Goal: Information Seeking & Learning: Find specific page/section

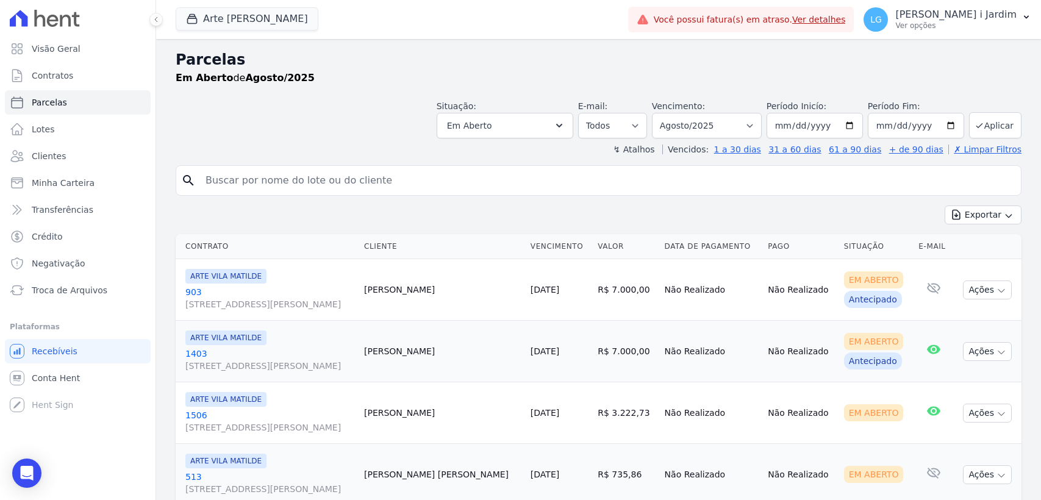
select select
click at [232, 17] on button "Arte Vila Matilde" at bounding box center [247, 18] width 143 height 23
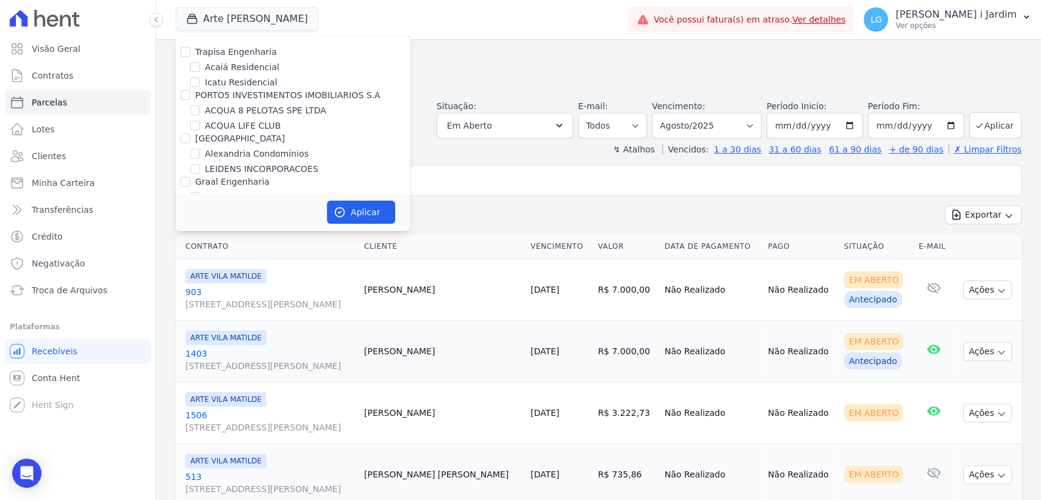
click at [245, 67] on label "Acaiá Residencial" at bounding box center [242, 67] width 74 height 13
click at [200, 67] on input "Acaiá Residencial" at bounding box center [195, 67] width 10 height 10
checkbox input "true"
click at [254, 87] on label "Icatu Residencial" at bounding box center [241, 82] width 73 height 13
click at [200, 87] on input "Icatu Residencial" at bounding box center [195, 82] width 10 height 10
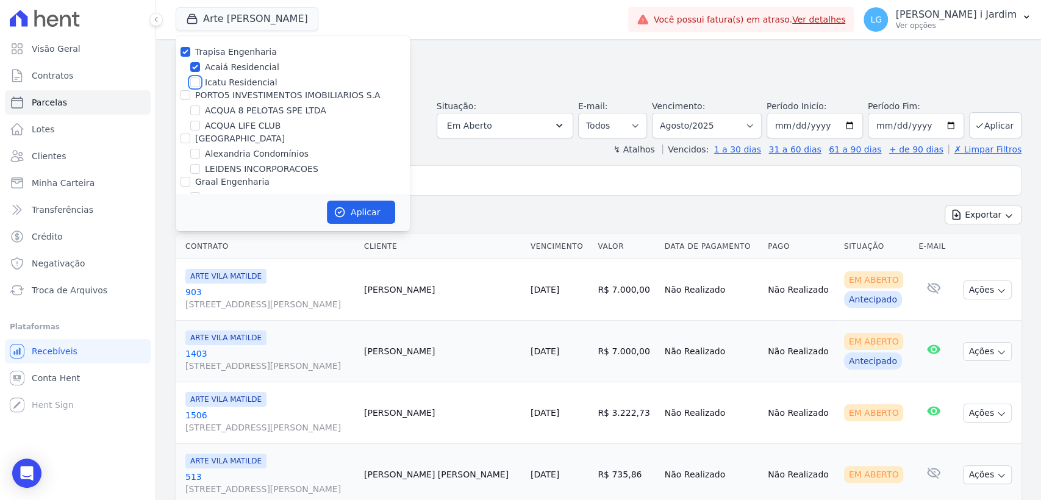
checkbox input "true"
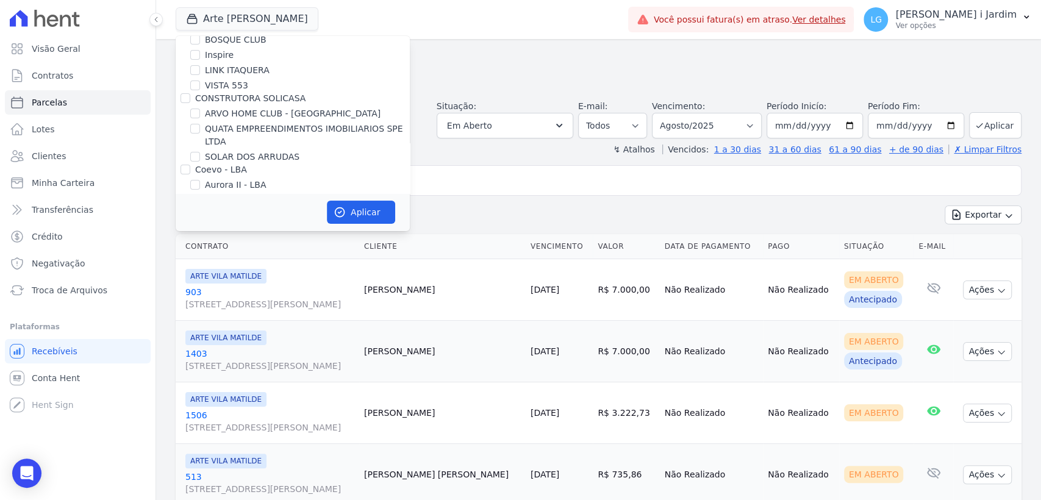
scroll to position [135, 0]
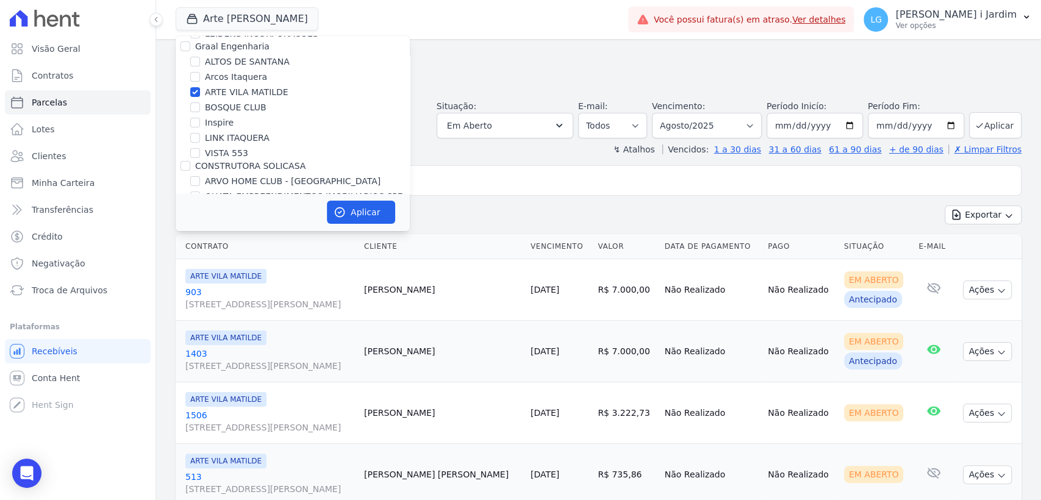
click at [240, 91] on label "ARTE VILA MATILDE" at bounding box center [247, 92] width 84 height 13
click at [200, 91] on input "ARTE VILA MATILDE" at bounding box center [195, 92] width 10 height 10
checkbox input "false"
click at [376, 215] on button "Aplicar" at bounding box center [361, 212] width 68 height 23
select select
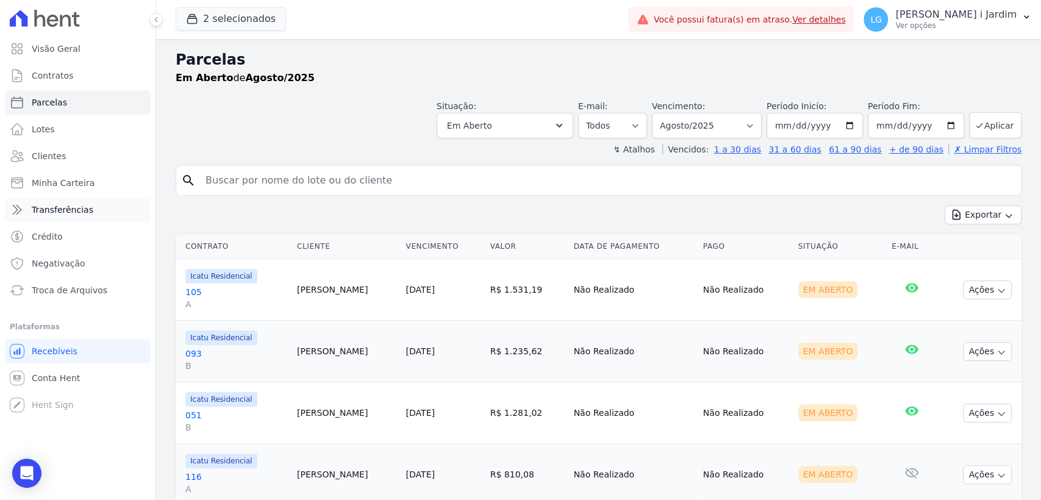
click at [64, 206] on span "Transferências" at bounding box center [63, 210] width 62 height 12
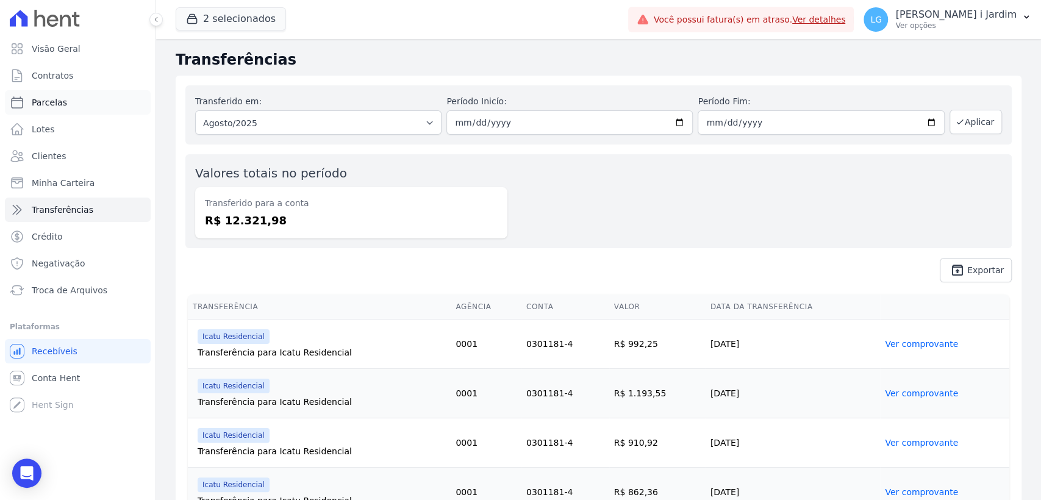
click at [70, 104] on link "Parcelas" at bounding box center [78, 102] width 146 height 24
select select
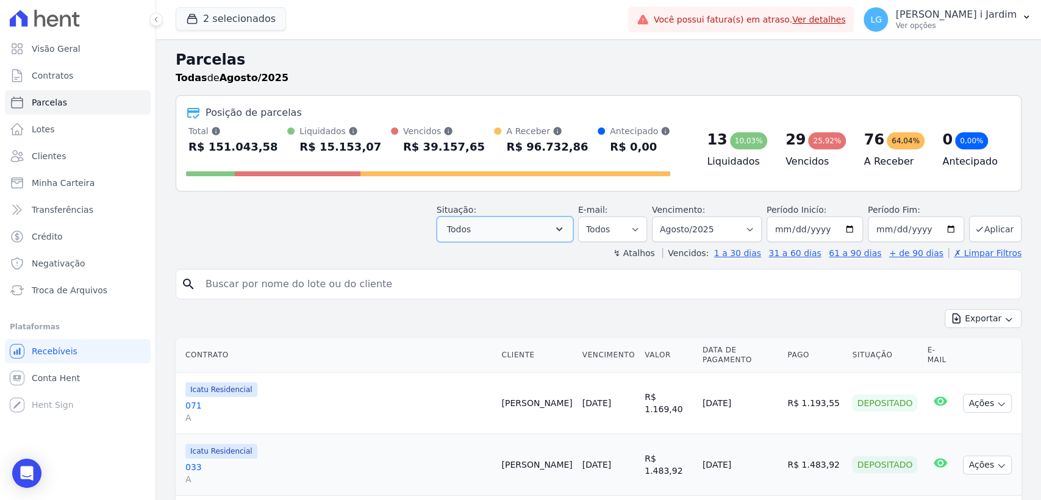
click at [499, 240] on button "Todos" at bounding box center [505, 229] width 137 height 26
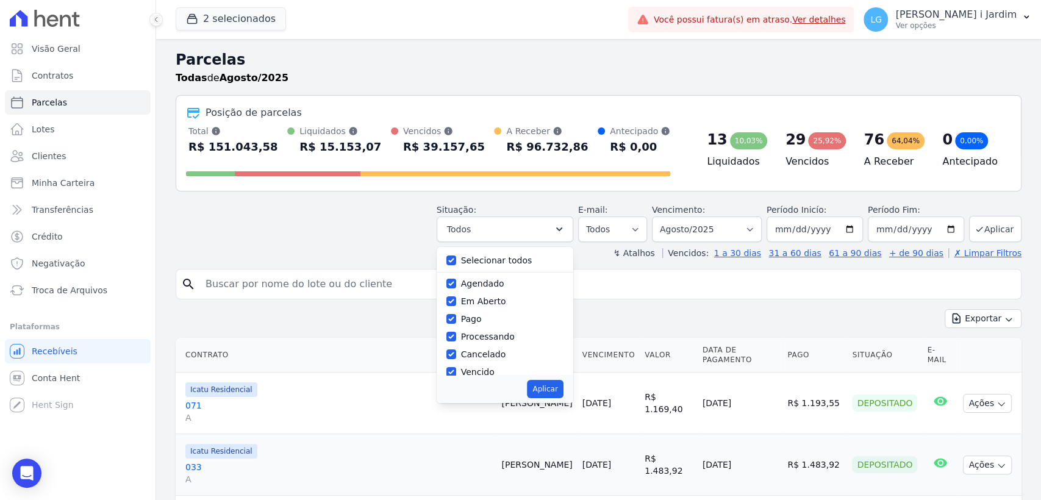
click at [479, 263] on label "Selecionar todos" at bounding box center [496, 261] width 71 height 10
click at [456, 263] on input "Selecionar todos" at bounding box center [451, 261] width 10 height 10
checkbox input "false"
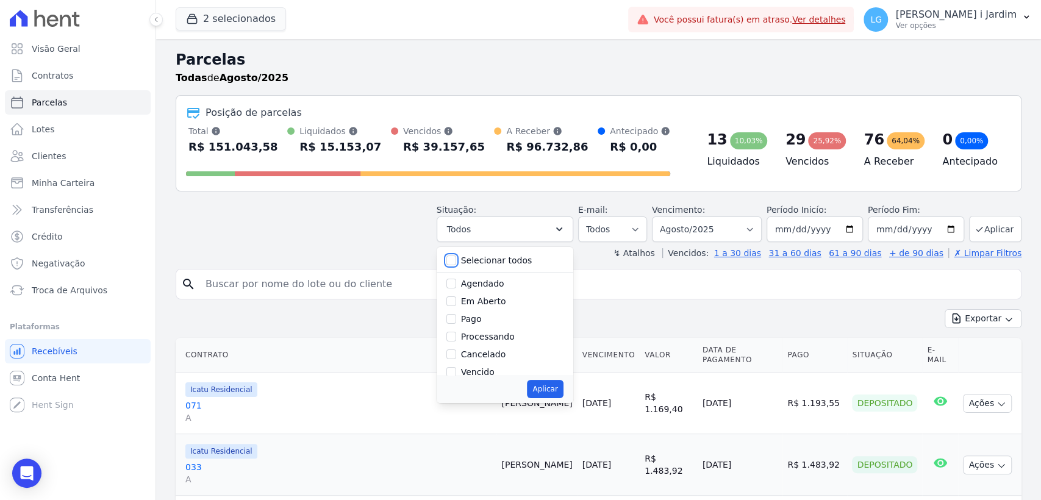
checkbox input "false"
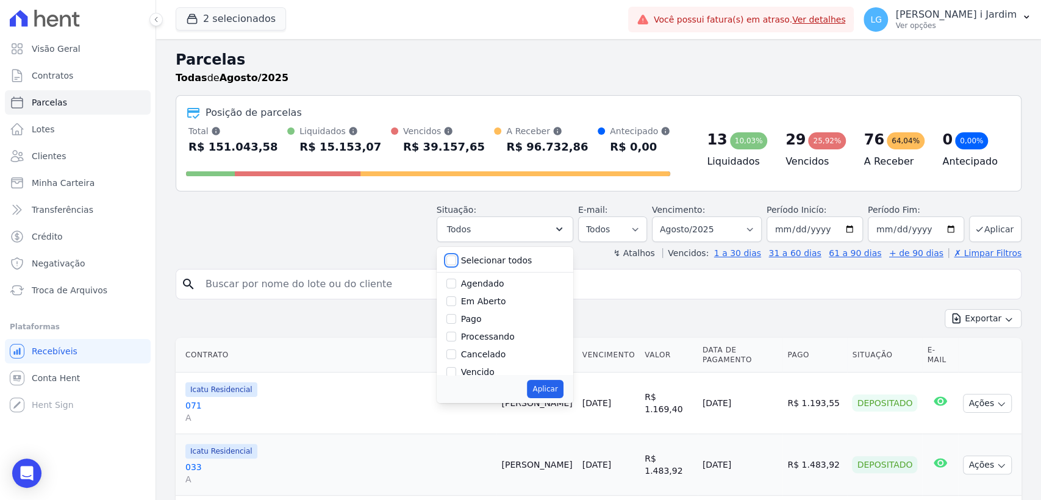
checkbox input "false"
click at [488, 299] on label "Em Aberto" at bounding box center [483, 301] width 45 height 10
click at [456, 299] on input "Em Aberto" at bounding box center [451, 301] width 10 height 10
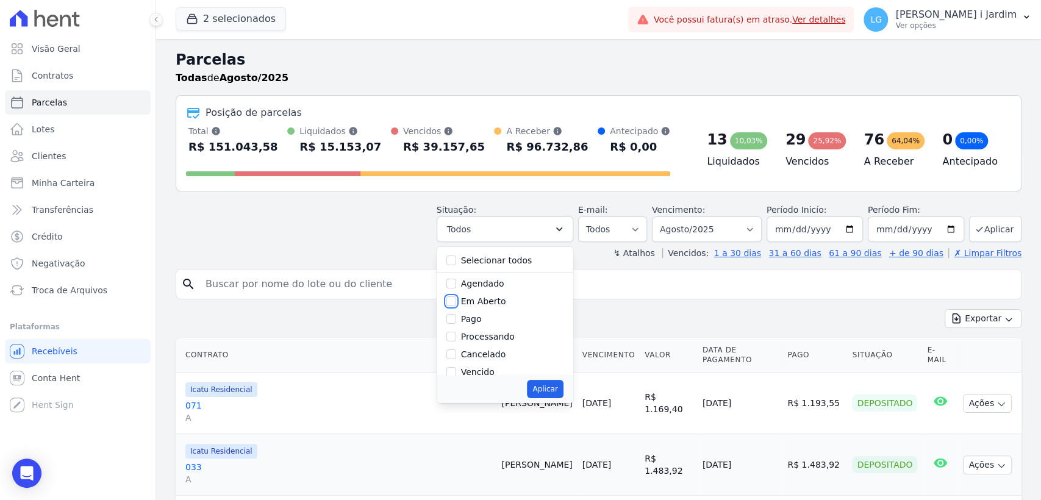
checkbox input "true"
click at [563, 390] on button "Aplicar" at bounding box center [545, 389] width 36 height 18
select select "pending"
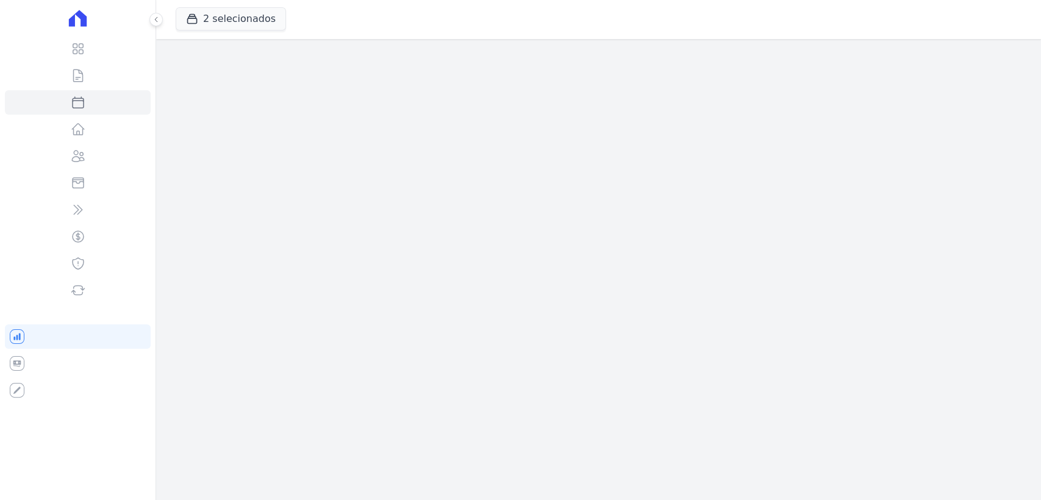
select select
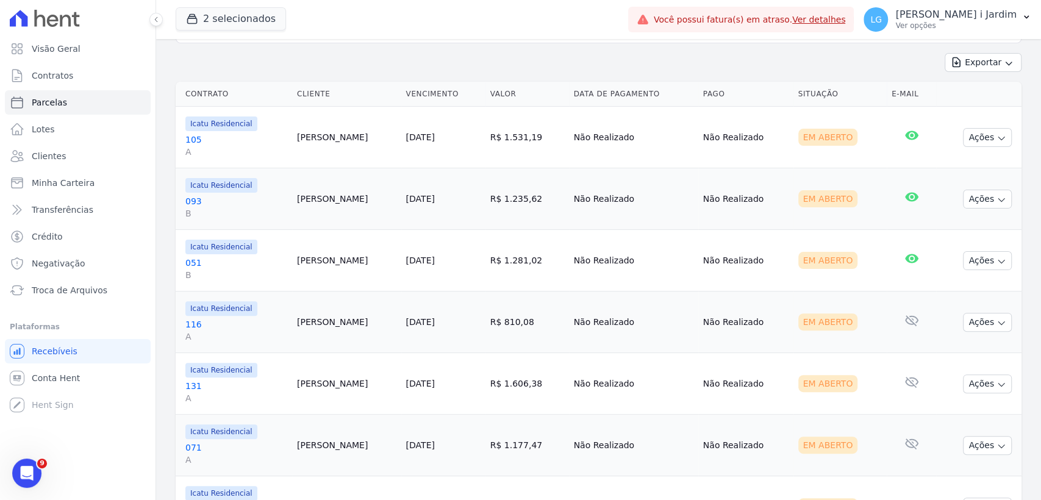
scroll to position [85, 0]
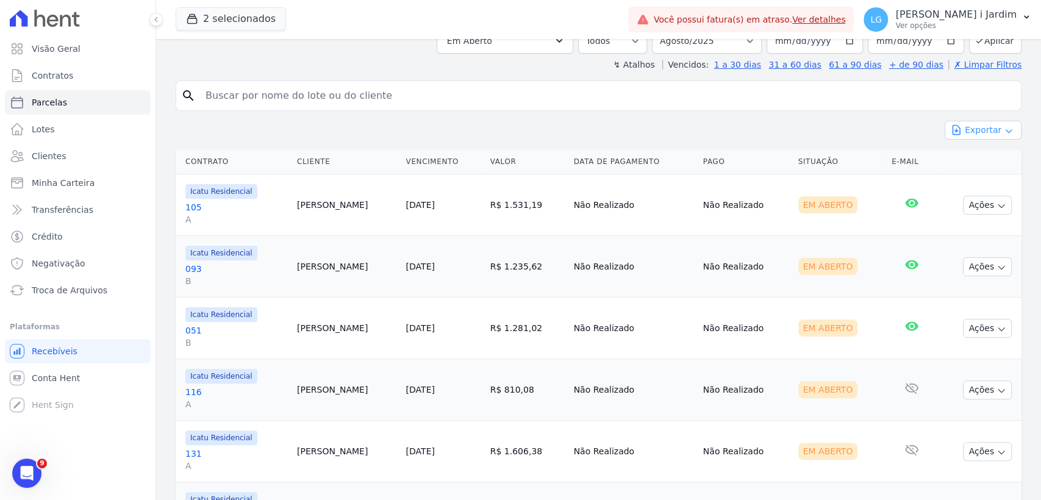
click at [995, 123] on button "Exportar" at bounding box center [983, 130] width 77 height 19
click at [981, 177] on span "Exportar CSV" at bounding box center [982, 180] width 65 height 12
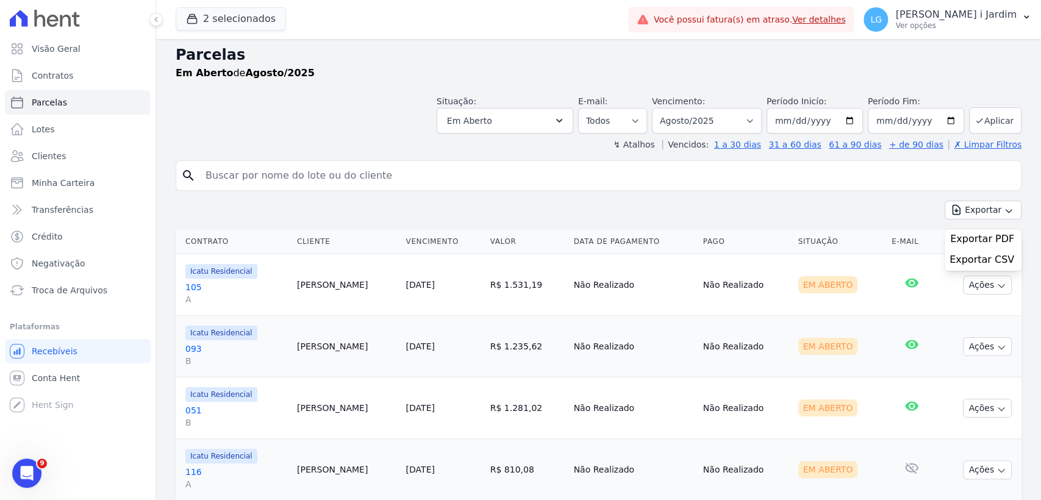
scroll to position [0, 0]
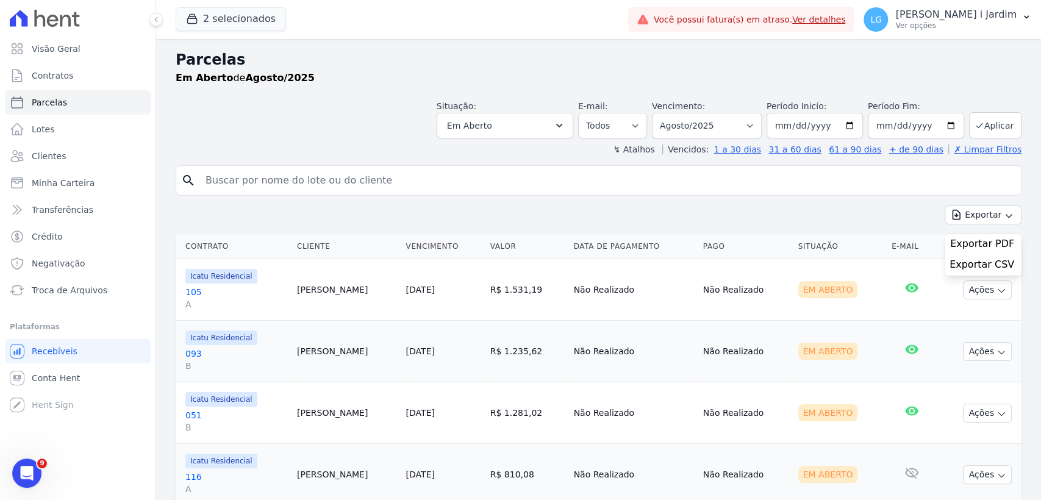
drag, startPoint x: 826, startPoint y: 201, endPoint x: 861, endPoint y: 184, distance: 38.7
click at [826, 201] on div "search Exportar Exportar PDF Exportar CSV Contrato Cliente Vencimento Valor Dat…" at bounding box center [599, 472] width 846 height 614
click at [546, 116] on button "Em Aberto" at bounding box center [505, 126] width 137 height 26
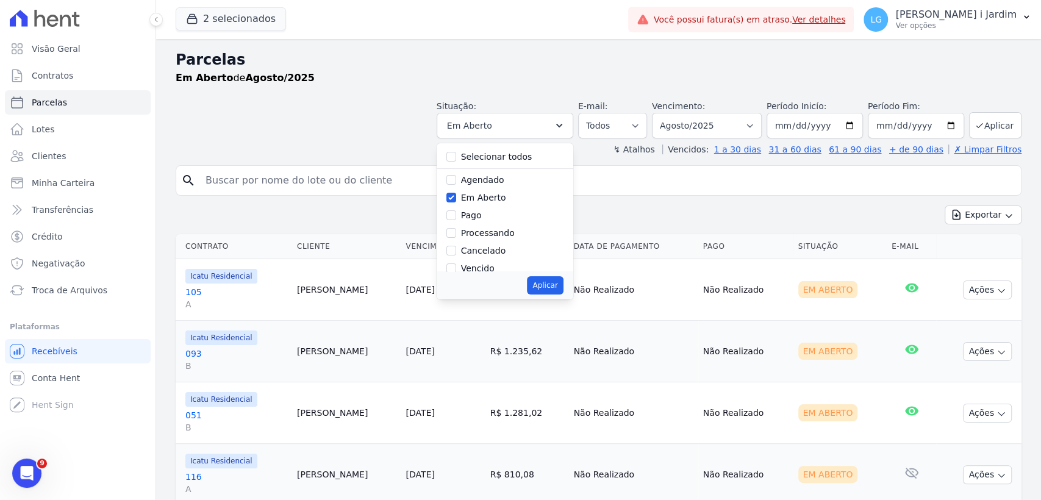
click at [483, 152] on label "Selecionar todos" at bounding box center [496, 157] width 71 height 10
click at [456, 152] on input "Selecionar todos" at bounding box center [451, 157] width 10 height 10
checkbox input "true"
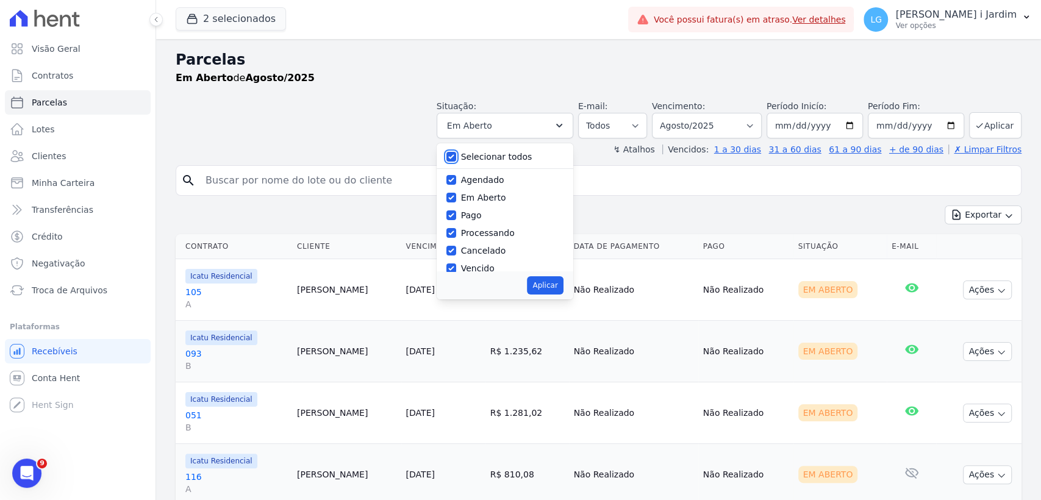
checkbox input "true"
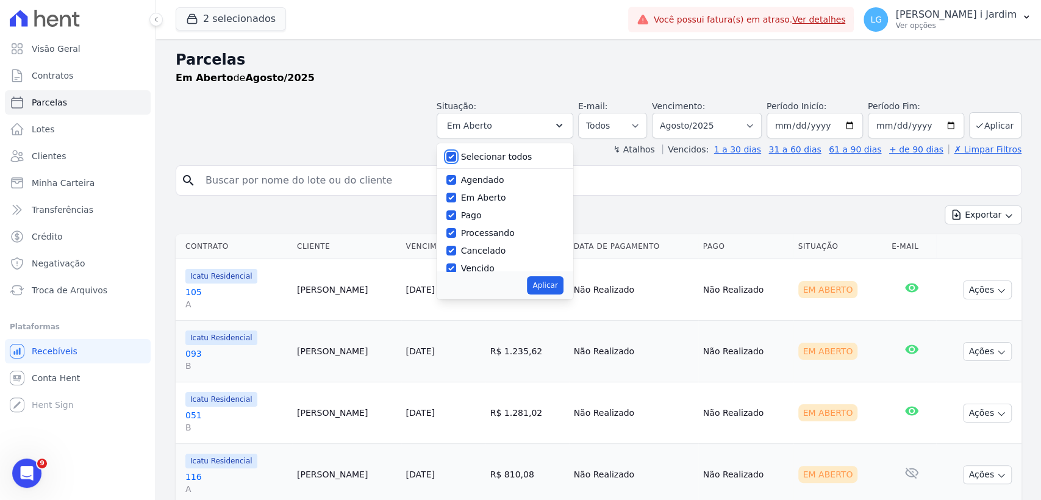
checkbox input "true"
click at [986, 126] on button "Aplicar" at bounding box center [995, 125] width 52 height 26
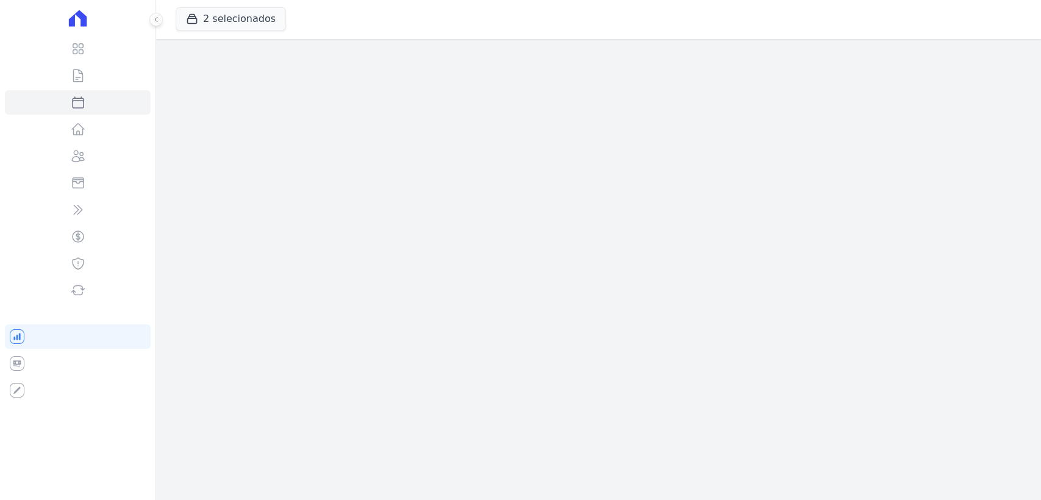
select select
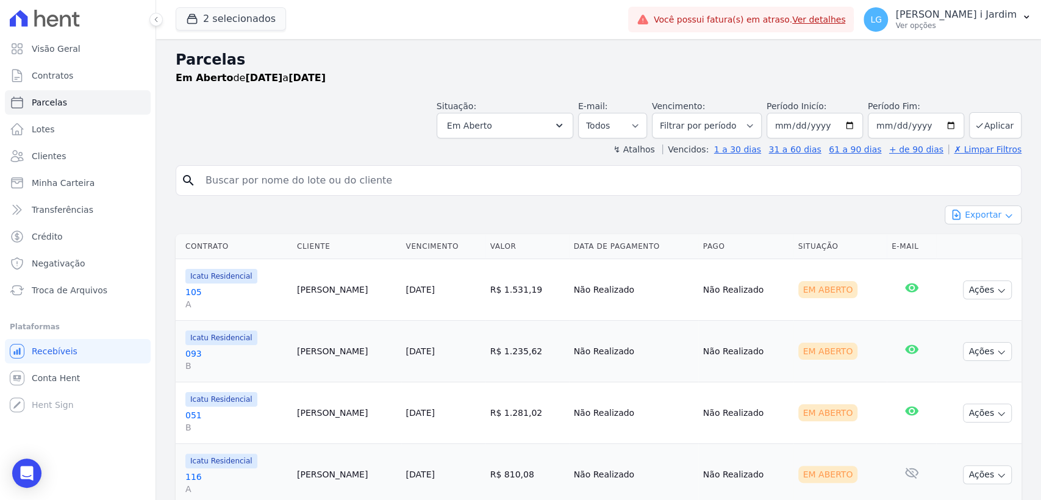
click at [956, 218] on button "Exportar" at bounding box center [983, 215] width 77 height 19
click at [967, 262] on span "Exportar CSV" at bounding box center [982, 265] width 65 height 12
click at [573, 129] on button "Em Aberto" at bounding box center [505, 126] width 137 height 26
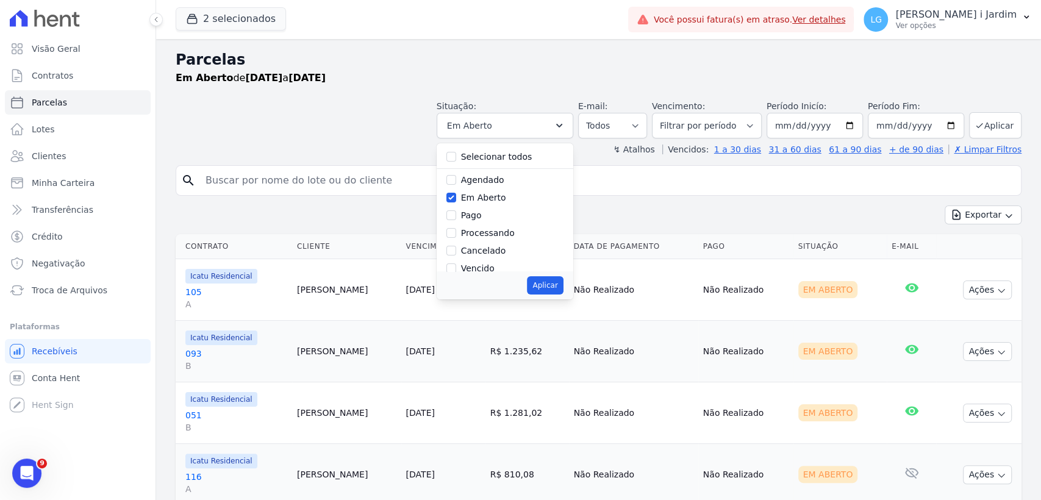
click at [500, 162] on label "Selecionar todos" at bounding box center [496, 157] width 71 height 10
click at [456, 162] on input "Selecionar todos" at bounding box center [451, 157] width 10 height 10
checkbox input "true"
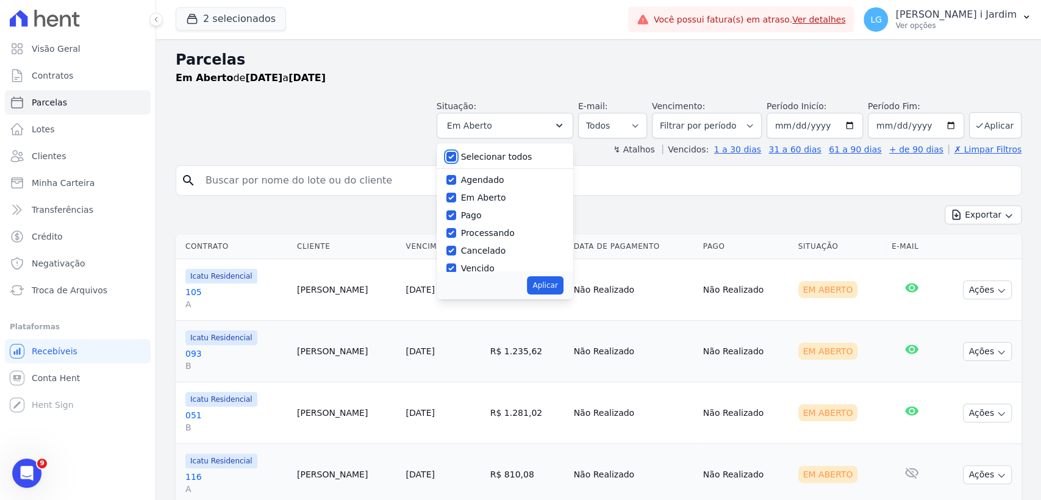
checkbox input "true"
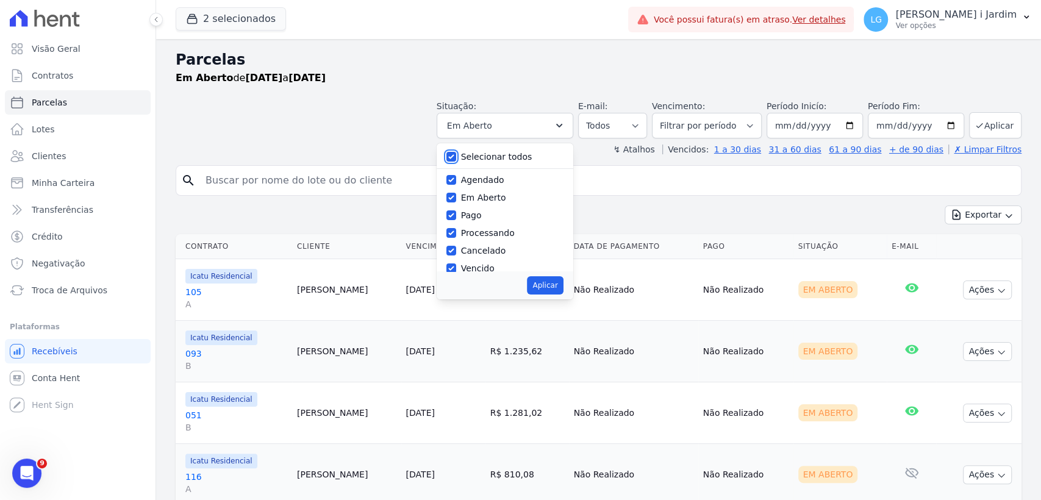
checkbox input "true"
click at [557, 287] on button "Aplicar" at bounding box center [545, 285] width 36 height 18
select select "scheduled"
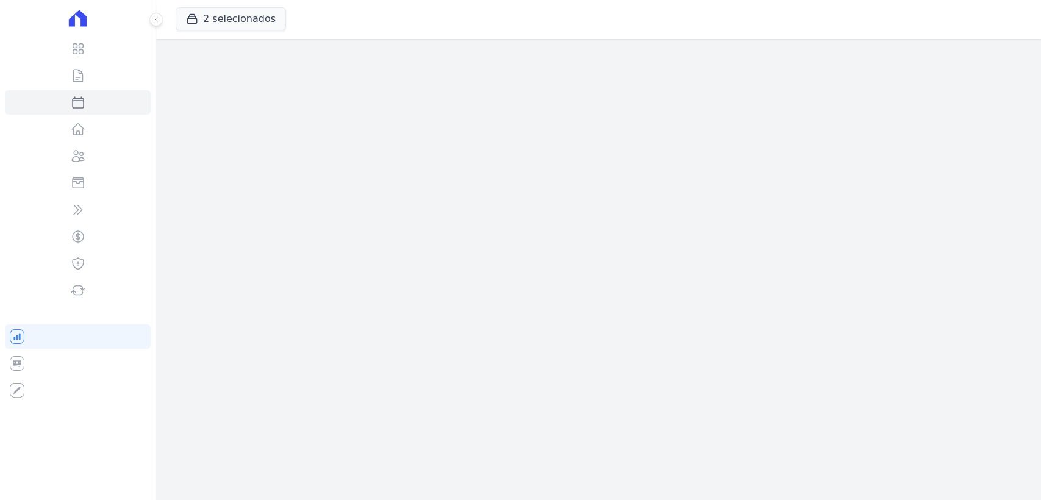
select select
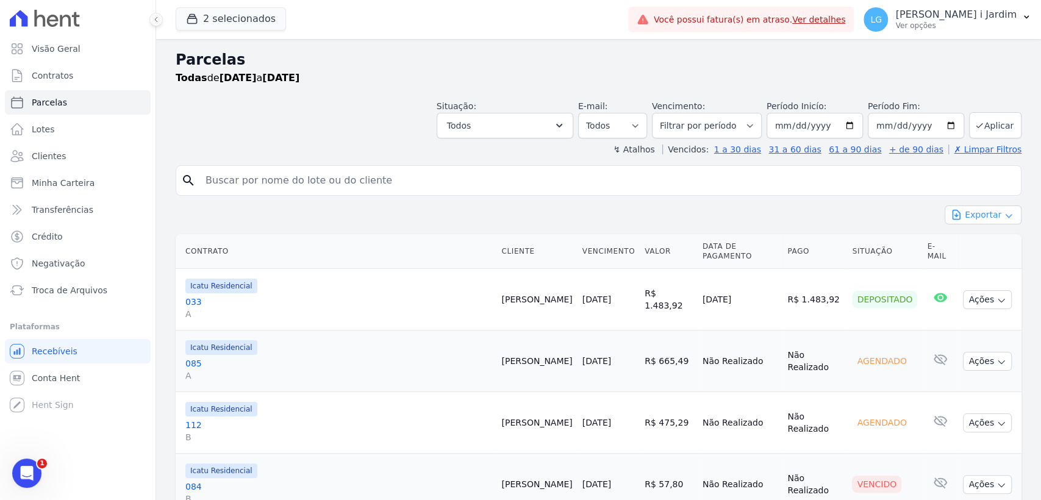
click at [983, 220] on button "Exportar" at bounding box center [983, 215] width 77 height 19
click at [970, 264] on span "Exportar CSV" at bounding box center [982, 265] width 65 height 12
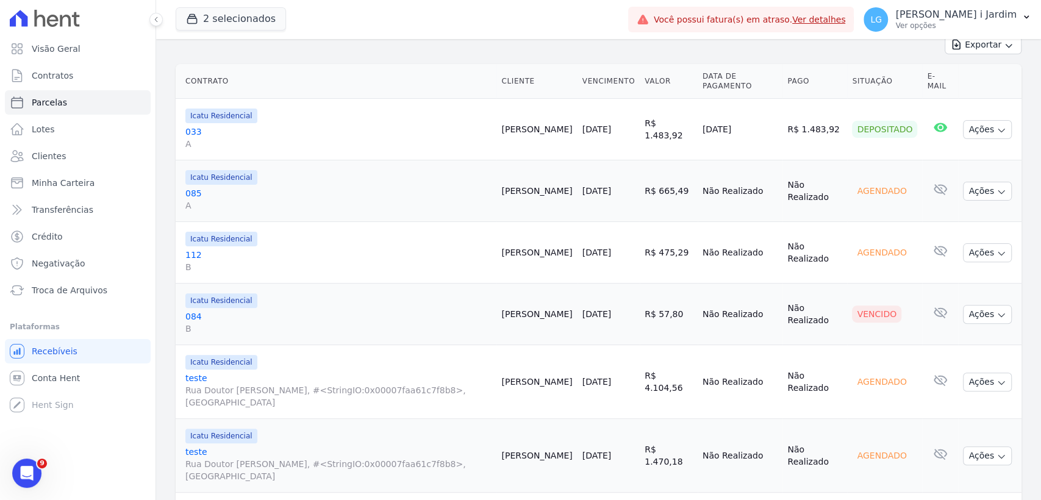
scroll to position [203, 0]
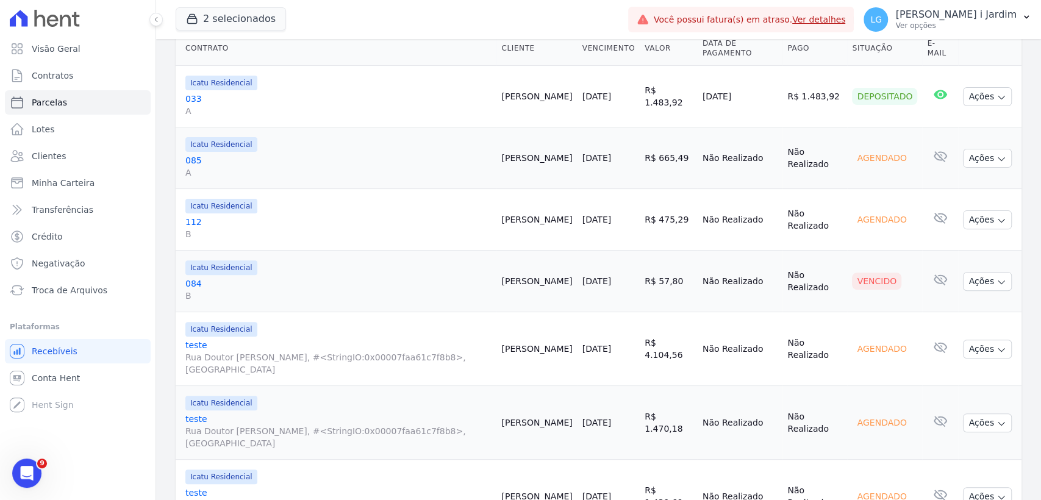
click at [199, 282] on link "084 B" at bounding box center [338, 289] width 306 height 24
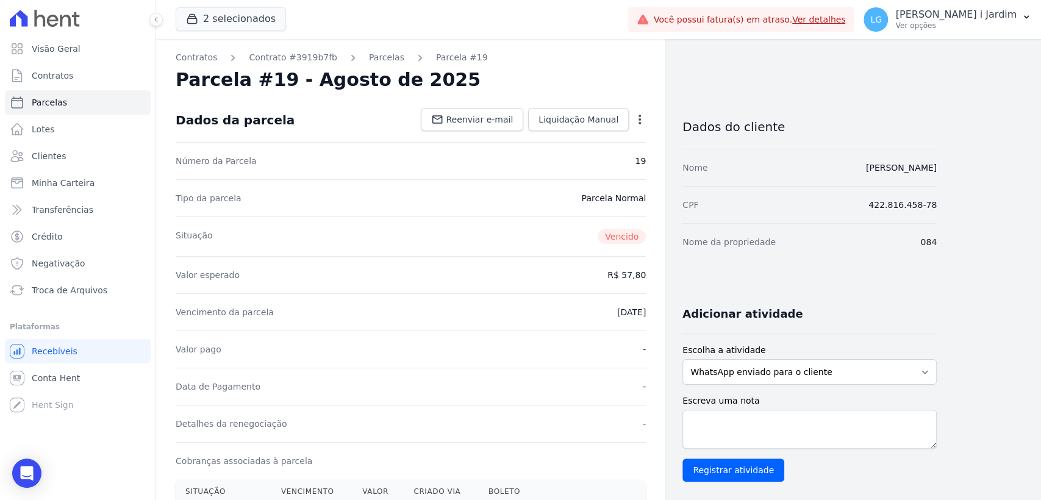
click at [641, 123] on icon "button" at bounding box center [640, 119] width 12 height 12
drag, startPoint x: 634, startPoint y: 241, endPoint x: 607, endPoint y: 234, distance: 27.7
click at [607, 234] on span "Vencido" at bounding box center [622, 236] width 48 height 15
click at [586, 251] on div "Situação Vencido" at bounding box center [411, 236] width 470 height 40
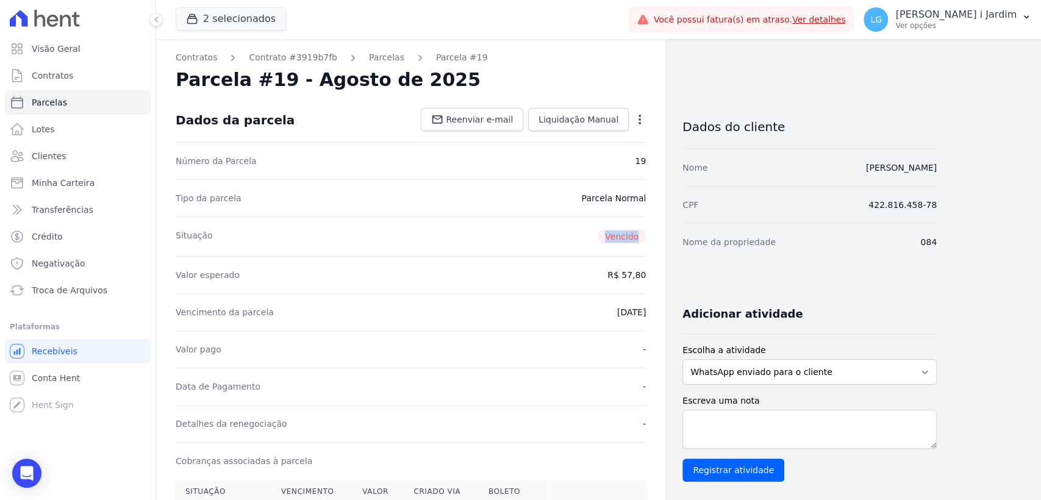
drag, startPoint x: 606, startPoint y: 232, endPoint x: 640, endPoint y: 233, distance: 34.8
click at [640, 233] on span "Vencido" at bounding box center [622, 236] width 48 height 15
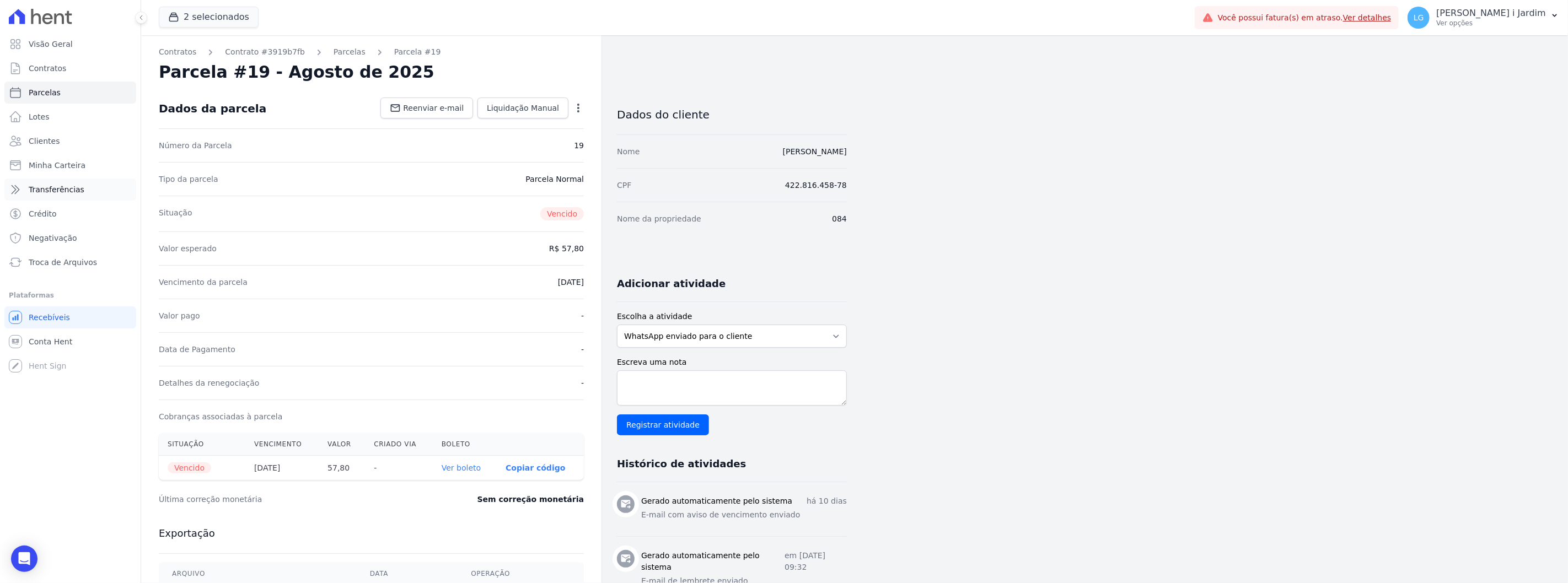
click at [67, 186] on span "Transferências" at bounding box center [57, 190] width 56 height 11
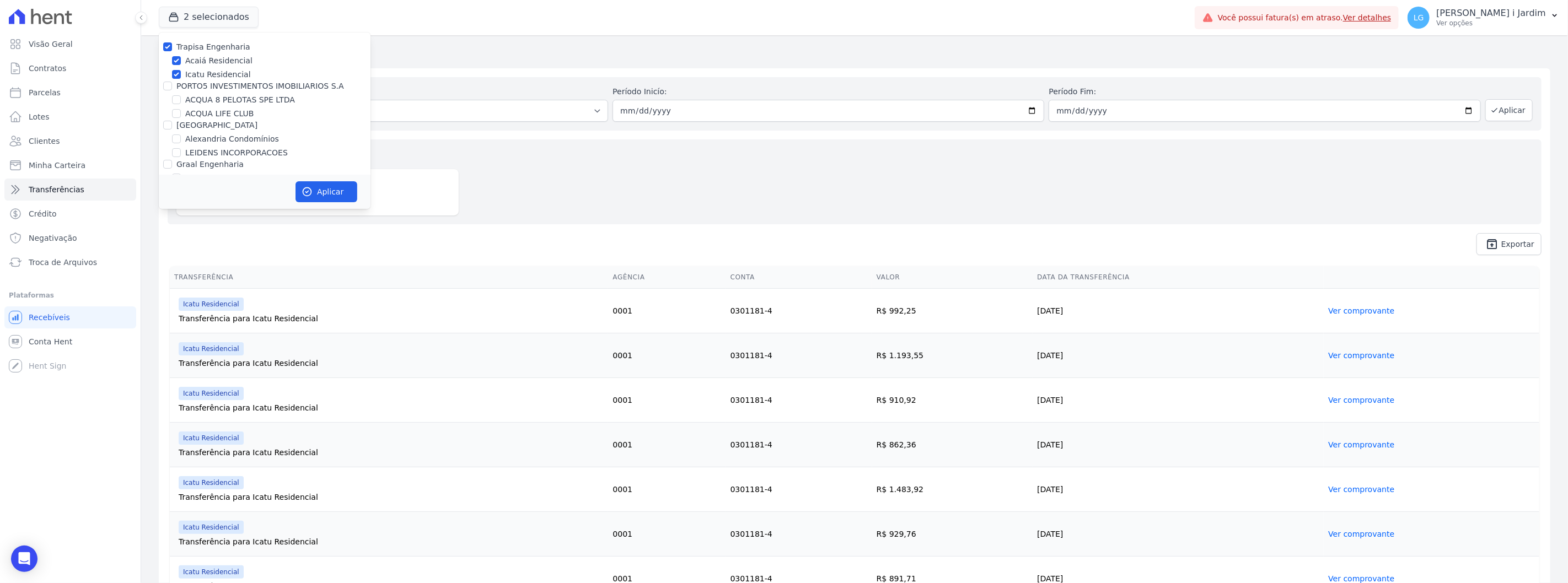
click at [317, 179] on div "Aplicar" at bounding box center [265, 192] width 212 height 34
click at [318, 190] on button "Aplicar" at bounding box center [326, 192] width 61 height 21
click at [559, 221] on div "Valores totais no período Transferido para a conta R$ 12.321,98" at bounding box center [855, 182] width 1374 height 85
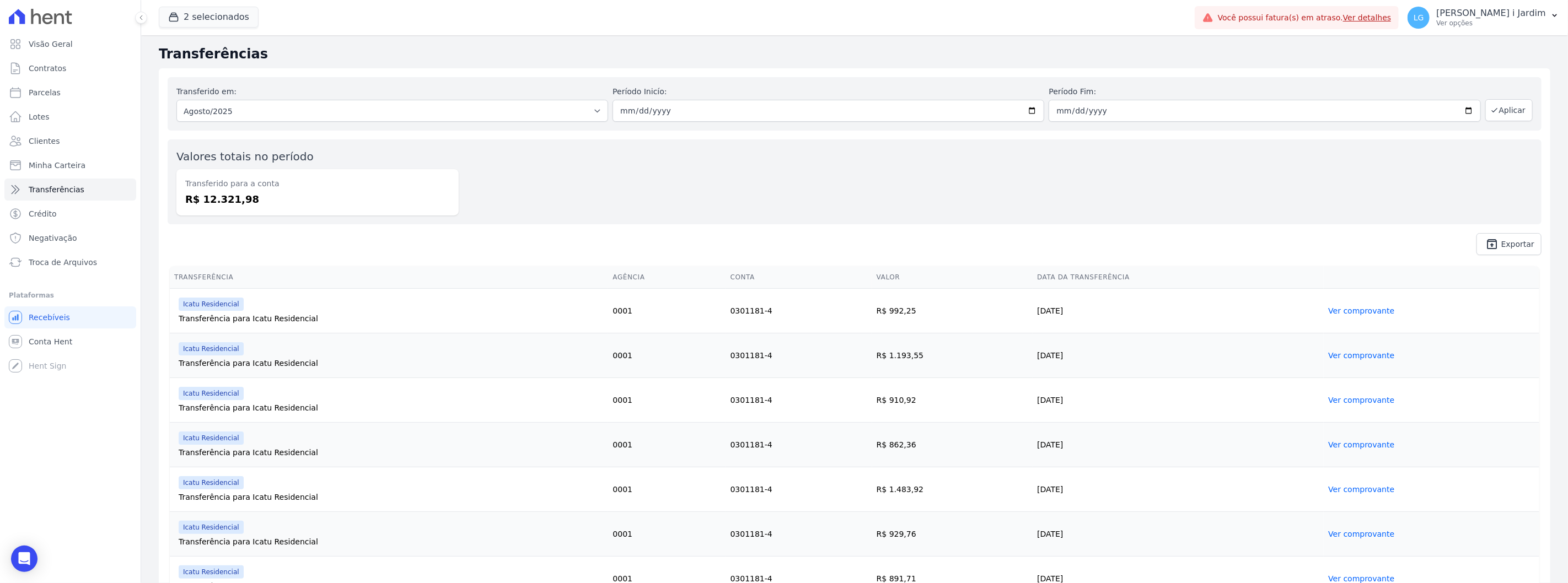
click at [235, 201] on dd "R$ 12.321,98" at bounding box center [317, 199] width 265 height 14
click at [348, 190] on div "Transferido para a conta R$ 12.321,98" at bounding box center [317, 192] width 282 height 46
click at [91, 52] on link "Visão Geral" at bounding box center [71, 44] width 132 height 22
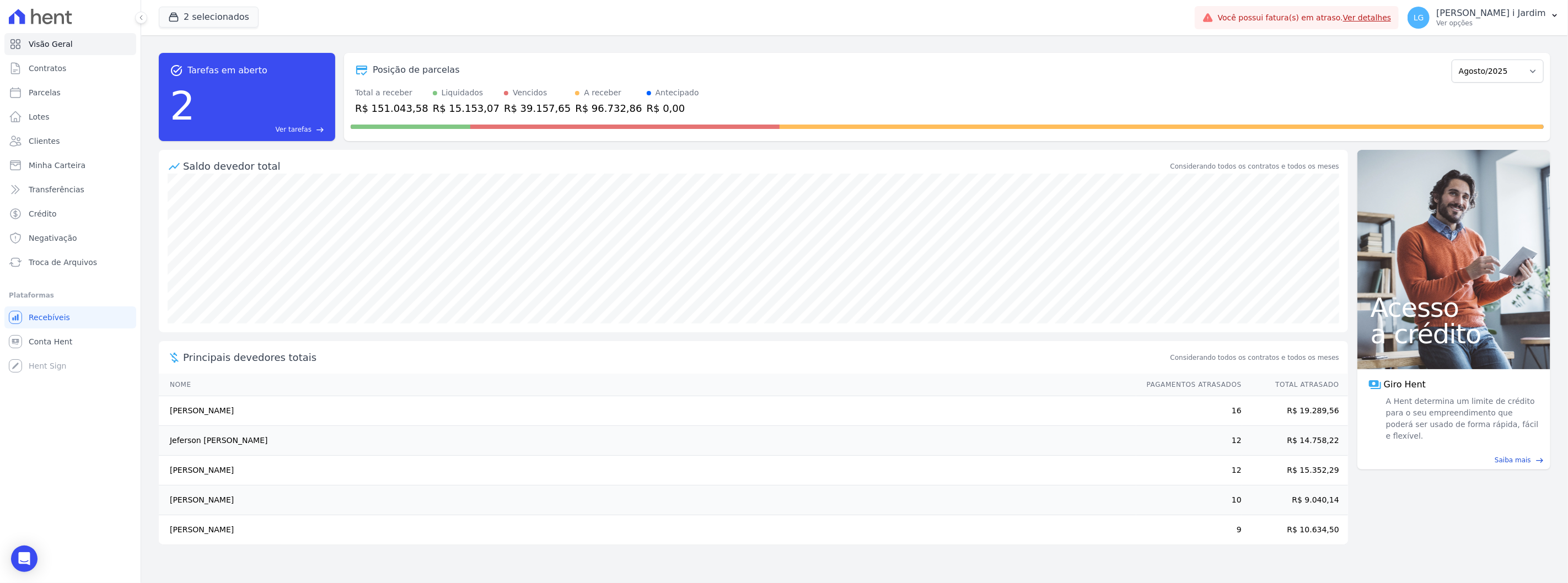
click at [504, 102] on div "R$ 39.157,65" at bounding box center [537, 108] width 67 height 14
click at [539, 141] on div "task_alt Tarefas em aberto 2 Ver tarefas east Posição de parcelas Fevereiro/202…" at bounding box center [855, 97] width 1392 height 106
click at [85, 177] on ul "Visão Geral Contratos Parcelas Lotes Clientes Minha Carteira Transferências Cré…" at bounding box center [71, 154] width 132 height 240
click at [82, 183] on link "Transferências" at bounding box center [71, 190] width 132 height 22
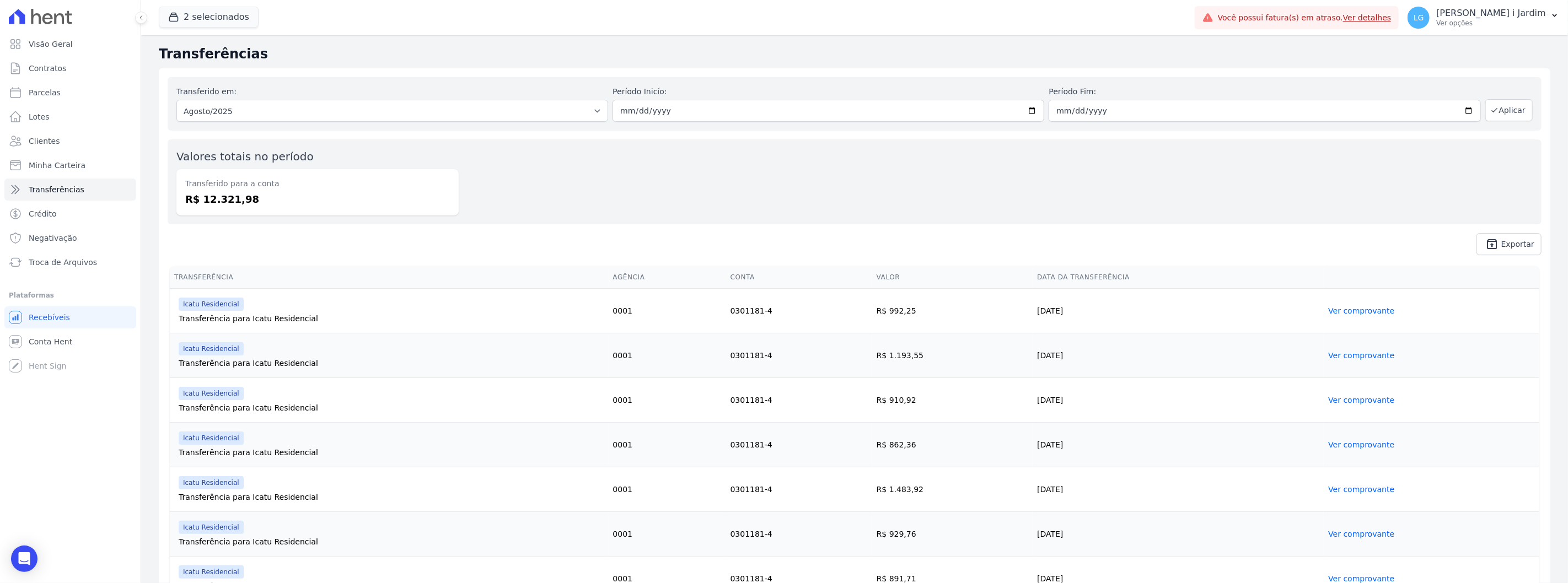
drag, startPoint x: 255, startPoint y: 214, endPoint x: 200, endPoint y: 212, distance: 55.0
click at [200, 212] on div "Transferido para a conta R$ 12.321,98" at bounding box center [317, 192] width 282 height 46
copy dd "12.321,98"
click at [583, 182] on div "Valores totais no período Transferido para a conta R$ 12.321,98" at bounding box center [855, 182] width 1374 height 85
click at [202, 15] on button "2 selecionados" at bounding box center [209, 16] width 99 height 21
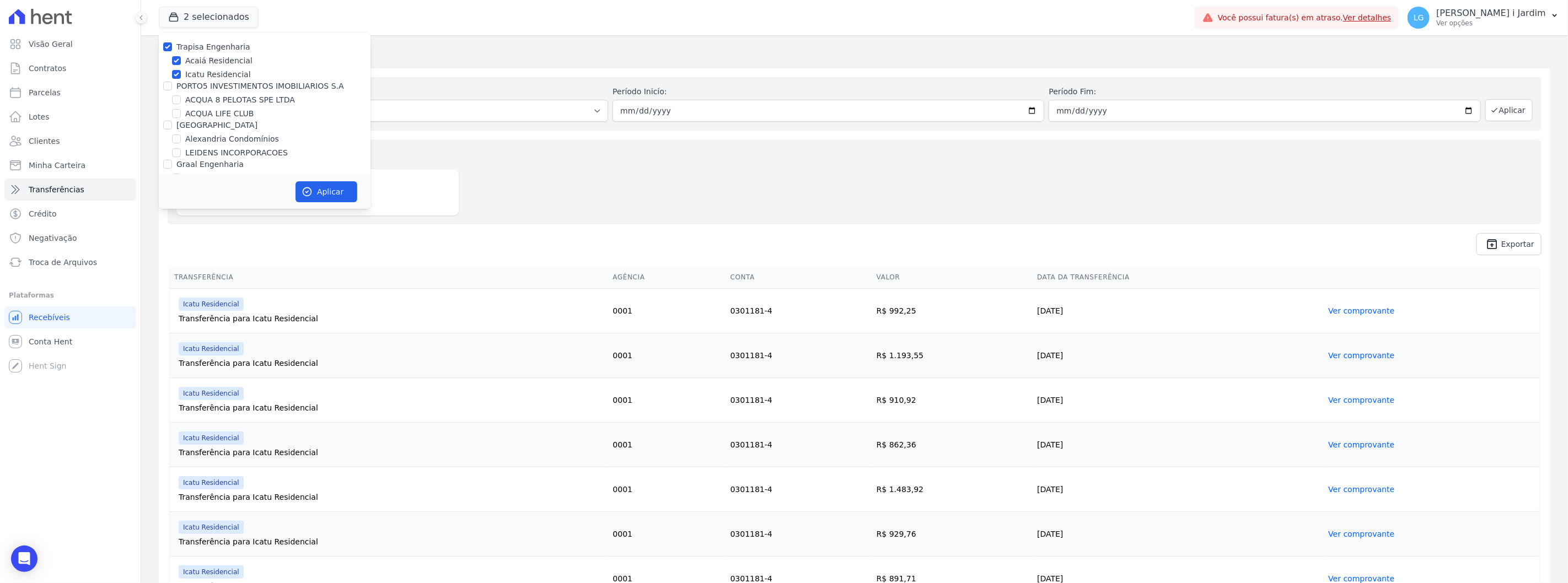
click at [206, 47] on label "Trapisa Engenharia" at bounding box center [213, 47] width 74 height 9
click at [172, 47] on input "Trapisa Engenharia" at bounding box center [168, 47] width 9 height 9
checkbox input "false"
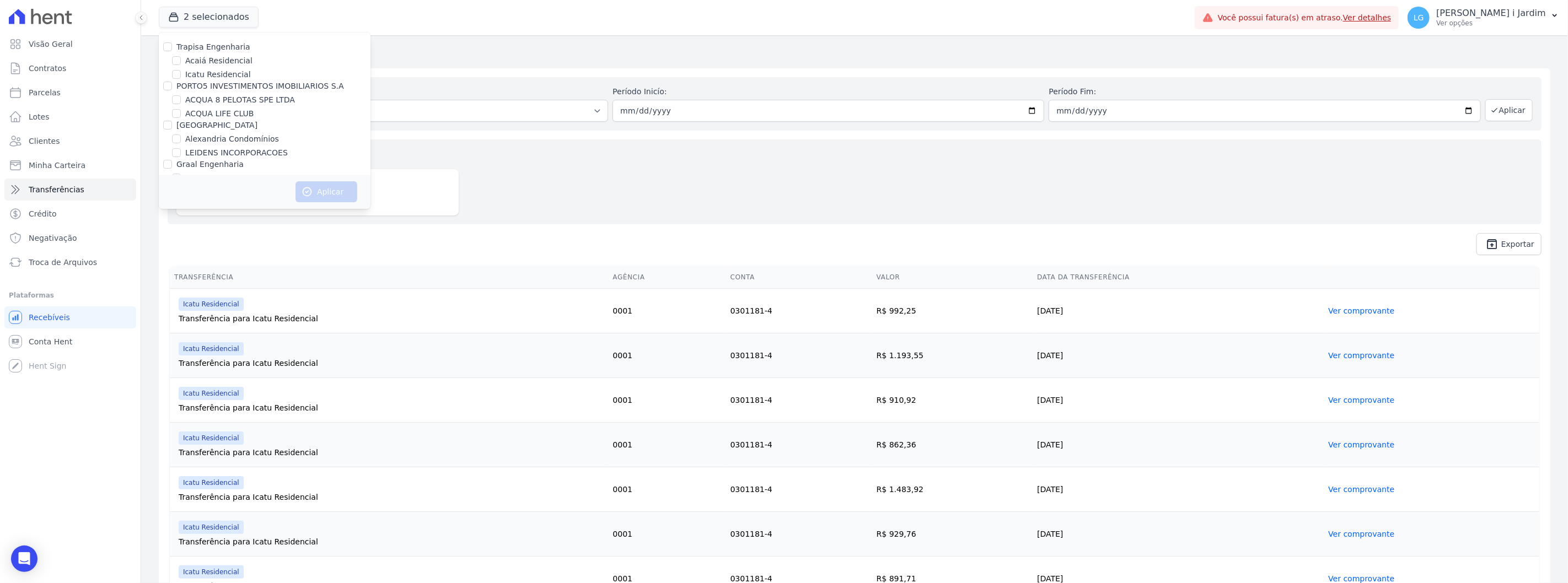
scroll to position [812, 0]
click at [265, 134] on label "Edíficio Residencial [GEOGRAPHIC_DATA]" at bounding box center [264, 139] width 157 height 12
click at [181, 135] on input "Edíficio Residencial [GEOGRAPHIC_DATA]" at bounding box center [176, 139] width 9 height 9
checkbox input "true"
click at [260, 147] on label "Edíficio Residencial [GEOGRAPHIC_DATA] - LBA" at bounding box center [275, 153] width 180 height 12
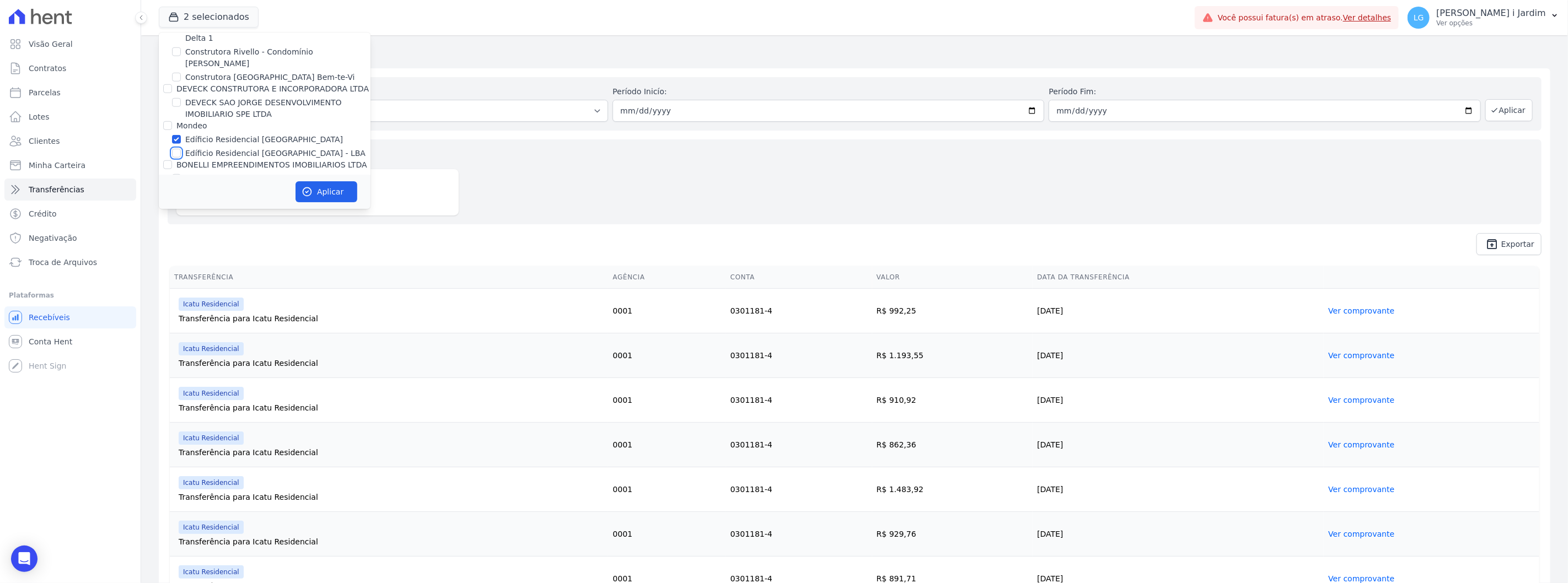
click at [181, 149] on input "Edíficio Residencial [GEOGRAPHIC_DATA] - LBA" at bounding box center [176, 154] width 9 height 9
checkbox input "true"
click at [326, 192] on button "Aplicar" at bounding box center [326, 192] width 61 height 21
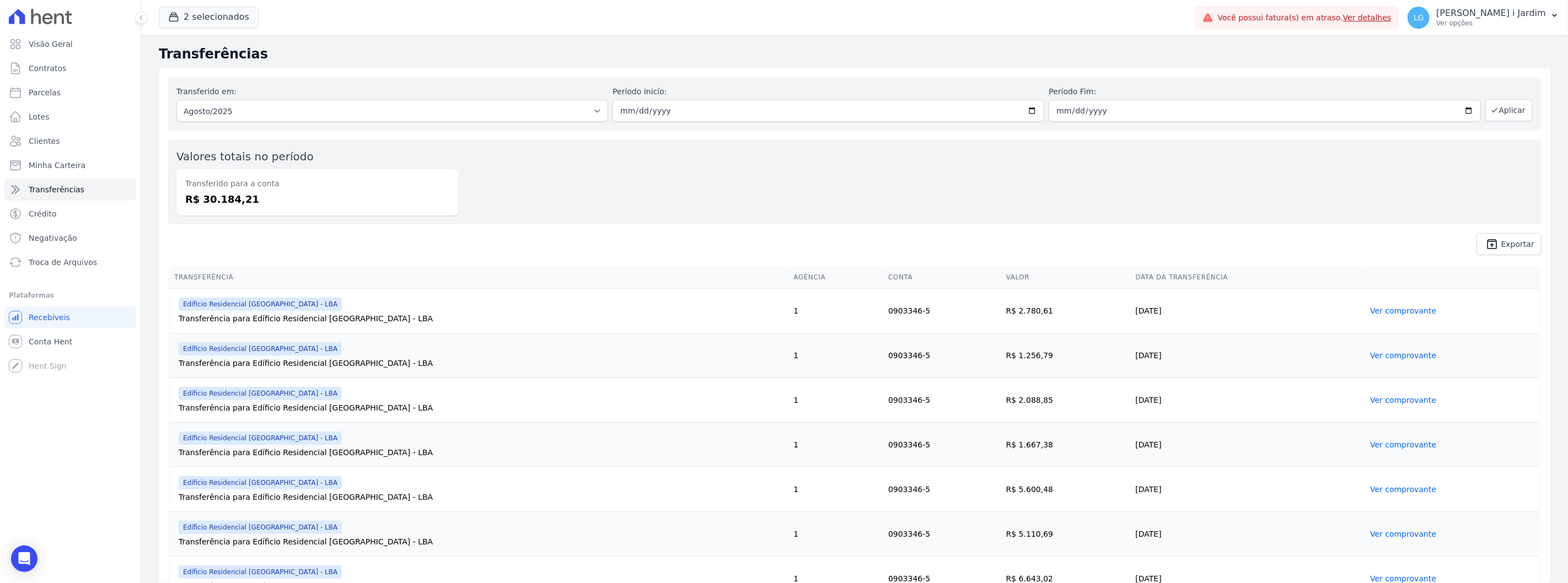
click at [53, 101] on link "Parcelas" at bounding box center [71, 92] width 132 height 22
select select
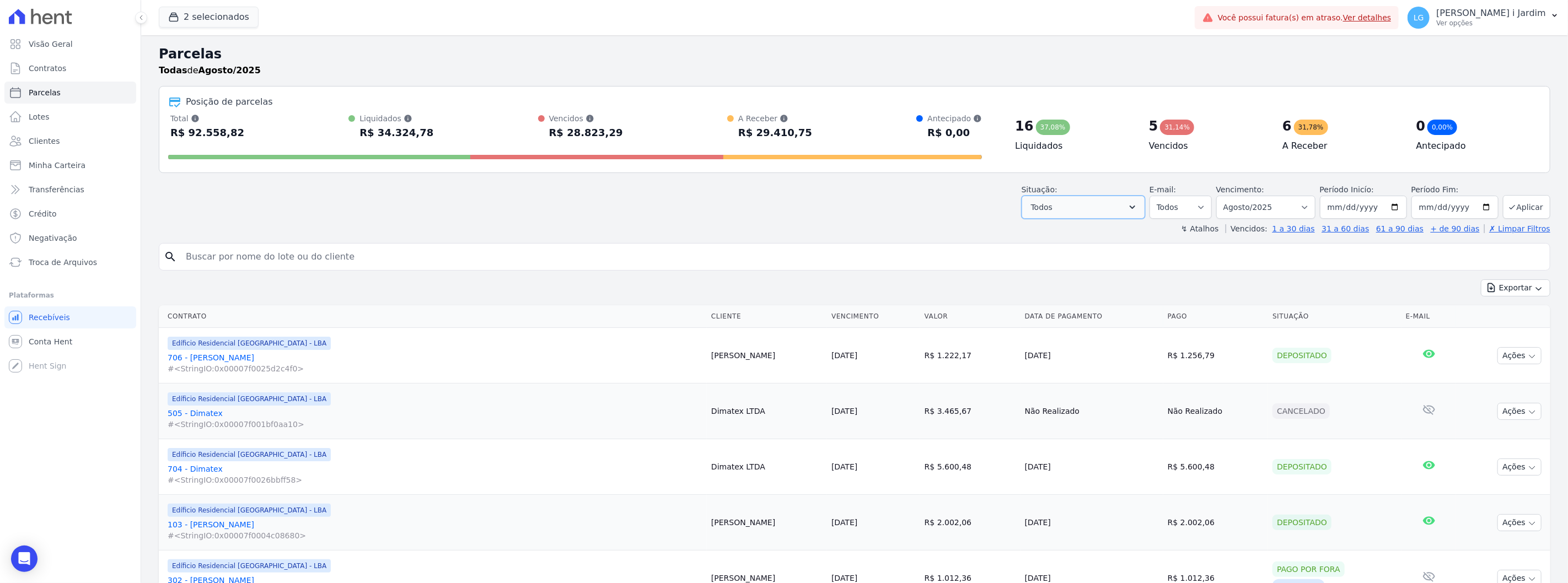
click at [940, 211] on icon "button" at bounding box center [1133, 207] width 11 height 11
click at [940, 235] on label "Selecionar todos" at bounding box center [1075, 236] width 64 height 9
click at [940, 235] on input "Selecionar todos" at bounding box center [1035, 236] width 9 height 9
checkbox input "false"
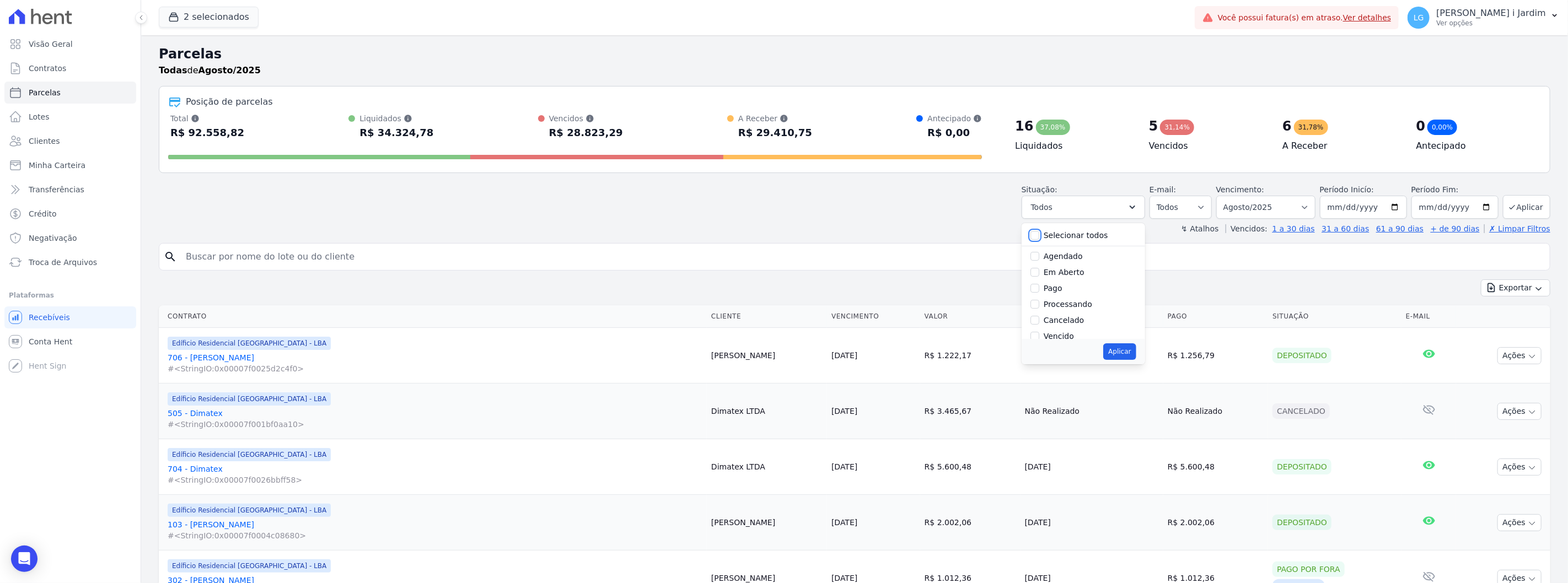
checkbox input "false"
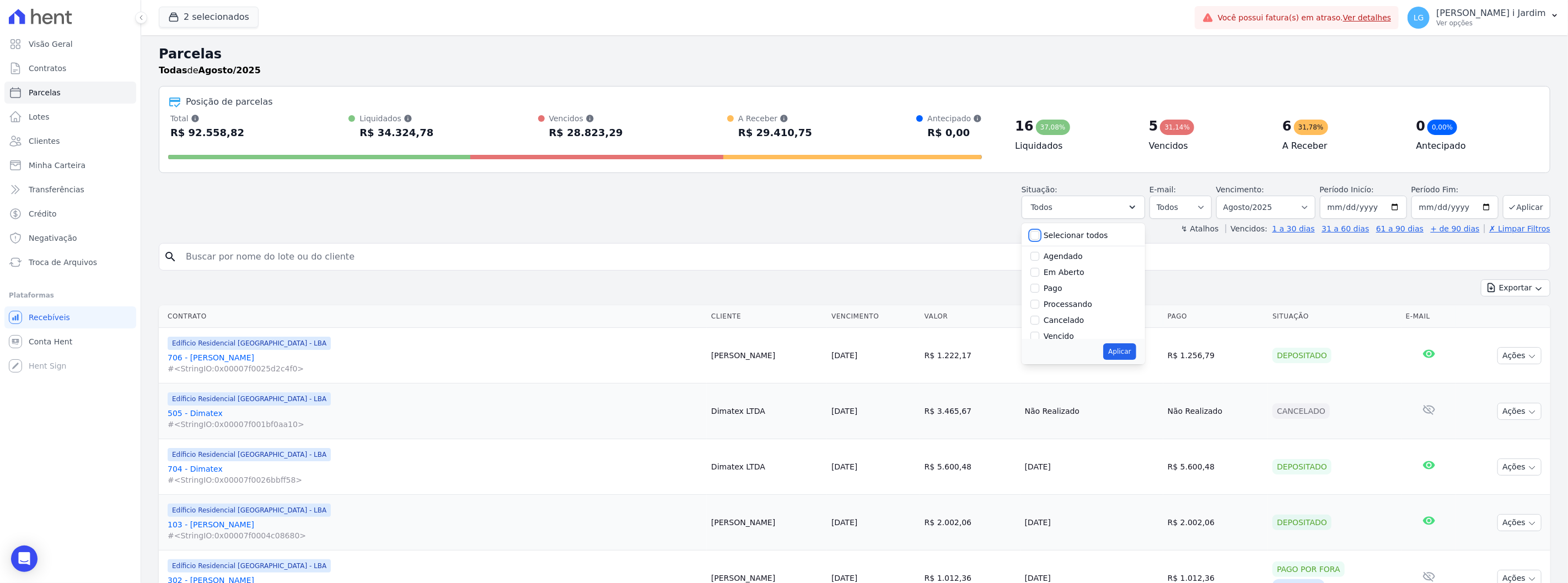
checkbox input "false"
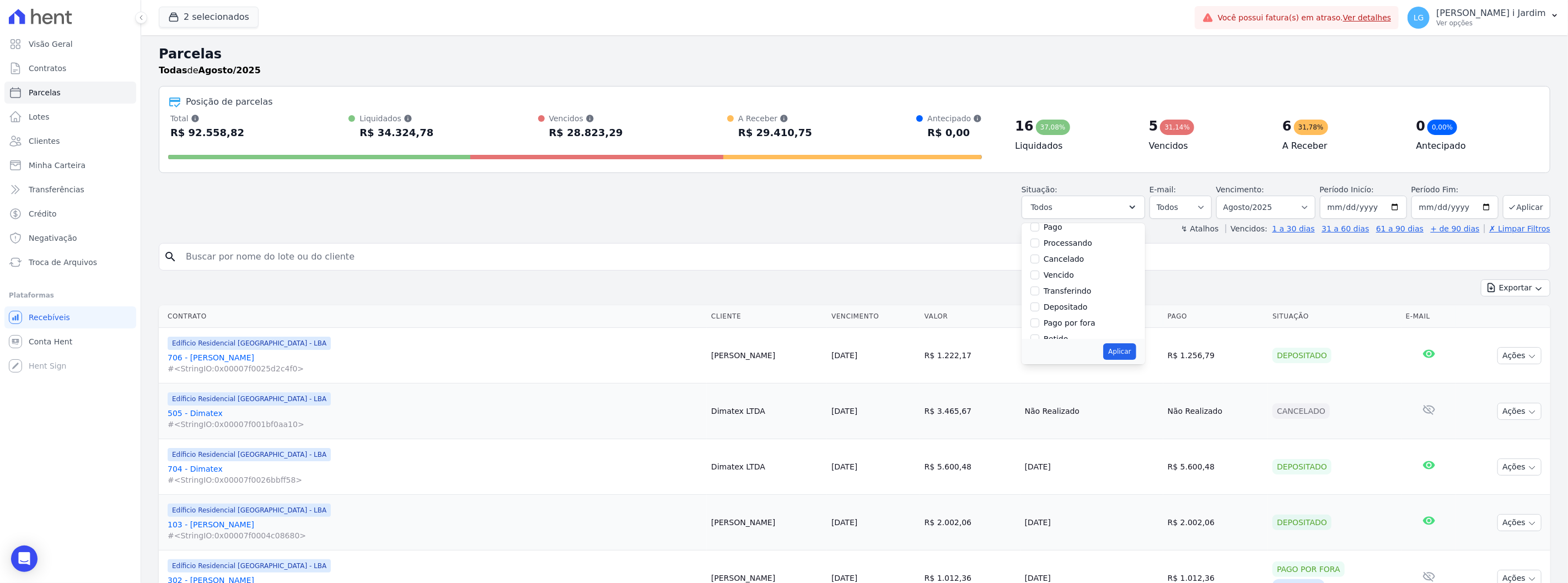
click at [940, 277] on label "Vencido" at bounding box center [1059, 275] width 31 height 9
click at [940, 277] on input "Vencido" at bounding box center [1035, 275] width 9 height 9
checkbox input "true"
click at [940, 350] on button "Aplicar" at bounding box center [1119, 352] width 33 height 16
select select "overdue"
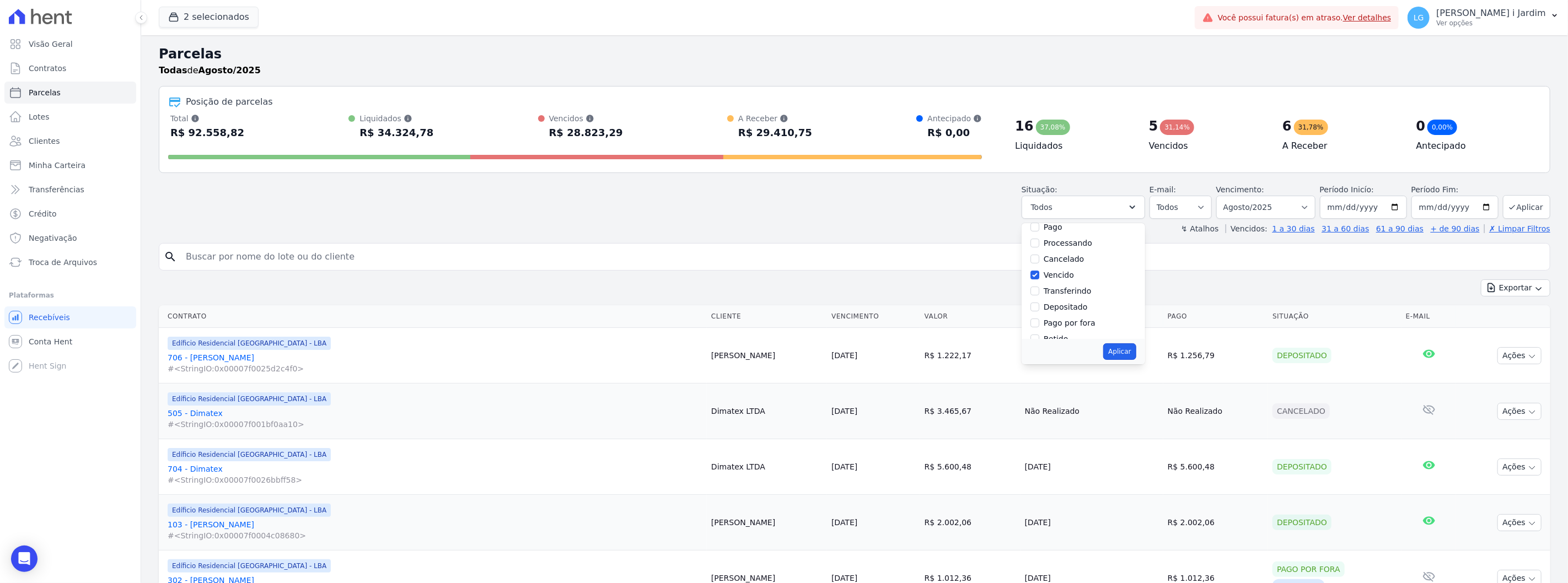
scroll to position [21, 0]
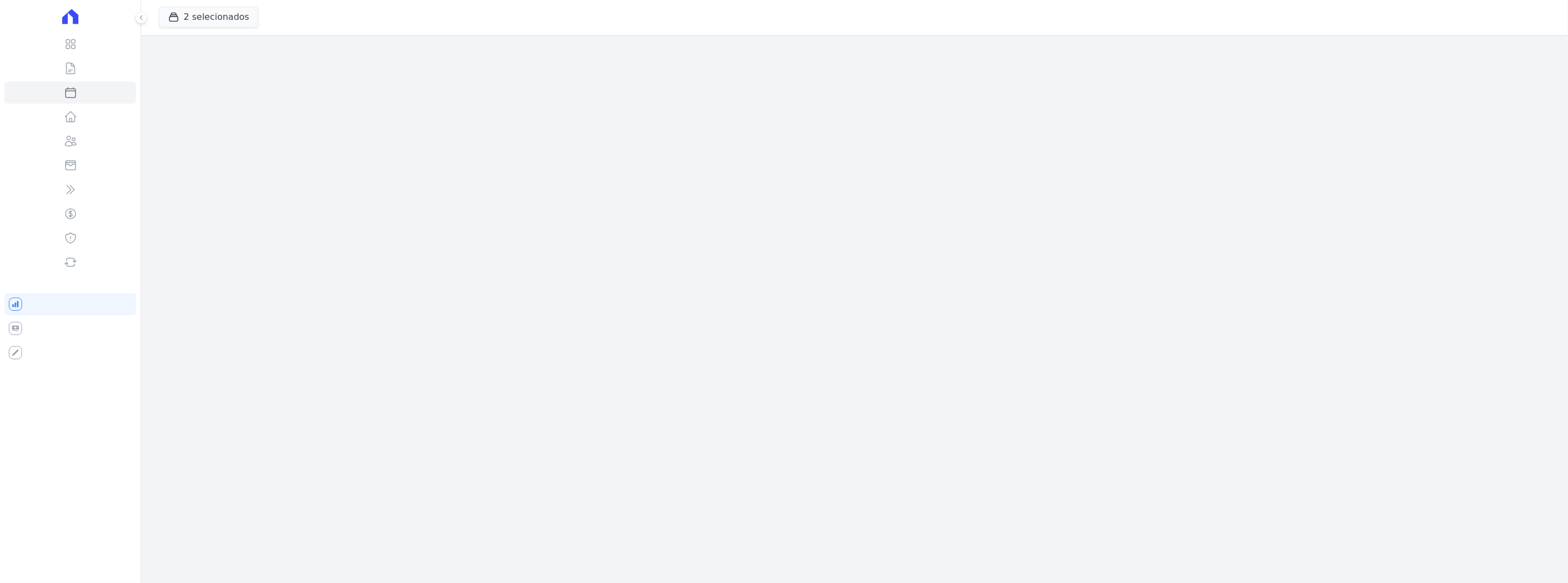
select select
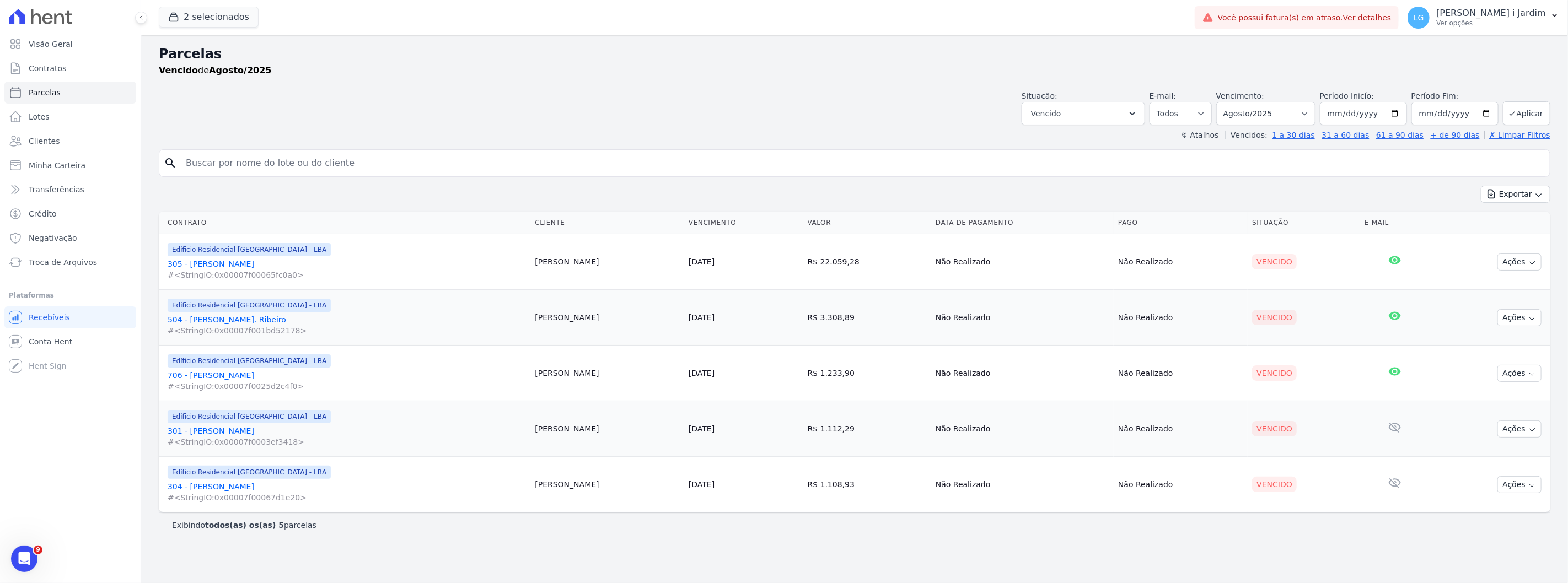
drag, startPoint x: 824, startPoint y: 272, endPoint x: 188, endPoint y: 213, distance: 638.7
click at [188, 213] on table "Contrato Cliente Vencimento [GEOGRAPHIC_DATA] Data de Pagamento Pago Situação E…" at bounding box center [855, 362] width 1392 height 300
click at [472, 99] on div "Situação: Agendado Em Aberto Pago Processando Cancelado Vencido Transferindo De…" at bounding box center [855, 105] width 1392 height 39
click at [1111, 112] on button "Vencido" at bounding box center [1083, 114] width 124 height 24
click at [1264, 105] on select "Filtrar por período ──────── Todos os meses Junho/2023 Julho/2023 Agosto/2023 S…" at bounding box center [1266, 114] width 99 height 24
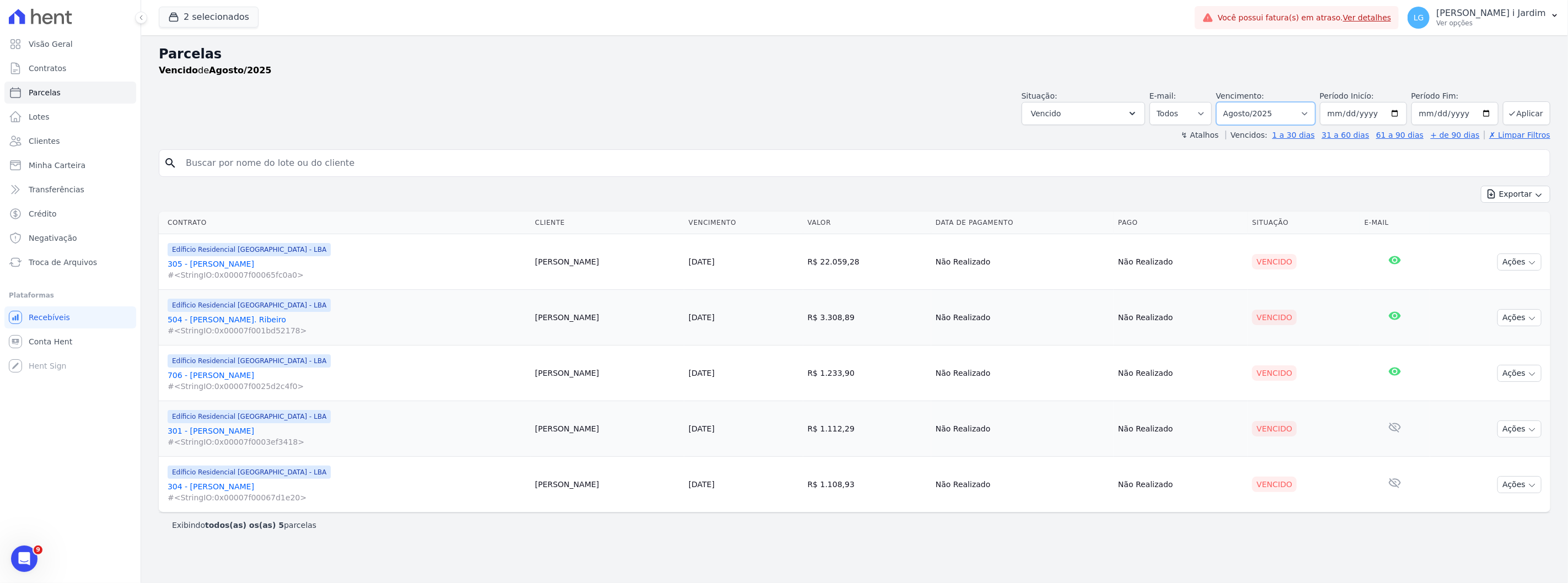
select select "07/2025"
click at [1233, 102] on select "Filtrar por período ──────── Todos os meses Junho/2023 Julho/2023 Agosto/2023 S…" at bounding box center [1266, 114] width 99 height 24
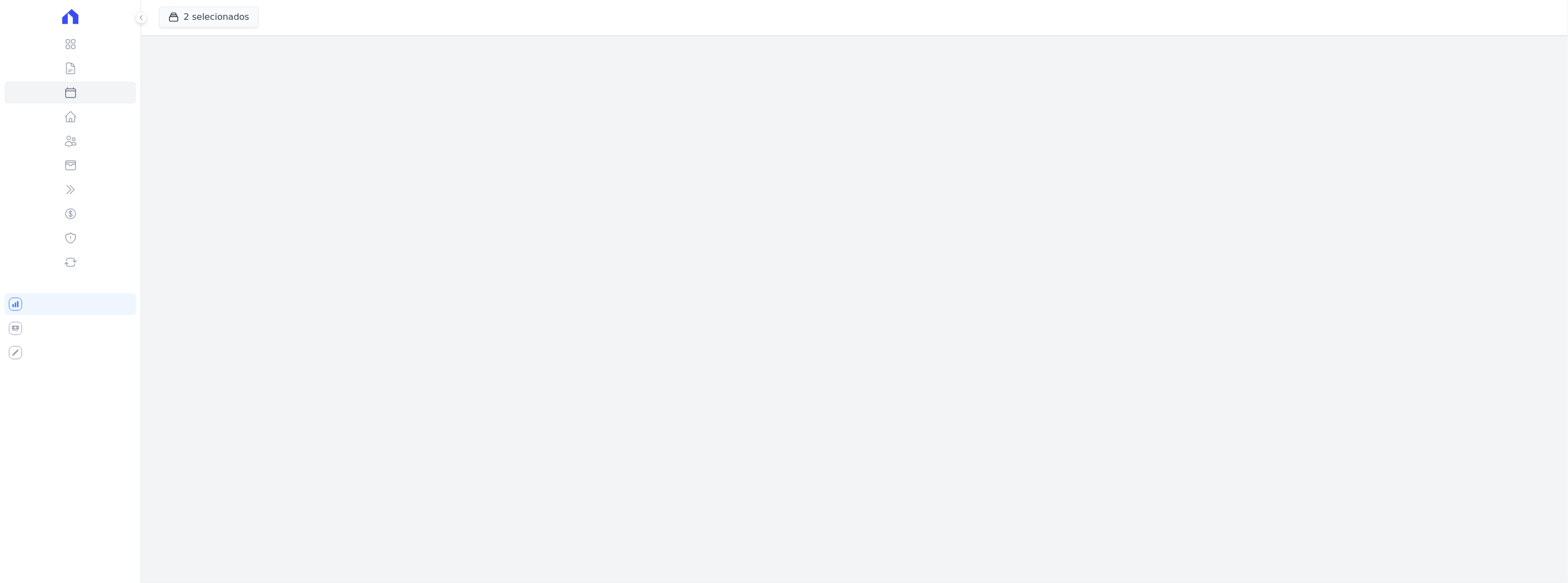
select select
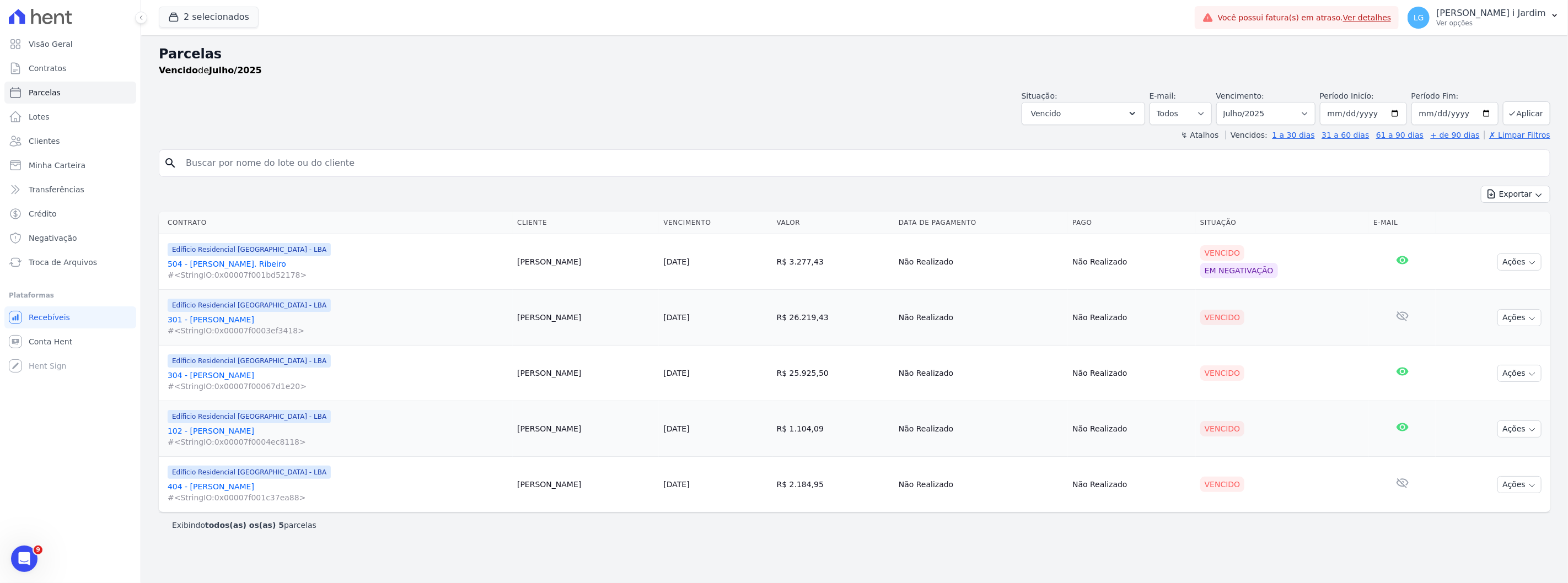
click at [719, 82] on div "Parcelas [GEOGRAPHIC_DATA] de Julho/2025" at bounding box center [855, 65] width 1392 height 42
drag, startPoint x: 794, startPoint y: 371, endPoint x: 114, endPoint y: 292, distance: 684.6
click at [114, 292] on div "Visão Geral Contratos [GEOGRAPHIC_DATA] Lotes Clientes Minha Carteira Transferê…" at bounding box center [784, 291] width 1568 height 583
click at [355, 194] on div "Exportar Exportar PDF Exportar CSV" at bounding box center [855, 199] width 1392 height 26
click at [772, 315] on td "R$ 26.219,43" at bounding box center [833, 318] width 122 height 56
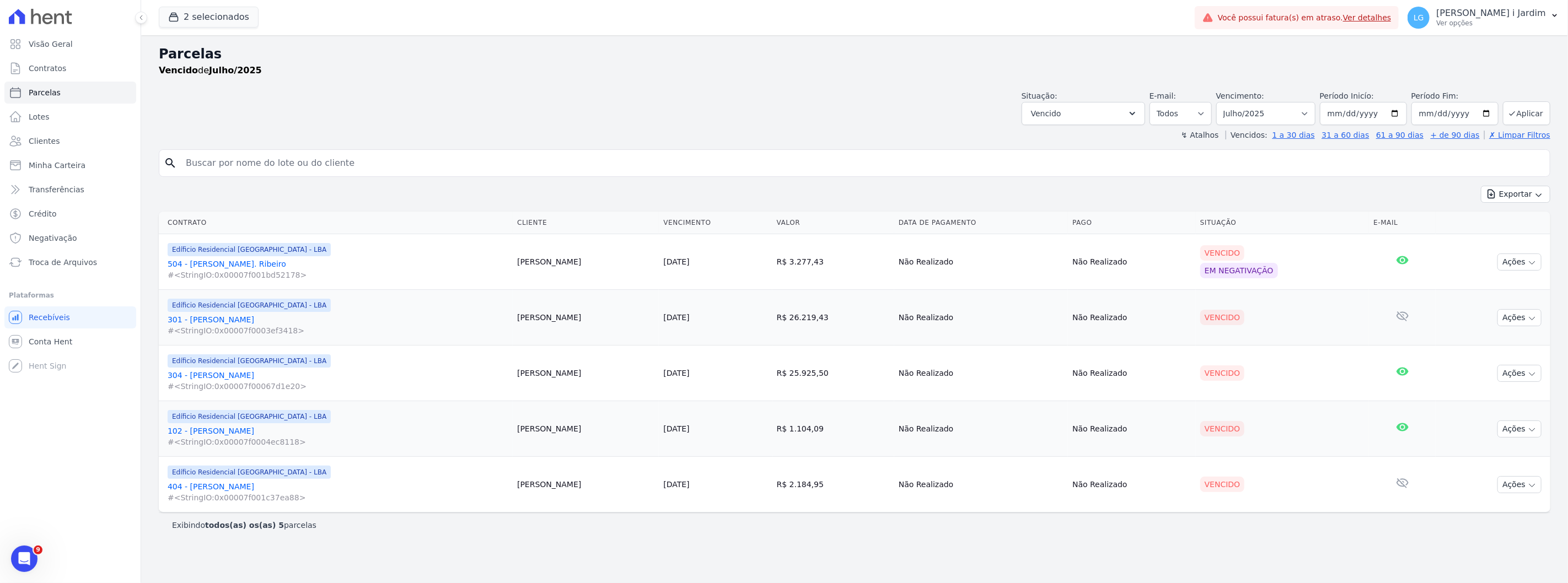
click at [798, 362] on td "R$ 25.925,50" at bounding box center [833, 373] width 122 height 56
drag, startPoint x: 795, startPoint y: 375, endPoint x: 741, endPoint y: 327, distance: 72.2
click at [741, 327] on tbody "Edíficio Residencial [GEOGRAPHIC_DATA] - LBA 504 - [PERSON_NAME]. Ribeiro #<Str…" at bounding box center [855, 373] width 1392 height 278
click at [815, 108] on div "Situação: Agendado Em Aberto Pago Processando Cancelado Vencido Transferindo De…" at bounding box center [855, 105] width 1392 height 39
click at [1050, 124] on button "Vencido" at bounding box center [1083, 114] width 124 height 24
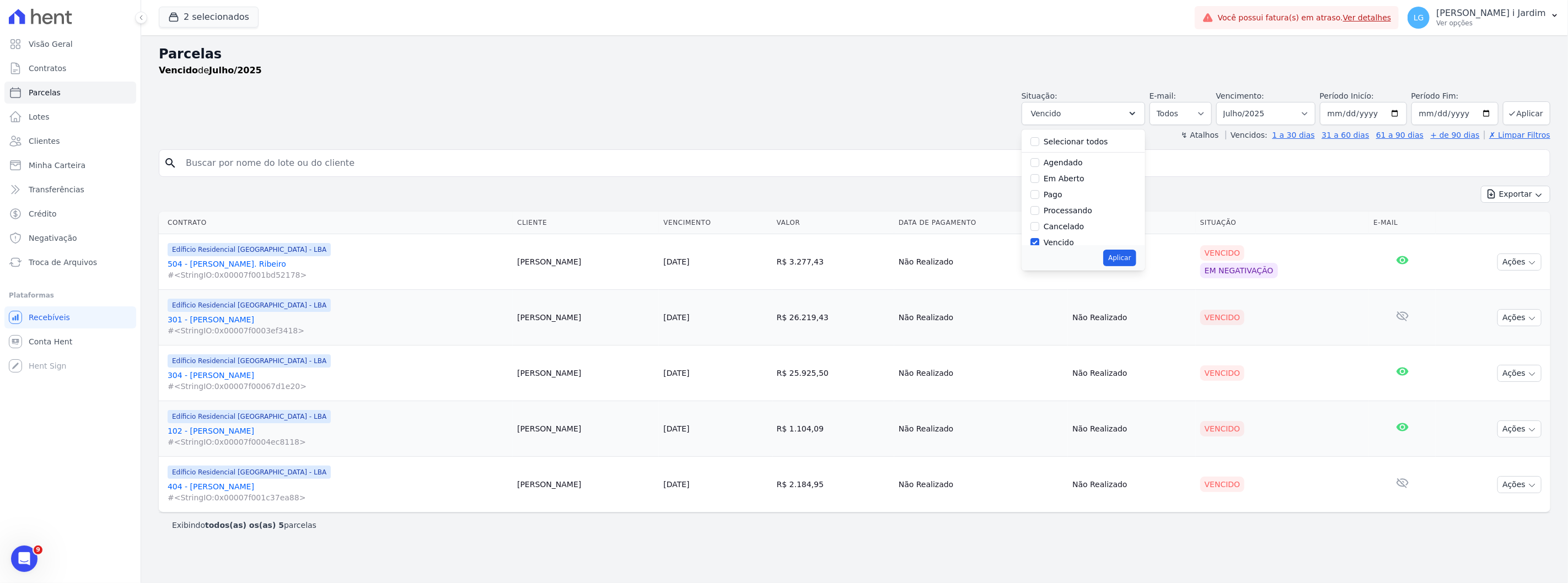
click at [1073, 241] on label "Vencido" at bounding box center [1059, 242] width 31 height 9
click at [1040, 241] on input "Vencido" at bounding box center [1035, 242] width 9 height 9
checkbox input "false"
click at [1271, 122] on select "Filtrar por período ──────── Todos os meses Junho/2023 Julho/2023 Agosto/2023 S…" at bounding box center [1266, 114] width 99 height 24
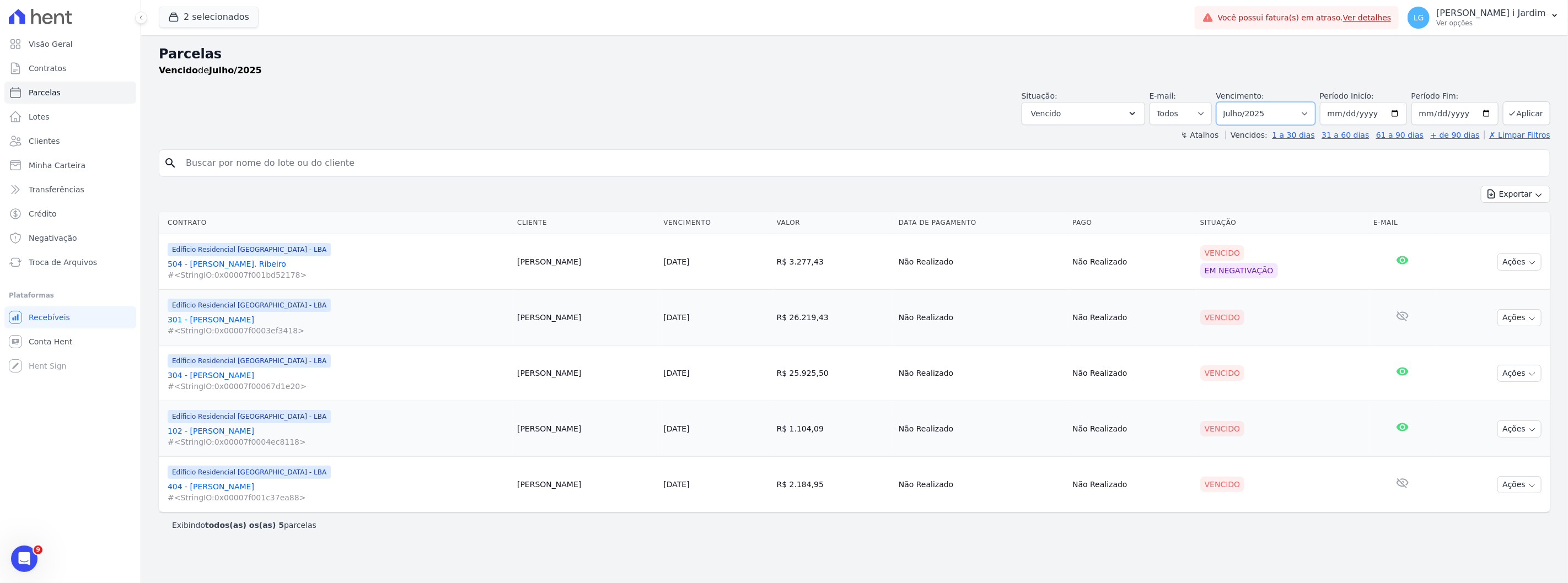
select select "08/2025"
click at [1233, 102] on select "Filtrar por período ──────── Todos os meses Junho/2023 Julho/2023 Agosto/2023 S…" at bounding box center [1266, 114] width 99 height 24
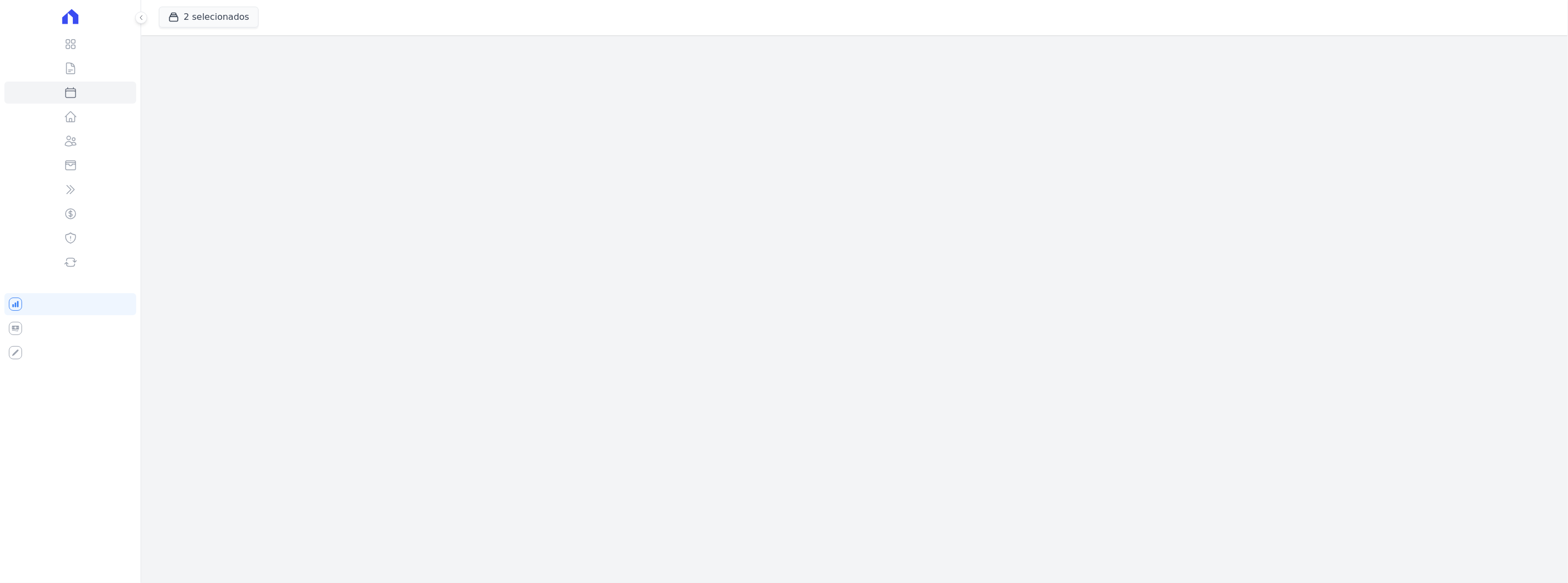
select select
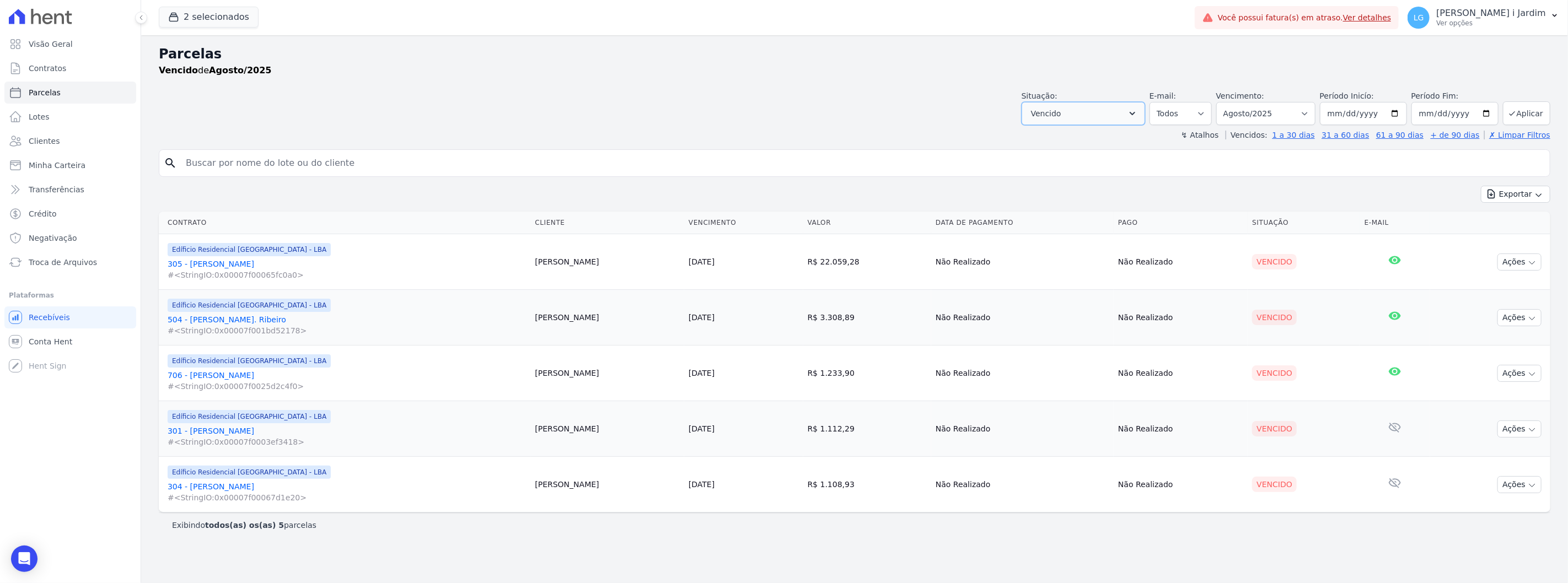
click at [1062, 118] on span "Vencido" at bounding box center [1046, 113] width 31 height 14
click at [1071, 144] on label "Selecionar todos" at bounding box center [1075, 142] width 64 height 9
click at [1040, 144] on input "Selecionar todos" at bounding box center [1035, 142] width 9 height 9
checkbox input "true"
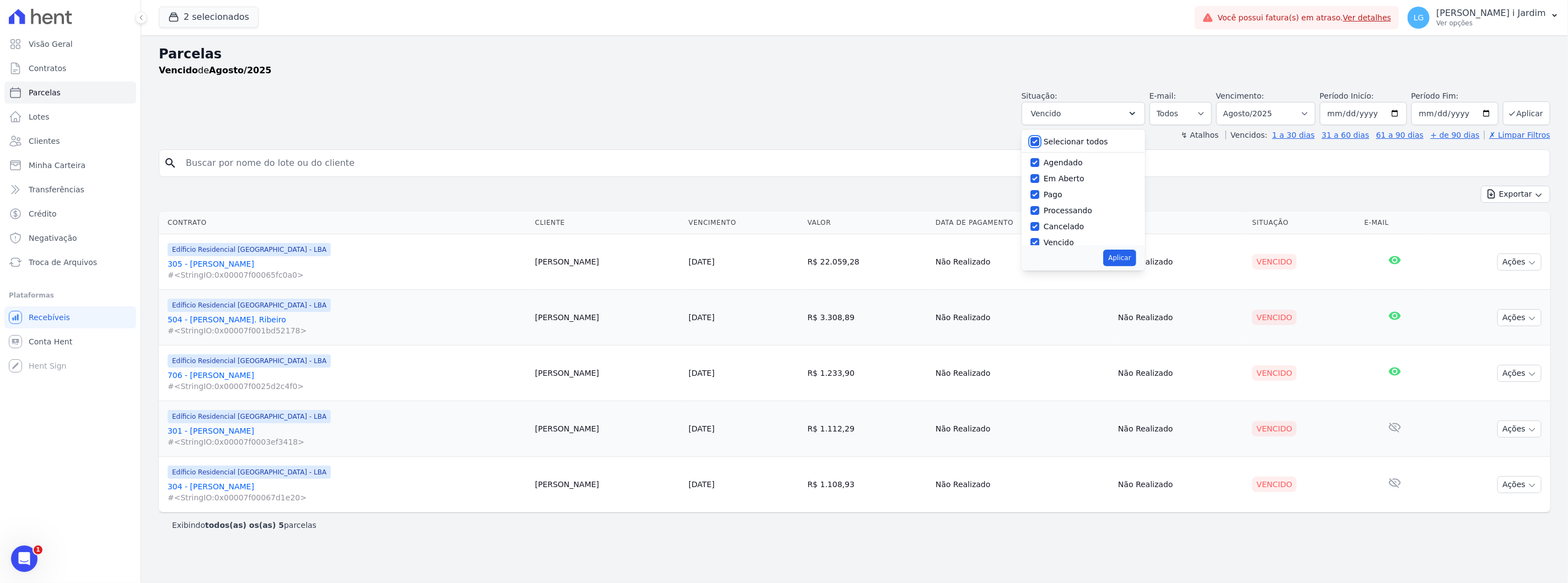
checkbox input "true"
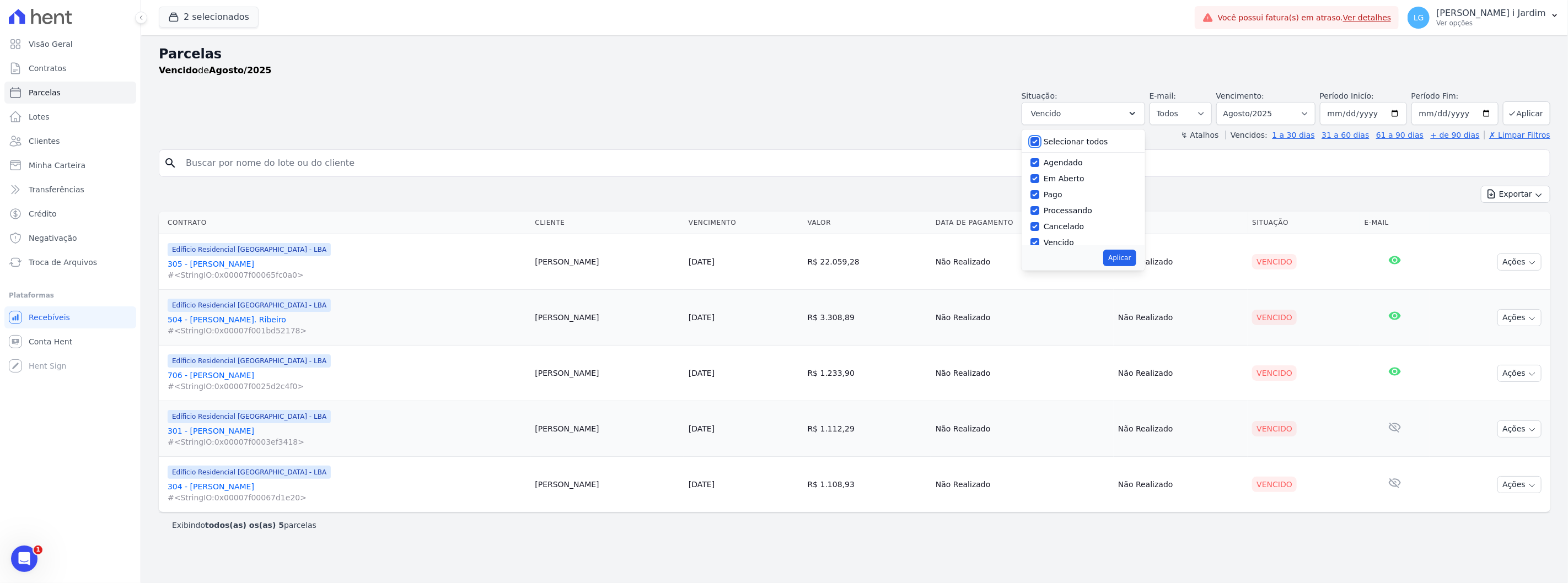
checkbox input "true"
click at [1071, 144] on label "Selecionar todos" at bounding box center [1075, 142] width 64 height 9
click at [1040, 144] on input "Selecionar todos" at bounding box center [1035, 142] width 9 height 9
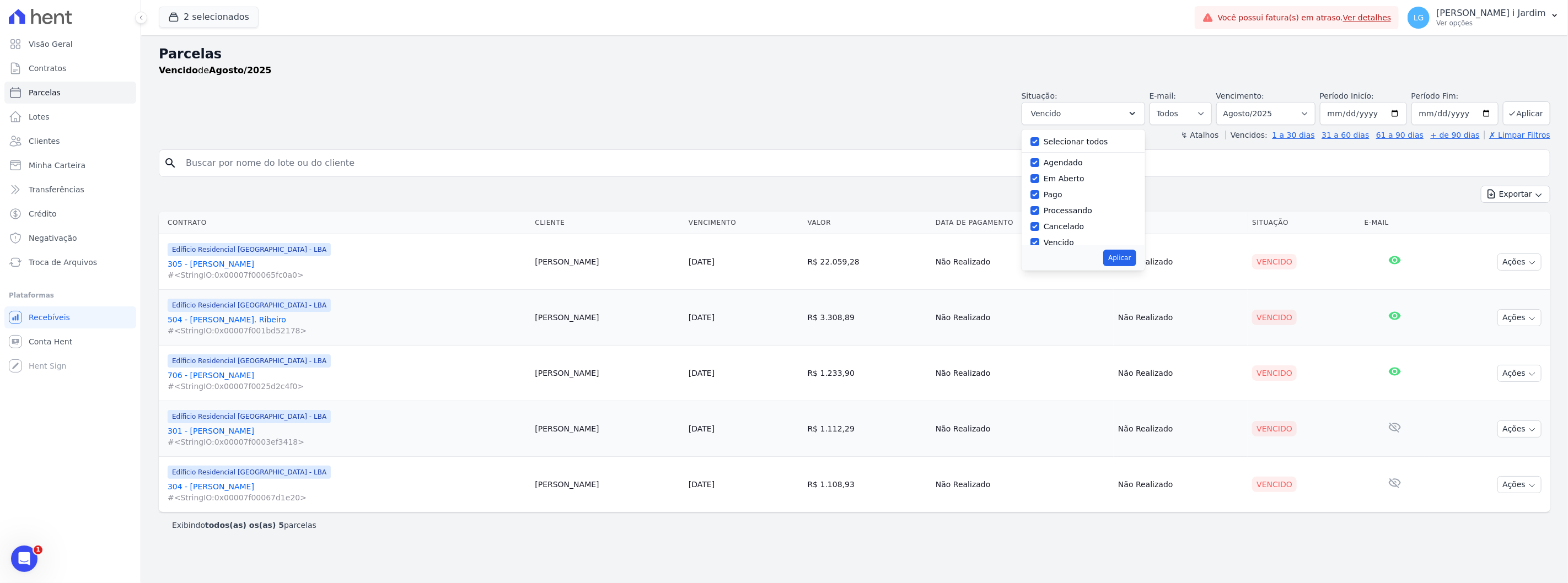
checkbox input "false"
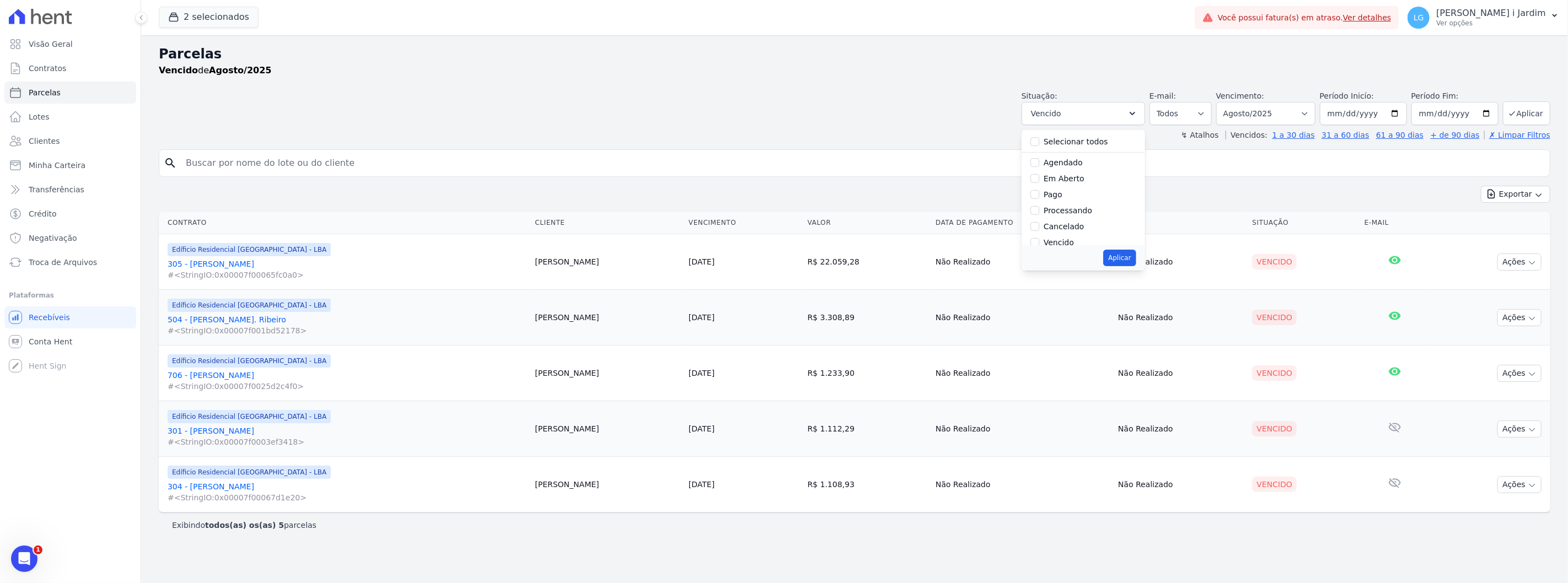
checkbox input "false"
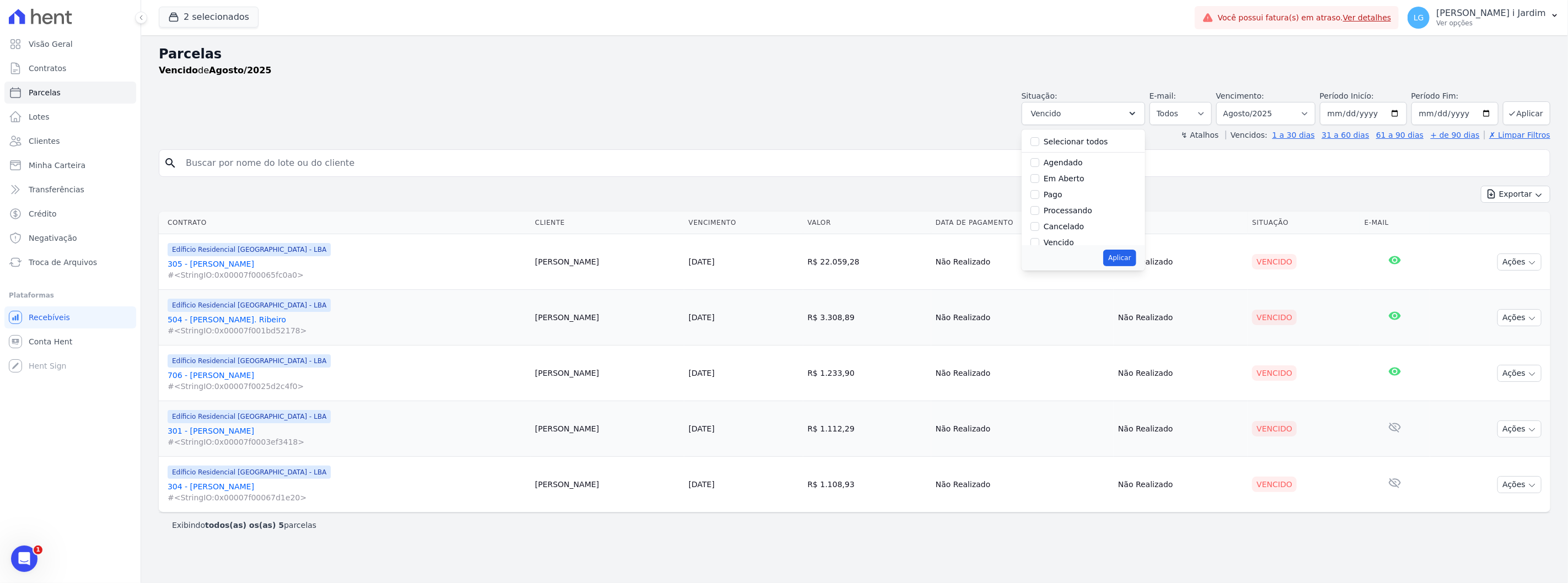
checkbox input "false"
click at [1085, 180] on label "Em Aberto" at bounding box center [1063, 179] width 41 height 9
click at [1040, 180] on input "Em Aberto" at bounding box center [1035, 179] width 9 height 9
checkbox input "true"
click at [1134, 252] on button "Aplicar" at bounding box center [1119, 258] width 33 height 16
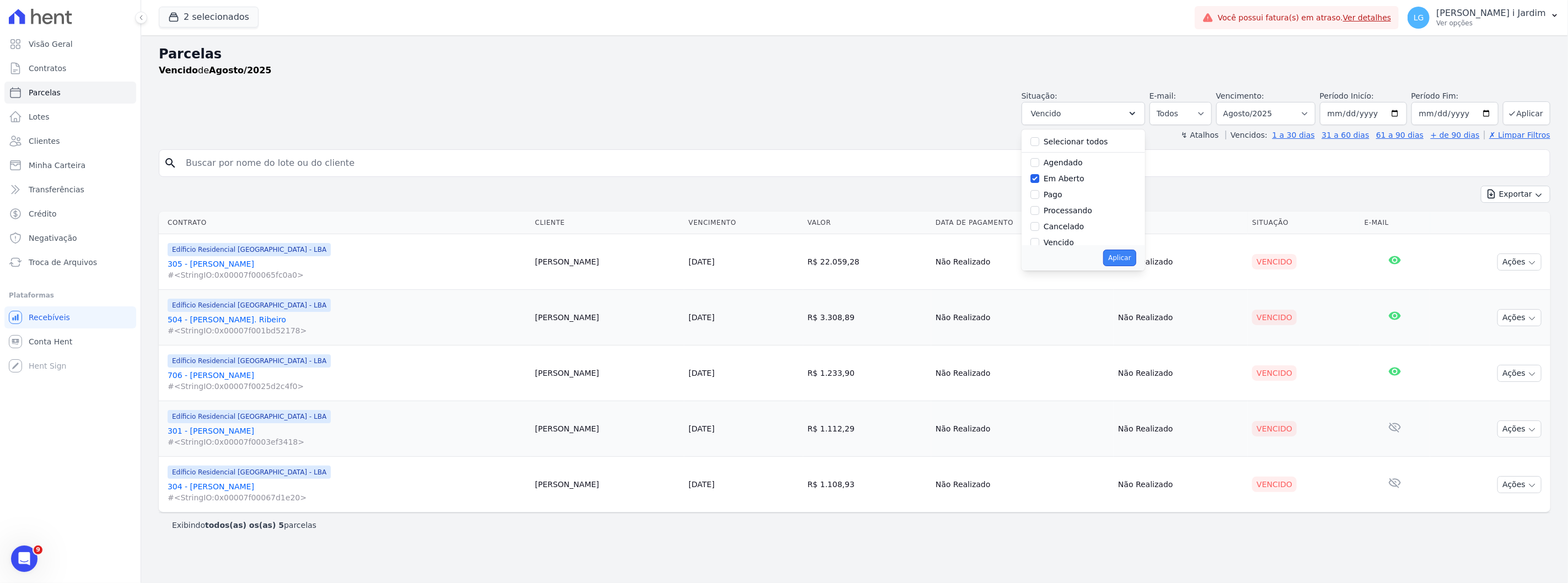
select select "pending"
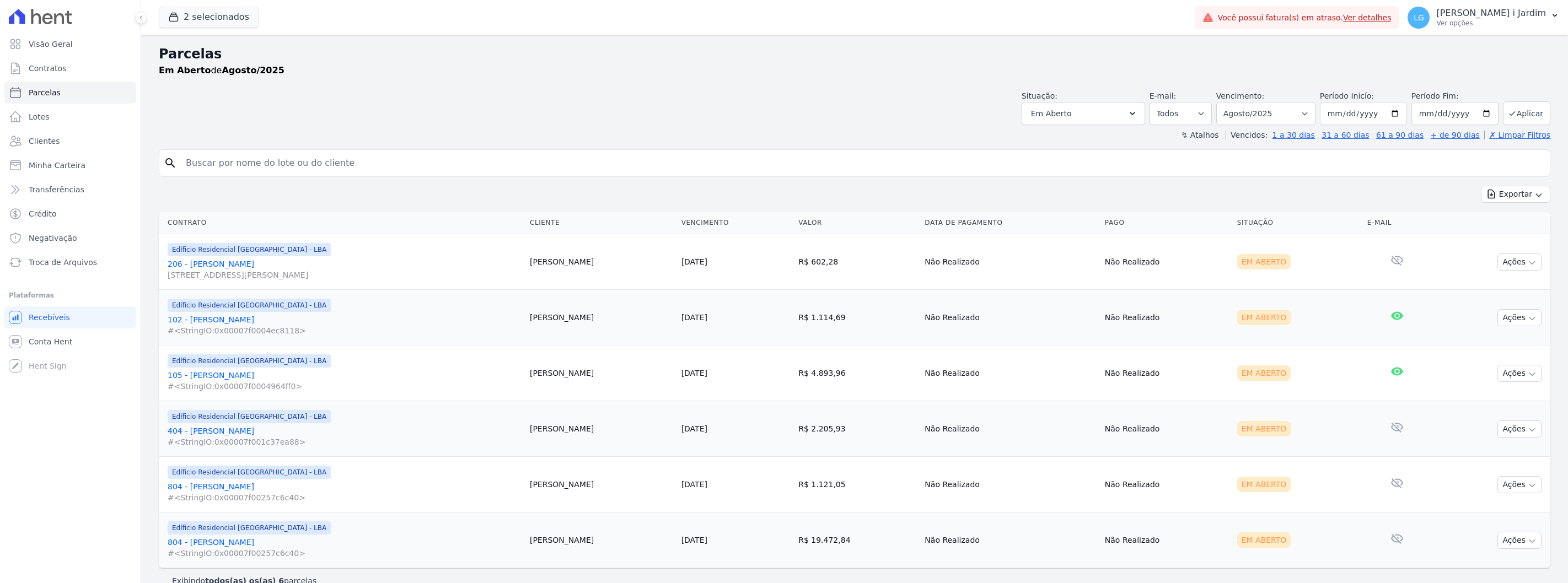
select select
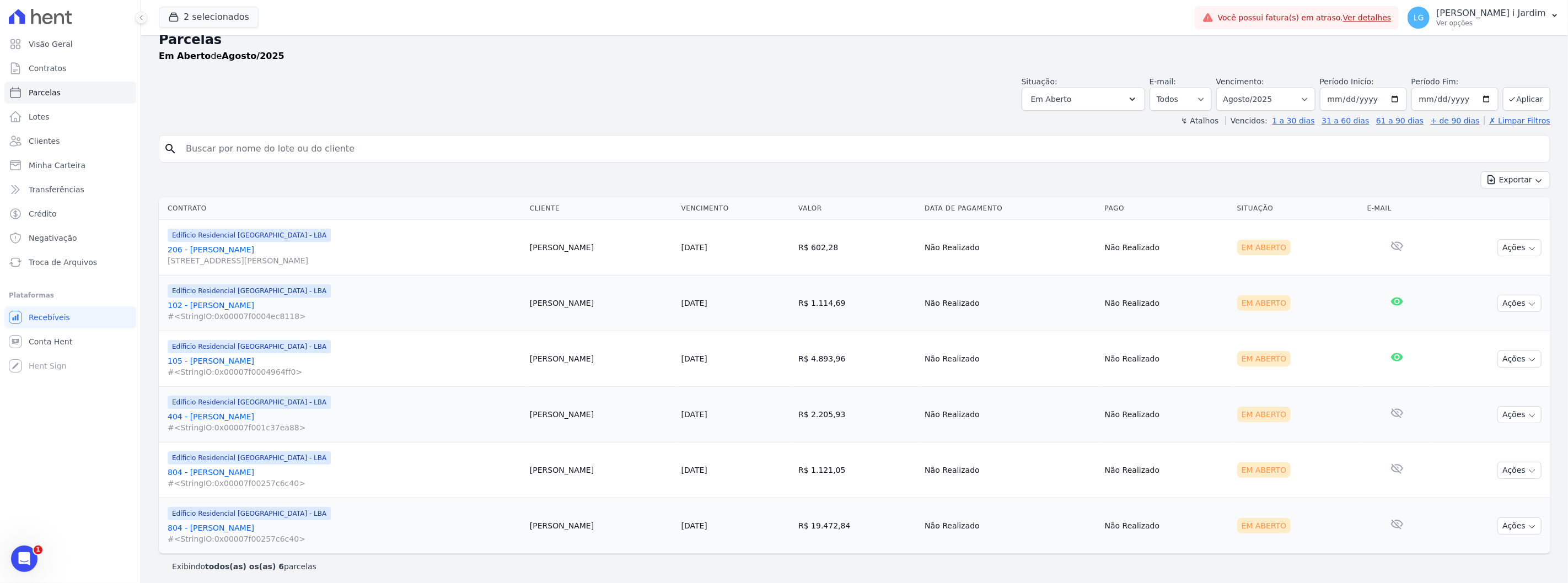
scroll to position [19, 0]
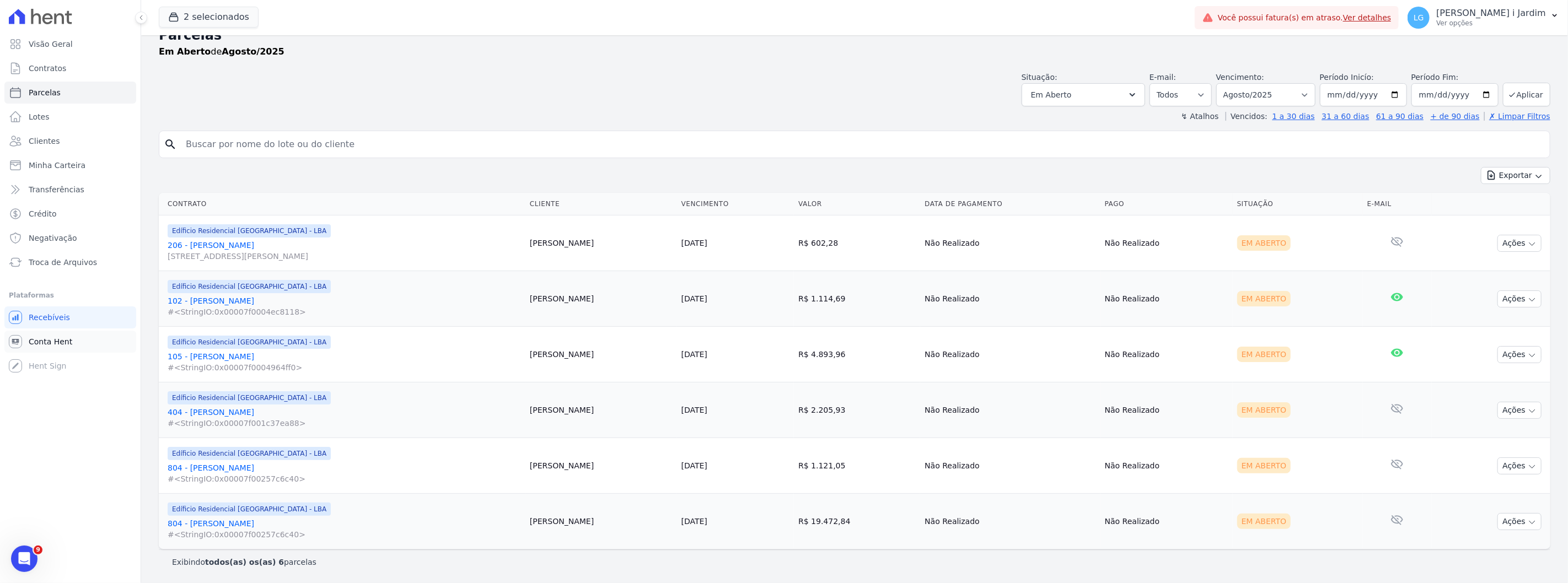
click at [37, 343] on span "Conta Hent" at bounding box center [51, 342] width 43 height 11
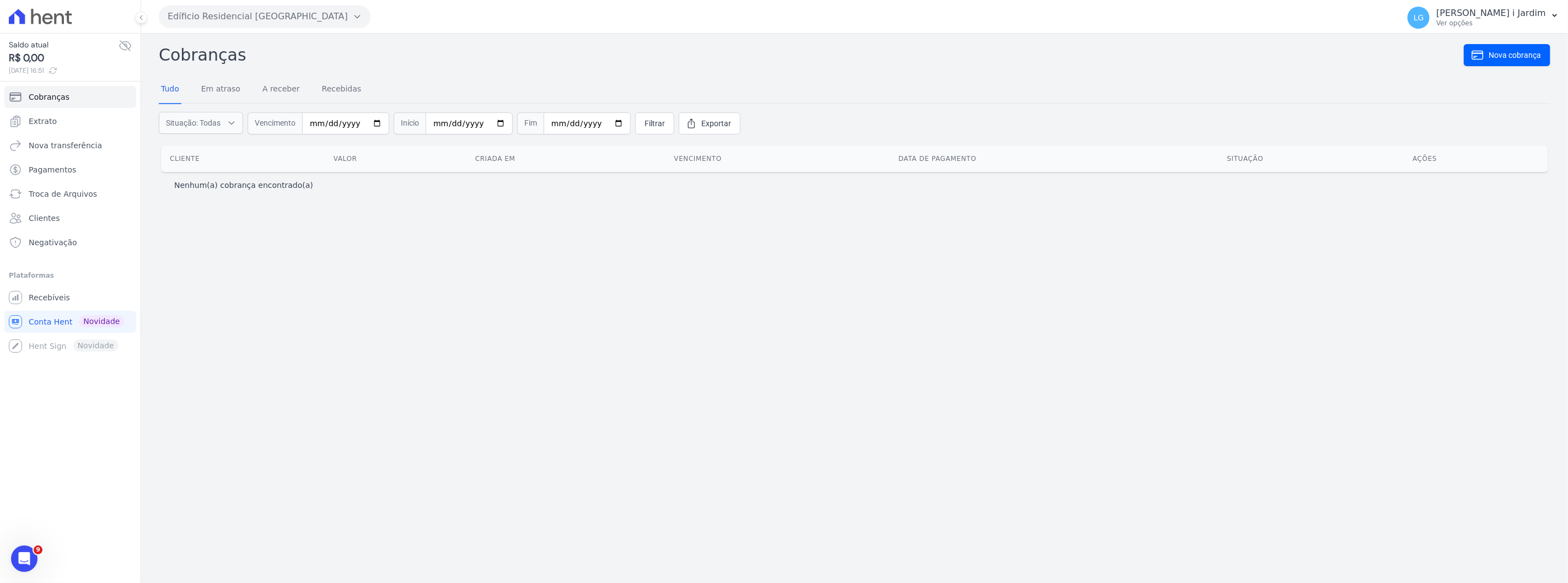
select select
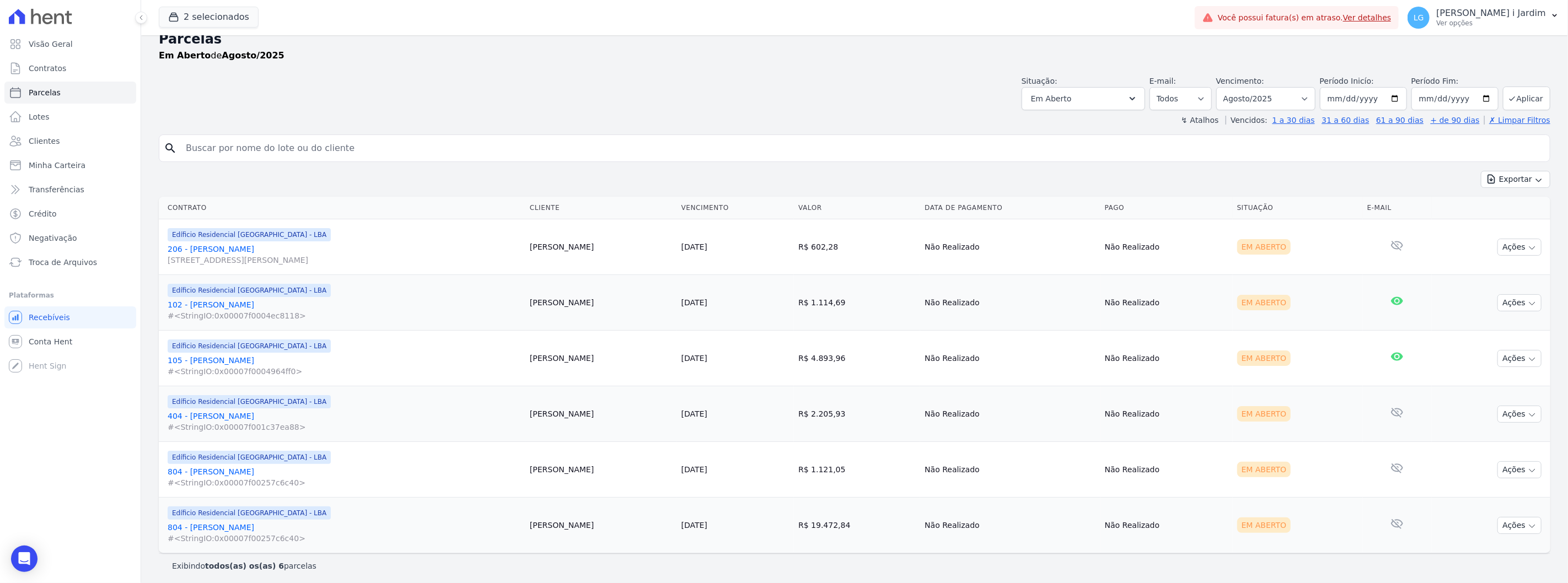
scroll to position [19, 0]
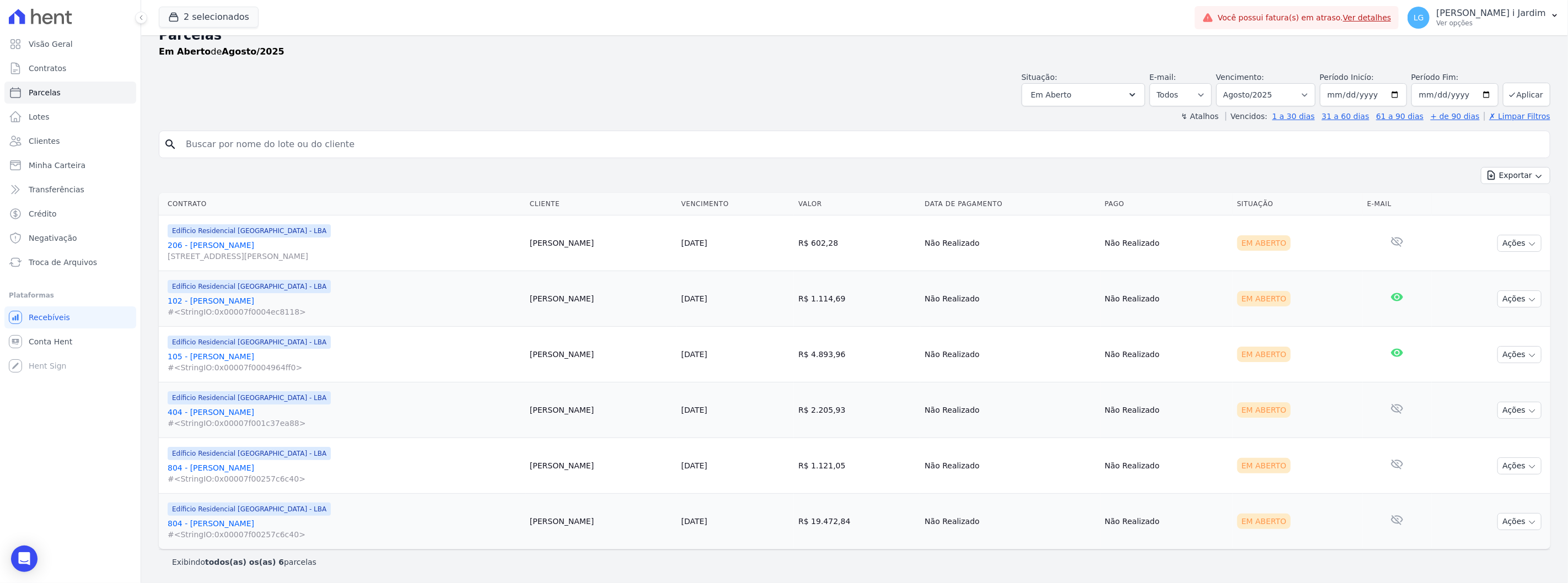
drag, startPoint x: 909, startPoint y: 522, endPoint x: 418, endPoint y: 528, distance: 491.0
click at [418, 528] on tr "Edíficio Residencial Grevílea Park - LBA 804 - Lorenna e Geovanna #<StringIO:0x…" at bounding box center [855, 522] width 1392 height 56
click at [400, 531] on span "#<StringIO:0x00007f00257c6c40>" at bounding box center [344, 534] width 354 height 11
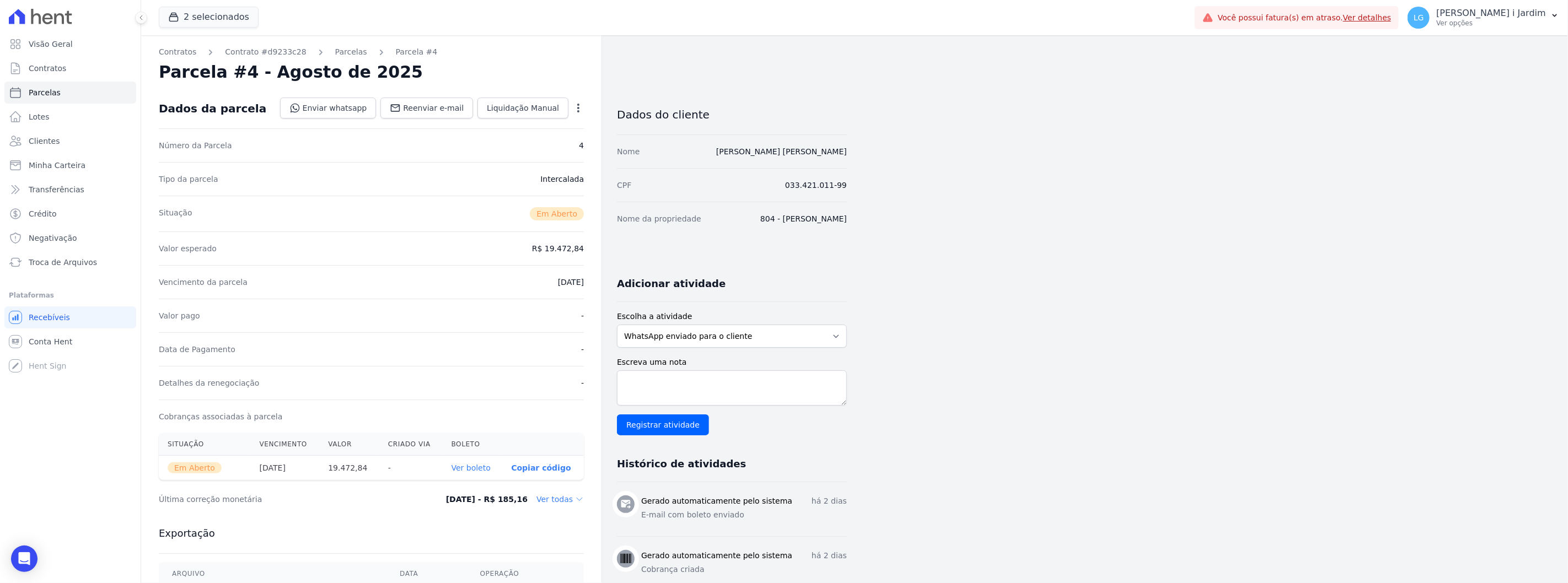
click at [149, 512] on div "Contratos Contrato #d9233c28 Parcelas Parcela #4 Parcela #4 - Agosto de 2025 Da…" at bounding box center [371, 390] width 460 height 711
click at [338, 56] on link "Parcelas" at bounding box center [351, 52] width 32 height 12
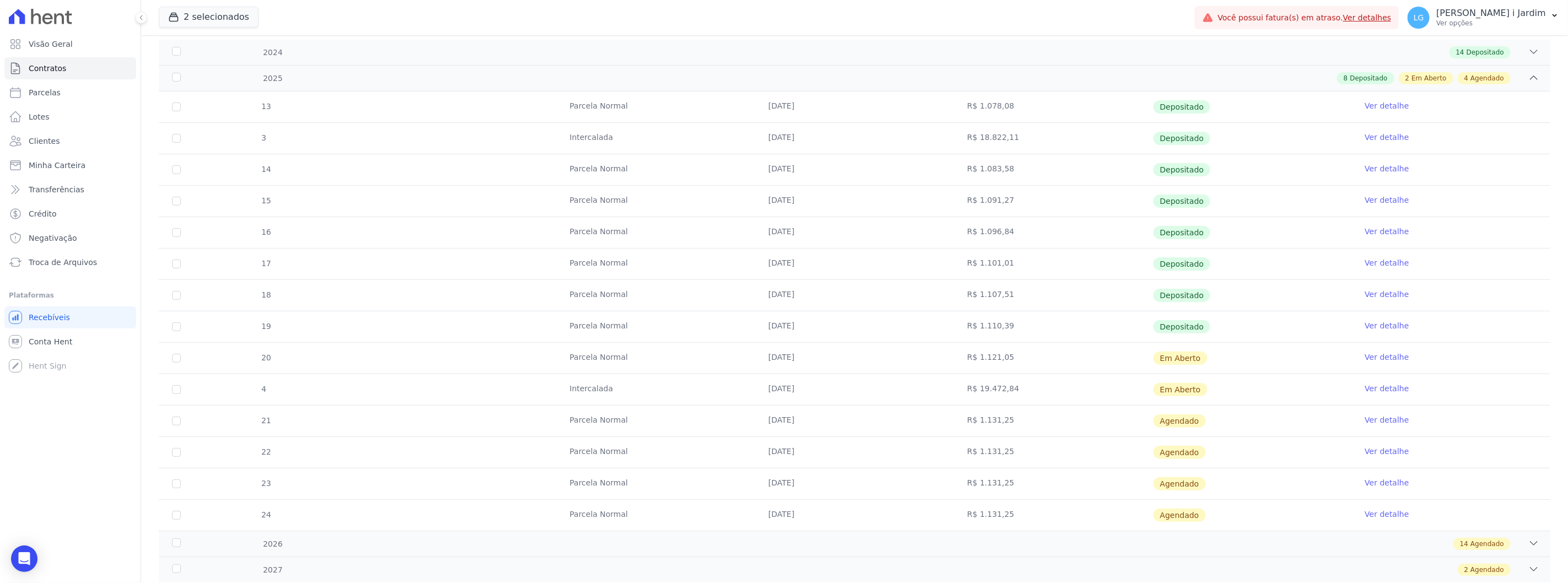
scroll to position [138, 0]
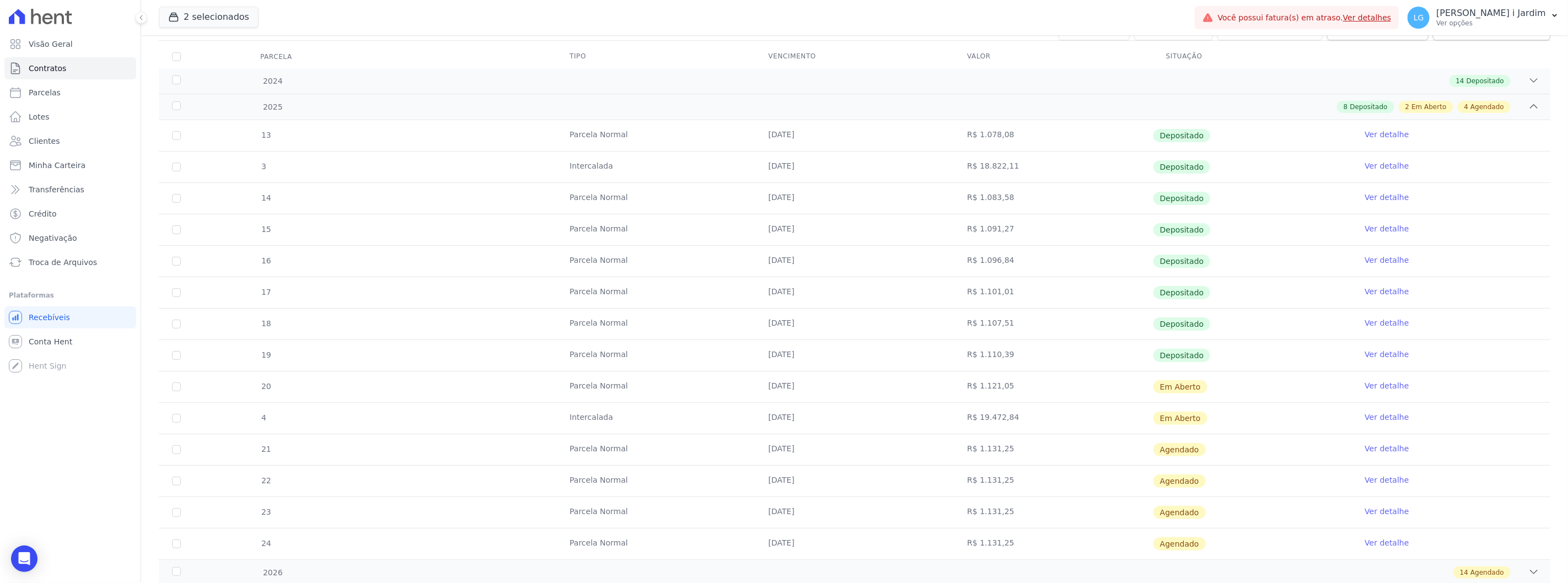
drag, startPoint x: 1015, startPoint y: 415, endPoint x: 951, endPoint y: 375, distance: 75.5
click at [951, 375] on tbody "13 Parcela Normal 30/01/2025 R$ 1.078,08 Depositado Ver detalhe 3 Intercalada 2…" at bounding box center [855, 340] width 1392 height 439
click at [1008, 45] on th "Valor" at bounding box center [1053, 57] width 199 height 24
drag, startPoint x: 993, startPoint y: 416, endPoint x: 951, endPoint y: 412, distance: 42.2
click at [954, 412] on td "R$ 19.472,84" at bounding box center [1053, 418] width 199 height 31
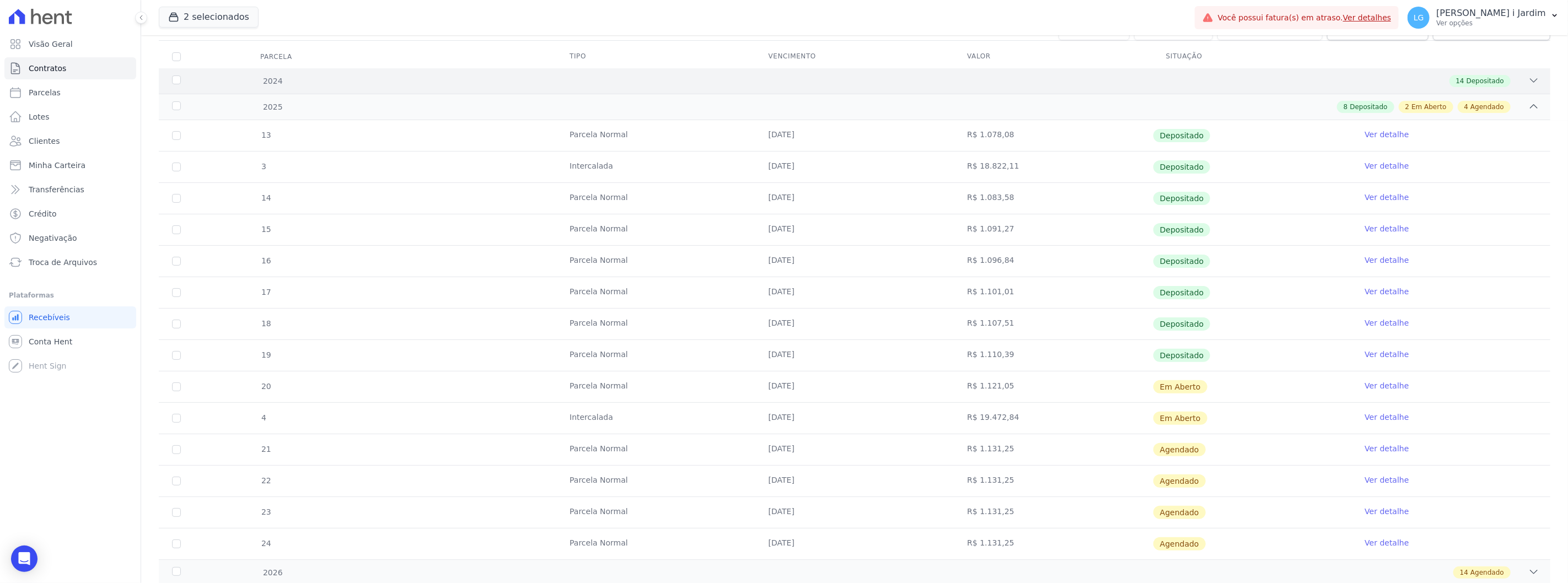
click at [1001, 89] on div "2024 14 Depositado" at bounding box center [855, 81] width 1392 height 25
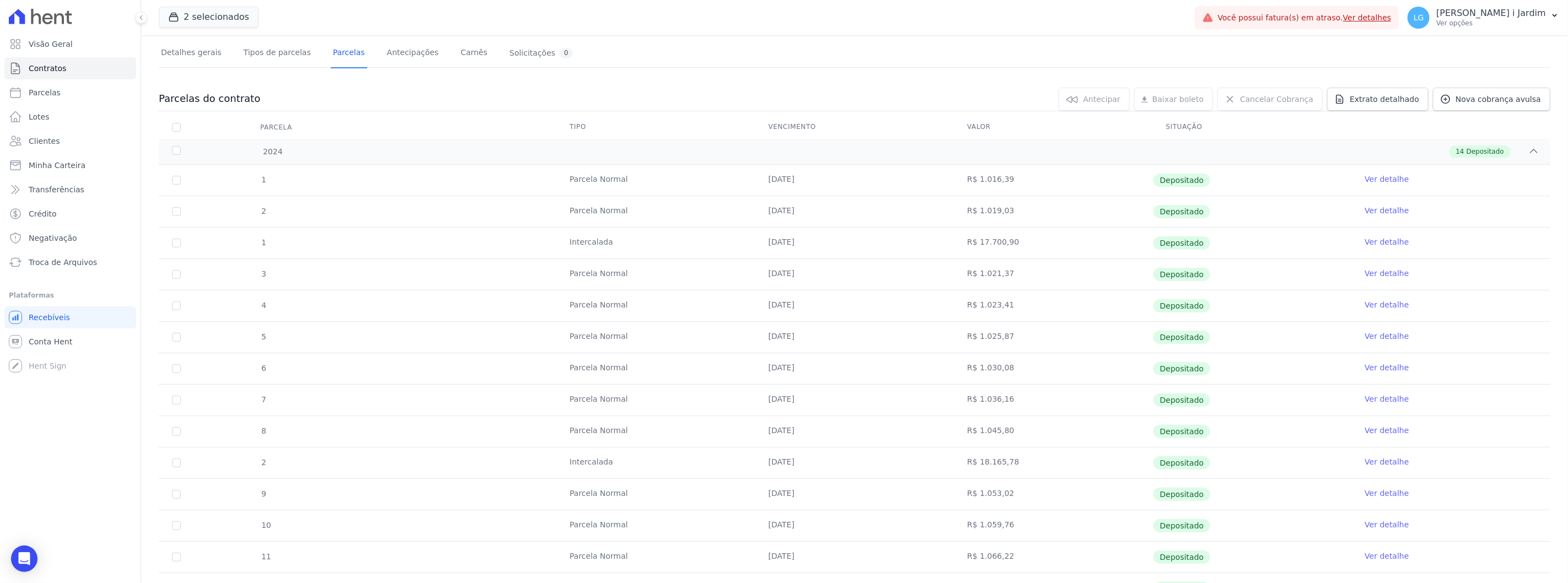
scroll to position [0, 0]
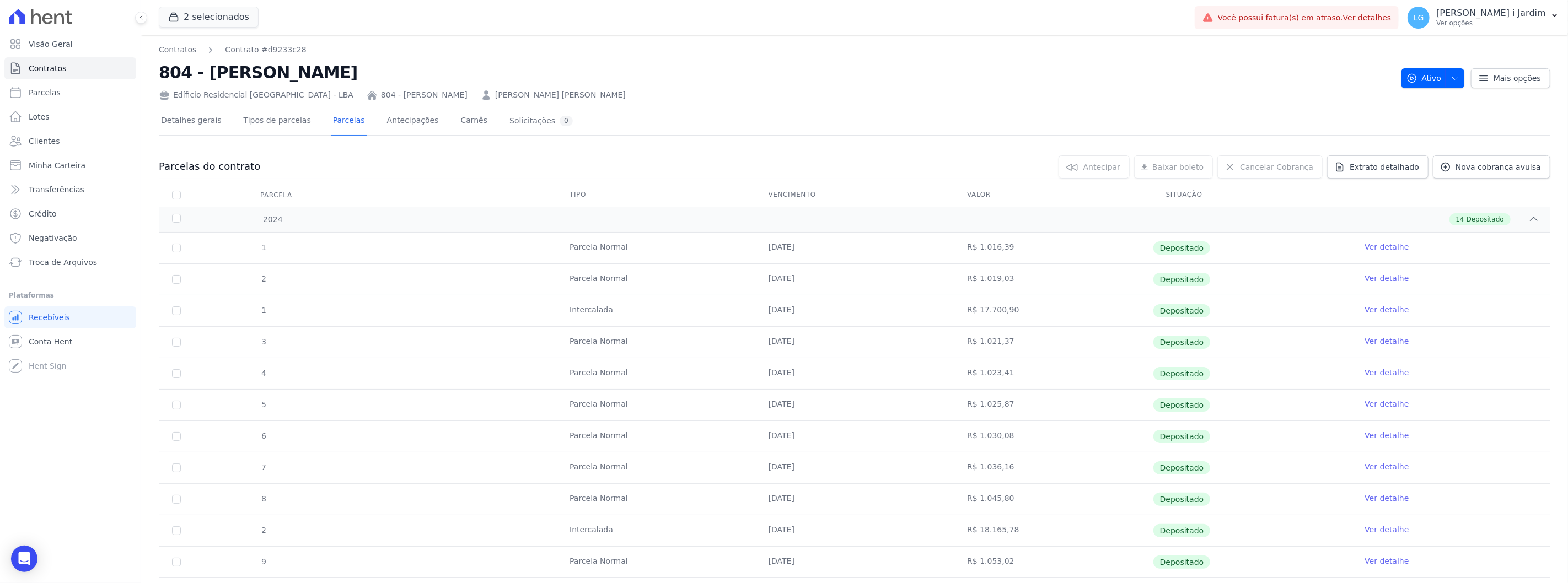
click at [248, 96] on div "Edíficio Residencial [GEOGRAPHIC_DATA] - LBA" at bounding box center [256, 95] width 194 height 12
click at [162, 96] on icon at bounding box center [165, 93] width 9 height 6
click at [170, 50] on link "Contratos" at bounding box center [177, 50] width 37 height 12
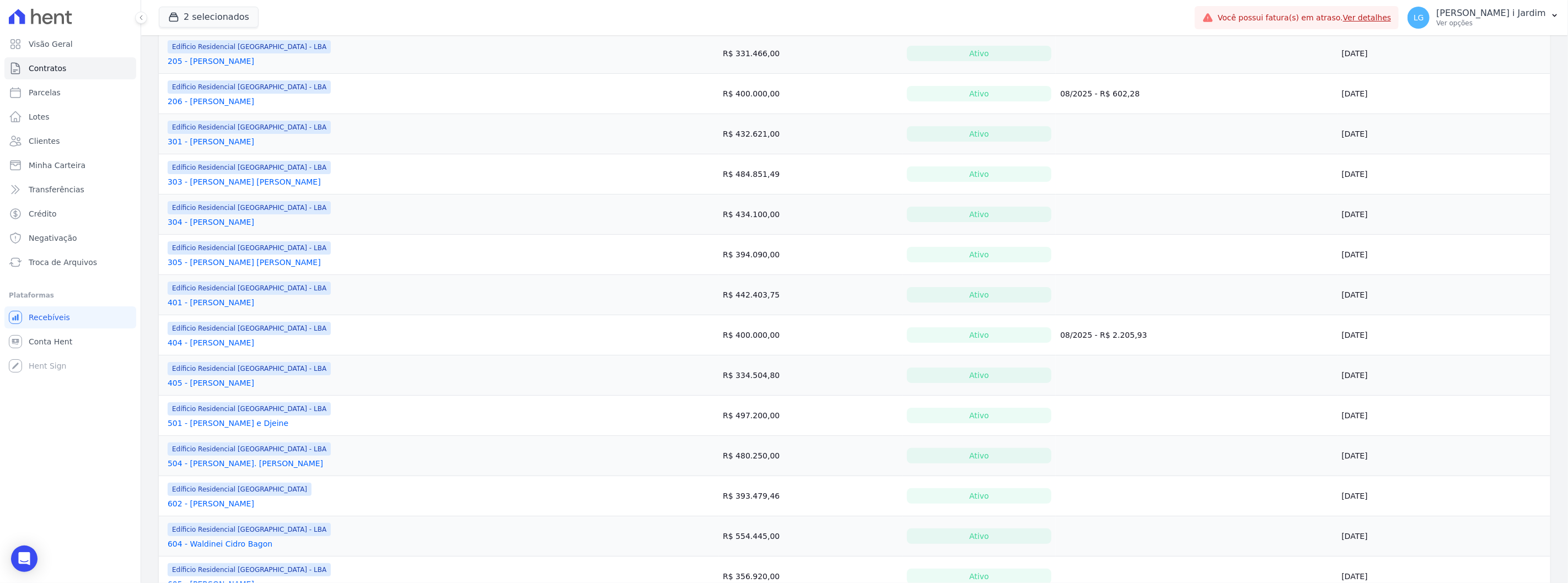
scroll to position [306, 0]
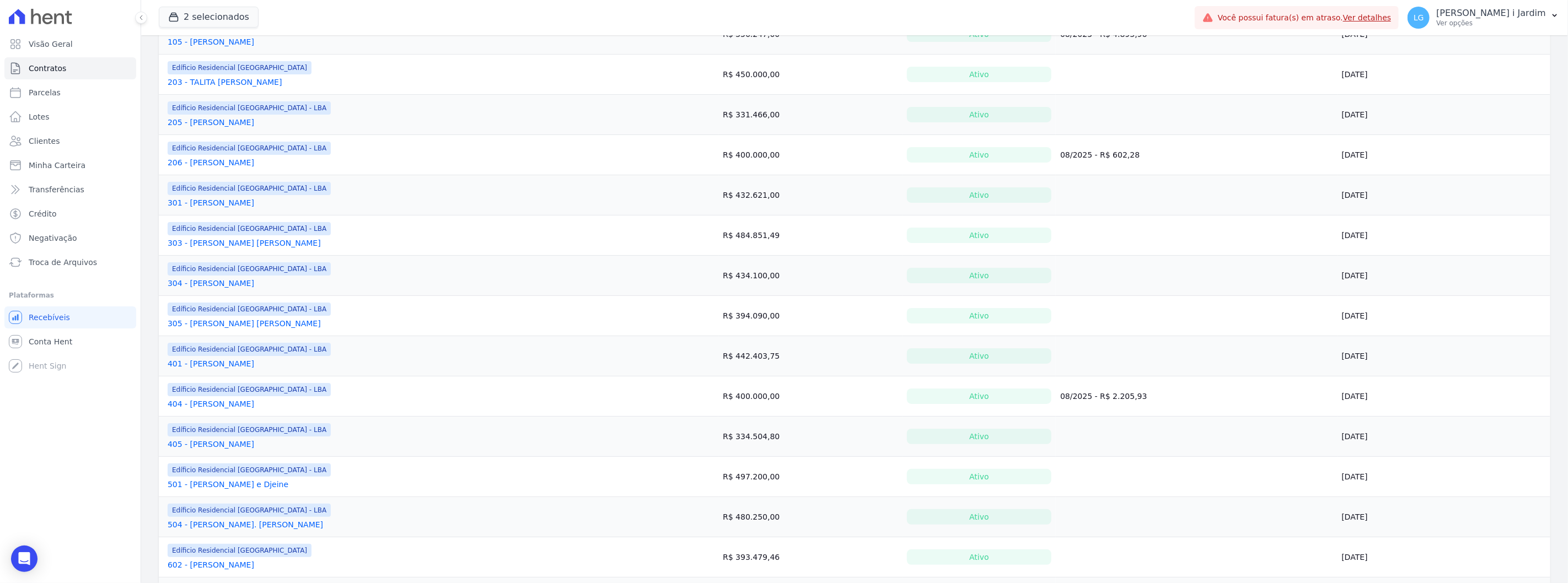
click at [204, 201] on link "301 - [PERSON_NAME]" at bounding box center [211, 202] width 87 height 11
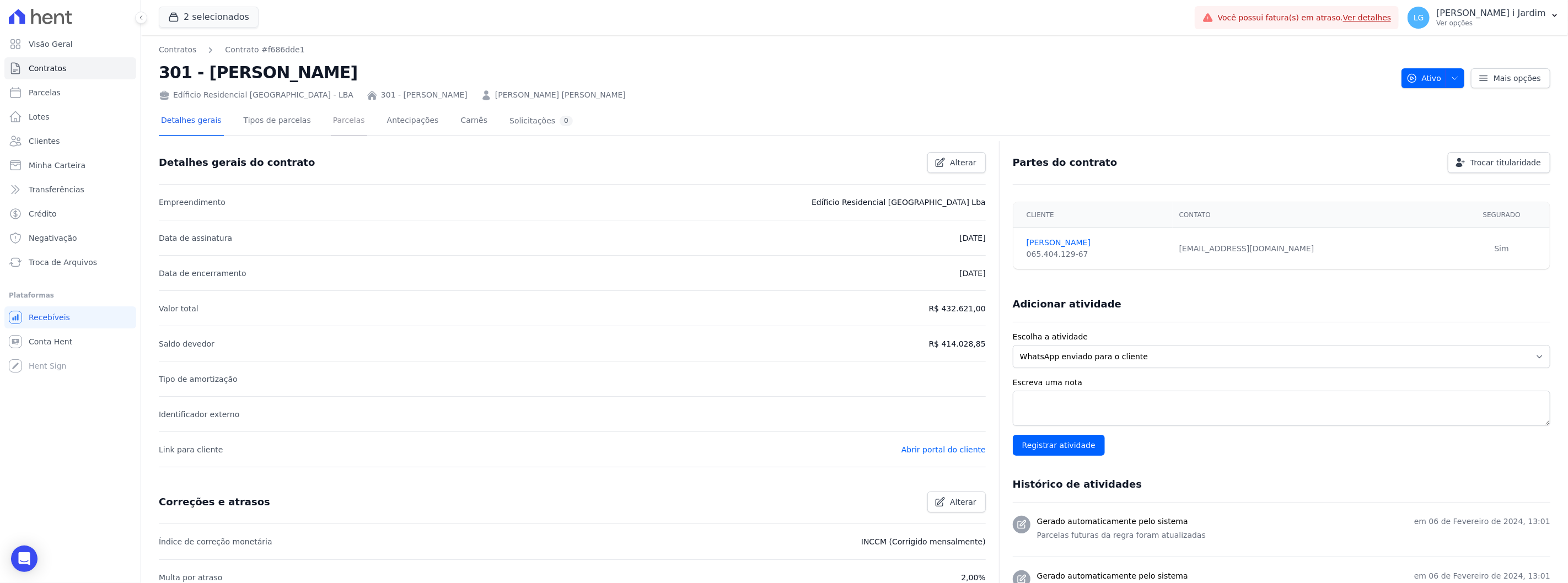
click at [332, 125] on link "Parcelas" at bounding box center [349, 121] width 36 height 29
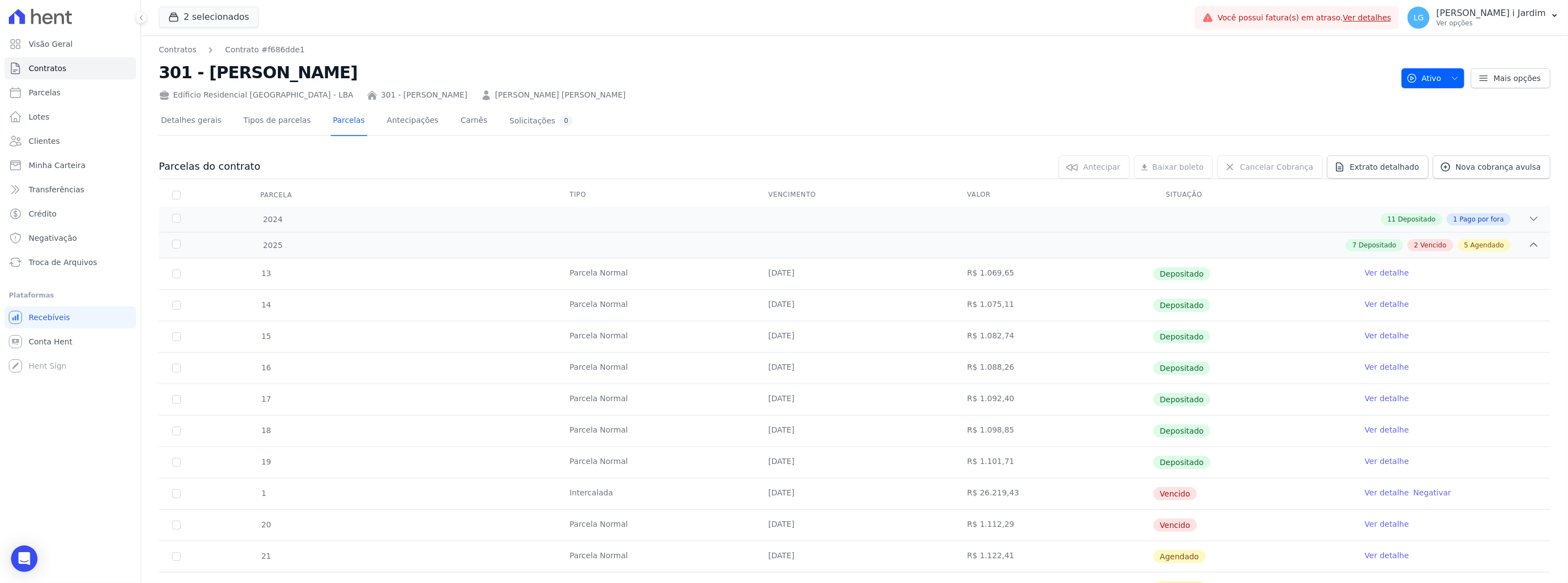
drag, startPoint x: 309, startPoint y: 71, endPoint x: 202, endPoint y: 64, distance: 107.2
click at [202, 64] on h2 "301 - [PERSON_NAME]" at bounding box center [776, 71] width 1234 height 24
click at [449, 71] on h2 "301 - [PERSON_NAME]" at bounding box center [776, 71] width 1234 height 24
click at [367, 96] on icon at bounding box center [373, 95] width 11 height 11
click at [166, 94] on icon at bounding box center [165, 93] width 9 height 6
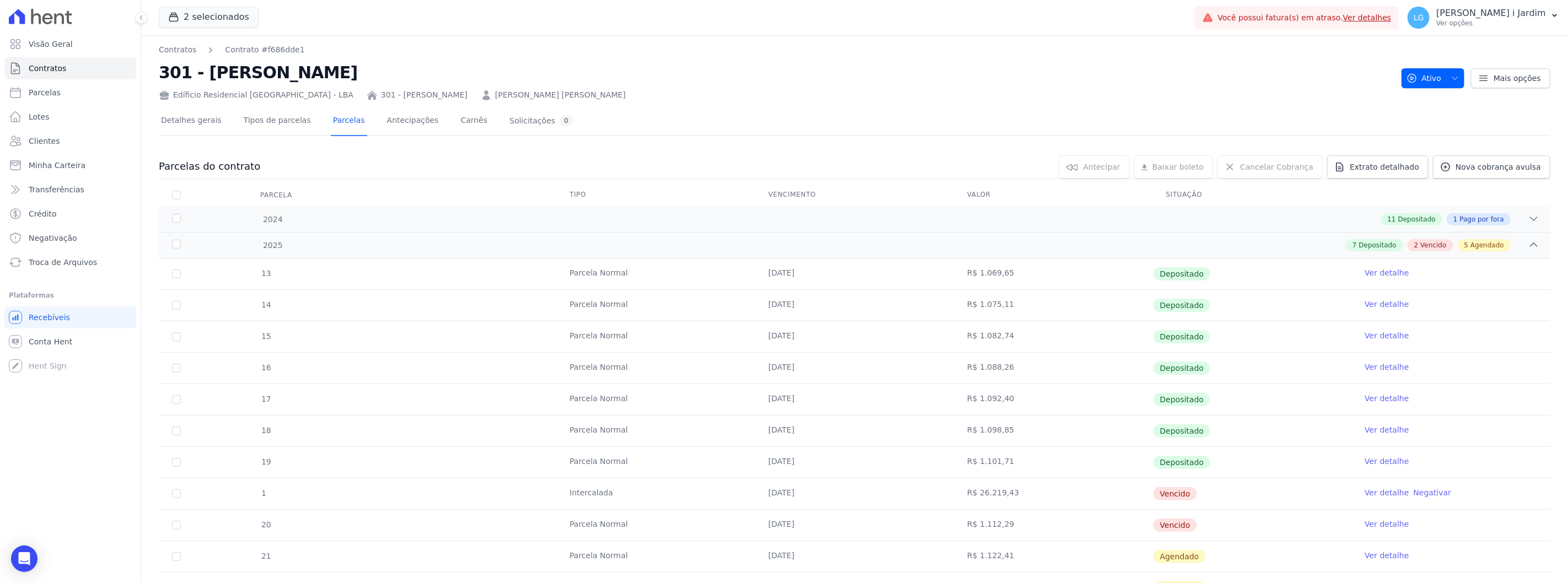
click at [210, 89] on div "Edíficio Residencial [GEOGRAPHIC_DATA] - LBA" at bounding box center [256, 95] width 194 height 12
click at [663, 117] on div "Detalhes gerais Tipos de parcelas Parcelas Antecipações Carnês Solicitações 0" at bounding box center [855, 121] width 1392 height 27
click at [173, 52] on link "Contratos" at bounding box center [177, 50] width 37 height 12
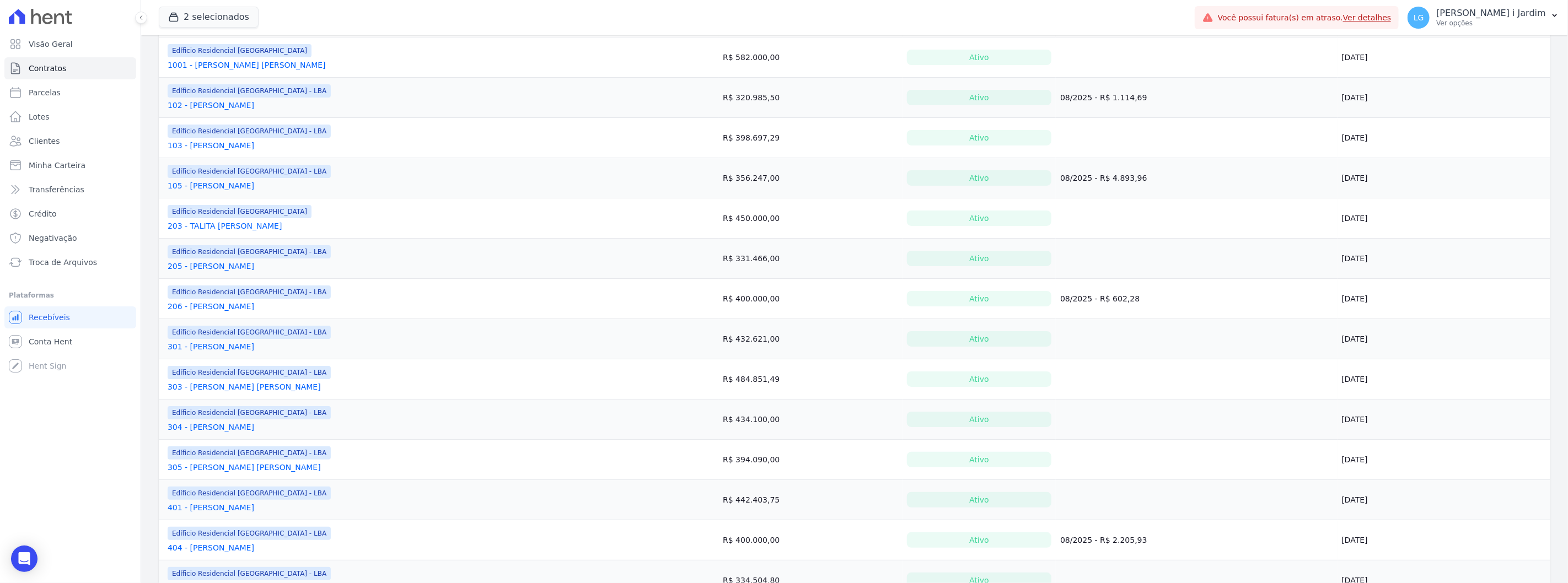
scroll to position [183, 0]
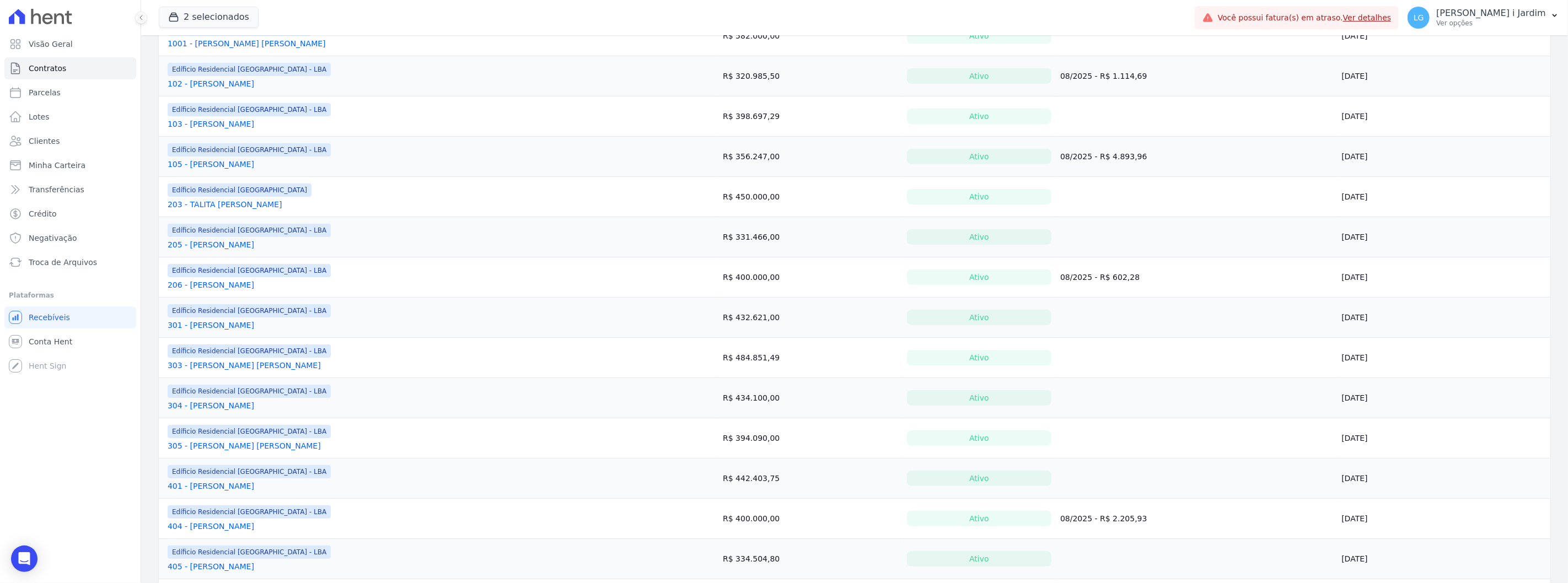
click at [357, 27] on div "2 selecionados Trapisa Engenharia Acaiá Residencial Icatu Residencial PORTO5 IN…" at bounding box center [675, 17] width 1032 height 36
click at [151, 255] on div "Lote Valor Situação Próximo Pagamento Fim do Contrato Edíficio Residencial Grev…" at bounding box center [855, 508] width 1427 height 1038
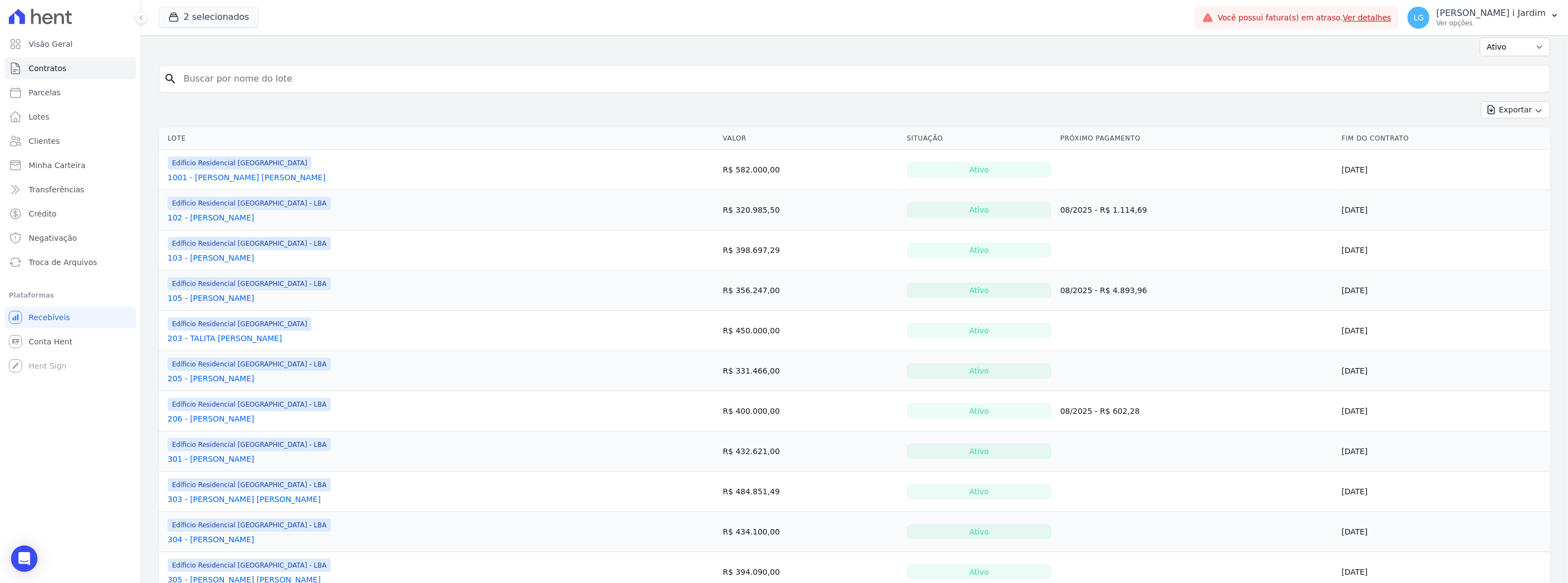
scroll to position [0, 0]
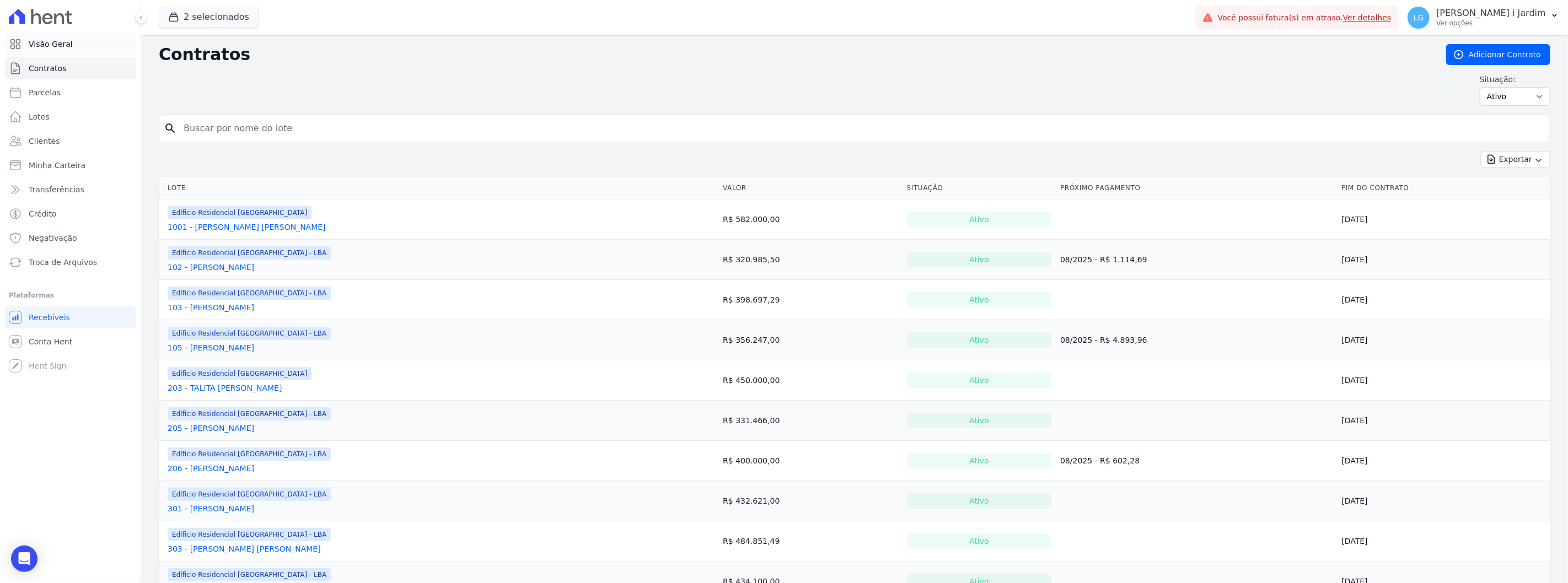
click at [102, 50] on link "Visão Geral" at bounding box center [71, 44] width 132 height 22
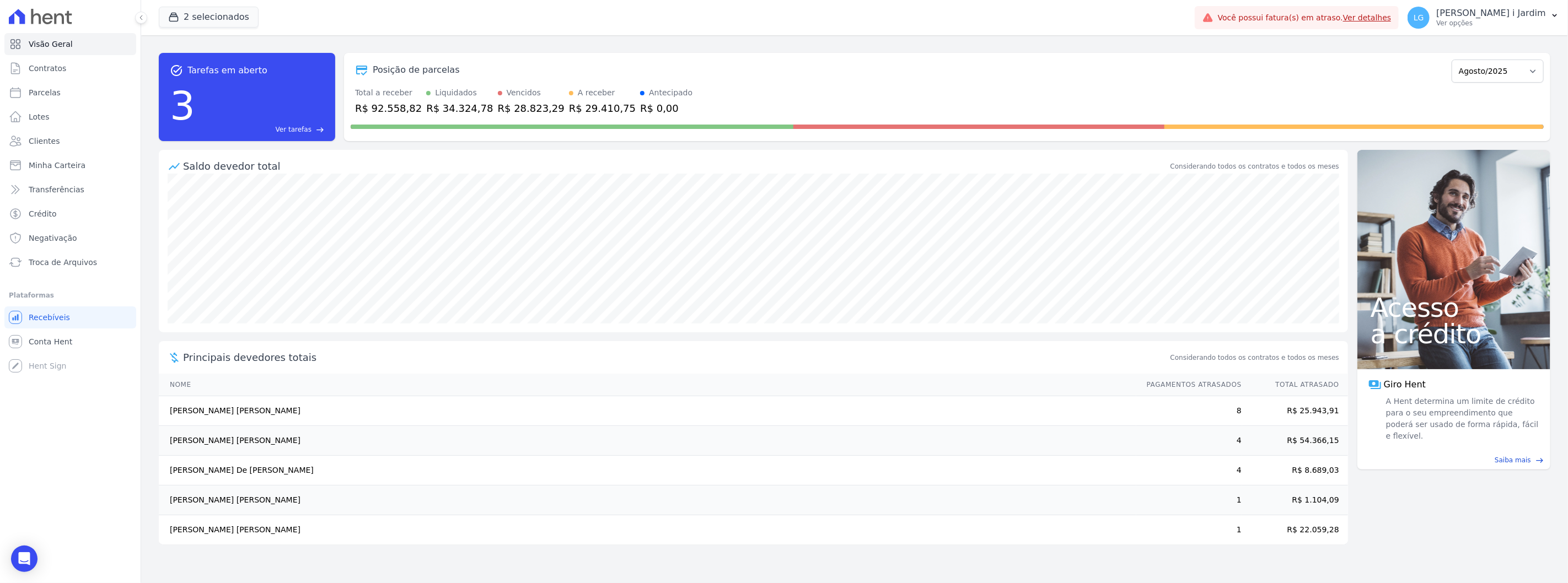
click at [661, 159] on div "Saldo devedor total" at bounding box center [675, 166] width 986 height 14
click at [327, 61] on div "task_alt Tarefas em aberto 3 Ver tarefas east" at bounding box center [247, 98] width 176 height 89
click at [204, 14] on button "2 selecionados" at bounding box center [209, 16] width 99 height 21
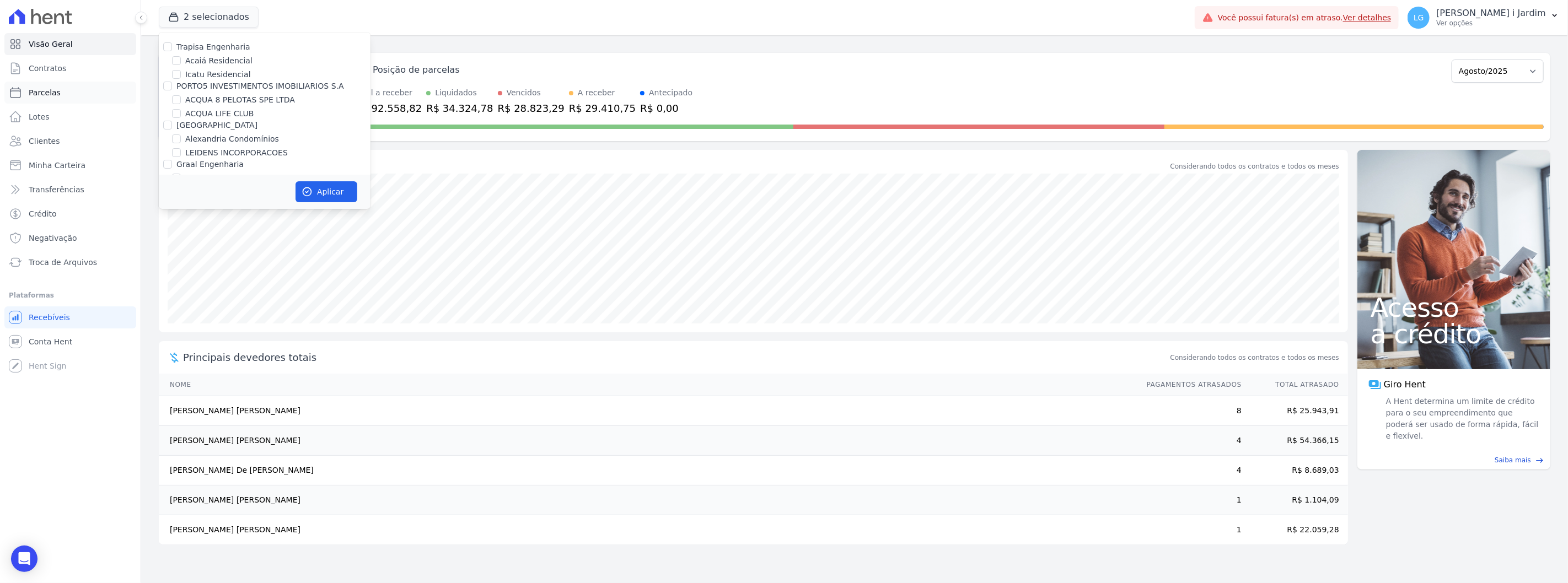
click at [79, 89] on link "Parcelas" at bounding box center [71, 92] width 132 height 22
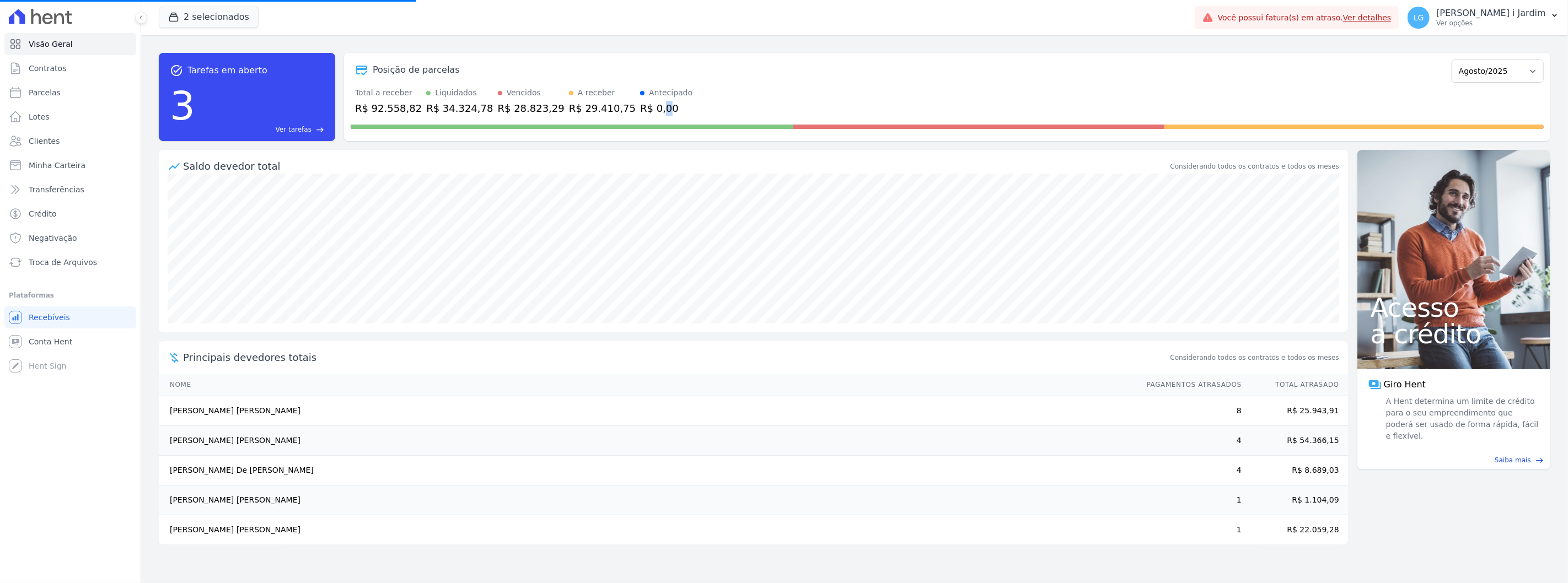
drag, startPoint x: 620, startPoint y: 106, endPoint x: 615, endPoint y: 107, distance: 5.1
click at [640, 107] on div "R$ 0,00" at bounding box center [666, 108] width 52 height 14
click at [640, 108] on div "R$ 0,00" at bounding box center [666, 108] width 52 height 14
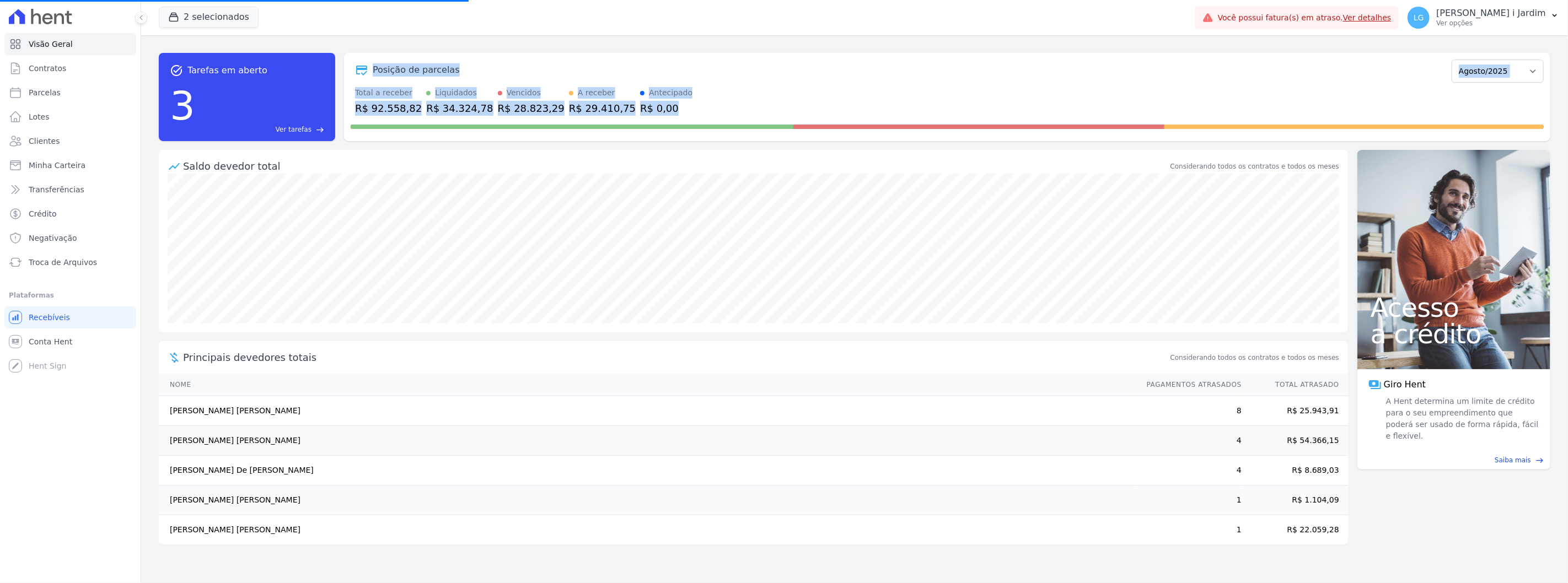
drag, startPoint x: 638, startPoint y: 109, endPoint x: 365, endPoint y: 56, distance: 278.1
click at [365, 56] on div "Posição de parcelas Junho/2023 Julho/2023 Agosto/2023 Setembro/2023 Outubro/202…" at bounding box center [948, 98] width 1206 height 89
click at [372, 50] on div "task_alt Tarefas em aberto 3 Ver tarefas east Posição de parcelas Junho/2023 Ju…" at bounding box center [855, 97] width 1392 height 106
drag, startPoint x: 377, startPoint y: 72, endPoint x: 662, endPoint y: 94, distance: 285.8
click at [662, 94] on div "Posição de parcelas Junho/2023 Julho/2023 Agosto/2023 Setembro/2023 Outubro/202…" at bounding box center [948, 98] width 1206 height 89
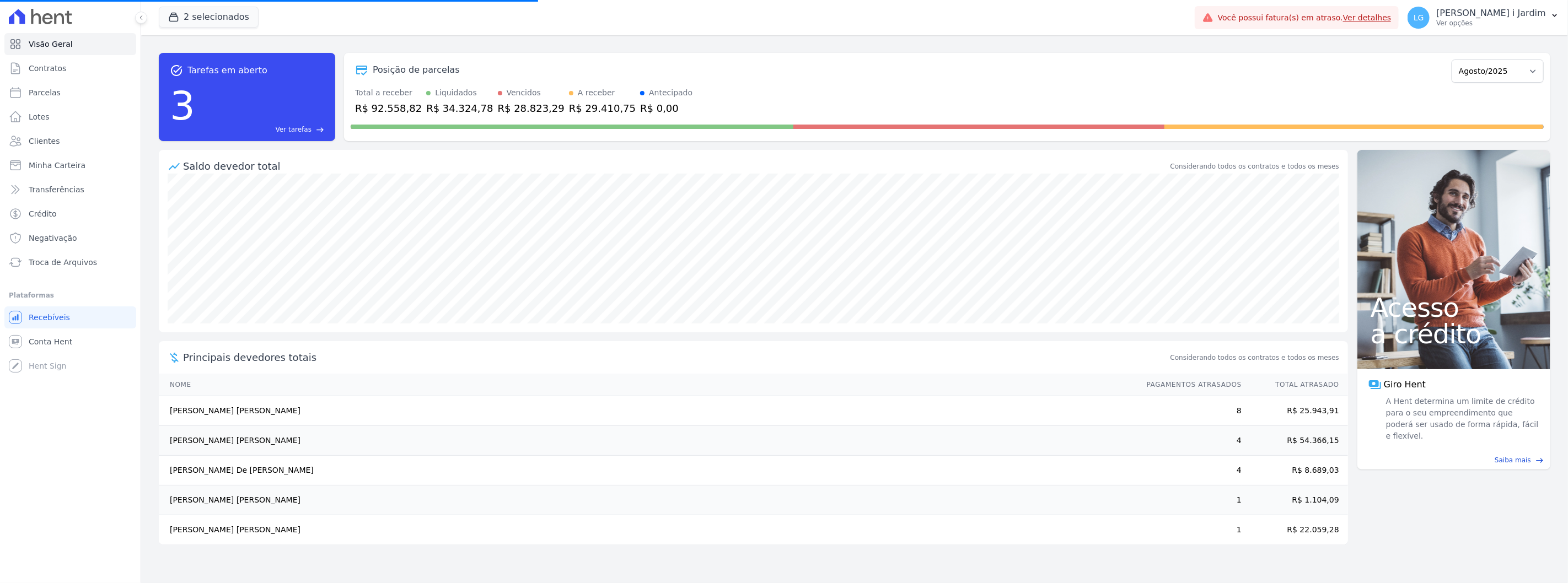
click at [671, 110] on div "Total a receber R$ 92.558,82 Liquidados R$ 34.324,78 Vencidos R$ 28.823,29 A re…" at bounding box center [948, 101] width 1194 height 29
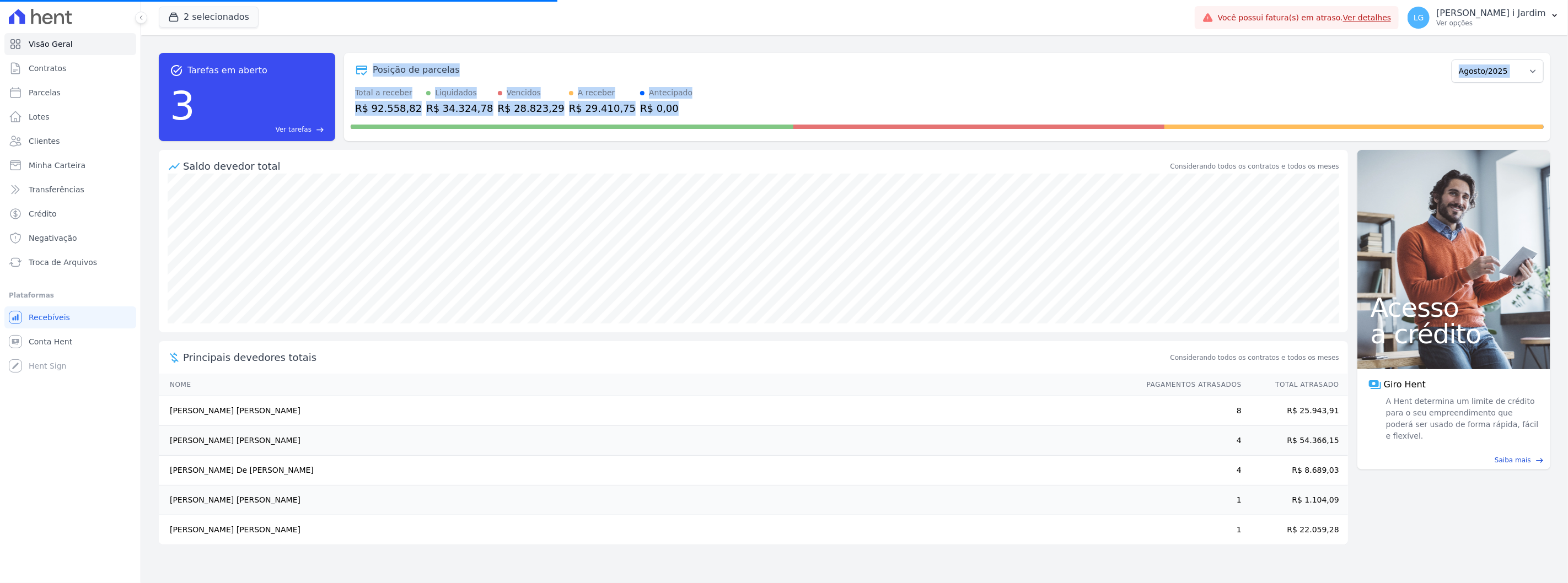
drag, startPoint x: 646, startPoint y: 113, endPoint x: 370, endPoint y: 53, distance: 282.4
click at [370, 53] on div "Posição de parcelas Junho/2023 Julho/2023 Agosto/2023 Setembro/2023 Outubro/202…" at bounding box center [948, 98] width 1206 height 89
click at [381, 46] on div "task_alt Tarefas em aberto 3 Ver tarefas east Posição de parcelas Junho/2023 Ju…" at bounding box center [855, 97] width 1392 height 106
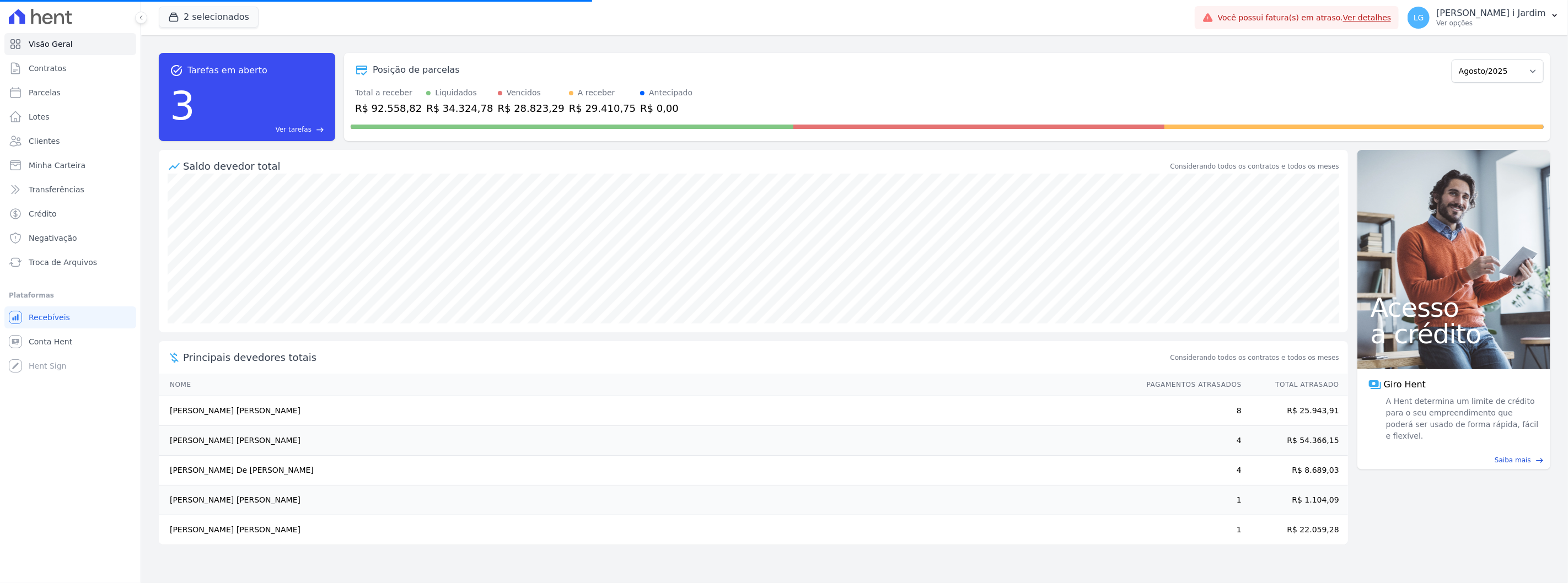
select select
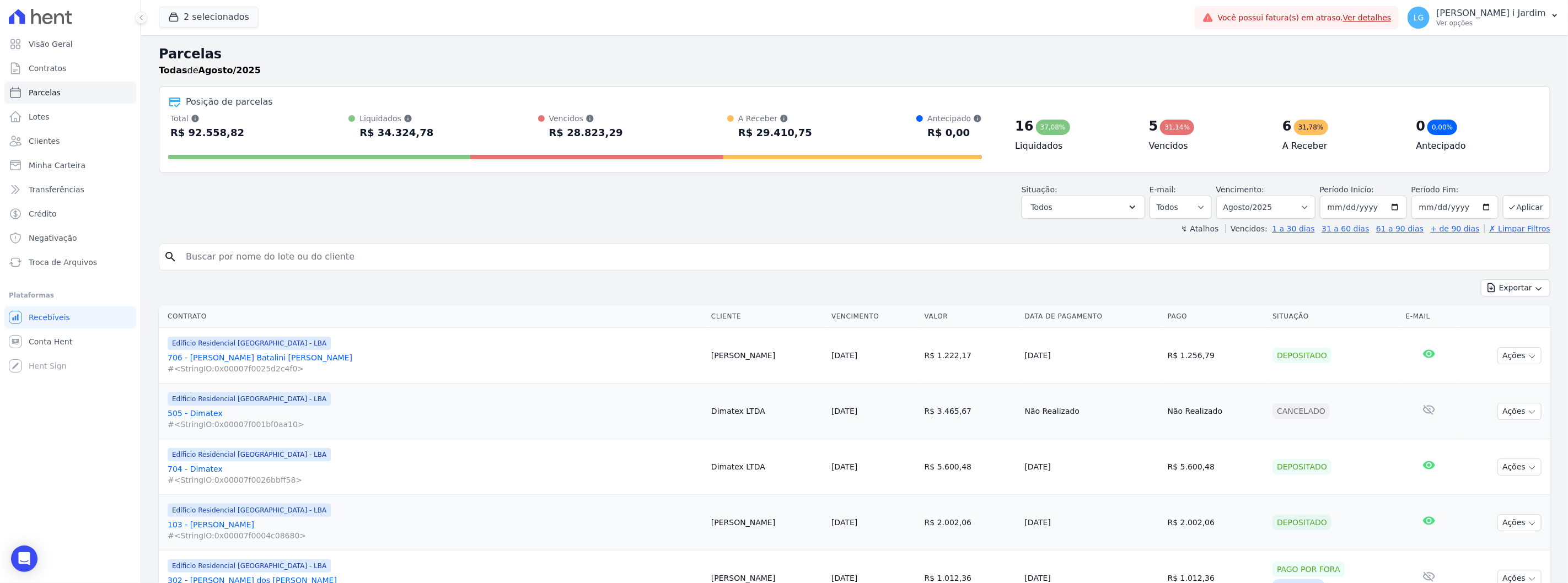
click at [289, 280] on div "Exportar Exportar PDF Exportar CSV" at bounding box center [855, 292] width 1392 height 26
click at [354, 258] on input "search" at bounding box center [862, 257] width 1366 height 22
click at [462, 232] on div "↯ Atalhos Vencidos: 1 a 30 dias 31 a 60 dias 61 a 90 dias + de 90 dias ✗ Limpar…" at bounding box center [855, 229] width 1392 height 11
click at [1495, 288] on button "Exportar" at bounding box center [1516, 287] width 70 height 17
click at [219, 23] on button "2 selecionados" at bounding box center [209, 16] width 99 height 21
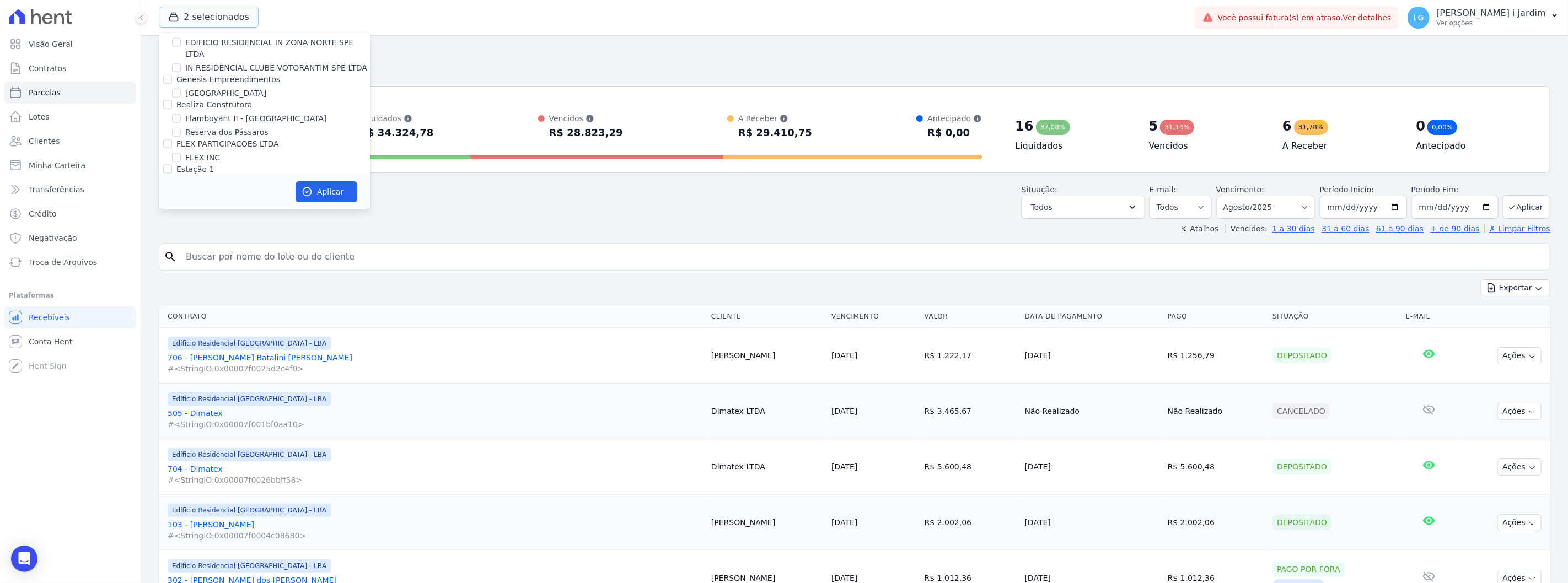
scroll to position [796, 0]
click at [634, 99] on div "Posição de parcelas" at bounding box center [855, 102] width 1374 height 14
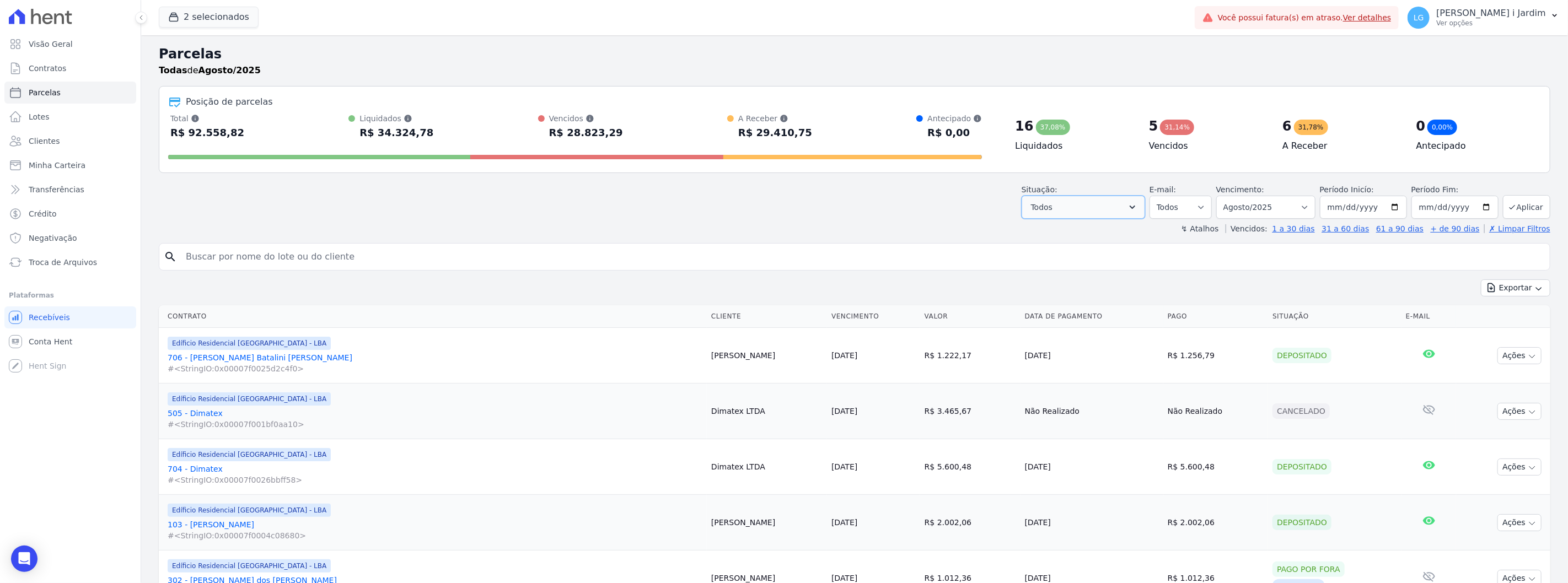
click at [1098, 202] on button "Todos" at bounding box center [1083, 207] width 124 height 24
drag, startPoint x: 959, startPoint y: 248, endPoint x: 971, endPoint y: 258, distance: 15.6
click at [959, 248] on input "search" at bounding box center [862, 257] width 1366 height 22
click at [1490, 281] on button "Exportar" at bounding box center [1516, 287] width 70 height 17
click at [1493, 334] on span "Exportar CSV" at bounding box center [1515, 333] width 59 height 11
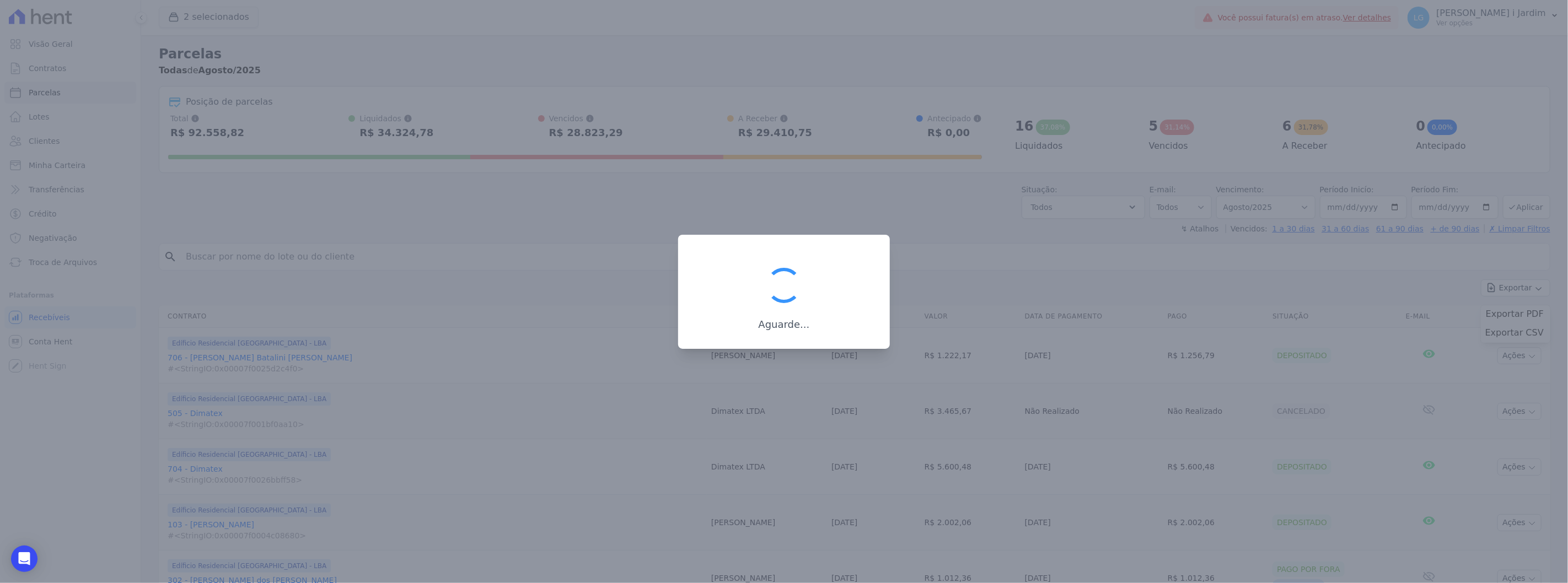
click at [788, 285] on div at bounding box center [784, 286] width 44 height 44
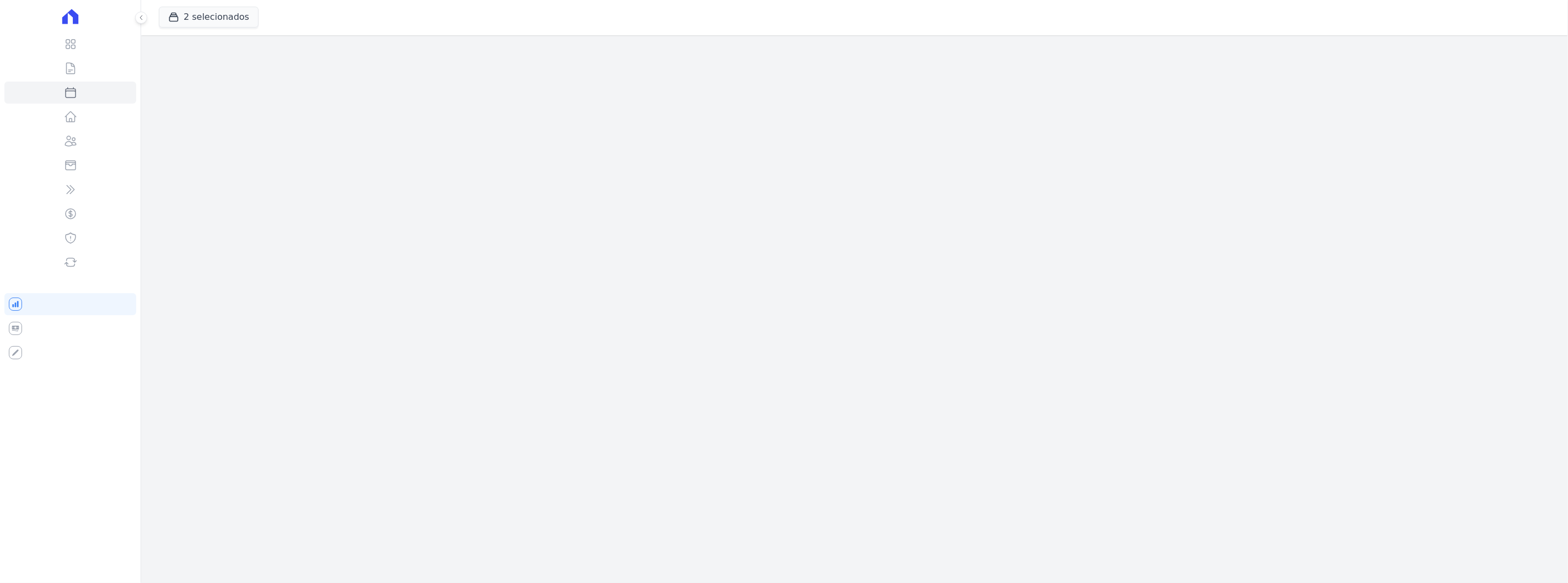
select select
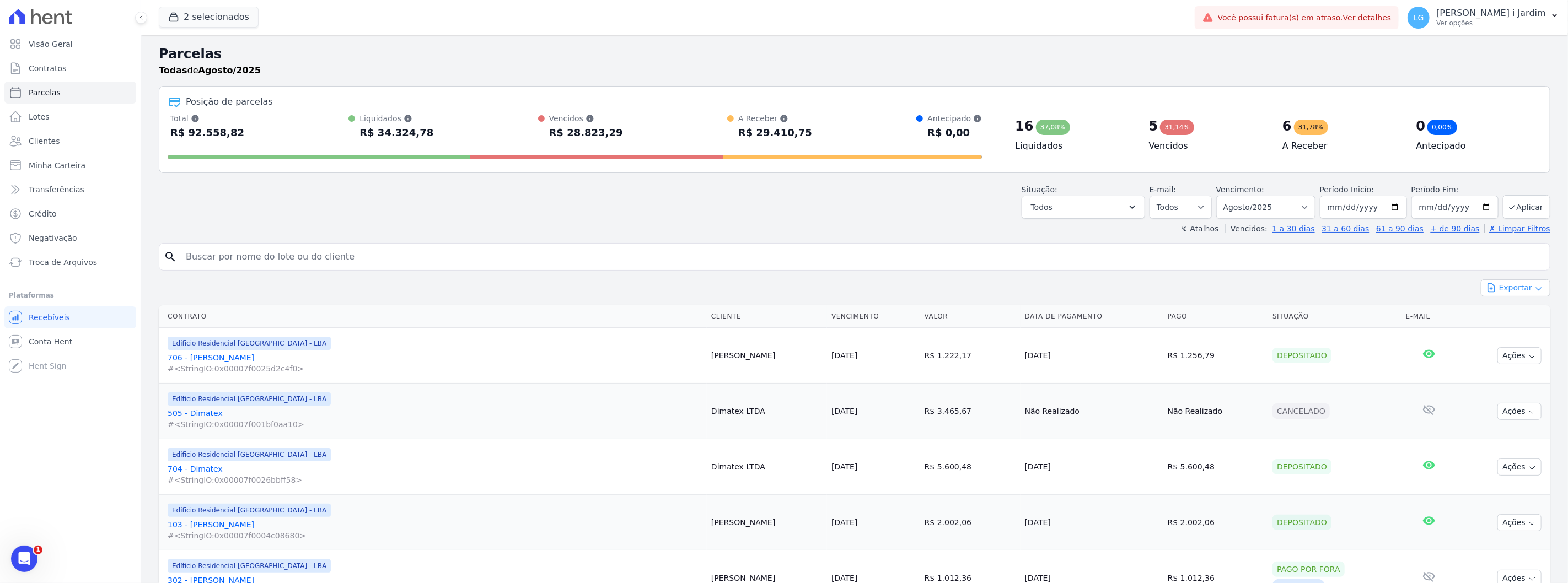
click at [1535, 293] on icon "button" at bounding box center [1539, 289] width 9 height 9
click at [1499, 333] on span "Exportar CSV" at bounding box center [1515, 333] width 59 height 11
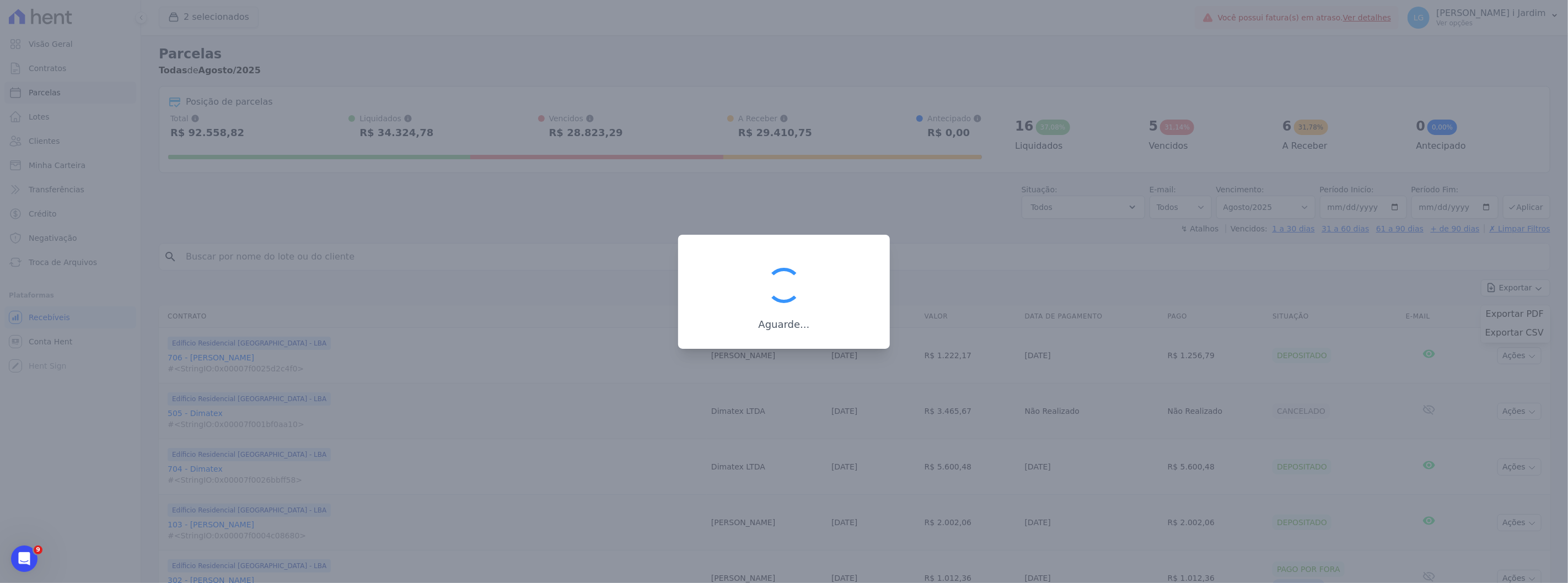
drag, startPoint x: 845, startPoint y: 400, endPoint x: 833, endPoint y: 418, distance: 21.6
click at [845, 400] on div at bounding box center [784, 291] width 1568 height 583
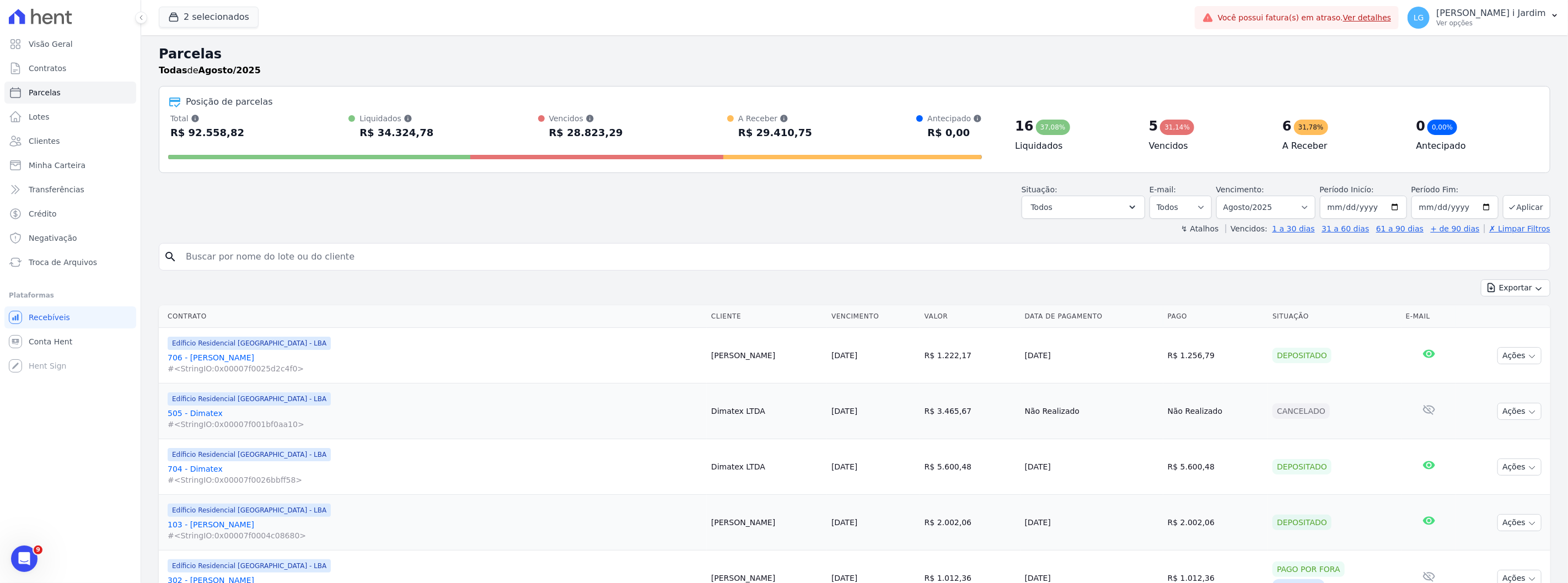
click at [415, 307] on th "Contrato" at bounding box center [433, 316] width 548 height 23
click at [209, 24] on button "2 selecionados" at bounding box center [209, 16] width 99 height 21
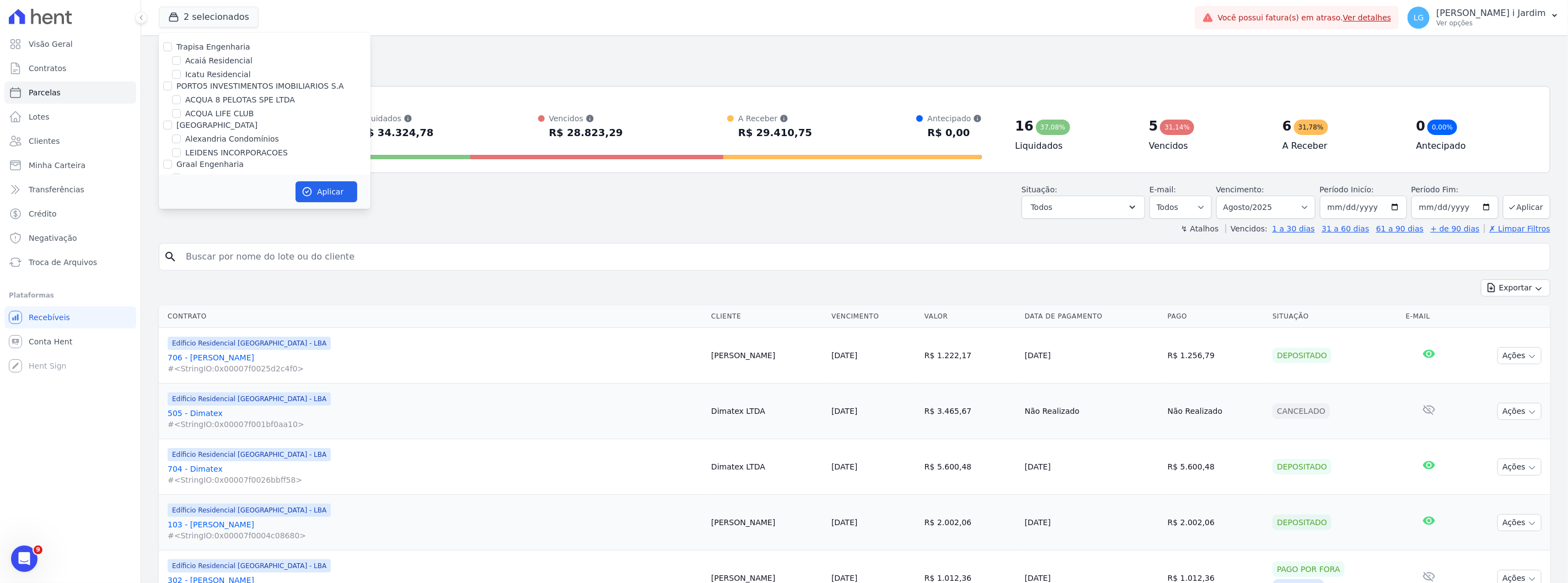
click at [210, 51] on label "Trapisa Engenharia" at bounding box center [213, 47] width 74 height 9
click at [172, 51] on input "Trapisa Engenharia" at bounding box center [168, 47] width 9 height 9
checkbox input "true"
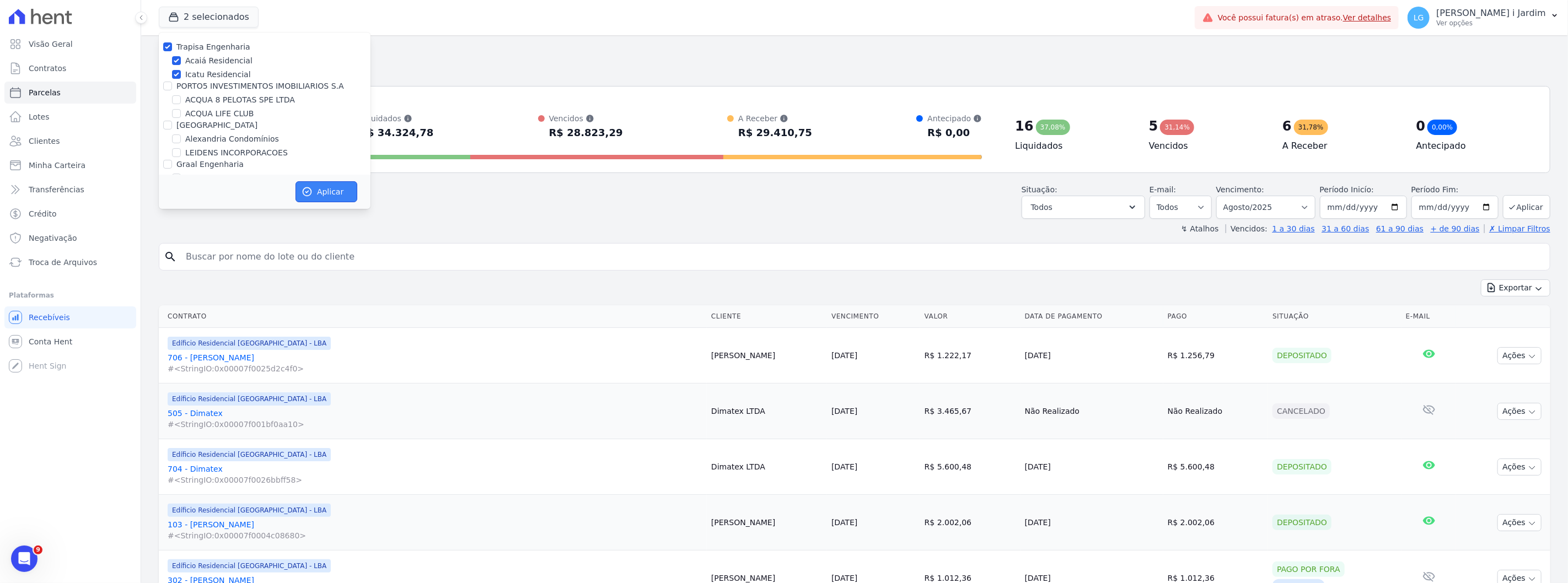
click at [326, 186] on button "Aplicar" at bounding box center [326, 192] width 61 height 21
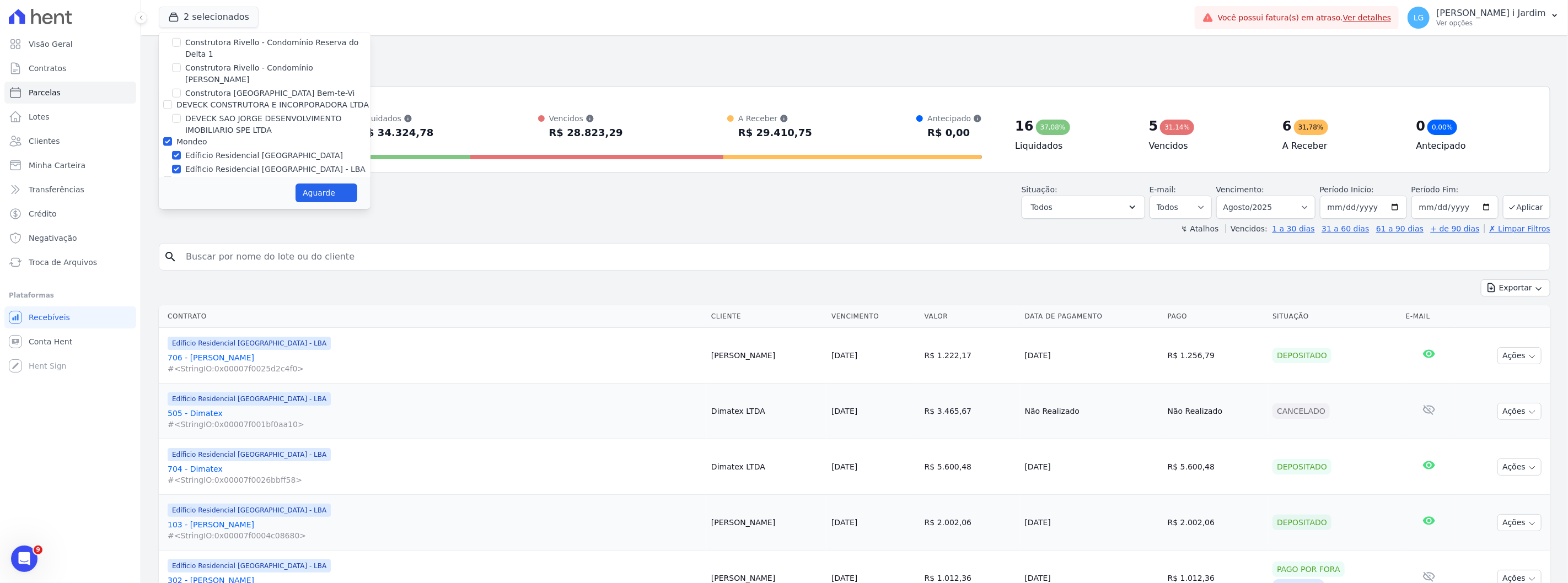
select select
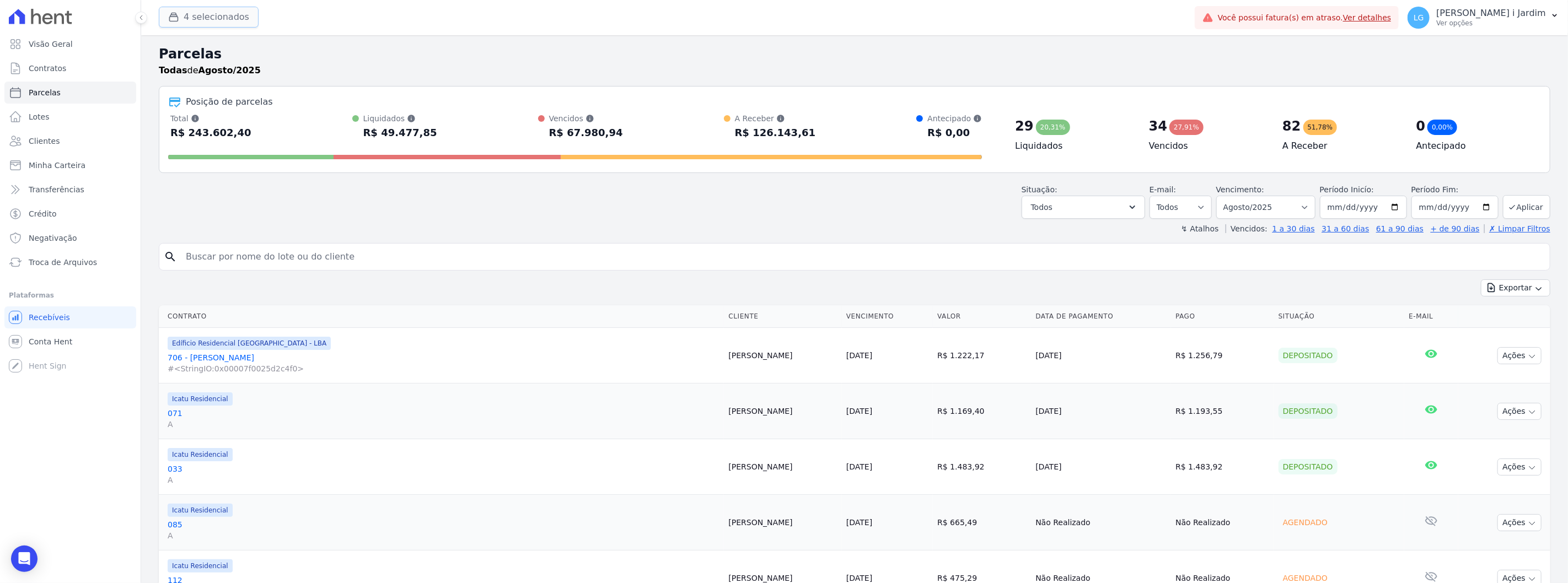
click at [210, 16] on button "4 selecionados" at bounding box center [209, 16] width 99 height 21
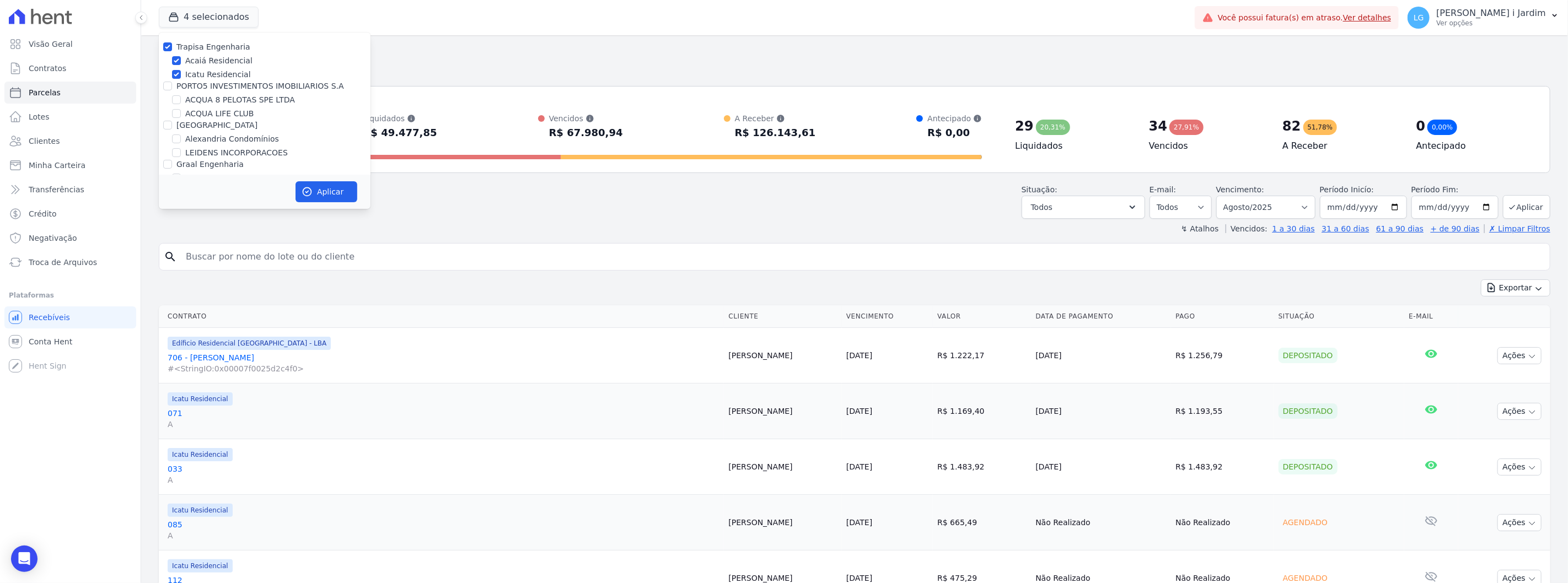
click at [182, 44] on label "Trapisa Engenharia" at bounding box center [213, 47] width 74 height 9
click at [172, 44] on input "Trapisa Engenharia" at bounding box center [168, 47] width 9 height 9
checkbox input "false"
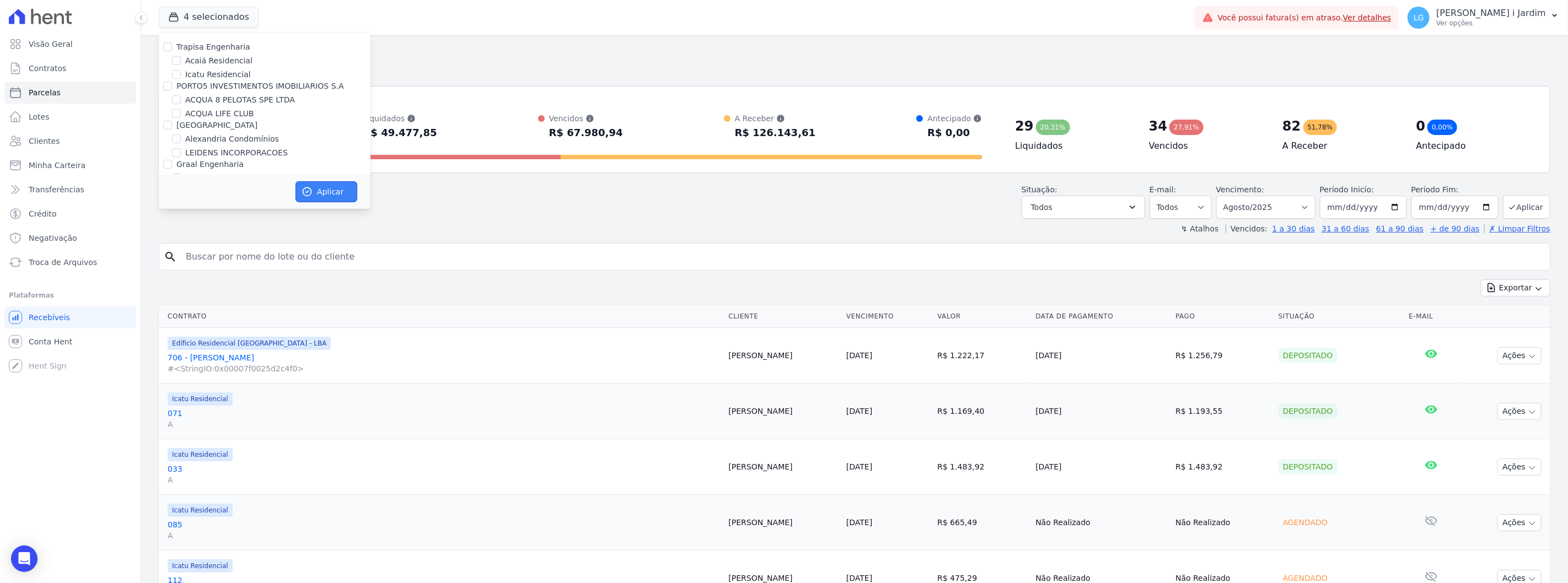
click at [326, 186] on button "Aplicar" at bounding box center [326, 192] width 61 height 21
select select
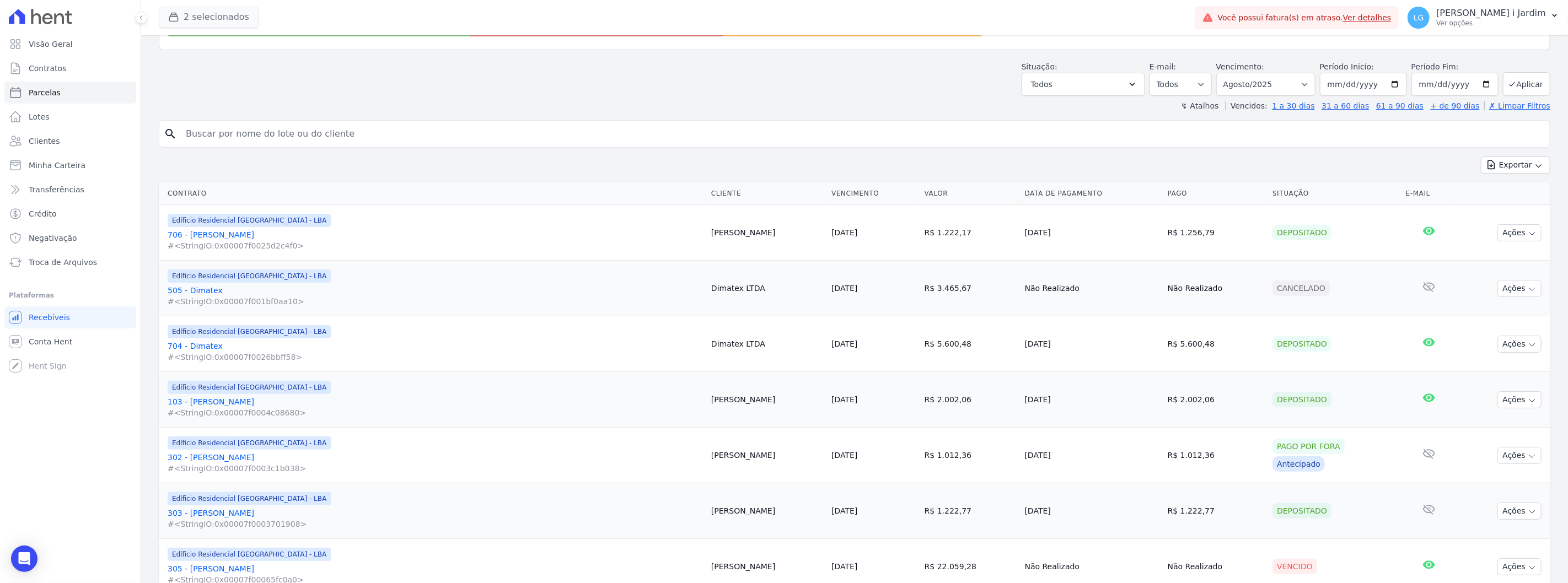
scroll to position [122, 0]
click at [210, 6] on button "2 selecionados" at bounding box center [209, 16] width 99 height 21
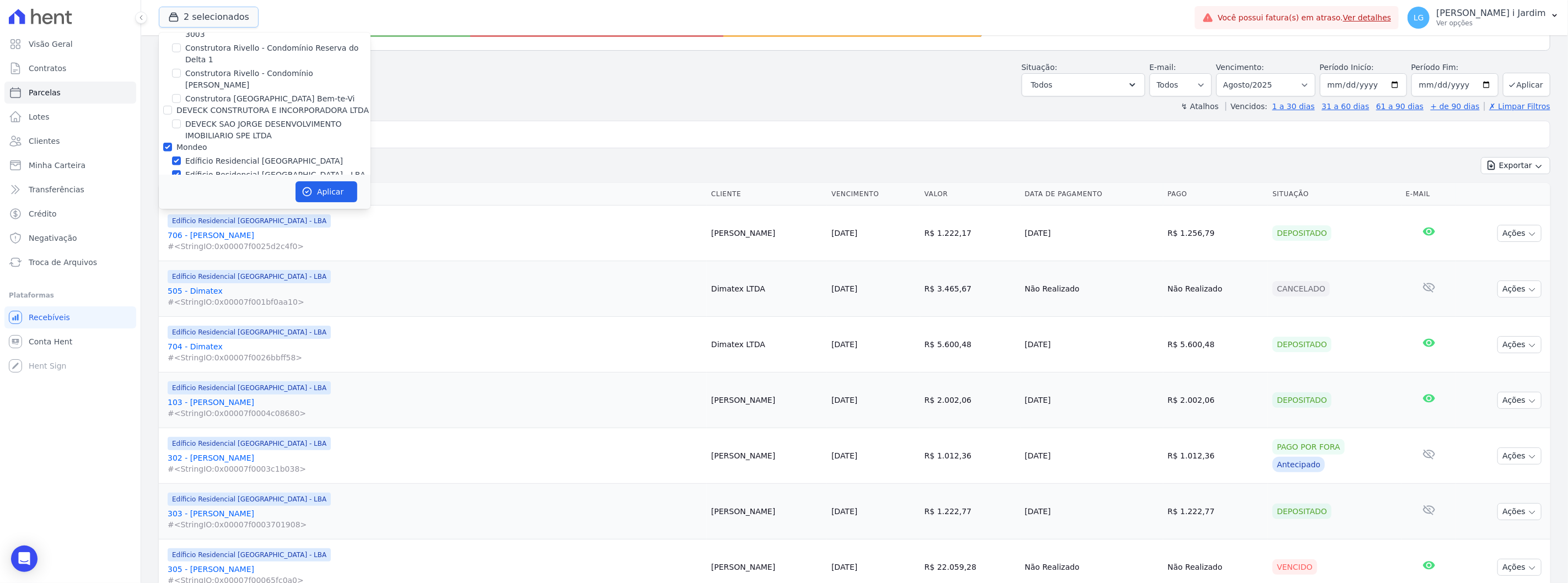
scroll to position [796, 0]
click at [186, 137] on label "Mondeo" at bounding box center [192, 142] width 31 height 9
click at [172, 137] on input "Mondeo" at bounding box center [168, 142] width 9 height 9
checkbox input "false"
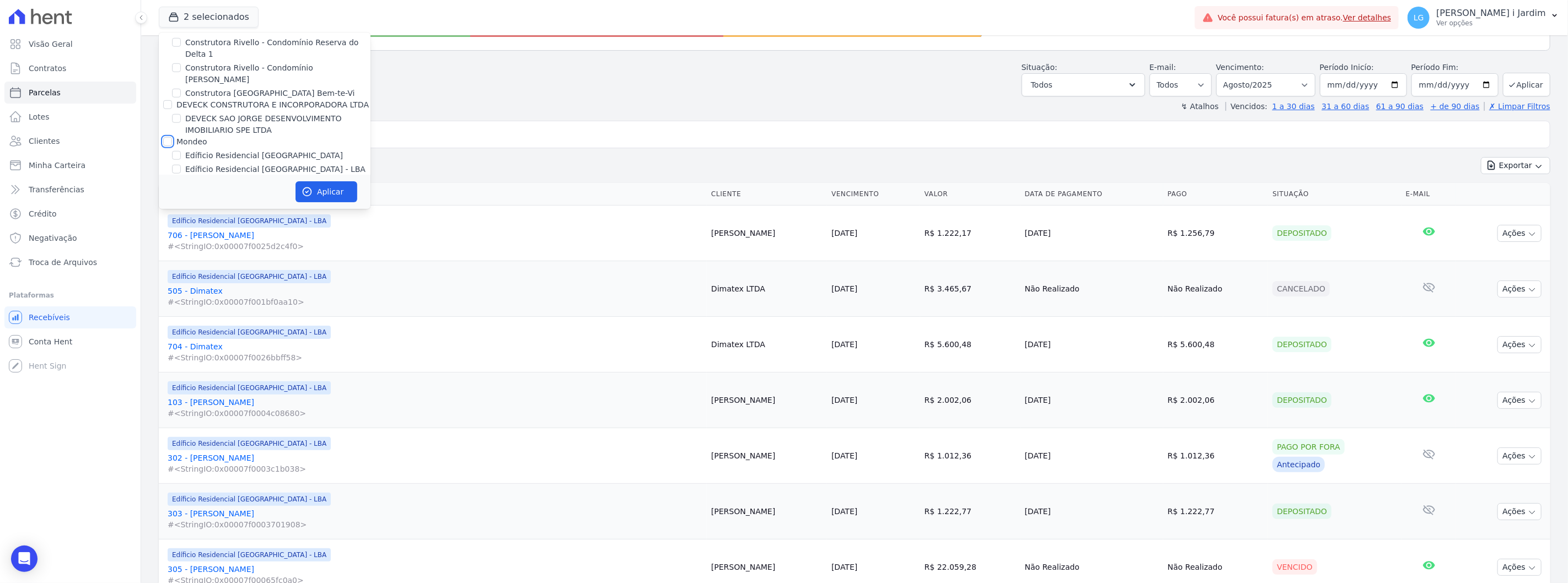
checkbox input "false"
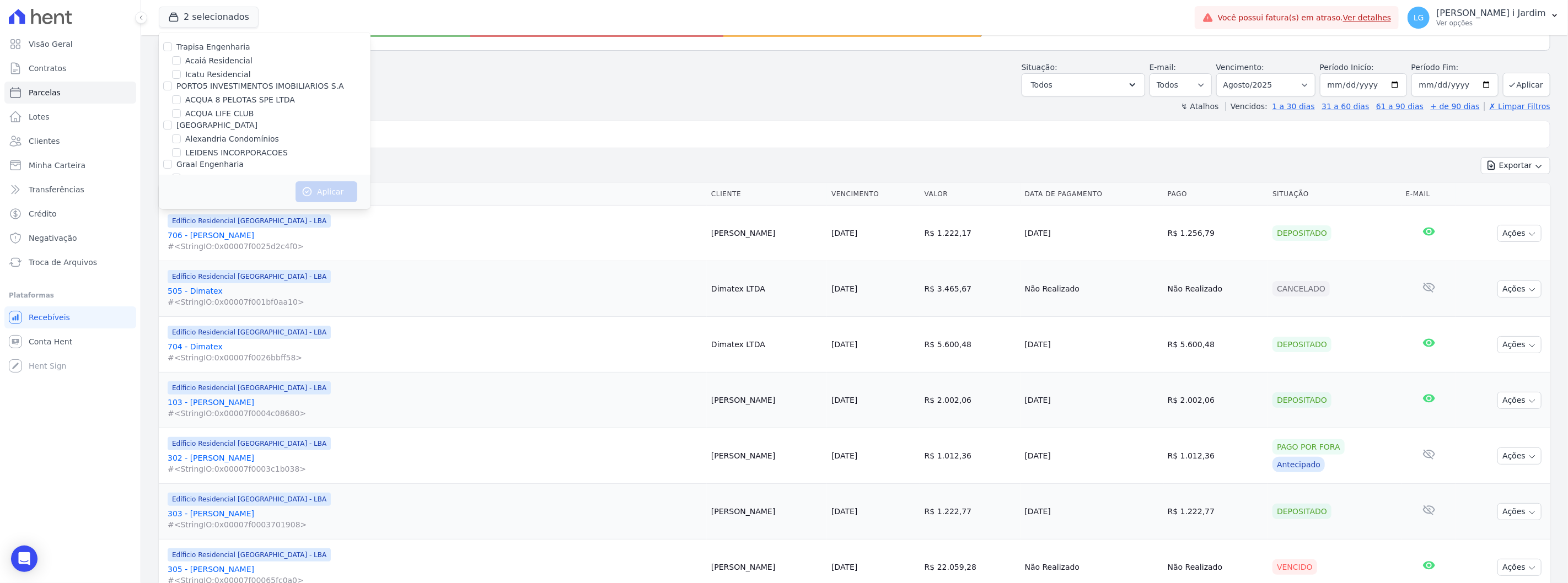
click at [204, 51] on label "Trapisa Engenharia" at bounding box center [213, 47] width 74 height 9
click at [172, 51] on input "Trapisa Engenharia" at bounding box center [168, 47] width 9 height 9
checkbox input "true"
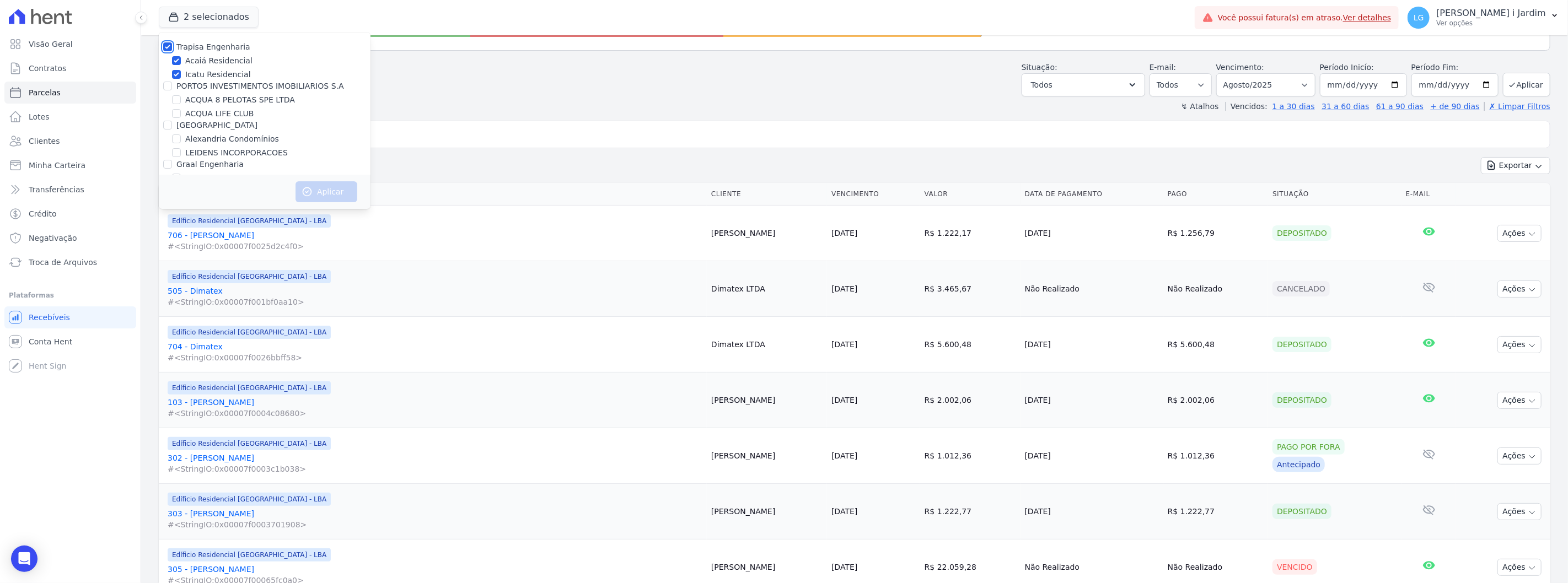
checkbox input "true"
click at [331, 192] on button "Aplicar" at bounding box center [326, 192] width 61 height 21
select select
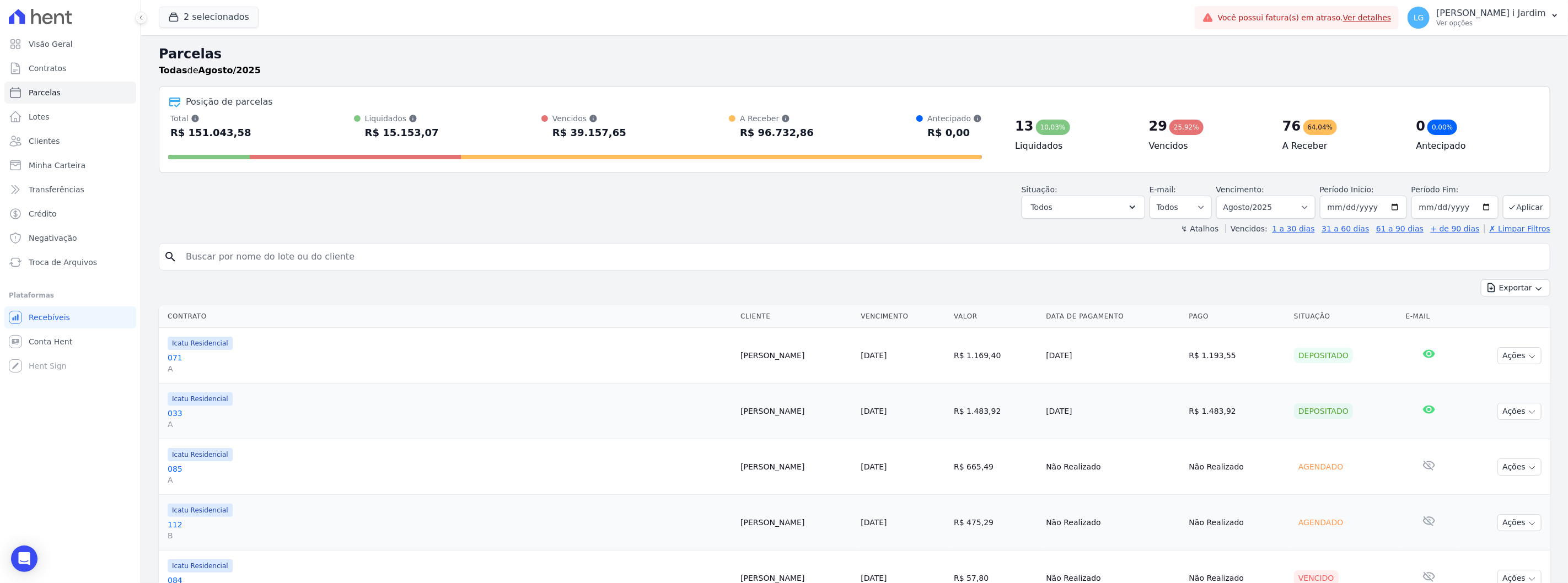
click at [298, 210] on div "Situação: Agendado Em Aberto Pago Processando Cancelado Vencido Transferindo De…" at bounding box center [855, 199] width 1392 height 39
click at [1511, 289] on button "Exportar" at bounding box center [1516, 287] width 70 height 17
click at [1519, 330] on span "Exportar CSV" at bounding box center [1515, 333] width 59 height 11
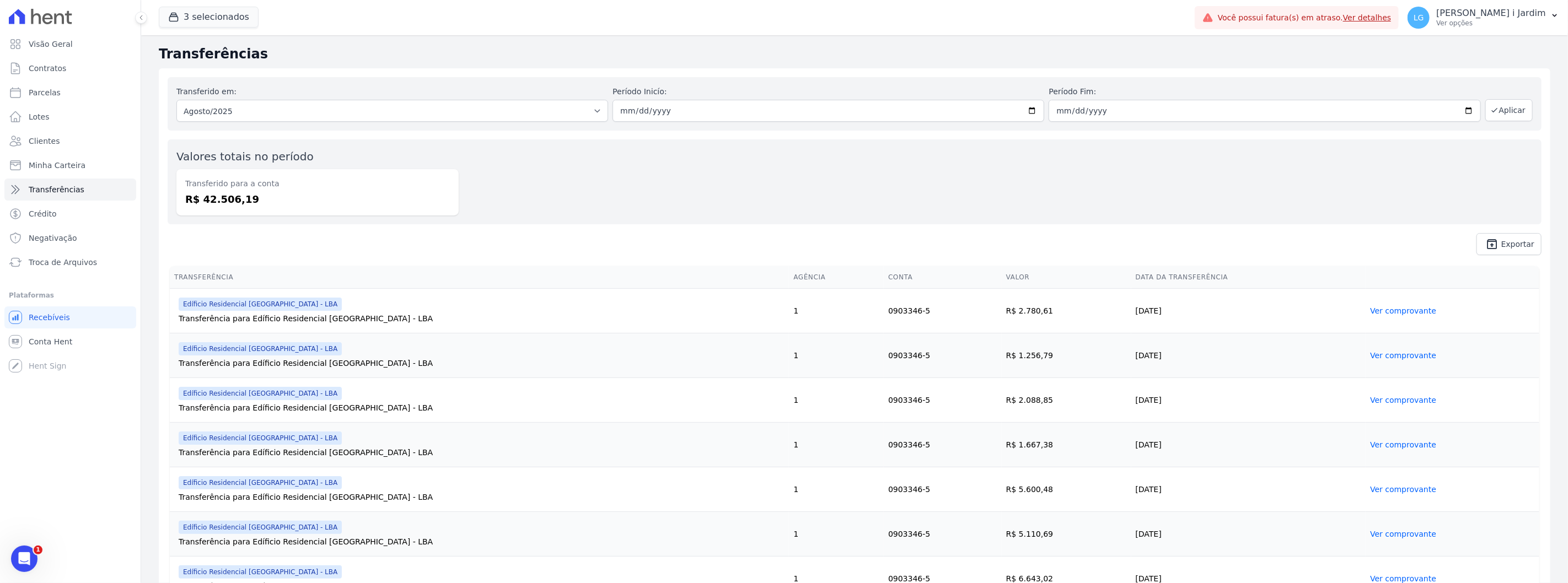
click at [192, 29] on div "3 selecionados Trapisa Engenharia Acaiá Residencial Icatu Residencial PORTO5 IN…" at bounding box center [675, 17] width 1032 height 36
click at [192, 24] on button "3 selecionados" at bounding box center [209, 16] width 99 height 21
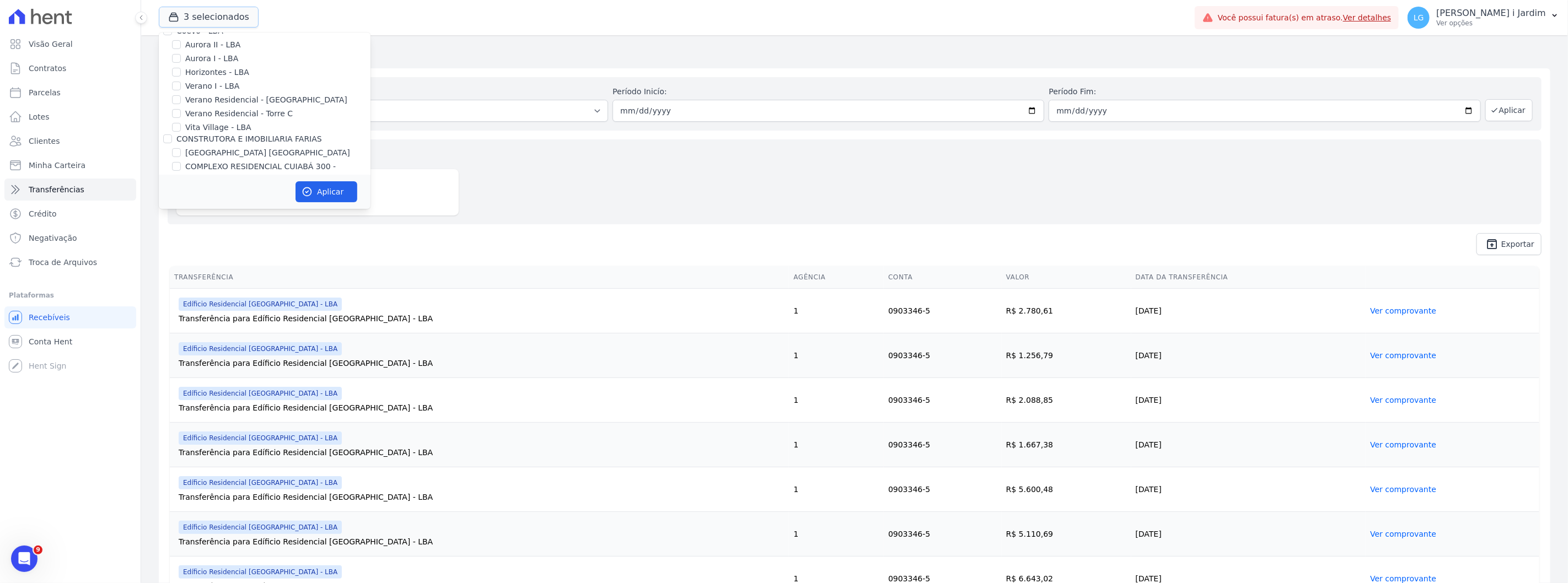
scroll to position [122, 0]
click at [210, 139] on label "VISTA 553" at bounding box center [204, 138] width 39 height 12
click at [181, 139] on input "VISTA 553" at bounding box center [176, 138] width 9 height 9
checkbox input "false"
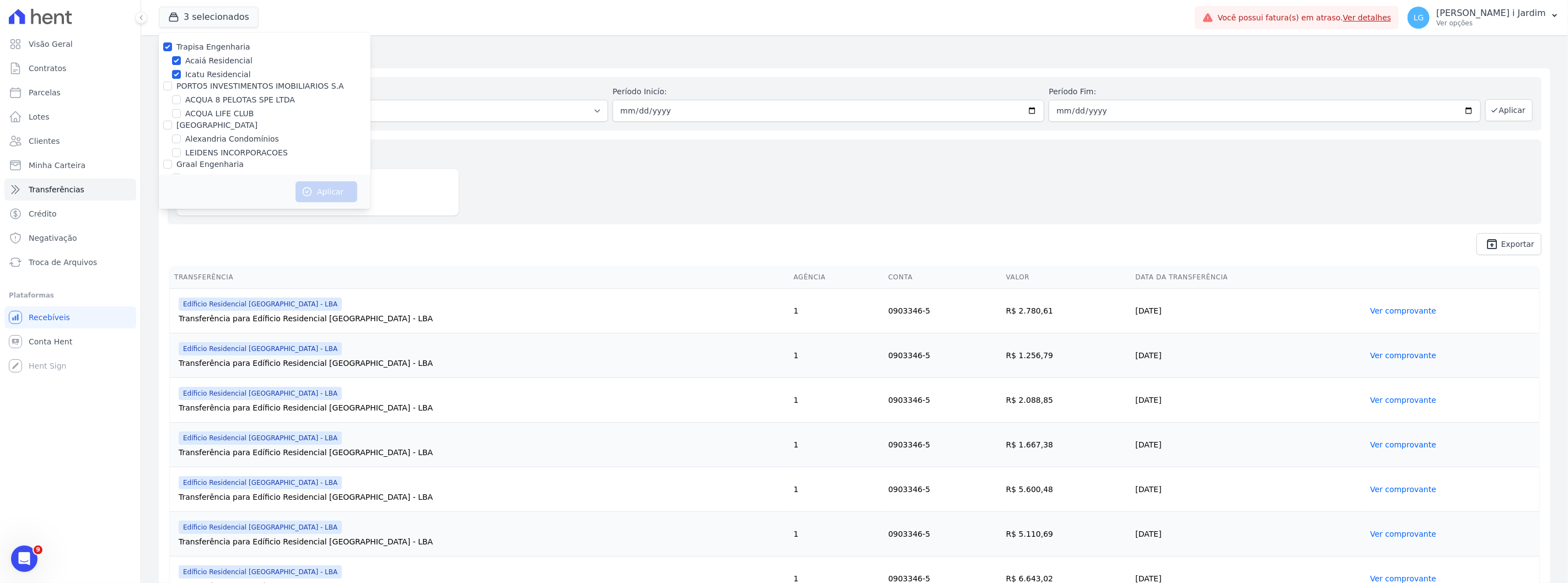
click at [215, 52] on label "Trapisa Engenharia" at bounding box center [213, 47] width 74 height 9
click at [172, 52] on input "Trapisa Engenharia" at bounding box center [168, 47] width 9 height 9
checkbox input "true"
click at [316, 193] on button "Aplicar" at bounding box center [326, 192] width 61 height 21
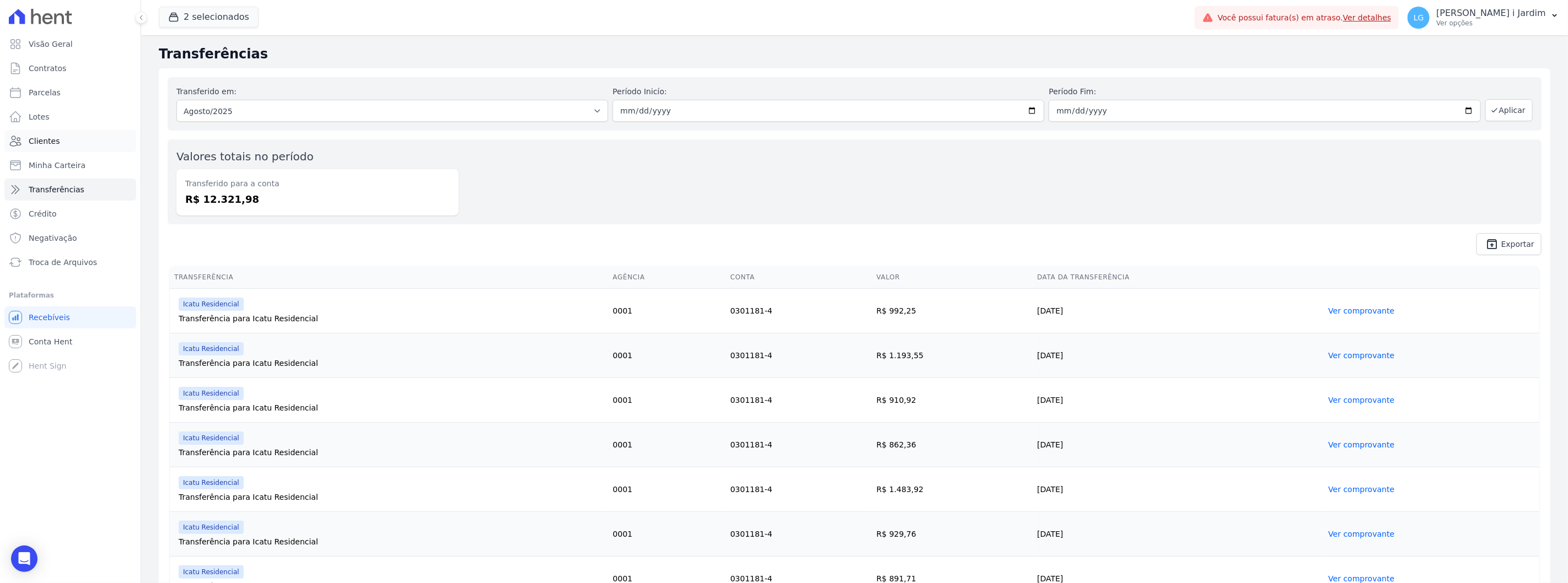
click at [71, 146] on link "Clientes" at bounding box center [71, 141] width 132 height 22
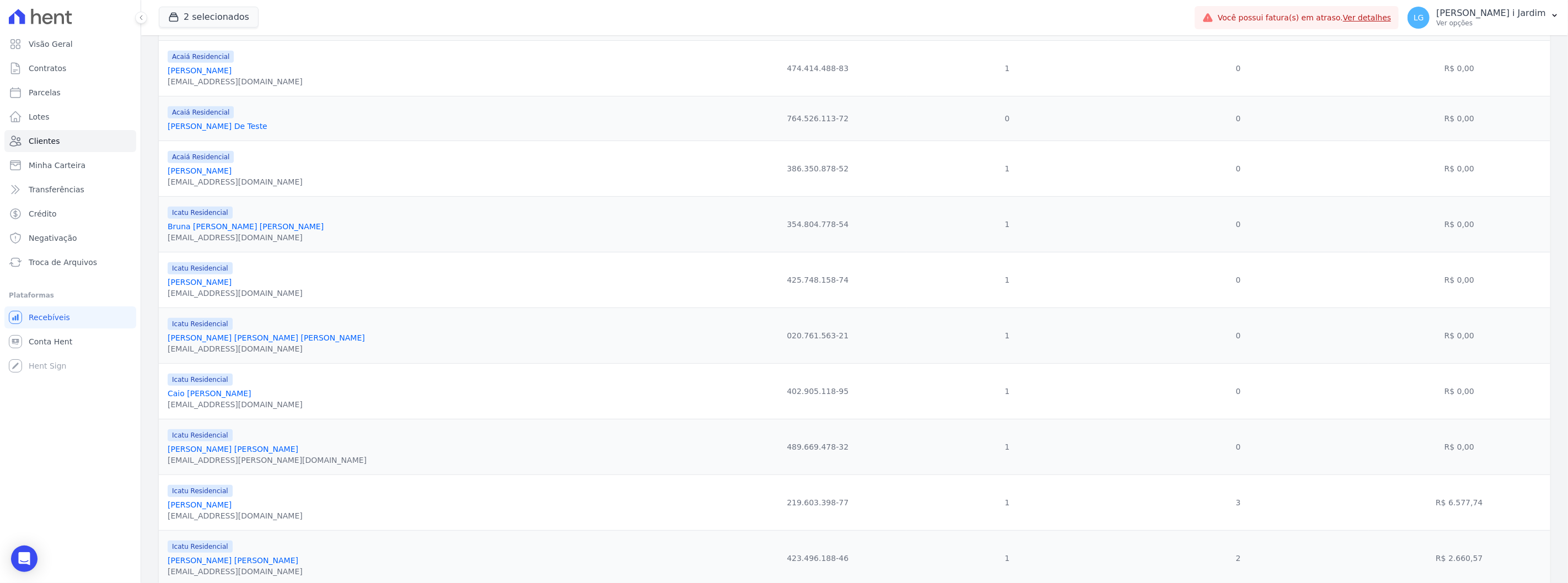
scroll to position [673, 0]
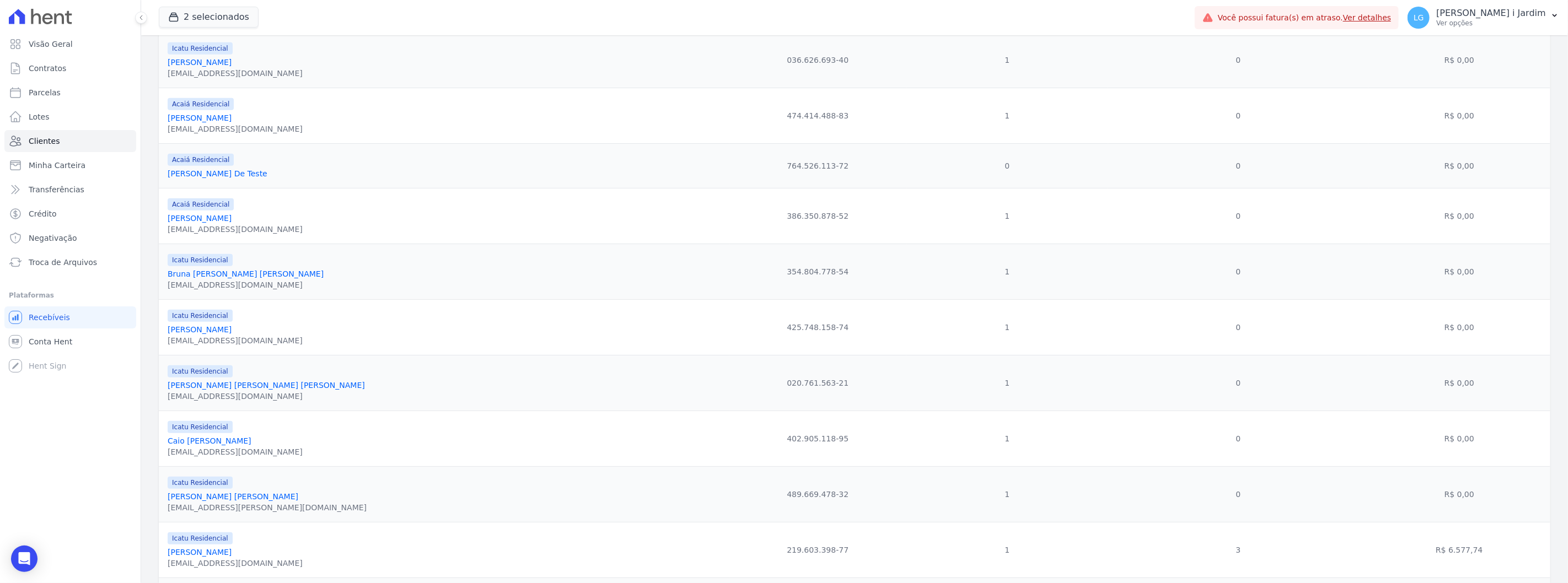
click at [231, 221] on link "[PERSON_NAME]" at bounding box center [199, 219] width 64 height 9
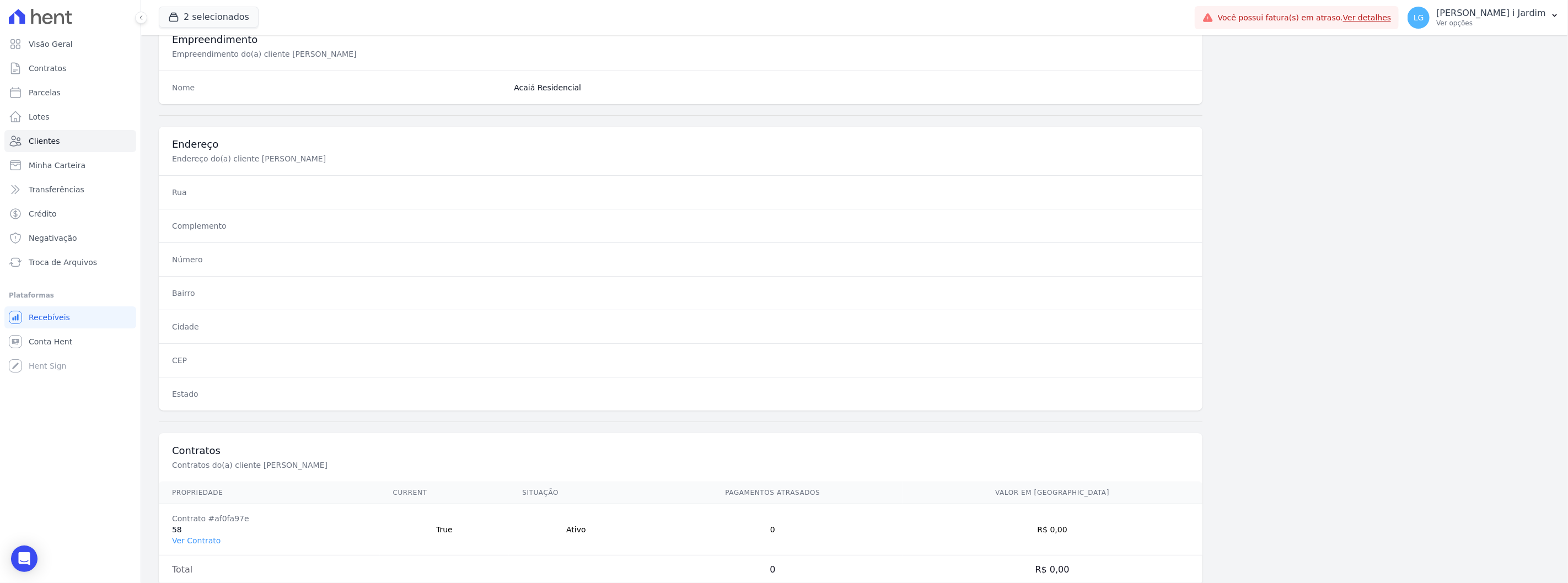
scroll to position [449, 0]
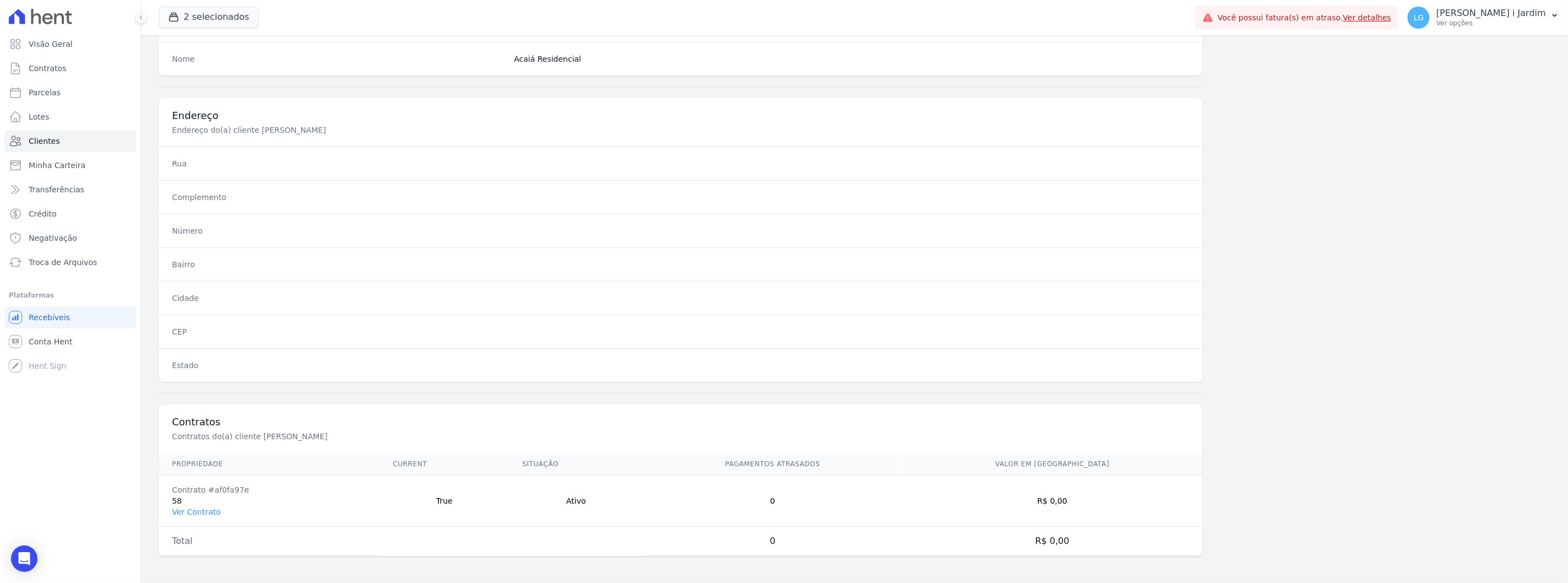
click at [217, 511] on td "Contrato #af0fa97e 58 Ver Contrato" at bounding box center [269, 501] width 222 height 52
click at [215, 512] on link "Ver Contrato" at bounding box center [196, 512] width 49 height 9
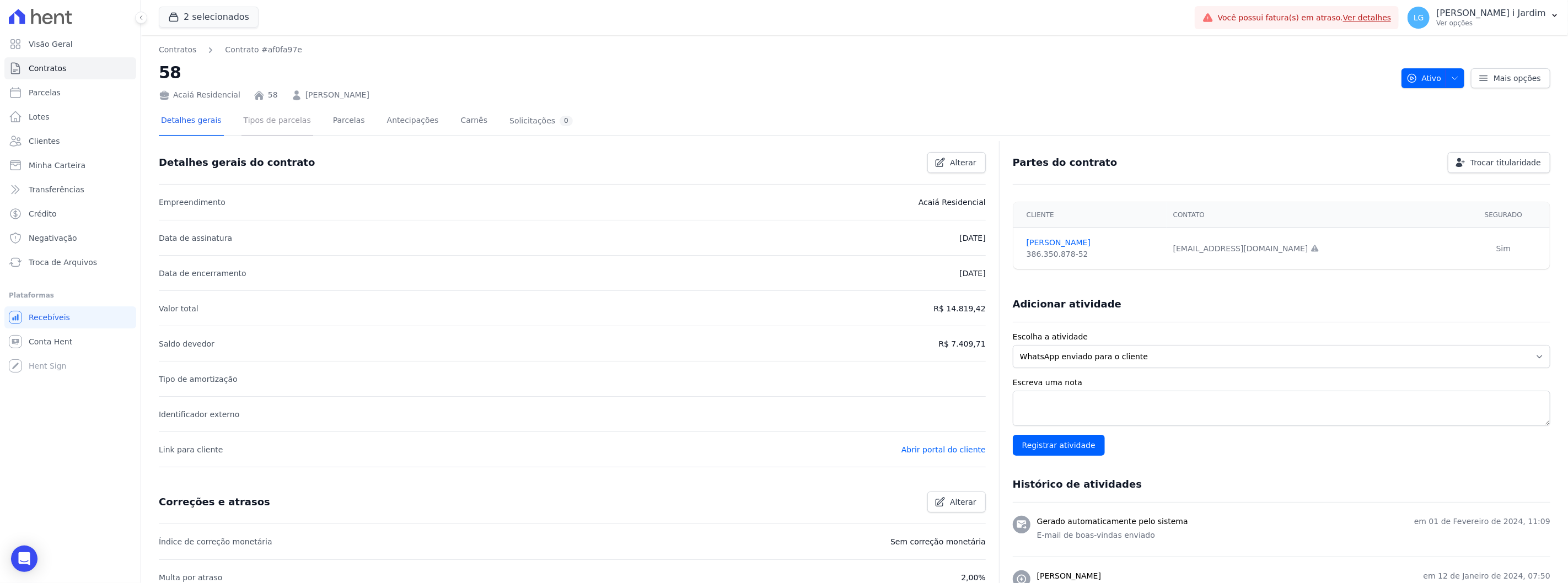
click at [270, 121] on link "Tipos de parcelas" at bounding box center [277, 121] width 71 height 29
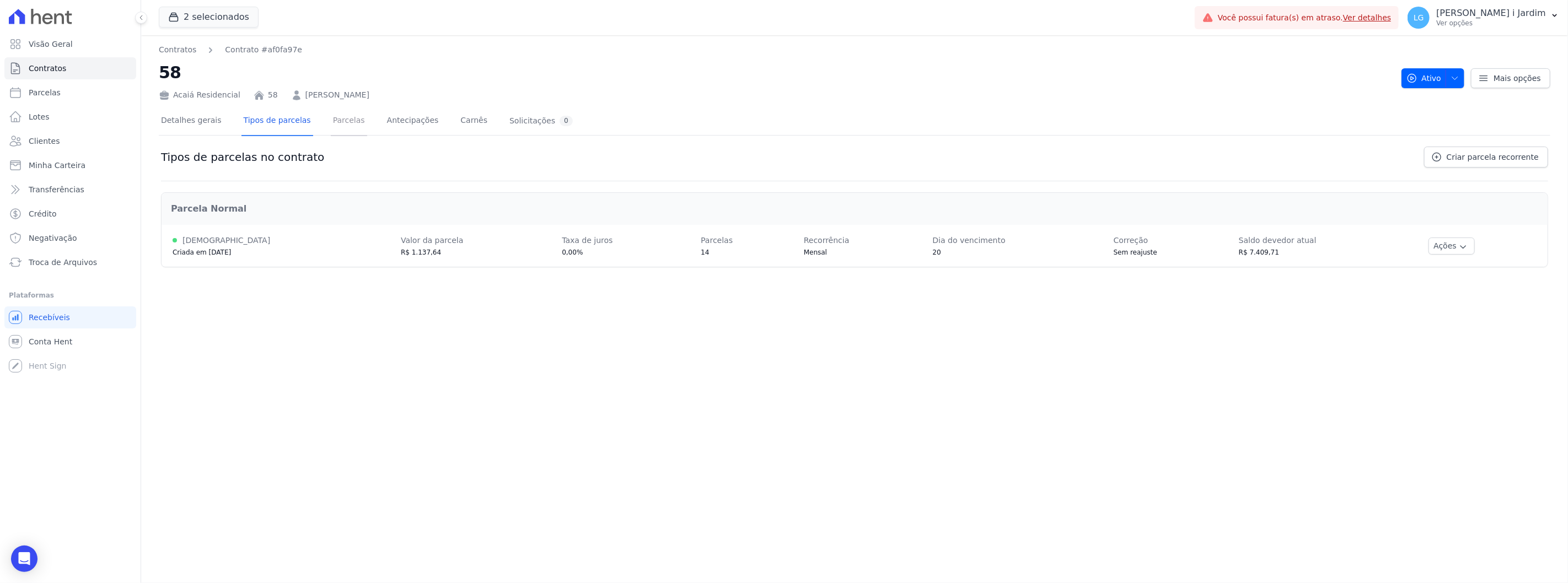
click at [331, 122] on link "Parcelas" at bounding box center [349, 121] width 36 height 29
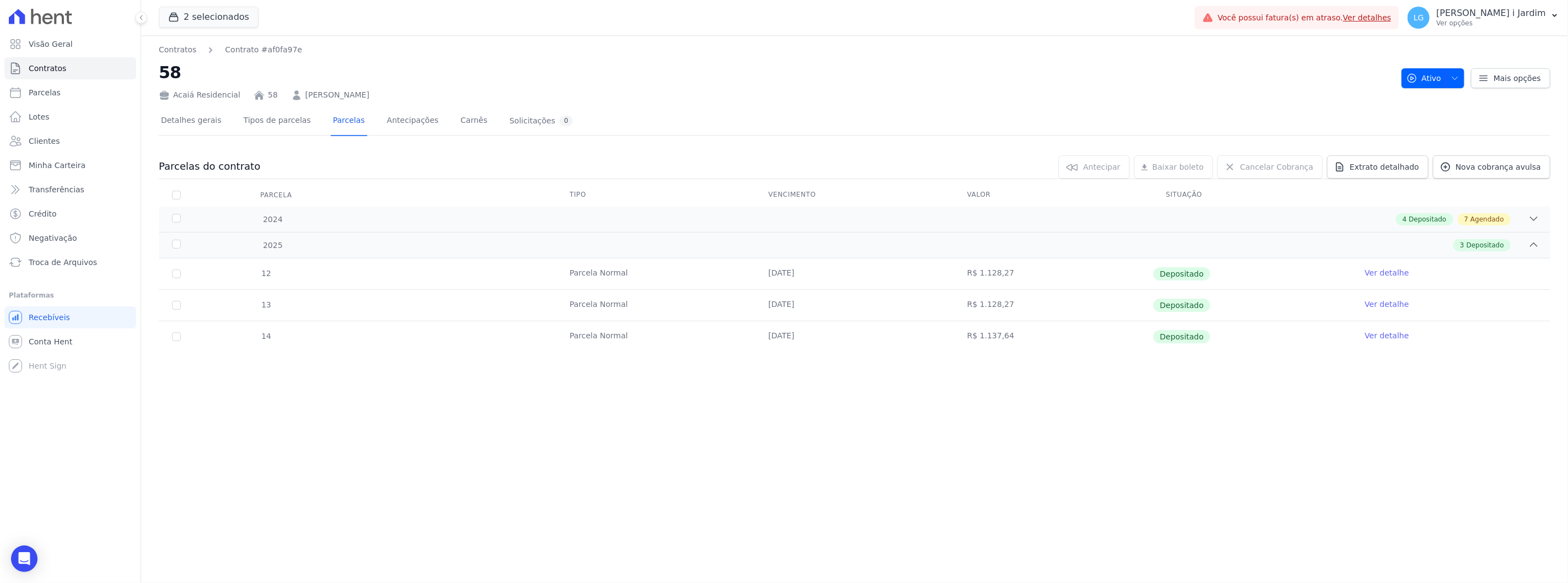
drag, startPoint x: 838, startPoint y: 331, endPoint x: 779, endPoint y: 337, distance: 59.3
click at [779, 337] on td "[DATE]" at bounding box center [855, 337] width 199 height 31
click at [786, 395] on div "Contratos Contrato #af0fa97e 58 Acaiá Residencial 58 [PERSON_NAME] Ativo Ativo …" at bounding box center [855, 309] width 1427 height 548
click at [1535, 219] on icon at bounding box center [1535, 219] width 11 height 11
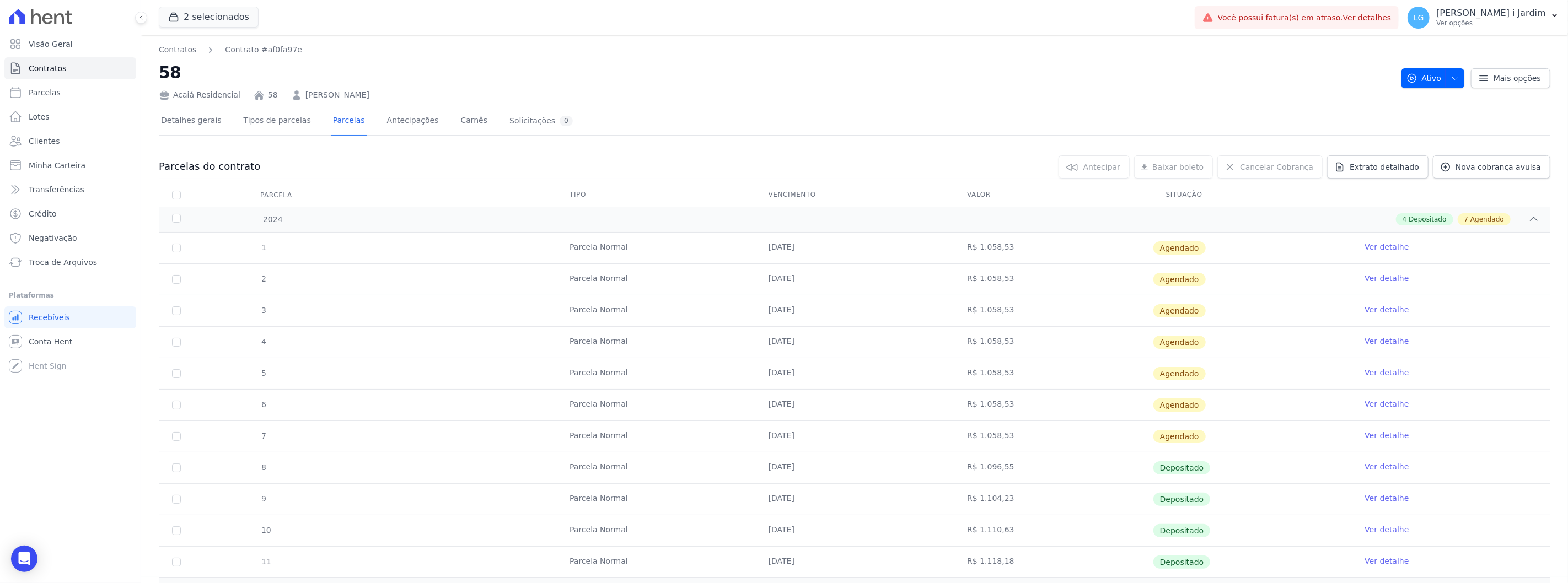
click at [169, 97] on icon at bounding box center [165, 95] width 11 height 11
click at [164, 97] on icon at bounding box center [165, 95] width 11 height 11
click at [202, 99] on div "Acaiá Residencial" at bounding box center [200, 95] width 81 height 12
click at [180, 51] on link "Contratos" at bounding box center [177, 50] width 37 height 12
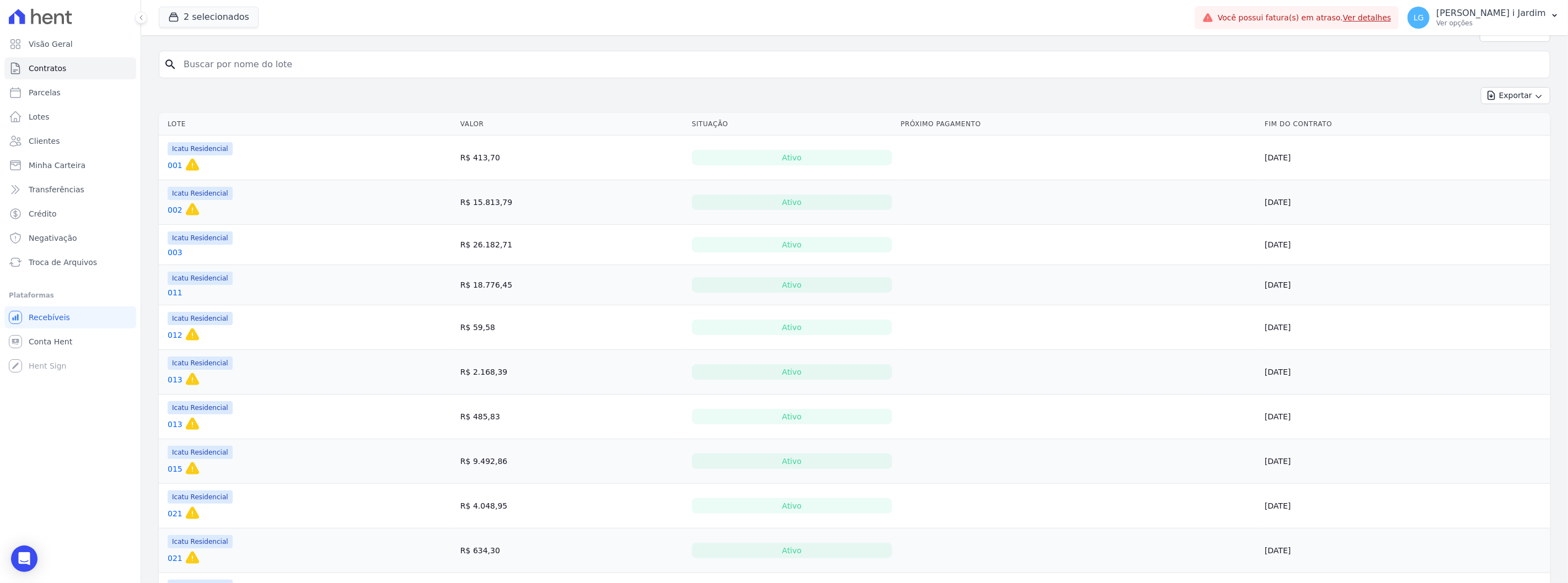
scroll to position [61, 0]
click at [174, 215] on link "002" at bounding box center [175, 212] width 14 height 11
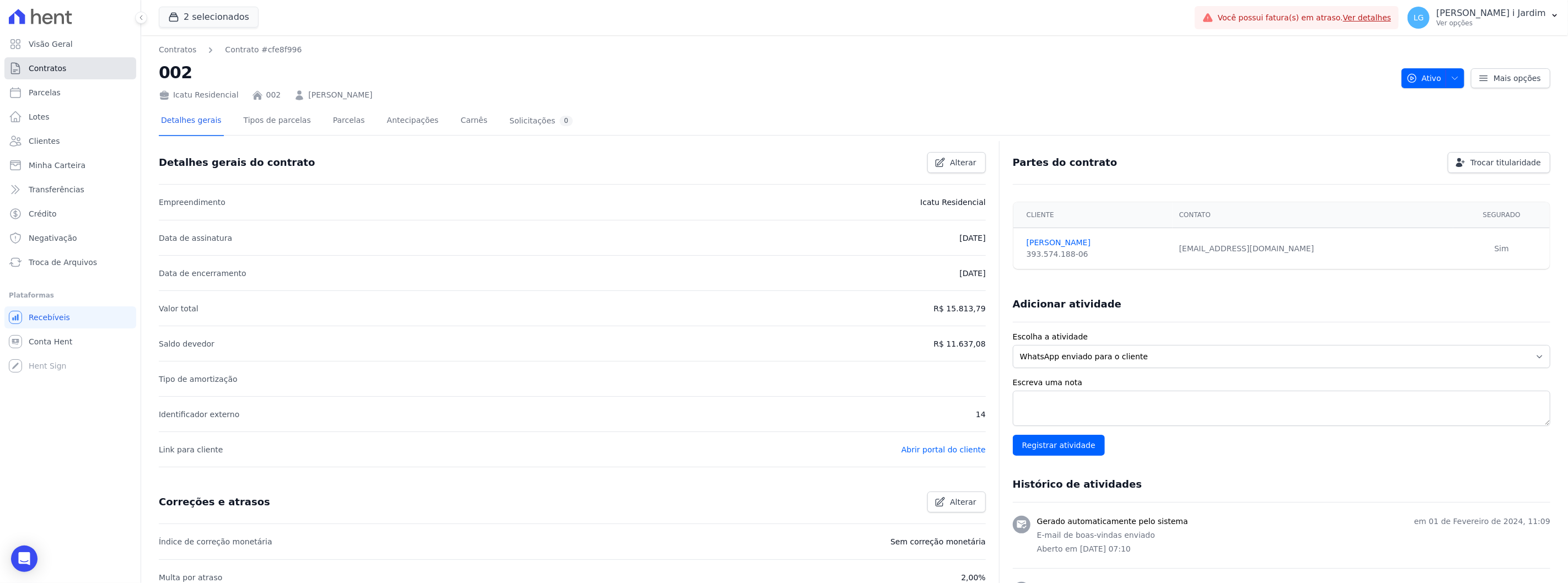
click at [67, 73] on link "Contratos" at bounding box center [71, 68] width 132 height 22
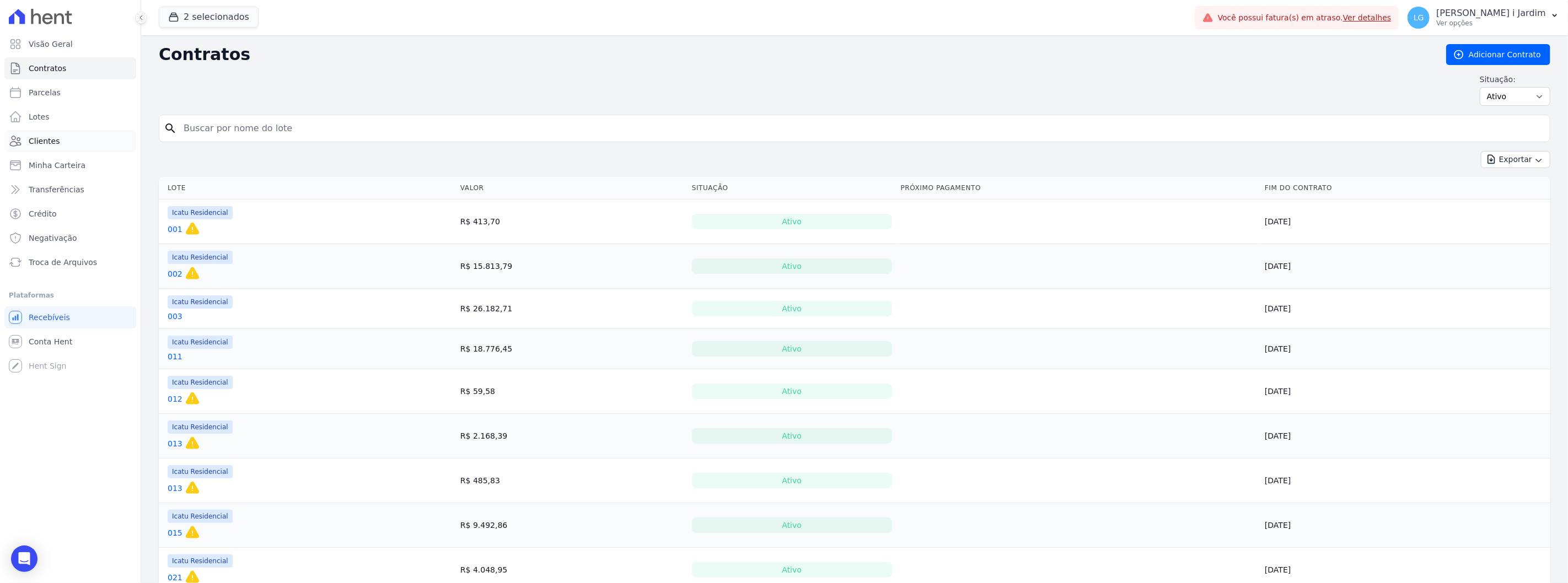
click at [63, 146] on link "Clientes" at bounding box center [71, 141] width 132 height 22
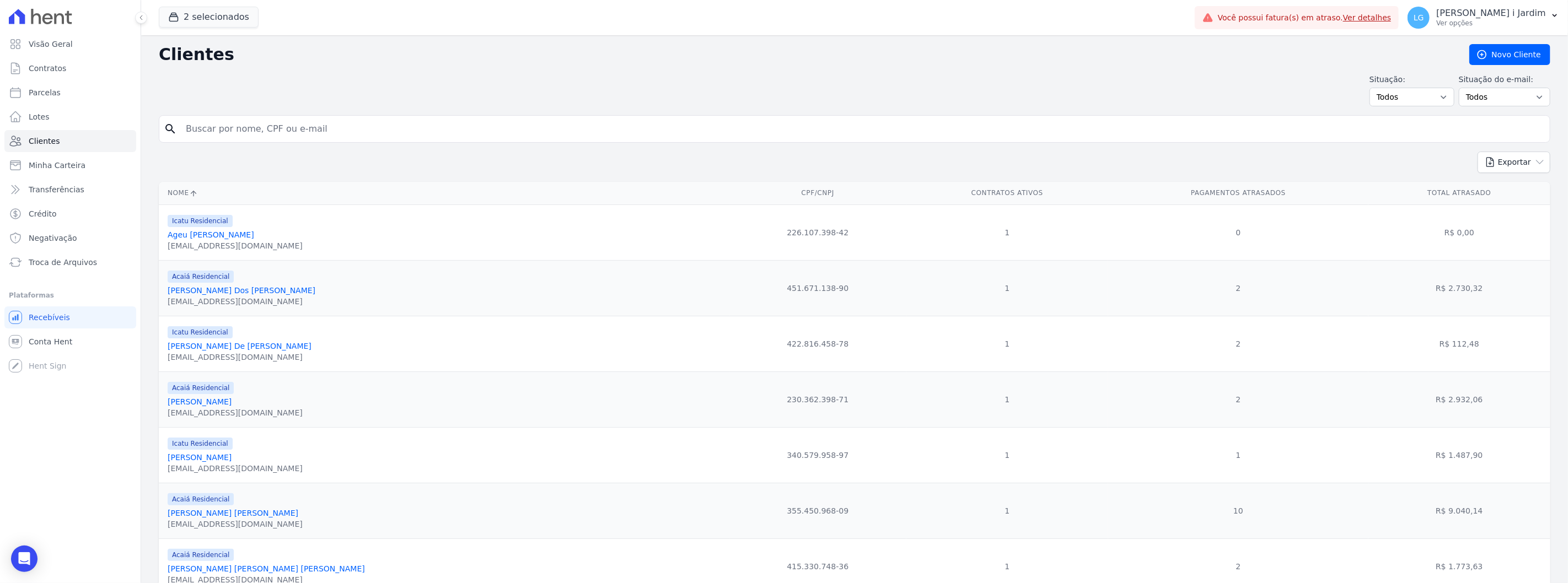
click at [262, 135] on input "search" at bounding box center [862, 129] width 1366 height 22
type input "paulo"
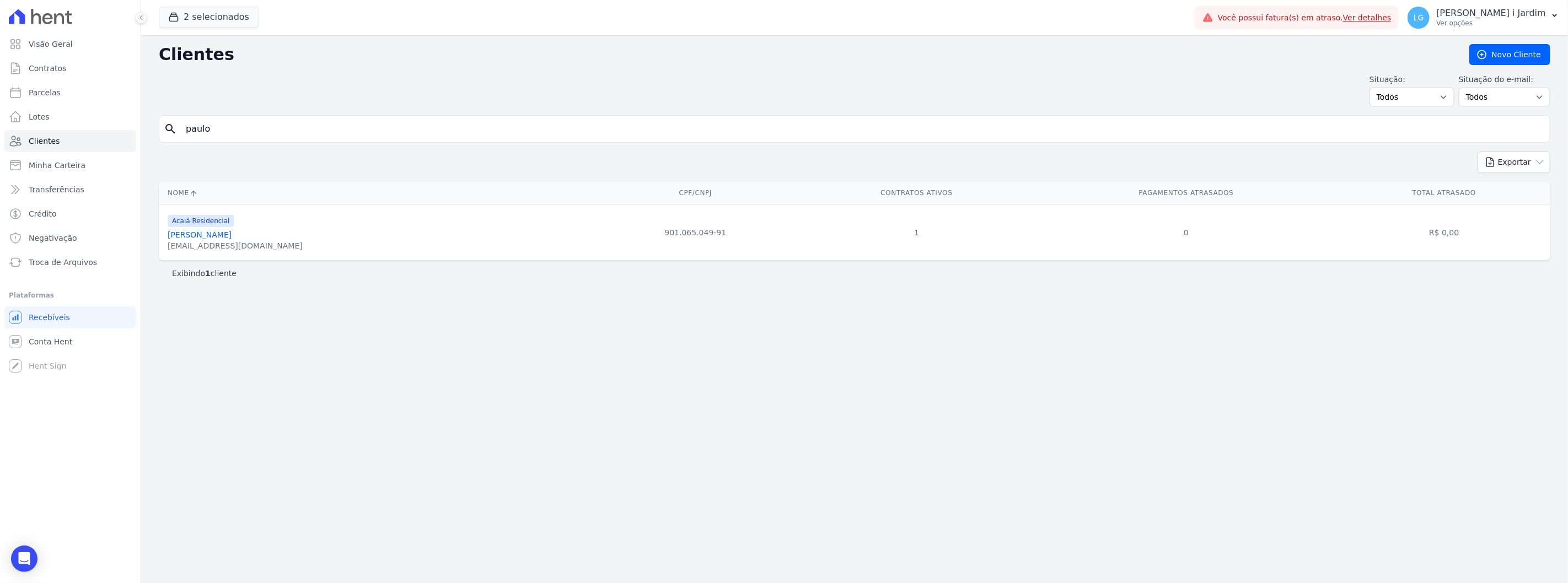
click at [231, 236] on link "[PERSON_NAME]" at bounding box center [199, 235] width 64 height 9
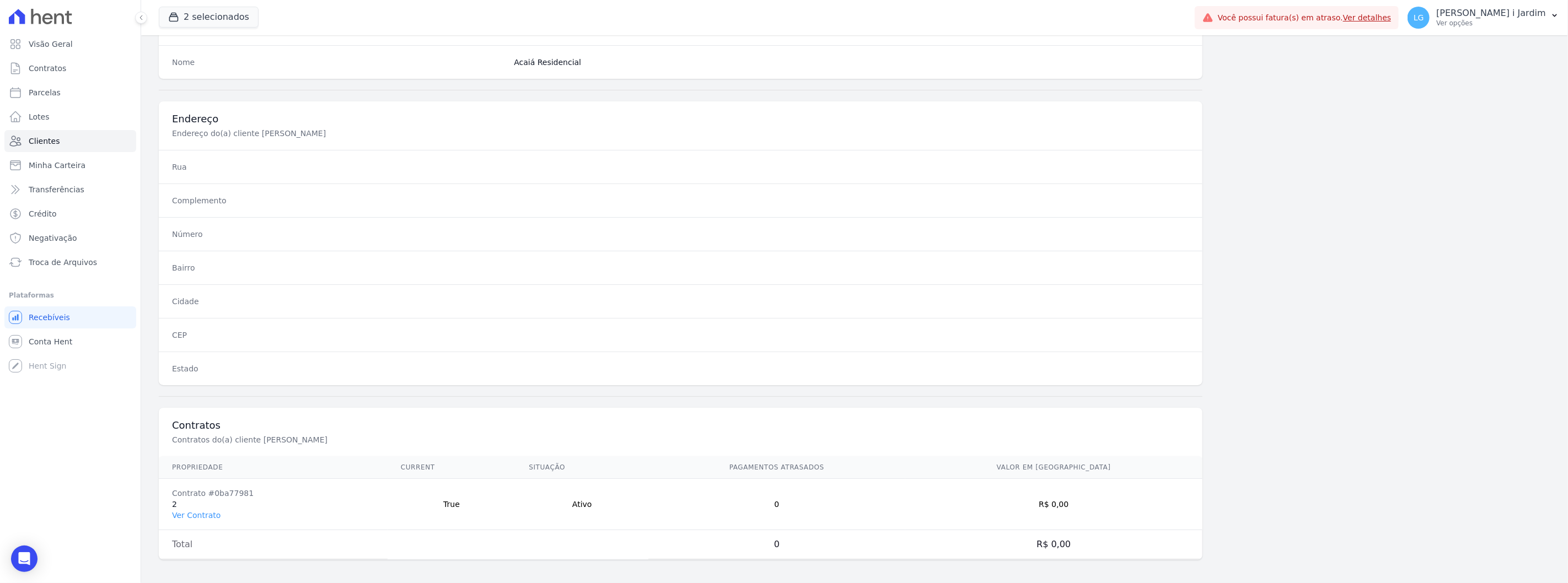
scroll to position [449, 0]
click at [206, 511] on link "Ver Contrato" at bounding box center [196, 512] width 49 height 9
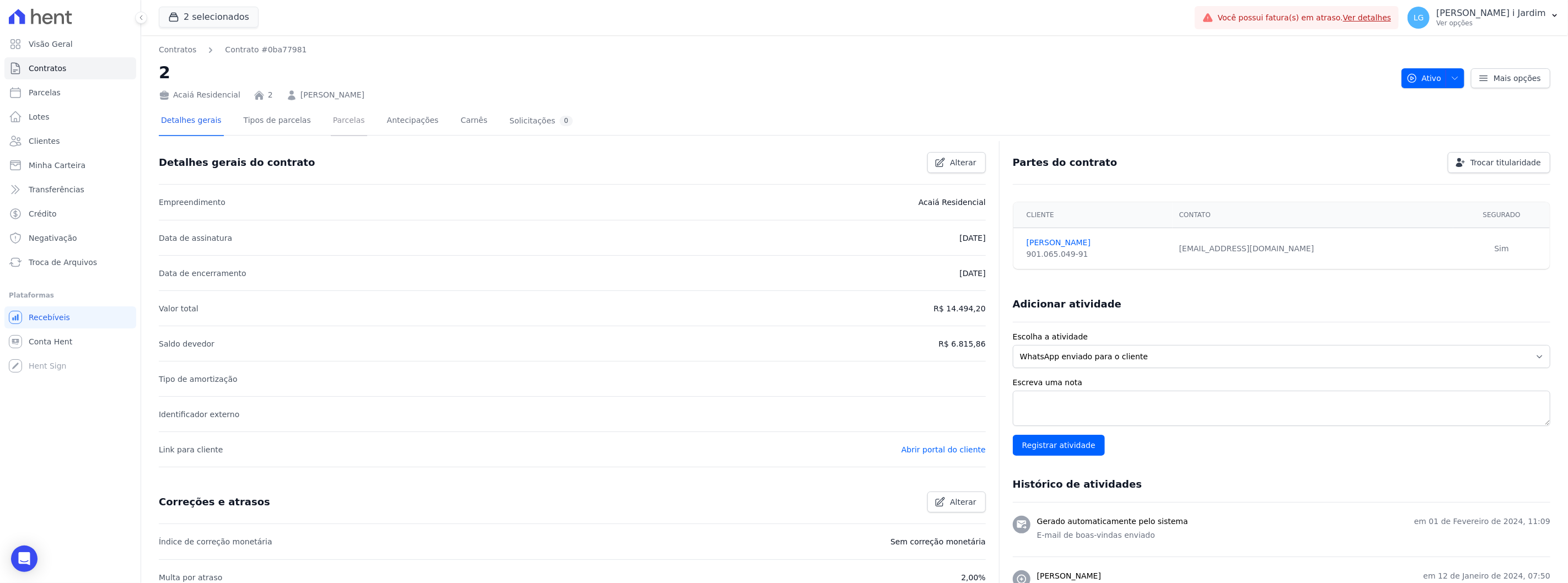
click at [331, 122] on link "Parcelas" at bounding box center [349, 121] width 36 height 29
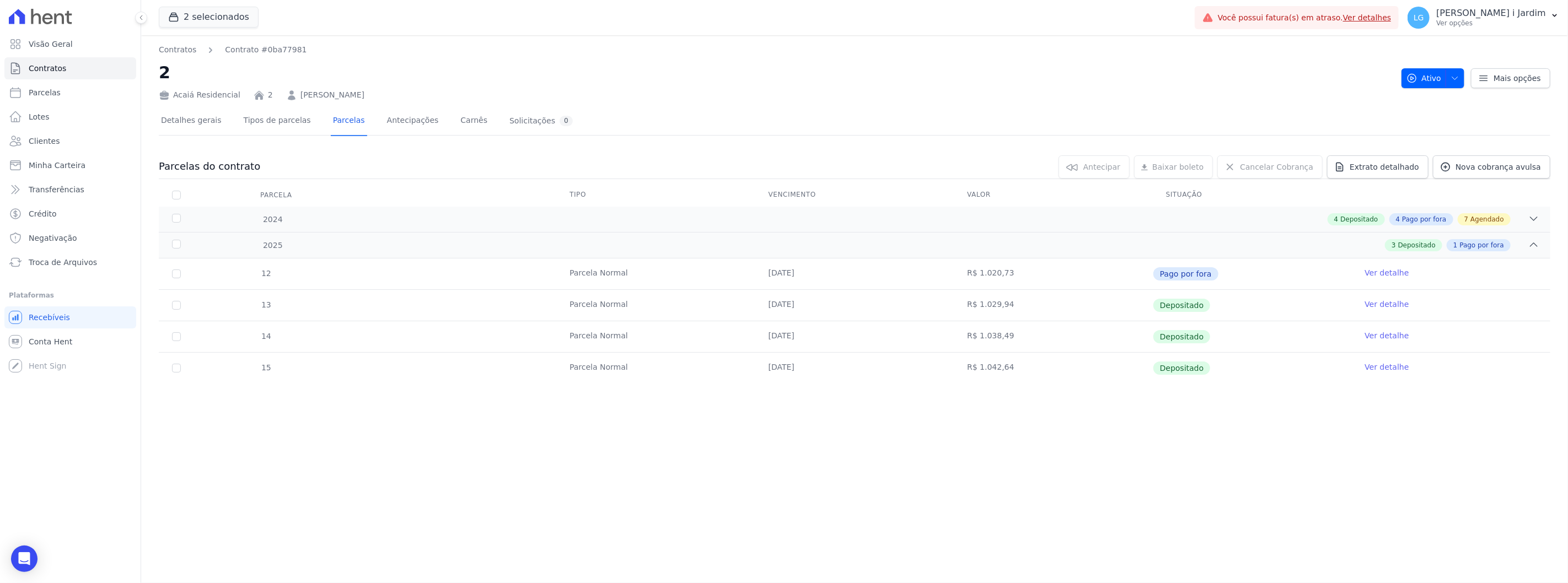
click at [788, 92] on div "Acaiá Residencial 2 [PERSON_NAME]" at bounding box center [776, 93] width 1234 height 16
click at [69, 150] on link "Clientes" at bounding box center [71, 141] width 132 height 22
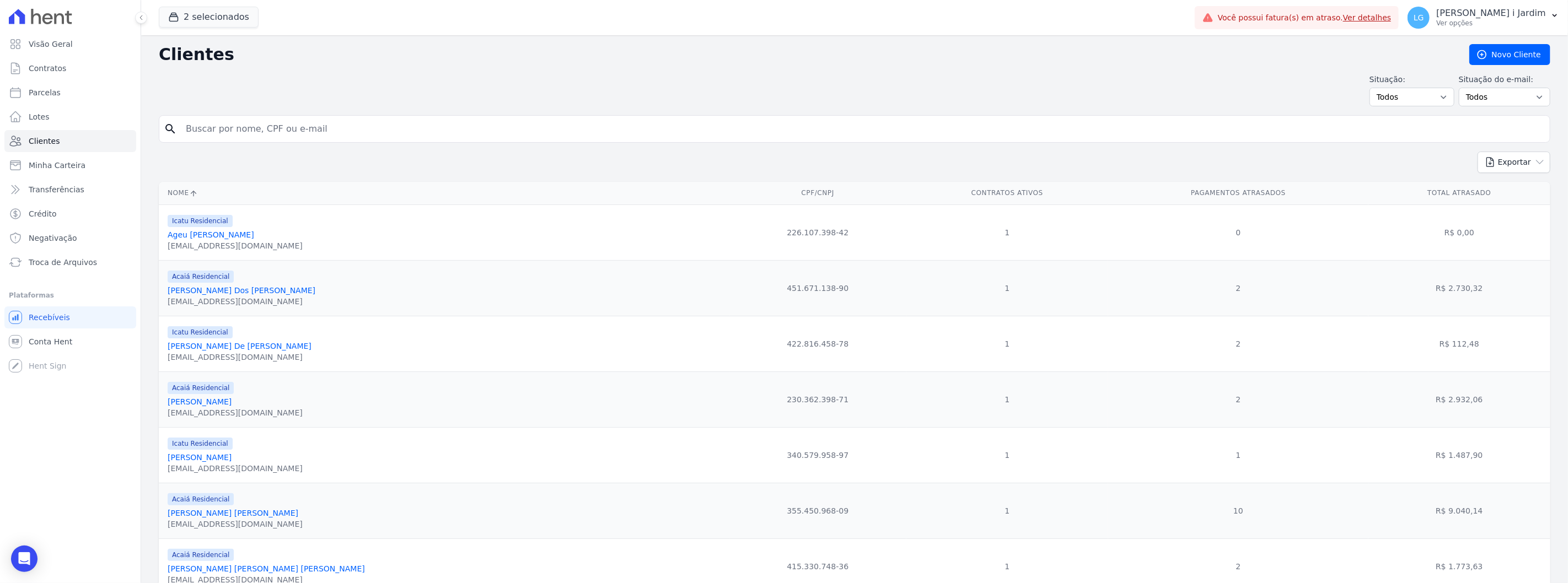
click at [213, 126] on input "search" at bounding box center [862, 129] width 1366 height 22
type input "matheus an"
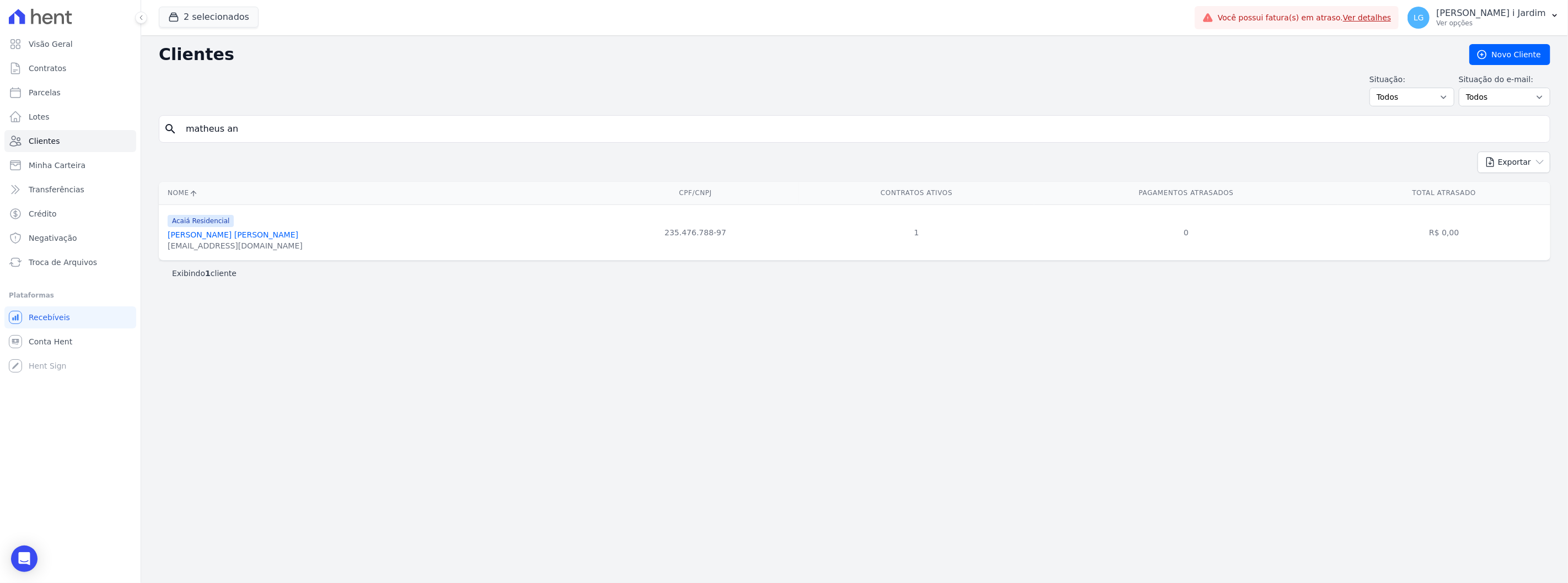
click at [250, 237] on link "[PERSON_NAME] [PERSON_NAME]" at bounding box center [232, 235] width 131 height 9
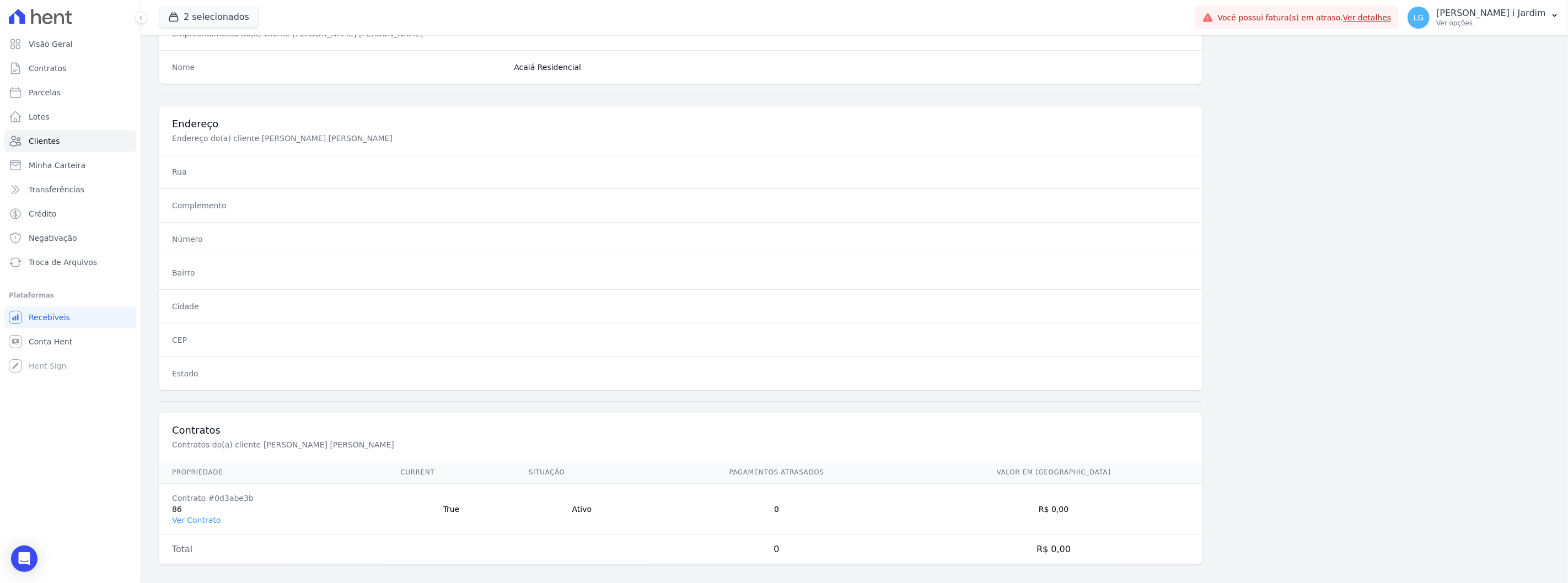
scroll to position [449, 0]
click at [186, 511] on link "Ver Contrato" at bounding box center [196, 512] width 49 height 9
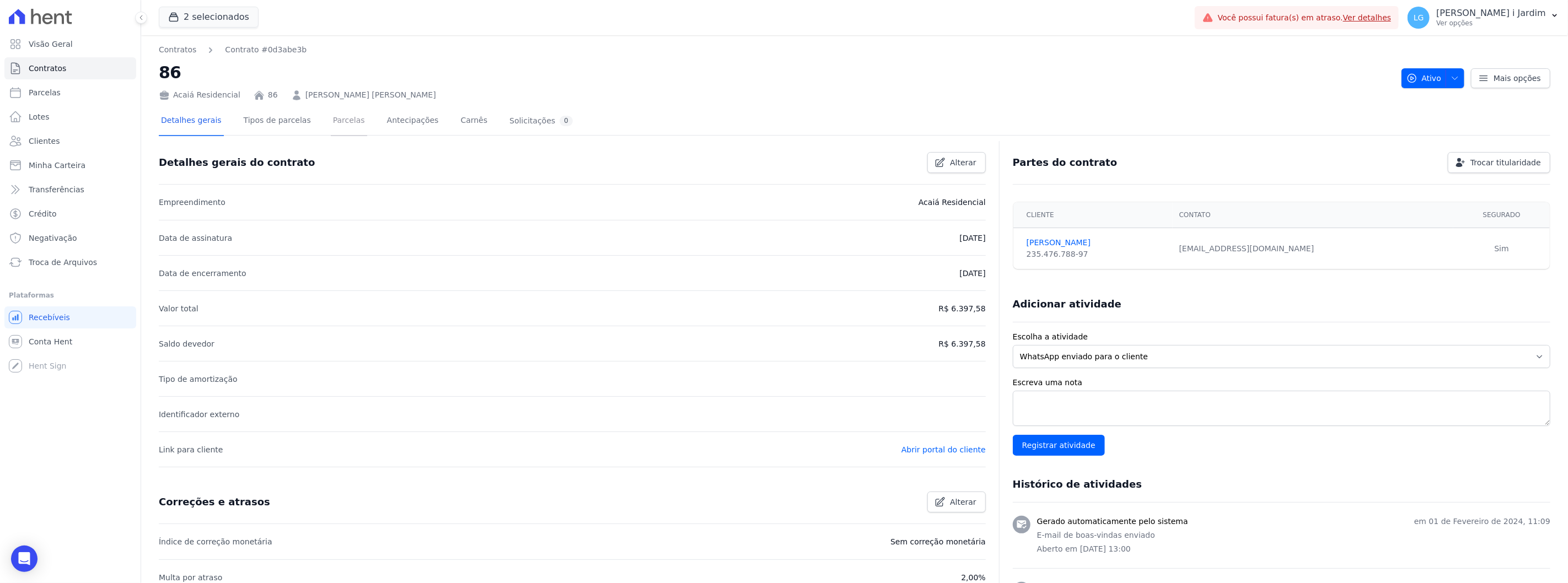
click at [331, 114] on link "Parcelas" at bounding box center [349, 121] width 36 height 29
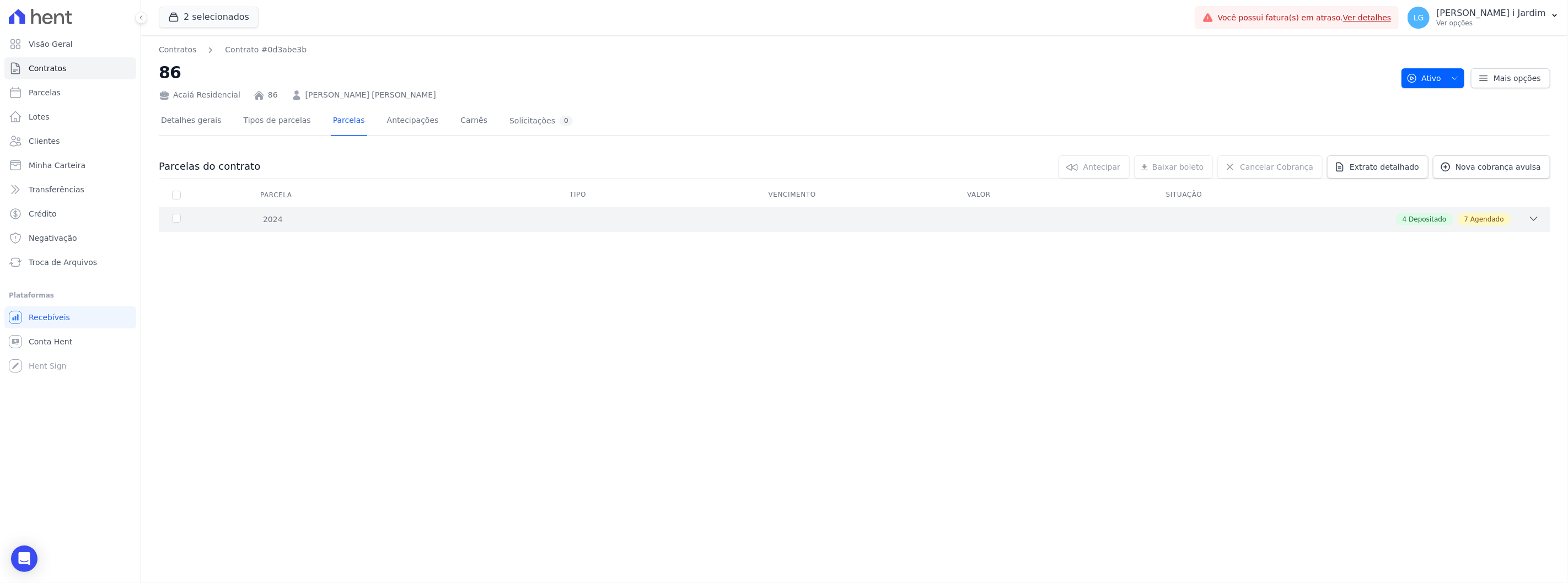
click at [1536, 221] on icon at bounding box center [1535, 219] width 11 height 11
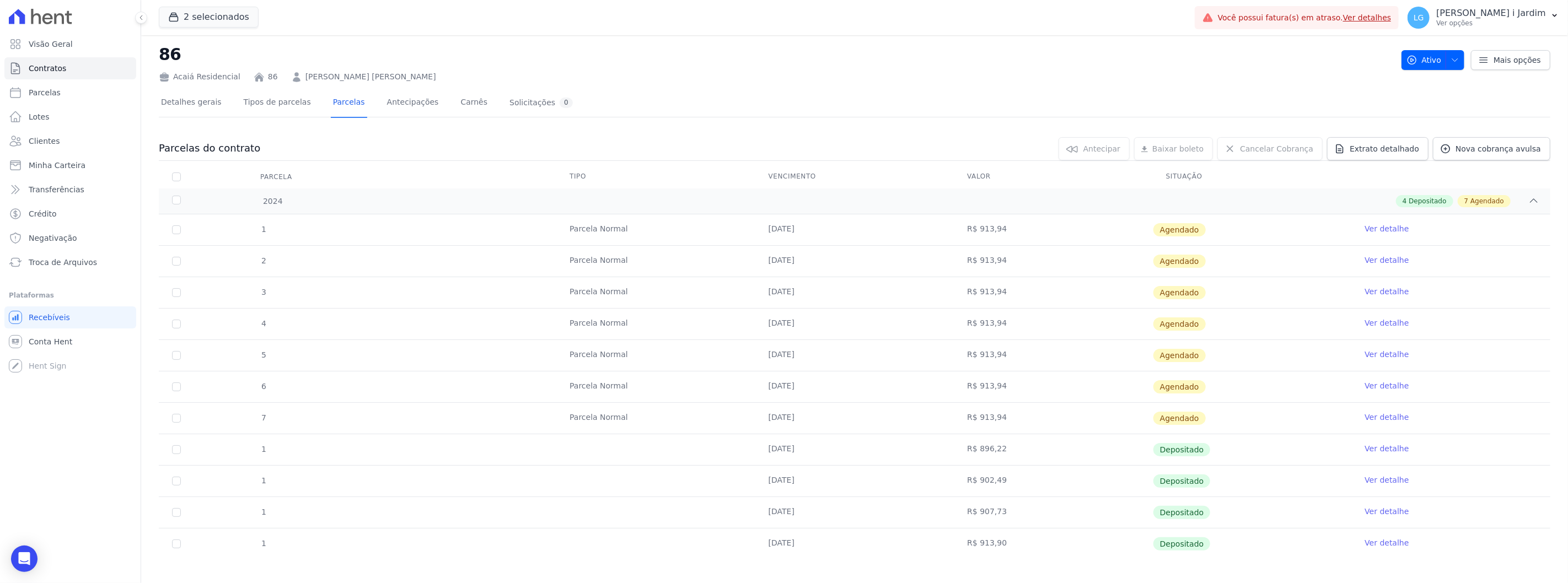
scroll to position [26, 0]
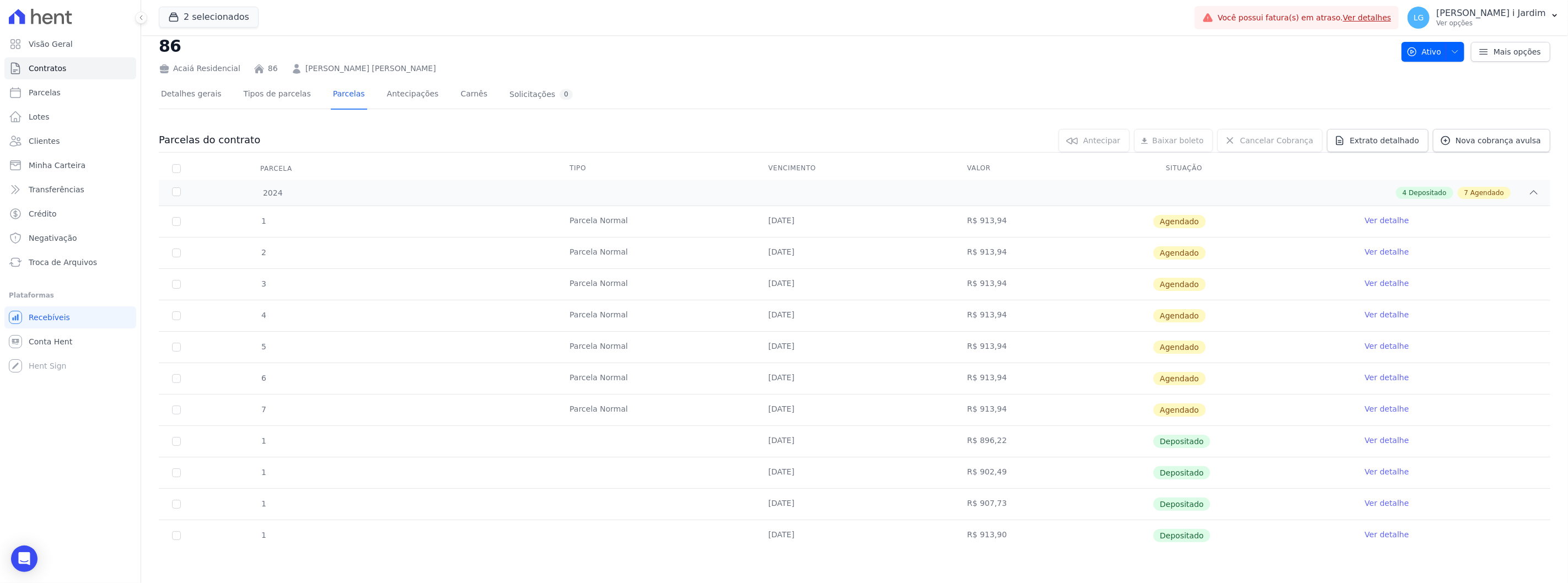
click at [189, 69] on div "Acaiá Residencial" at bounding box center [200, 69] width 81 height 12
click at [254, 67] on icon at bounding box center [260, 69] width 11 height 11
click at [73, 145] on link "Clientes" at bounding box center [71, 141] width 132 height 22
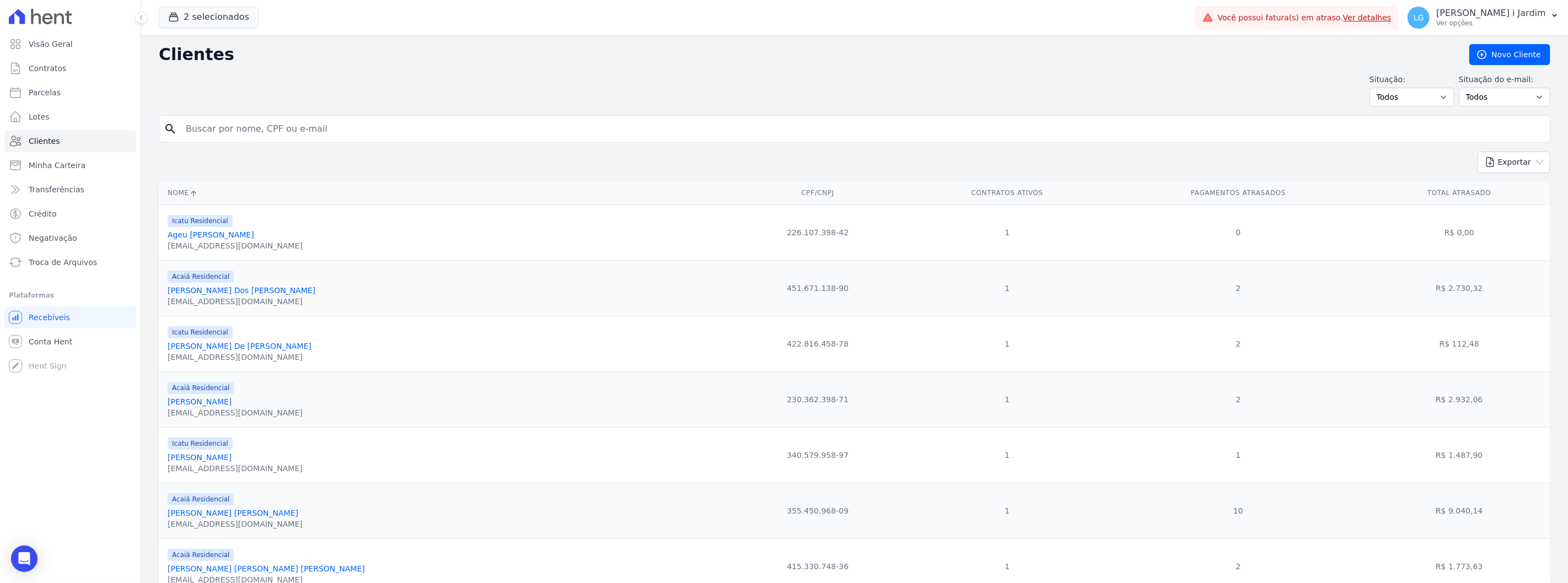
click at [433, 117] on div "search" at bounding box center [855, 128] width 1392 height 27
click at [432, 124] on input "search" at bounding box center [862, 129] width 1366 height 22
type input "thays"
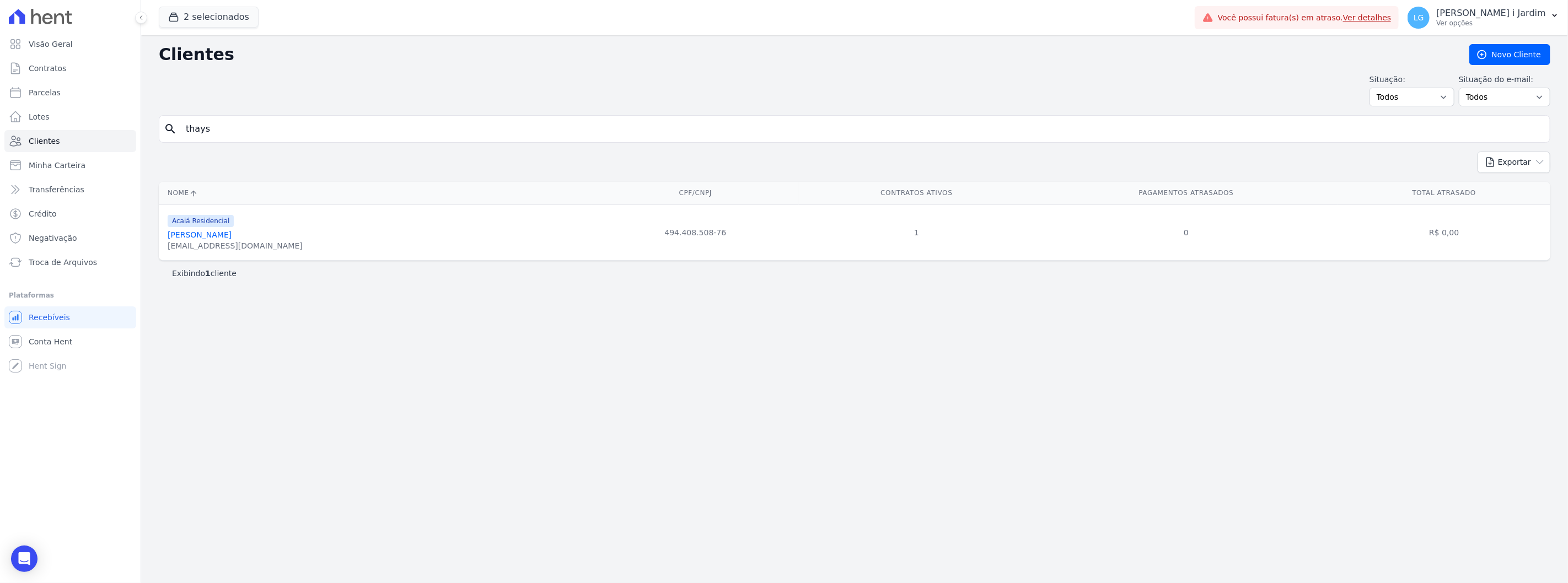
click at [249, 232] on div "[PERSON_NAME]" at bounding box center [234, 235] width 135 height 11
click at [231, 234] on link "[PERSON_NAME]" at bounding box center [199, 235] width 64 height 9
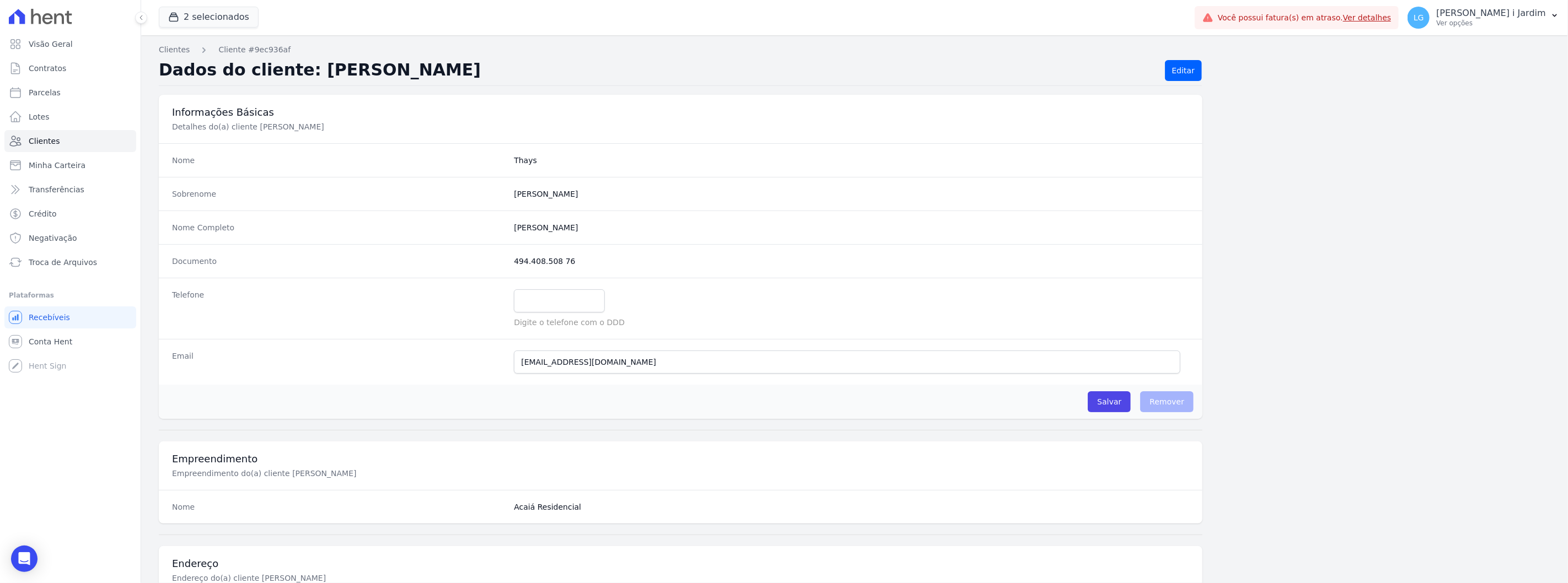
scroll to position [449, 0]
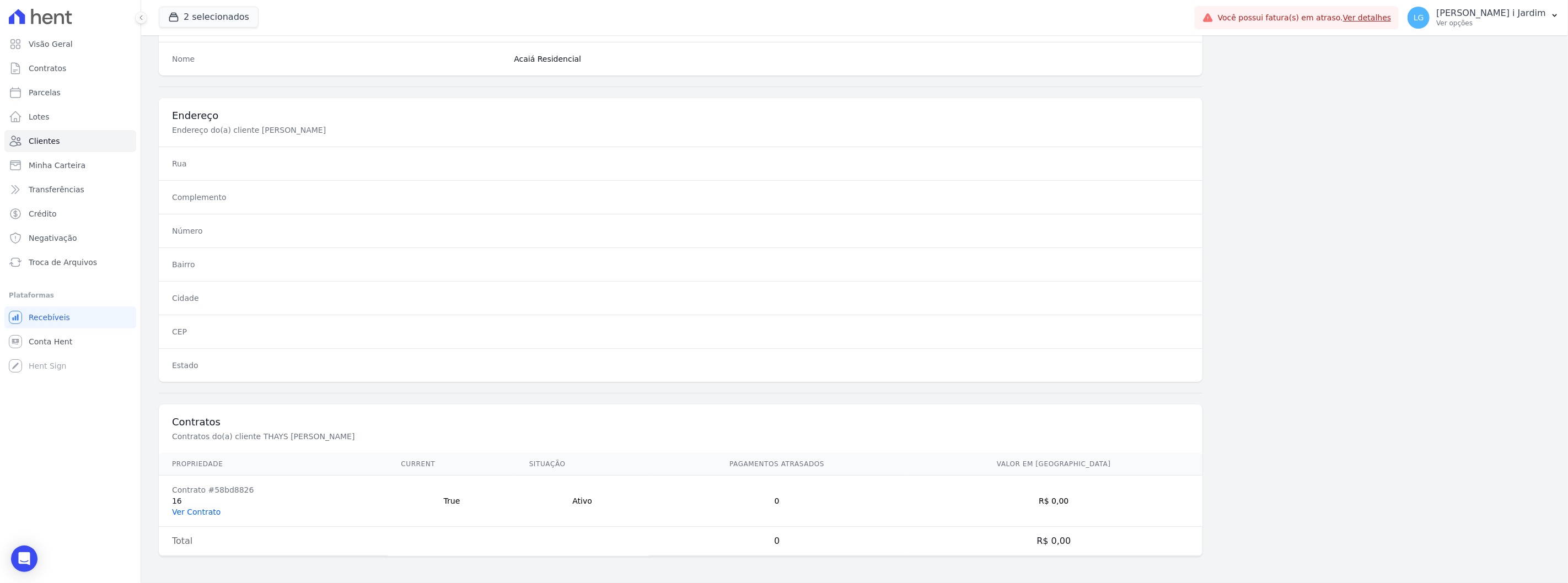
click at [210, 515] on link "Ver Contrato" at bounding box center [196, 512] width 49 height 9
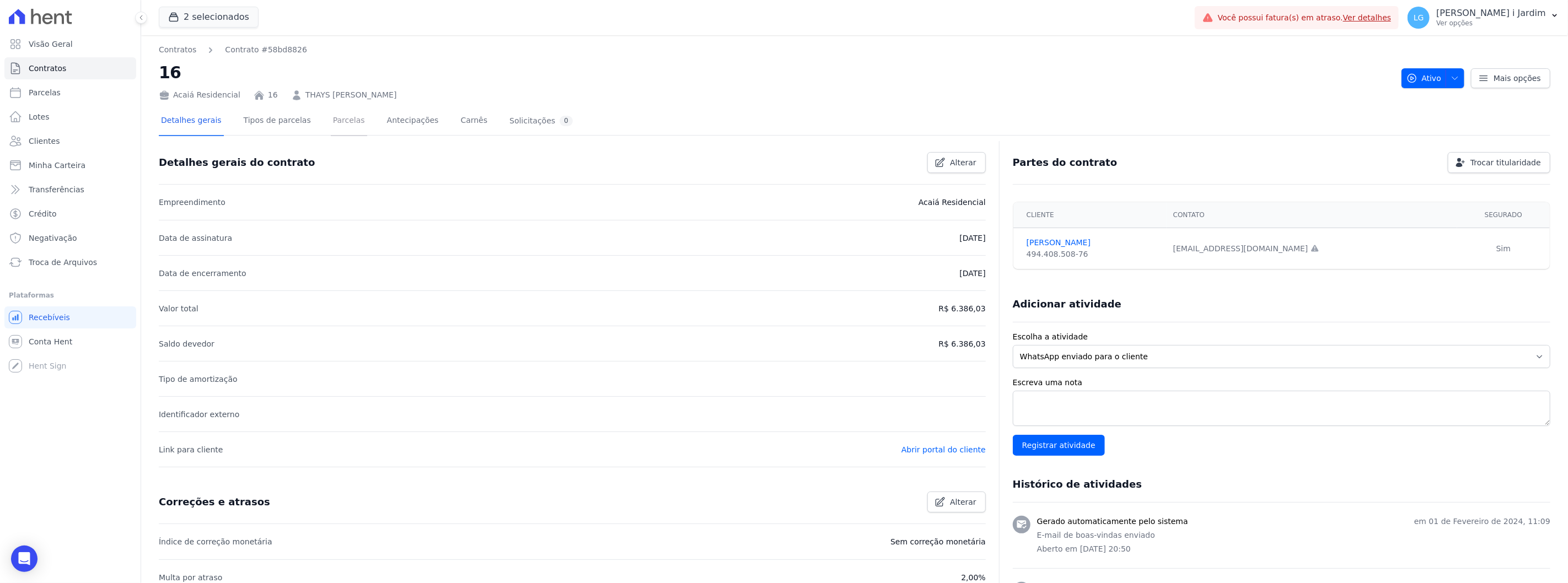
click at [335, 119] on link "Parcelas" at bounding box center [349, 121] width 36 height 29
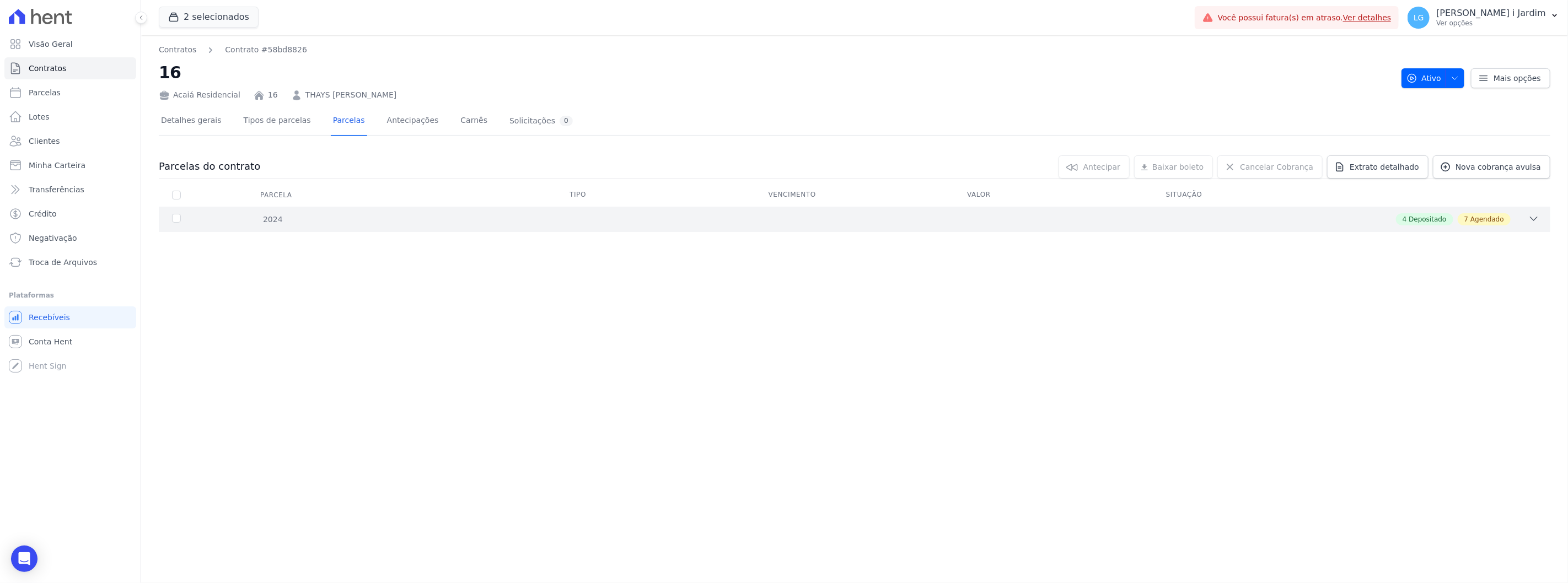
click at [351, 214] on div "4 Depositado 7 Agendado" at bounding box center [923, 219] width 1232 height 12
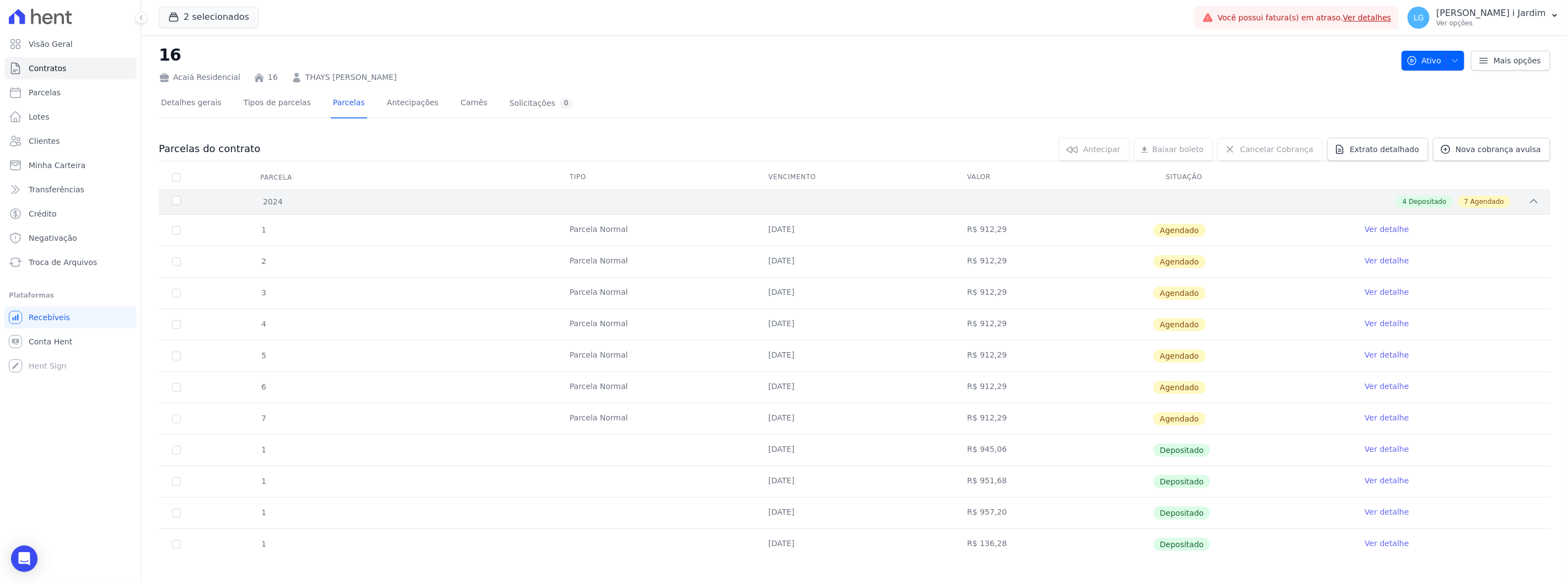
scroll to position [26, 0]
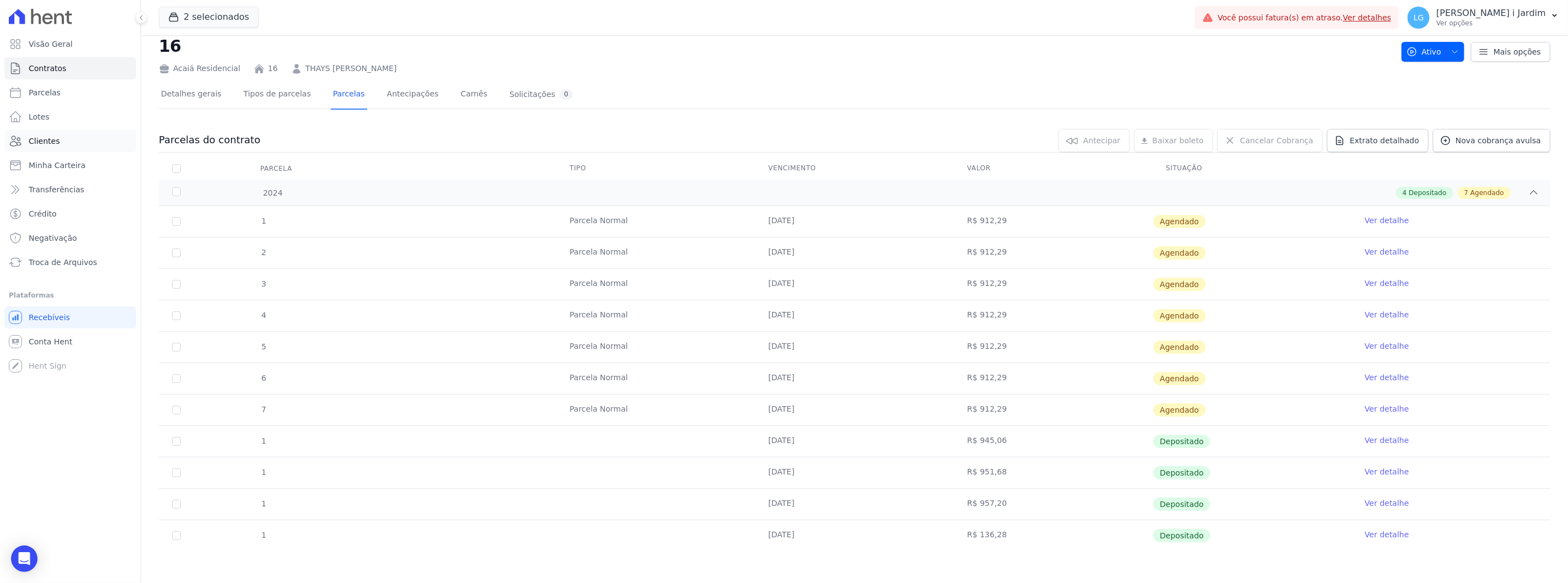
click at [56, 145] on span "Clientes" at bounding box center [44, 141] width 31 height 11
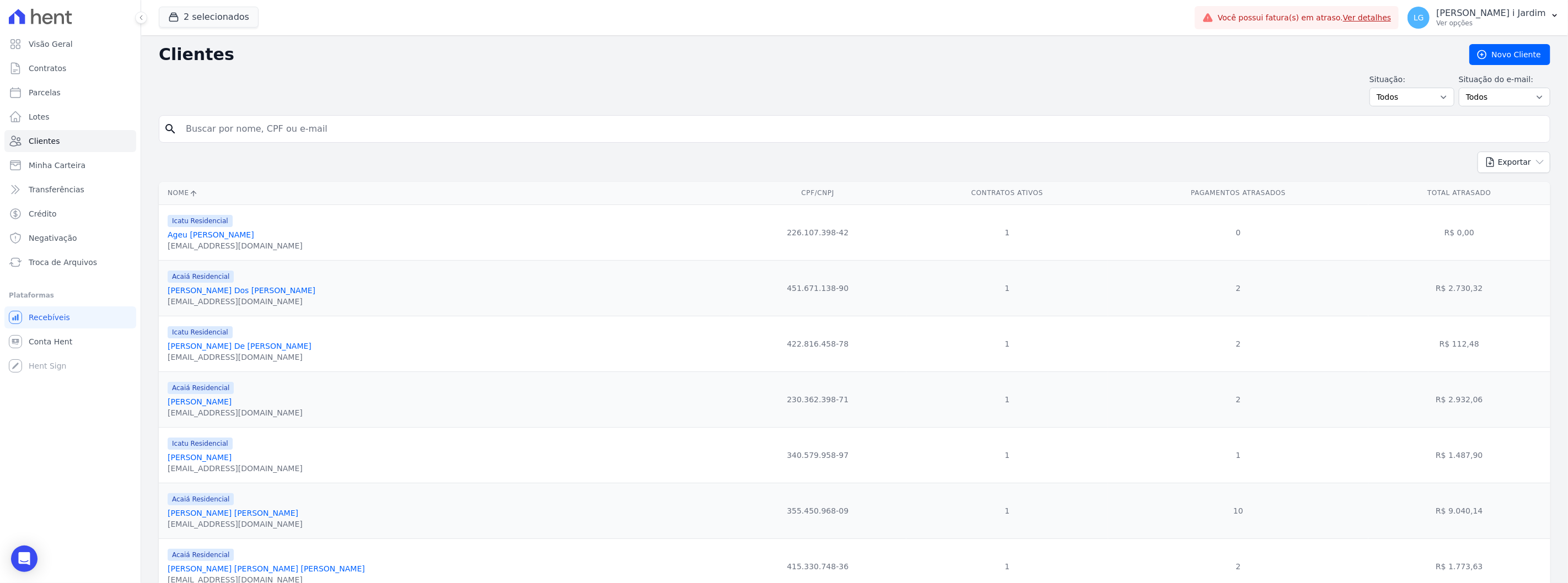
click at [321, 138] on input "search" at bounding box center [862, 129] width 1366 height 22
type input "[PERSON_NAME]"
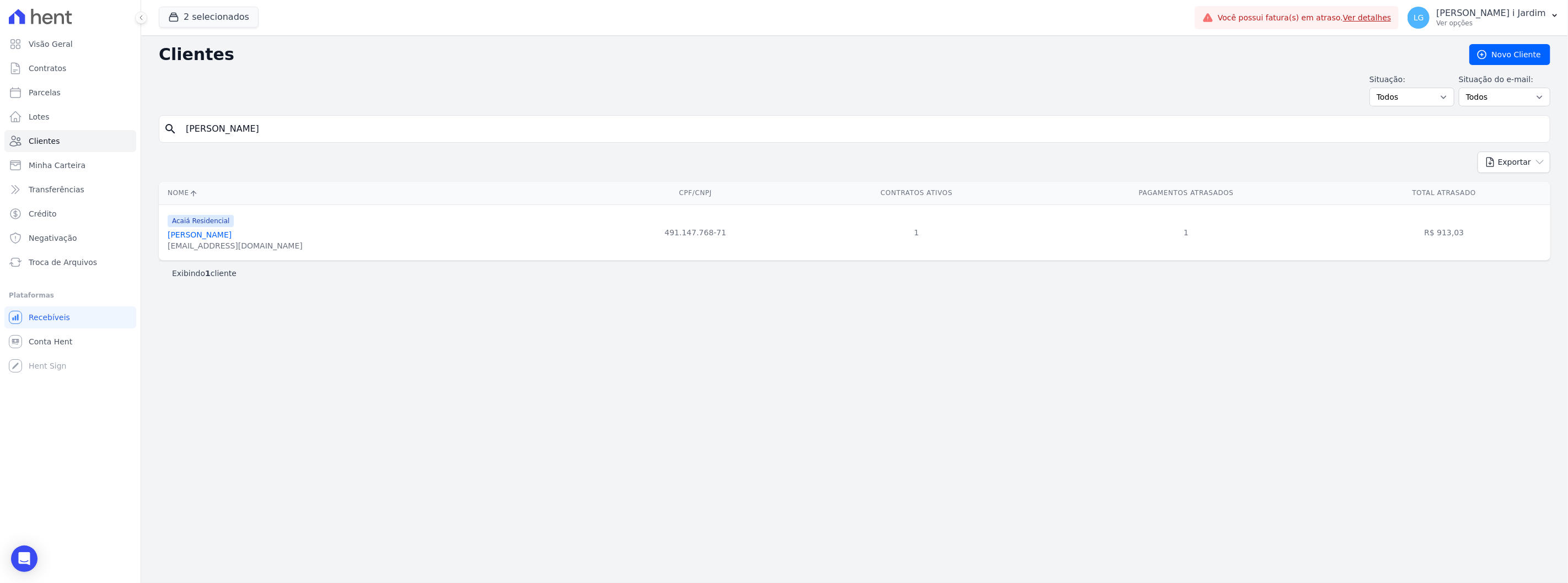
click at [222, 237] on link "[PERSON_NAME]" at bounding box center [199, 235] width 64 height 9
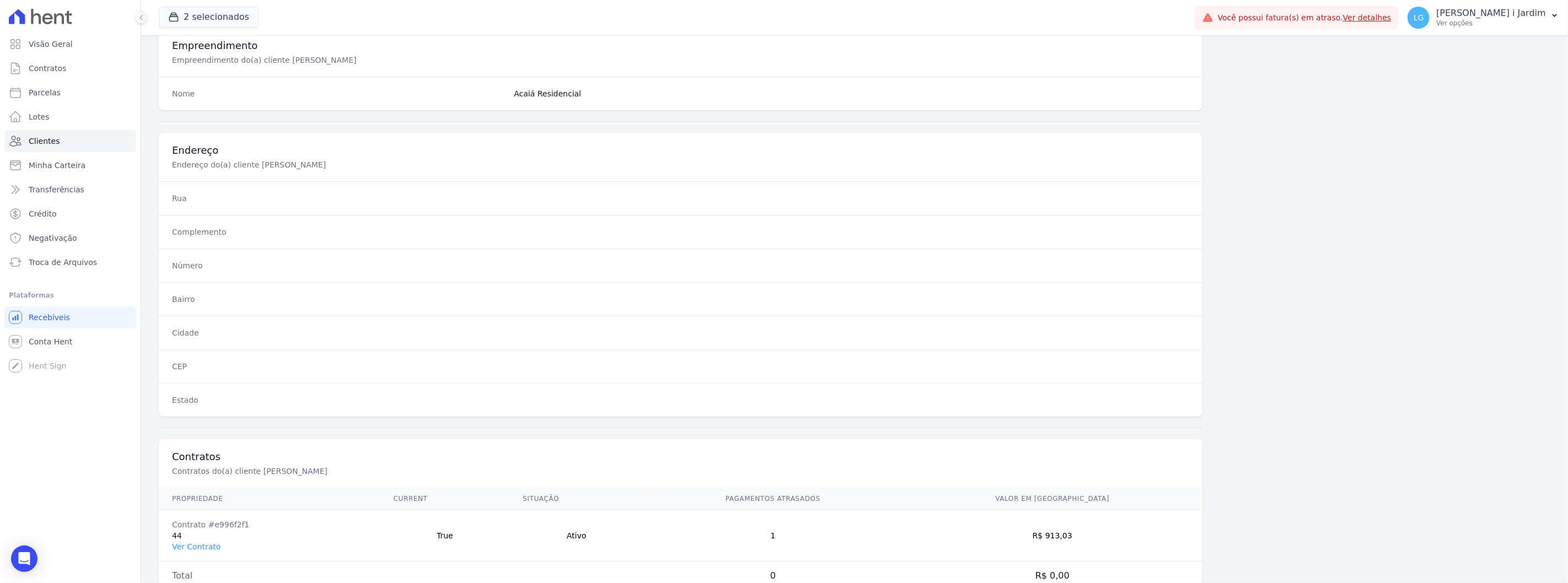
scroll to position [449, 0]
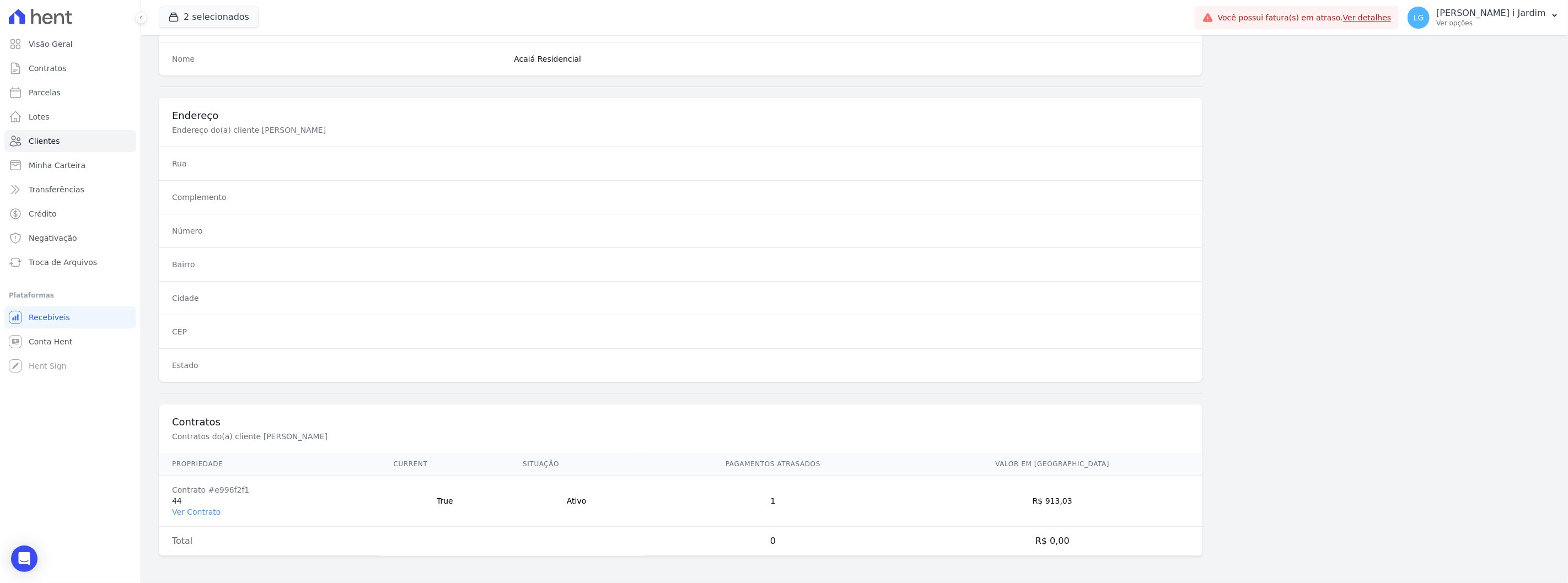
click at [208, 519] on td "Contrato #e996f2f1 44 Ver Contrato" at bounding box center [269, 501] width 222 height 52
click at [207, 508] on link "Ver Contrato" at bounding box center [196, 512] width 49 height 9
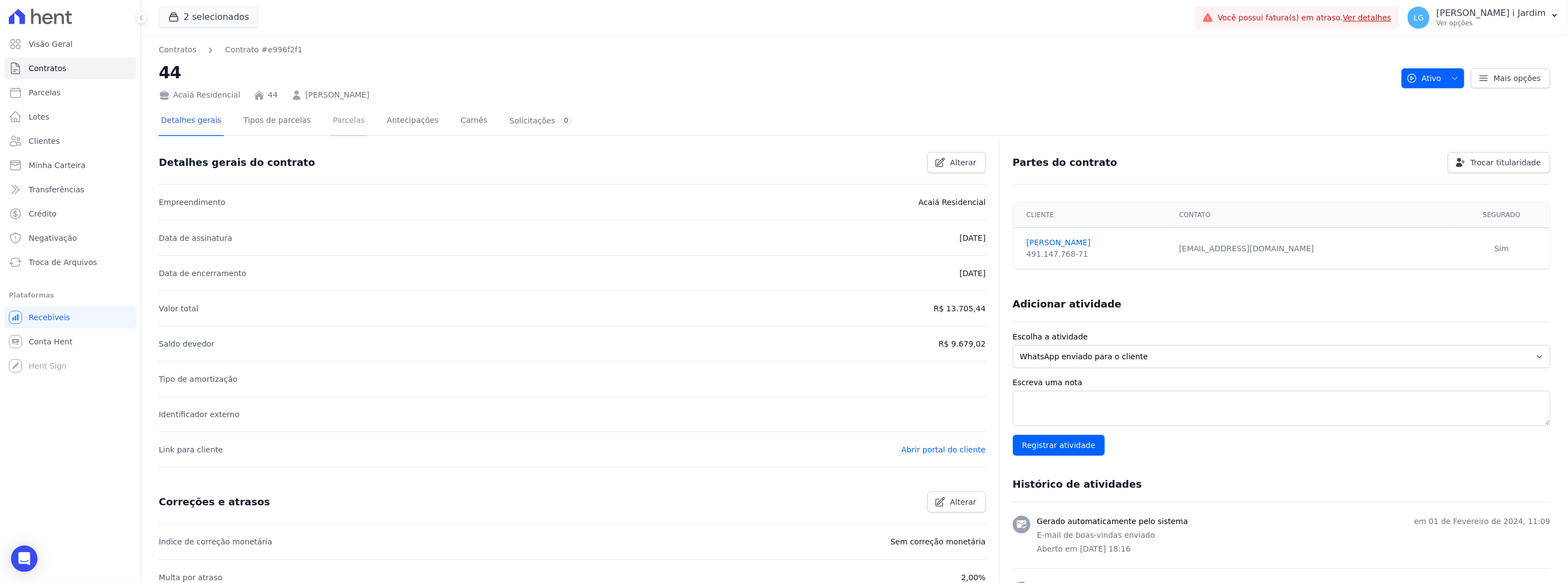
click at [332, 125] on link "Parcelas" at bounding box center [349, 121] width 36 height 29
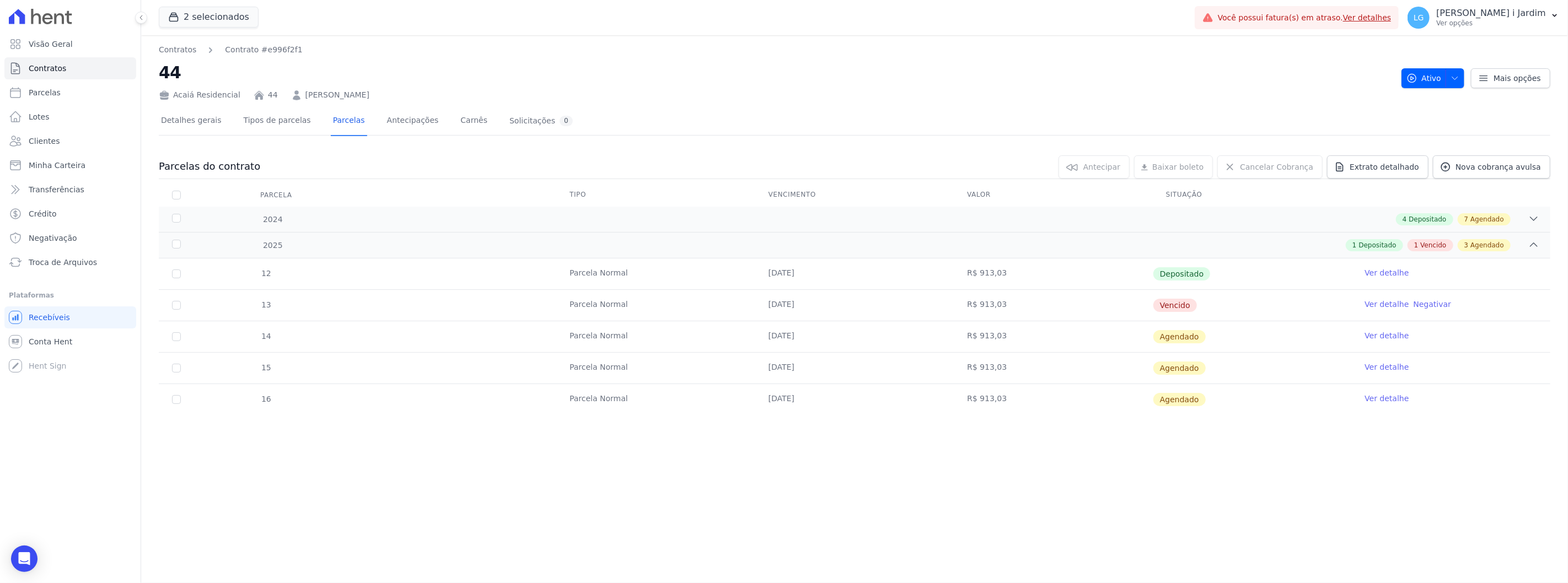
drag, startPoint x: 817, startPoint y: 405, endPoint x: 776, endPoint y: 409, distance: 41.2
click at [776, 408] on td "[DATE]" at bounding box center [855, 400] width 199 height 31
click at [801, 438] on div "Contratos Contrato #e996f2f1 44 Acaiá Residencial 44 [PERSON_NAME] Ativo Ativo …" at bounding box center [855, 309] width 1427 height 548
click at [1535, 217] on icon at bounding box center [1535, 219] width 11 height 11
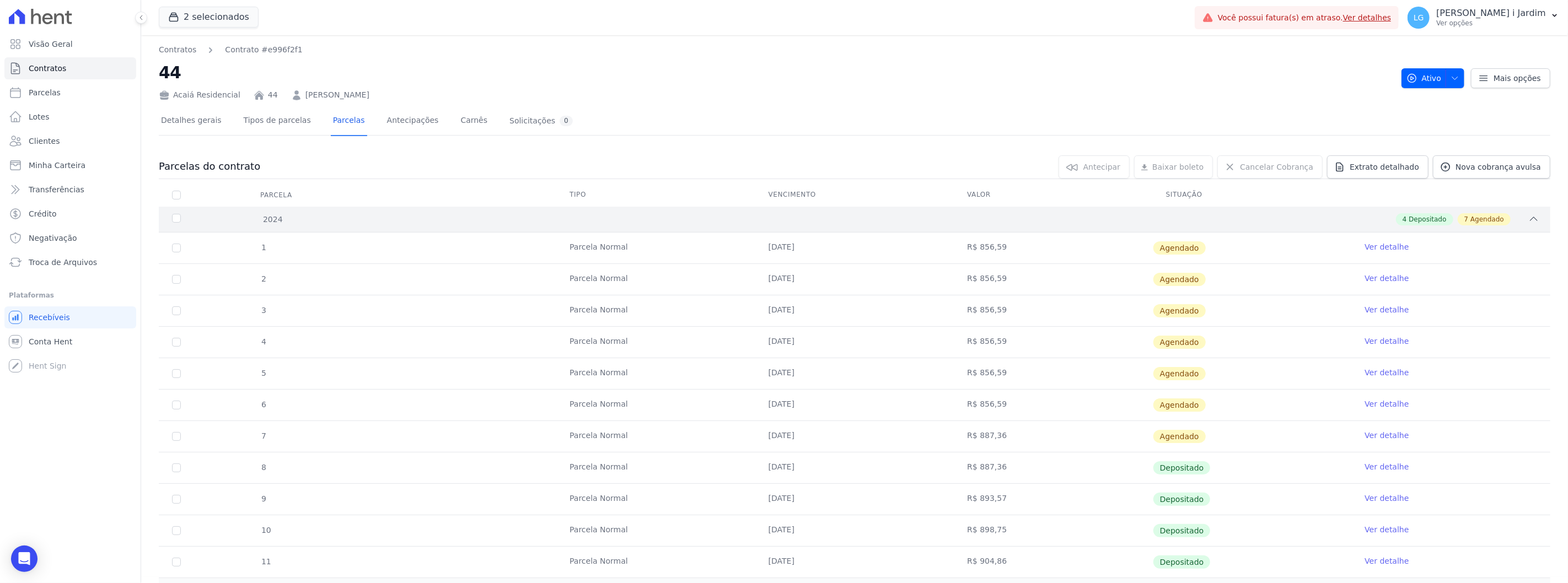
click at [1535, 217] on div "2024 4 Depositado 7 Agendado" at bounding box center [855, 220] width 1392 height 25
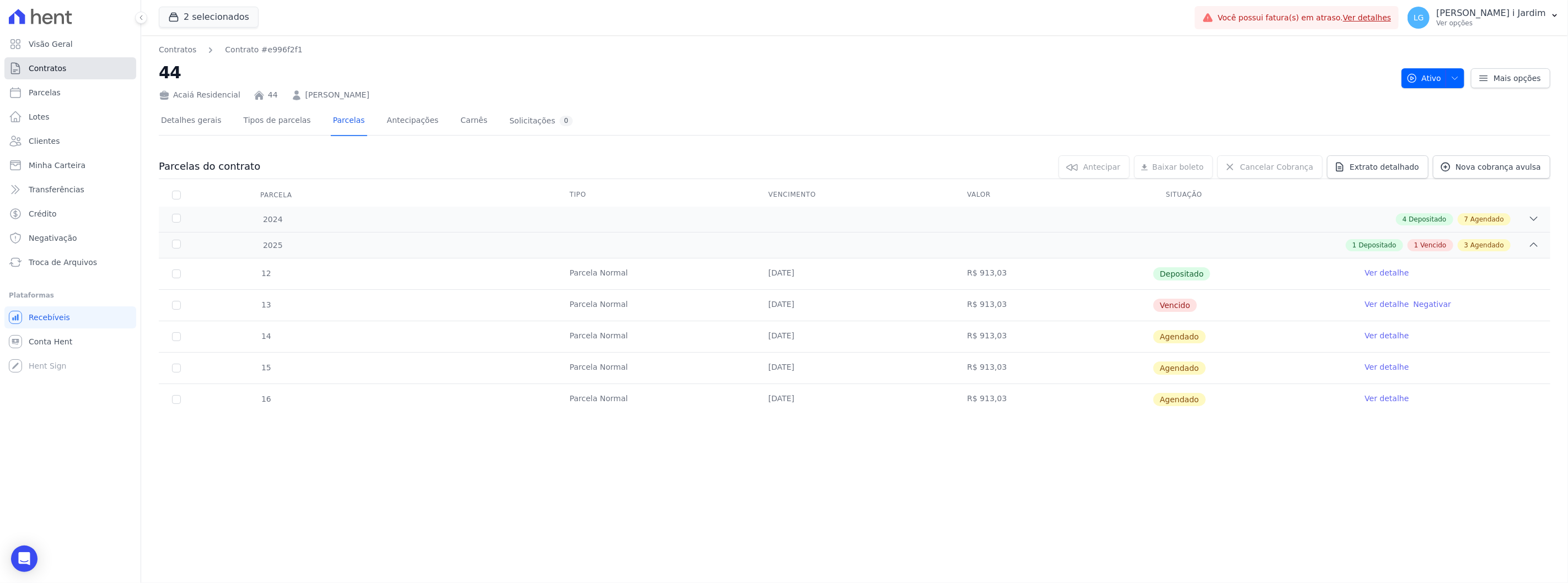
click at [53, 69] on span "Contratos" at bounding box center [47, 69] width 37 height 11
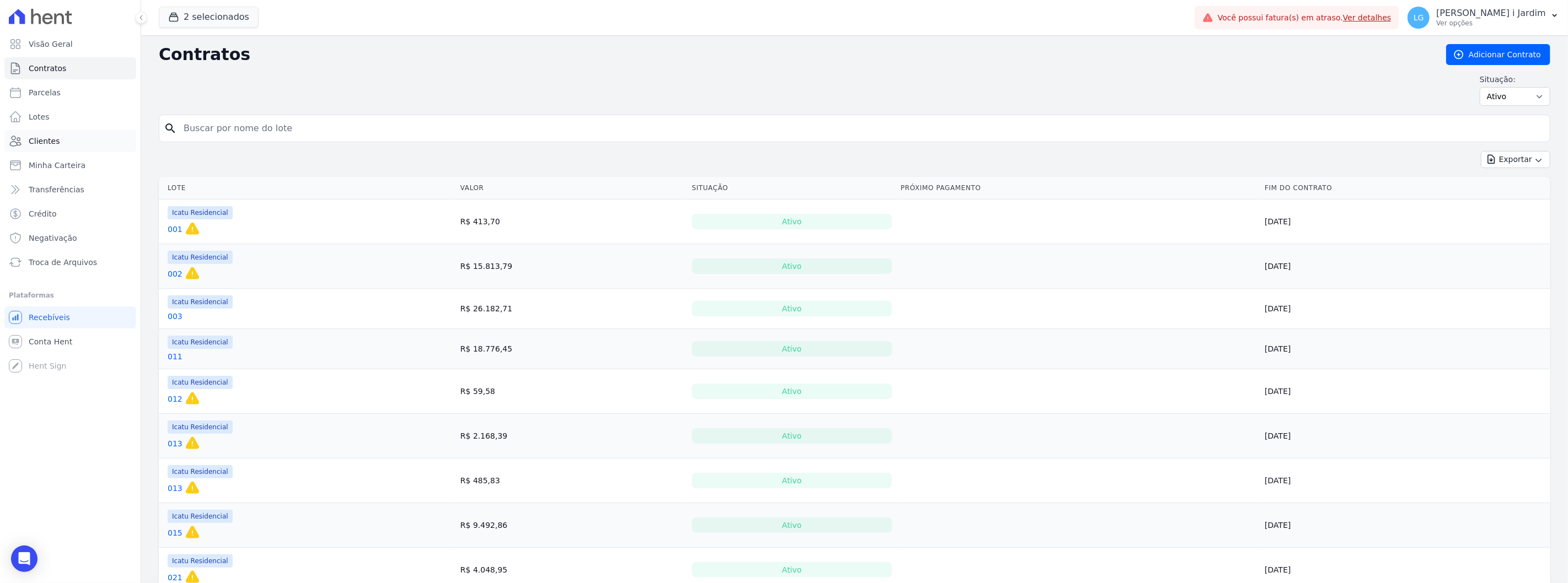
click at [99, 137] on link "Clientes" at bounding box center [71, 141] width 132 height 22
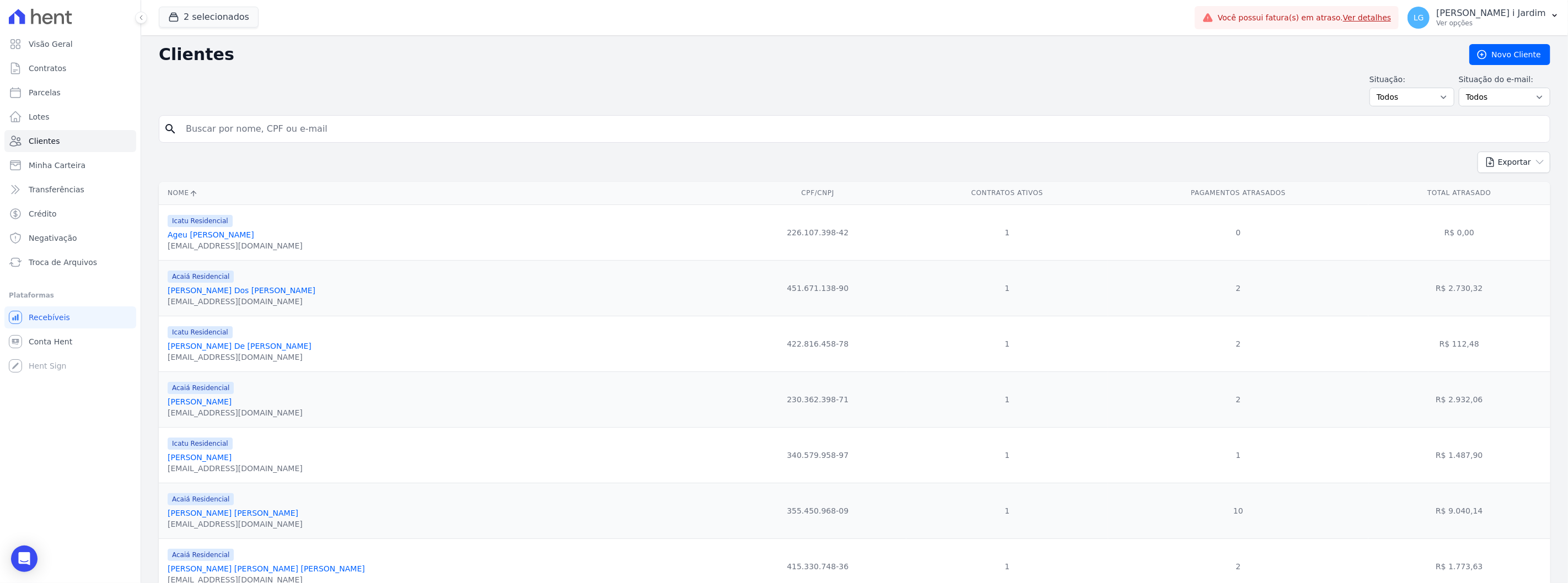
click at [370, 129] on input "search" at bounding box center [862, 129] width 1366 height 22
type input "[PERSON_NAME]"
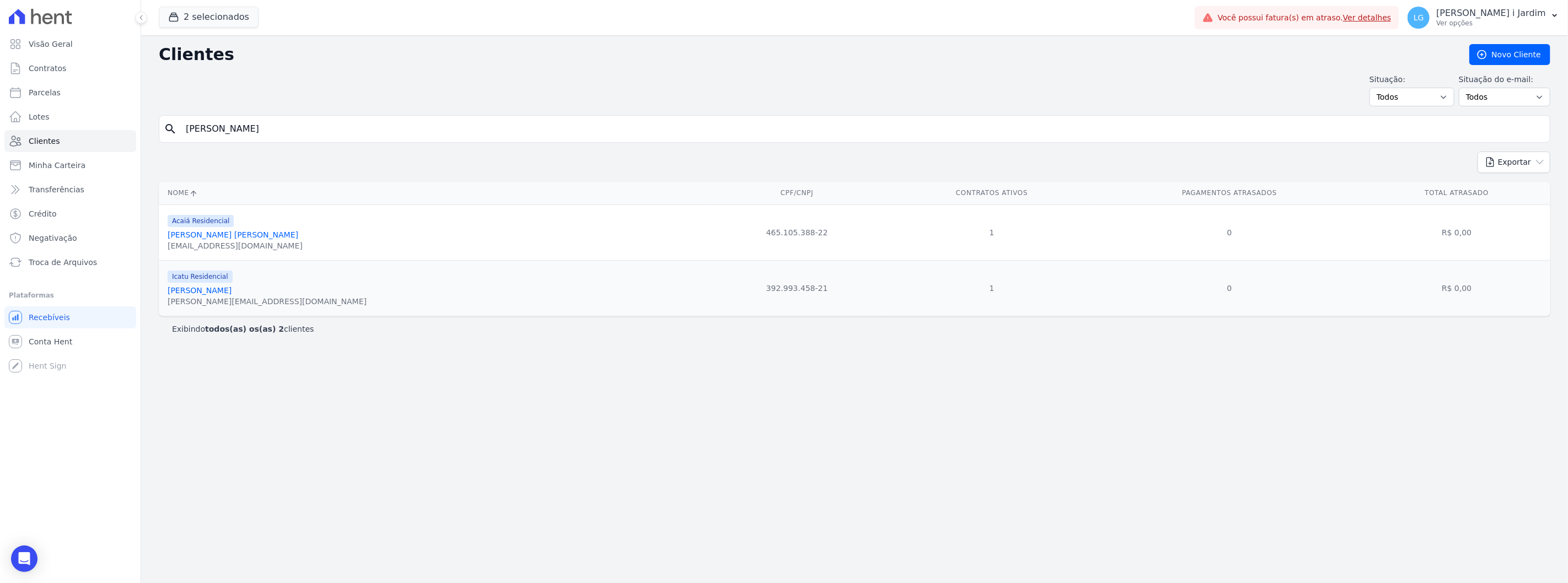
click at [215, 240] on link "[PERSON_NAME] [PERSON_NAME]" at bounding box center [232, 235] width 131 height 9
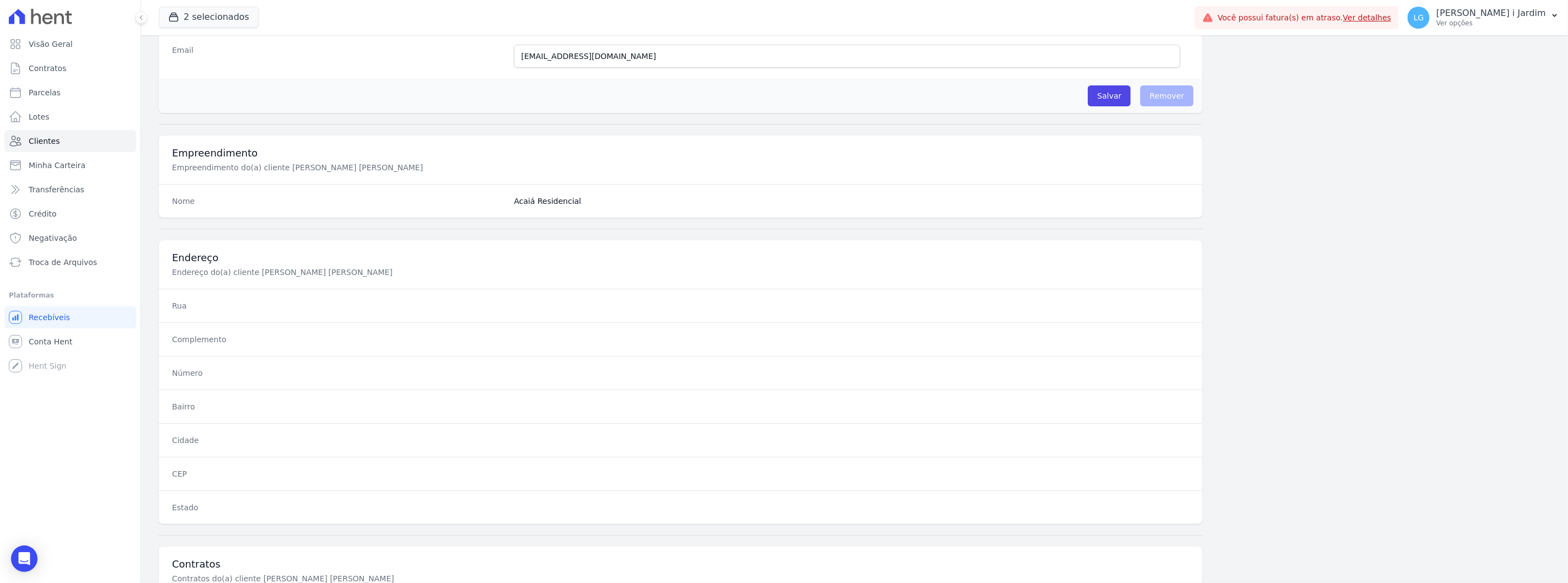
scroll to position [449, 0]
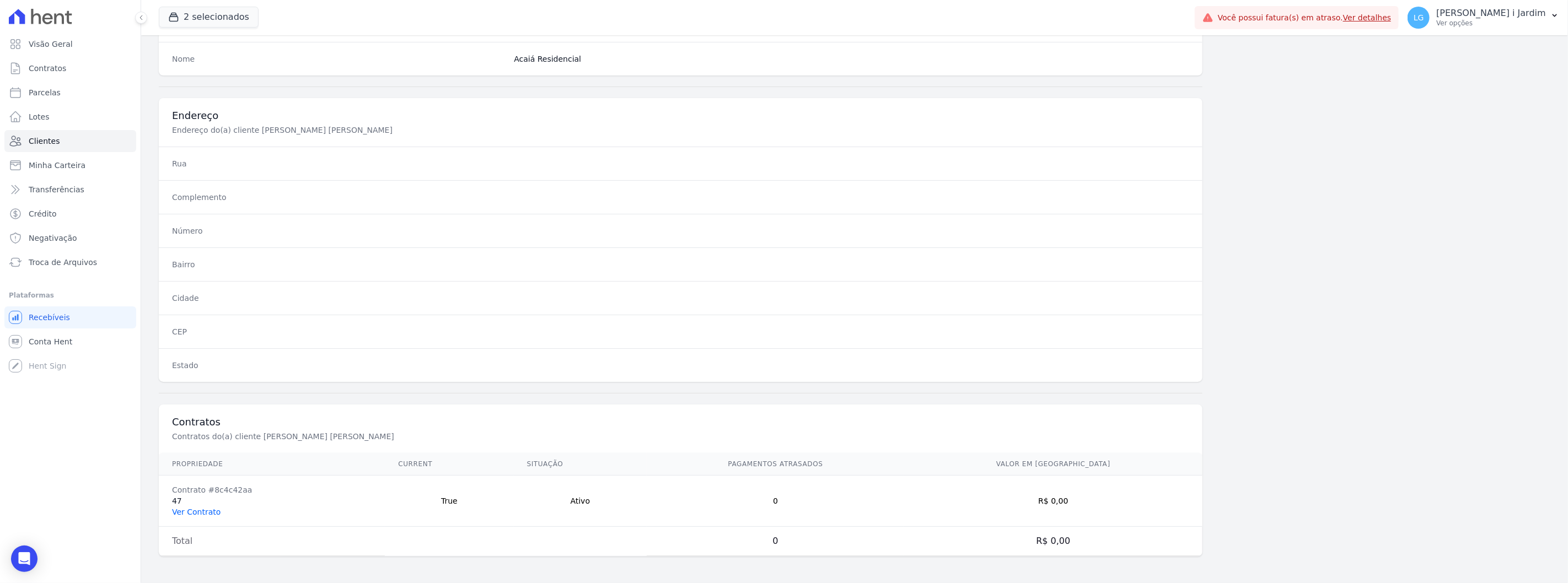
click at [204, 513] on link "Ver Contrato" at bounding box center [196, 512] width 49 height 9
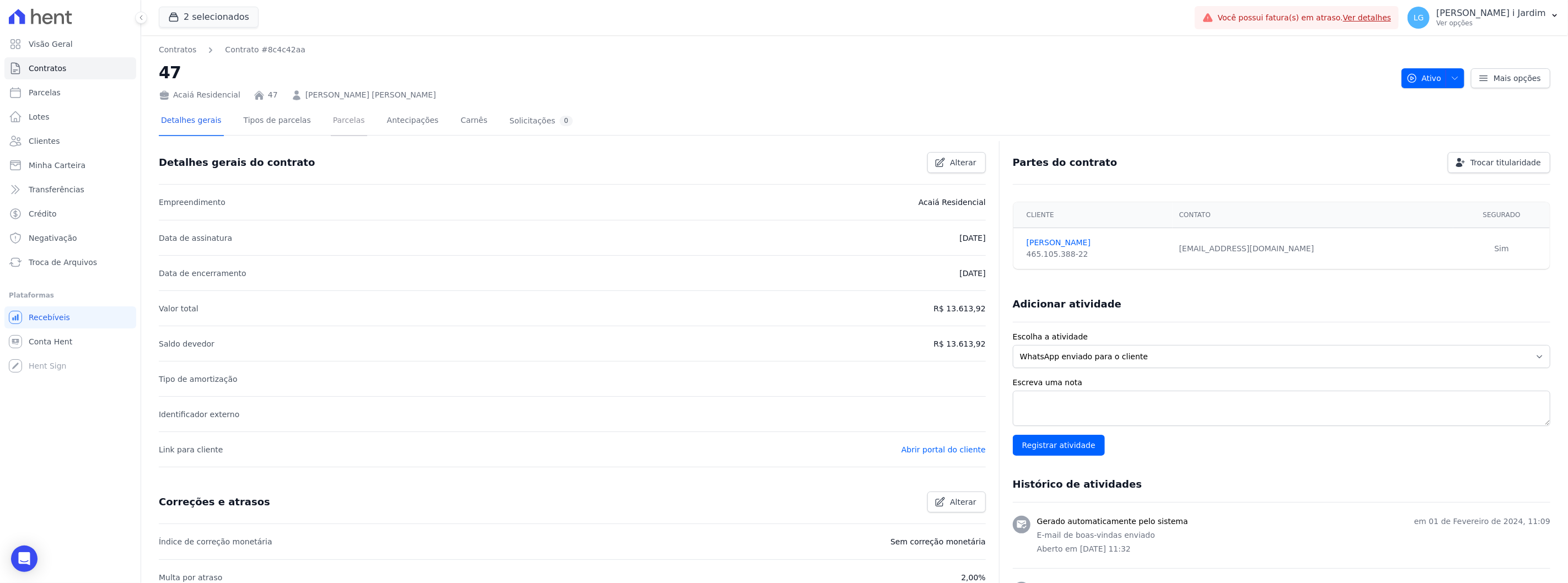
click at [344, 123] on link "Parcelas" at bounding box center [349, 121] width 36 height 29
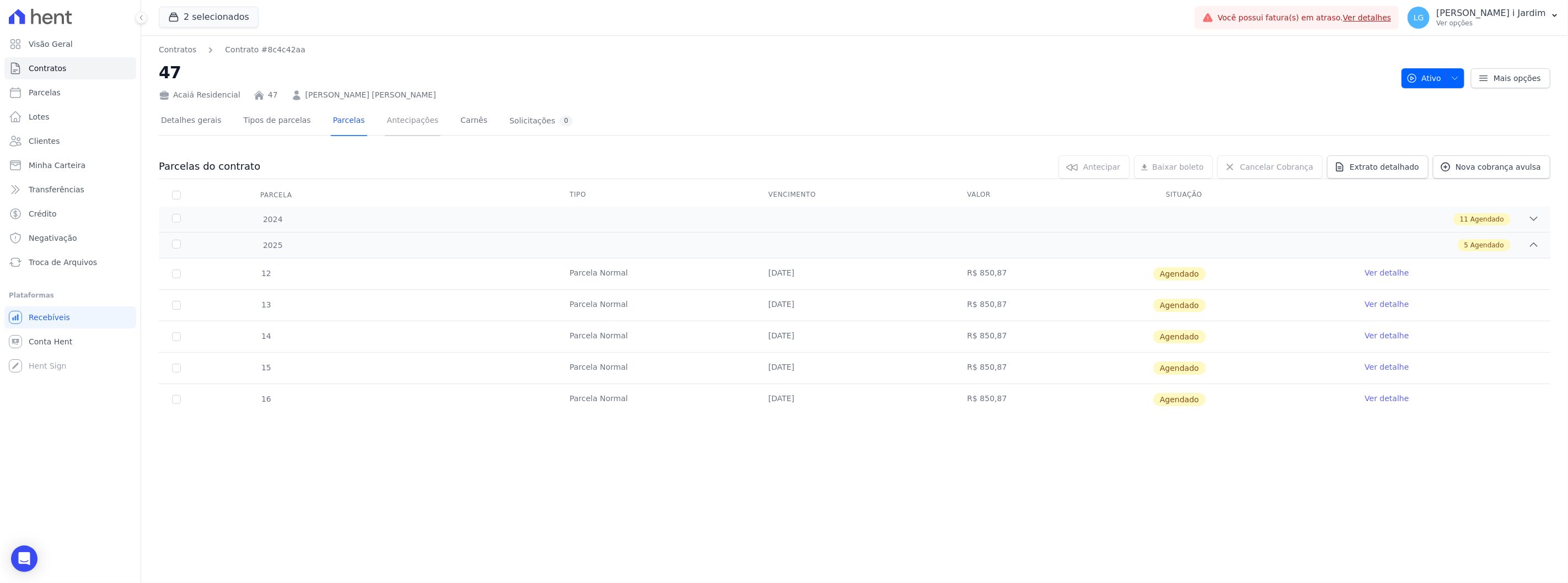
click at [385, 127] on link "Antecipações" at bounding box center [413, 121] width 56 height 29
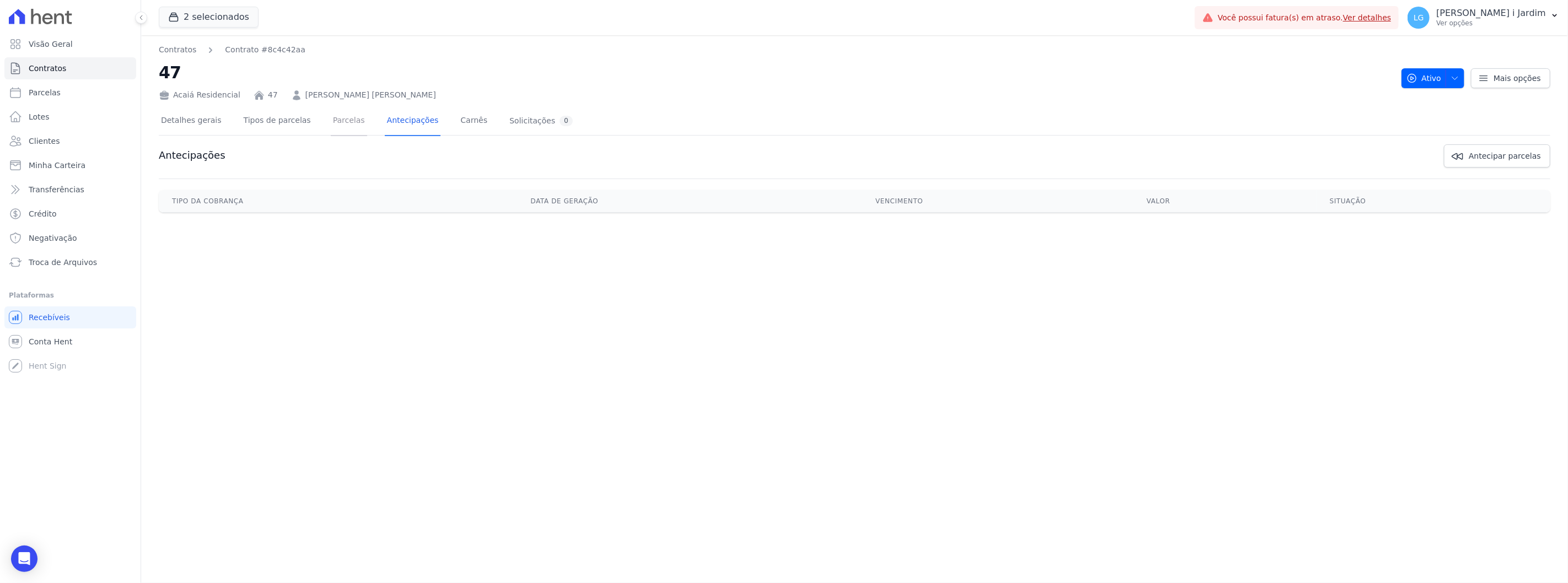
click at [331, 127] on link "Parcelas" at bounding box center [349, 121] width 36 height 29
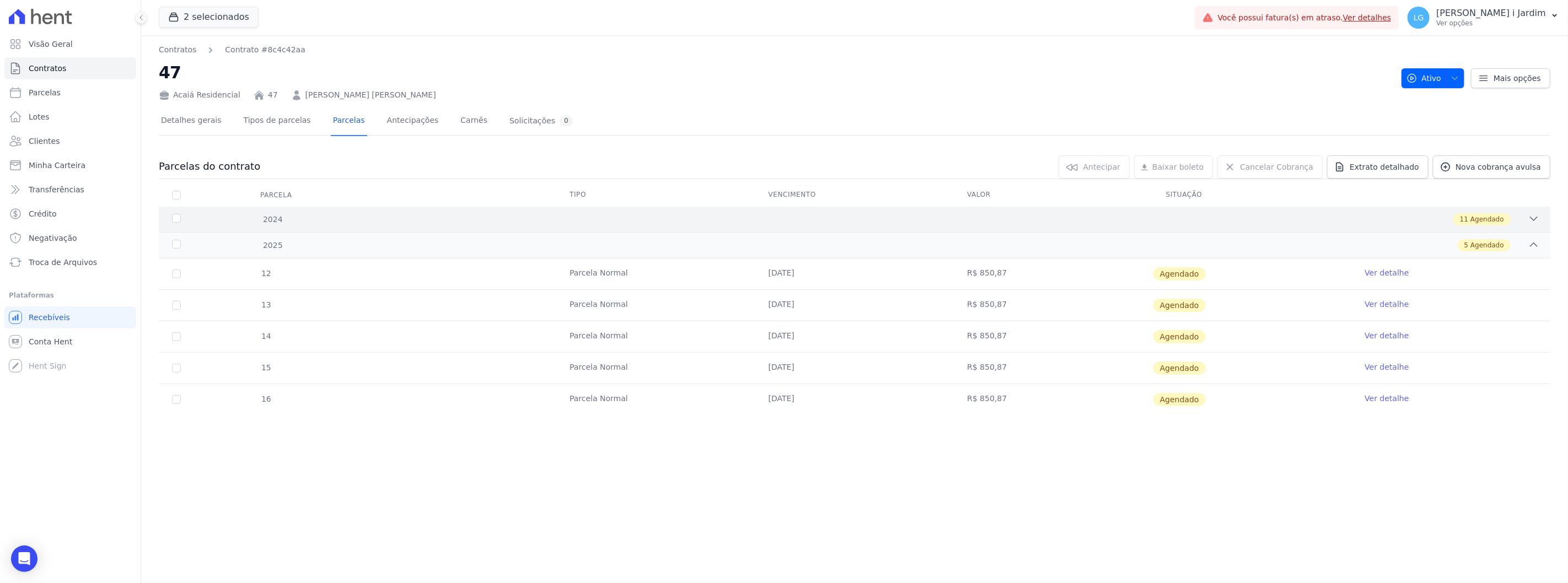
click at [1116, 220] on div "11 Agendado" at bounding box center [923, 219] width 1232 height 12
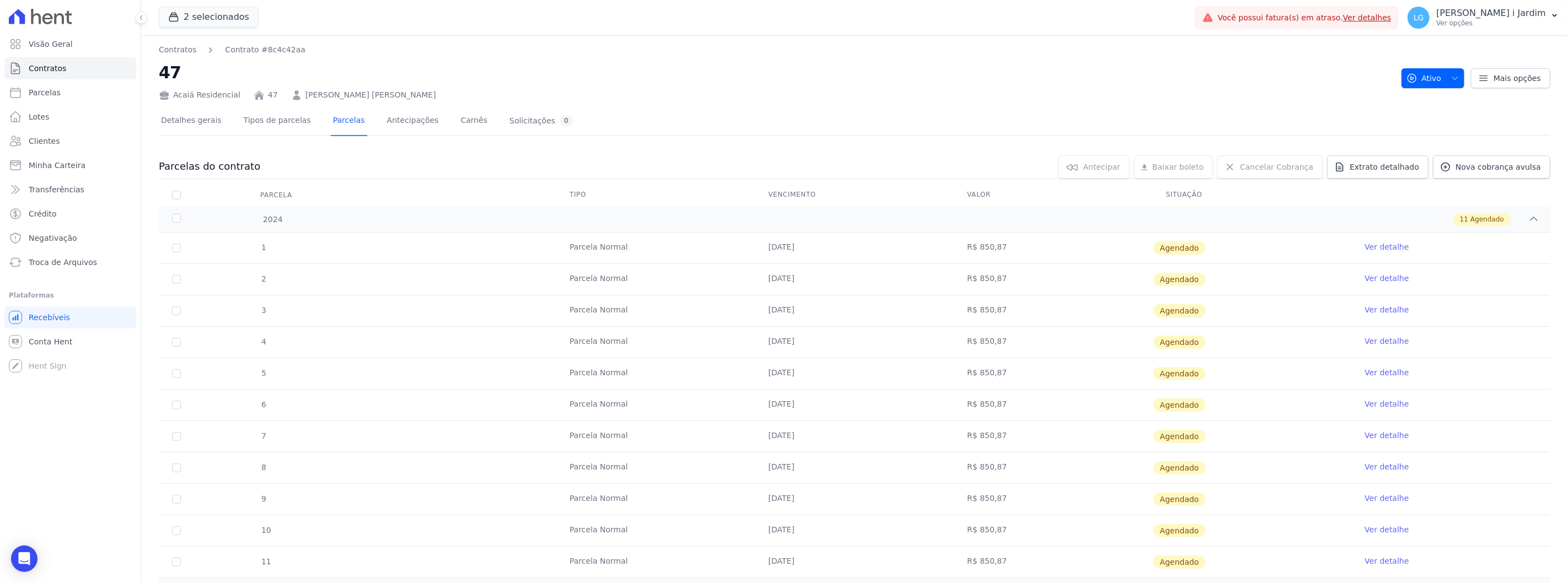
scroll to position [211, 0]
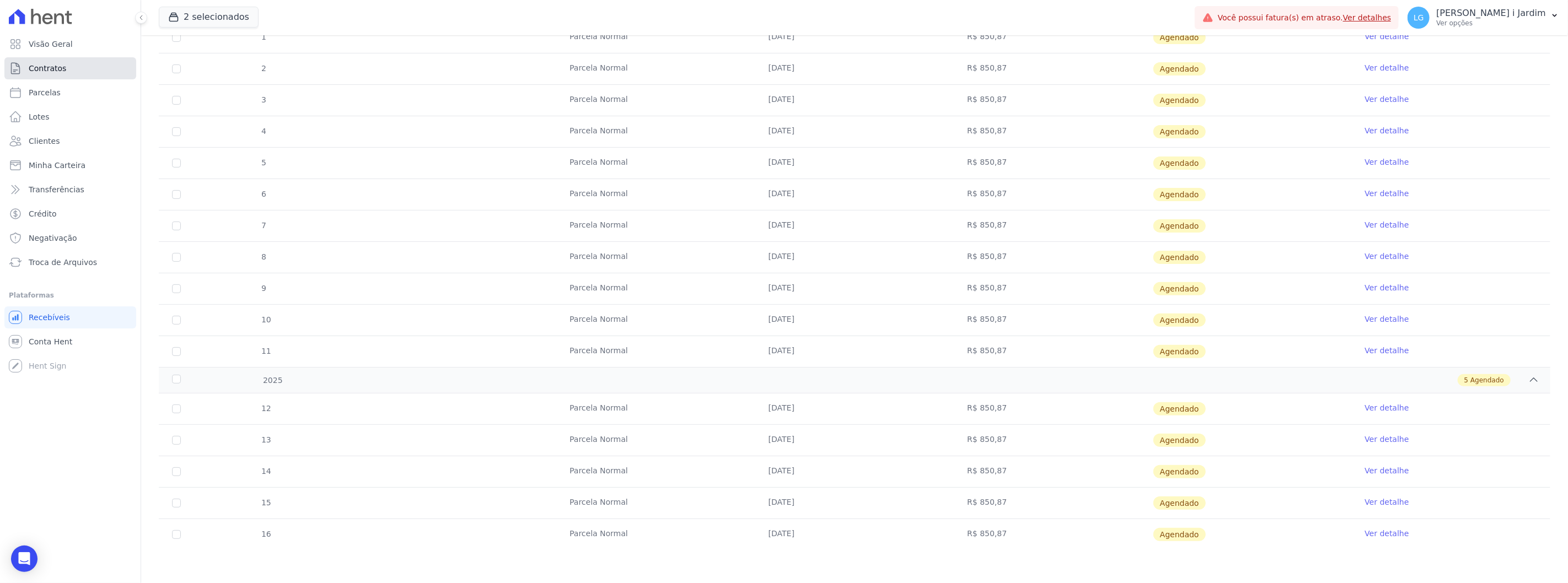
click at [87, 68] on link "Contratos" at bounding box center [71, 68] width 132 height 22
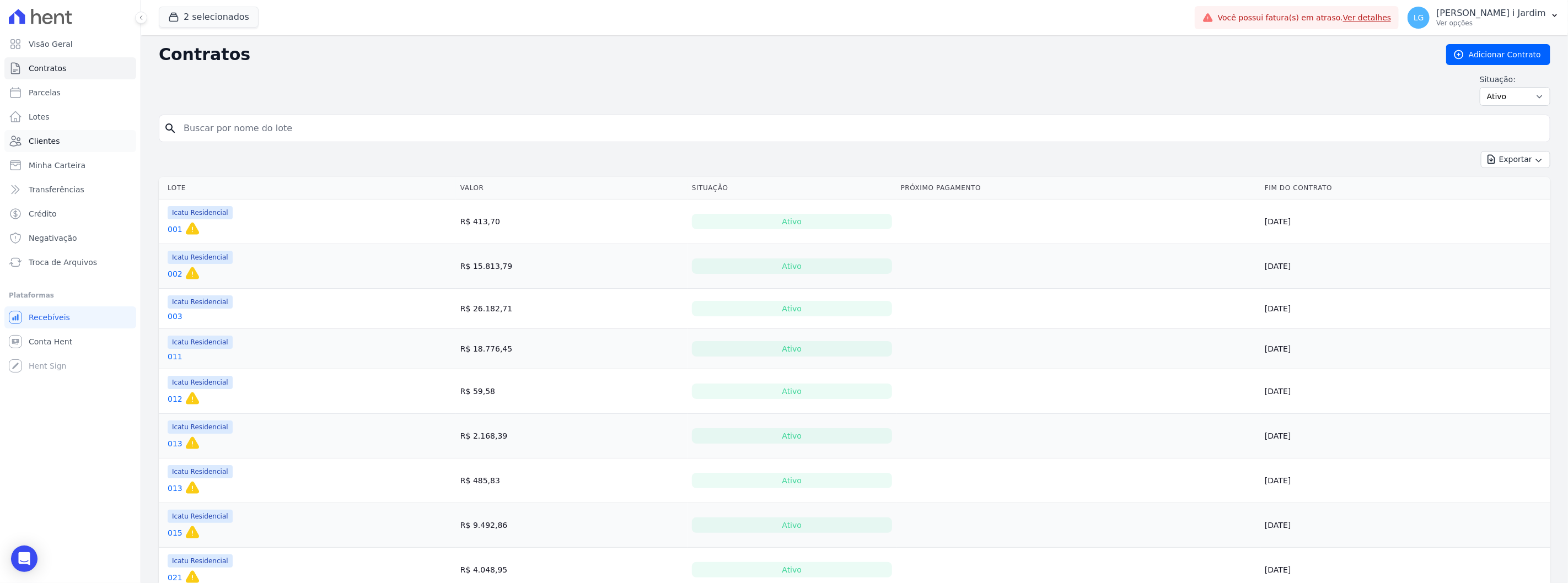
click at [76, 135] on link "Clientes" at bounding box center [71, 141] width 132 height 22
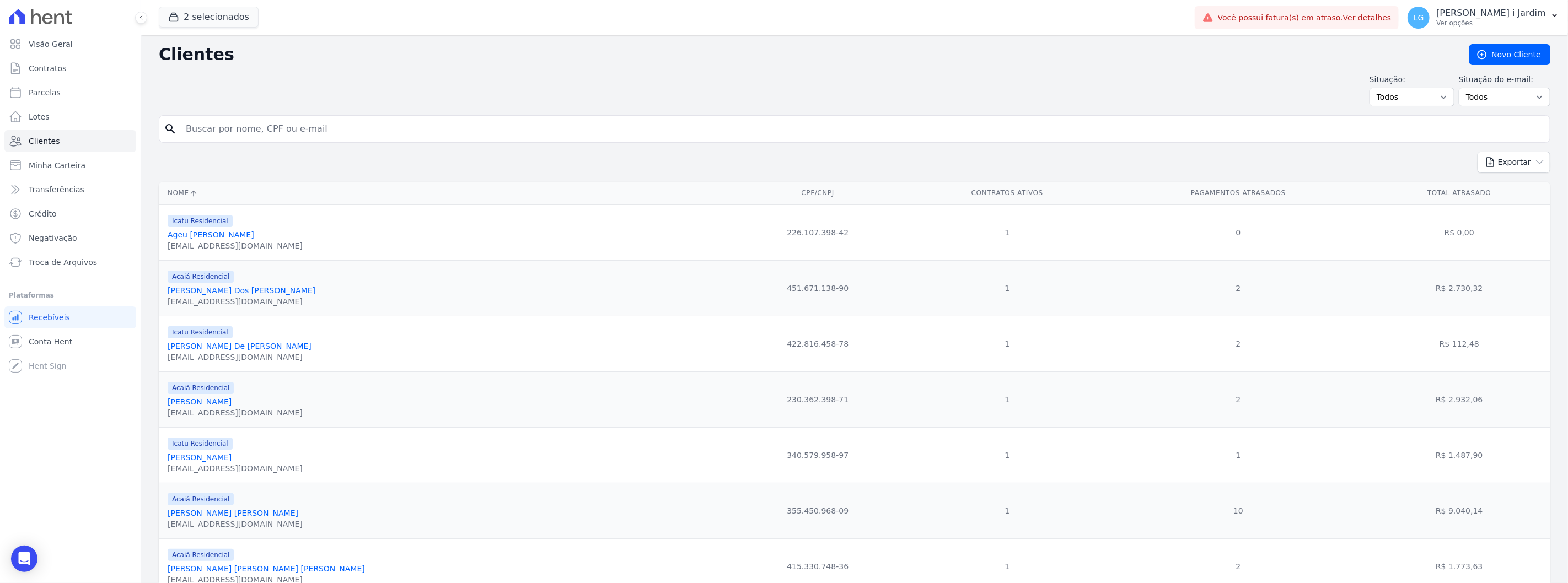
click at [234, 129] on input "search" at bounding box center [862, 129] width 1366 height 22
click at [266, 137] on input "search" at bounding box center [862, 129] width 1366 height 22
type input "jhony"
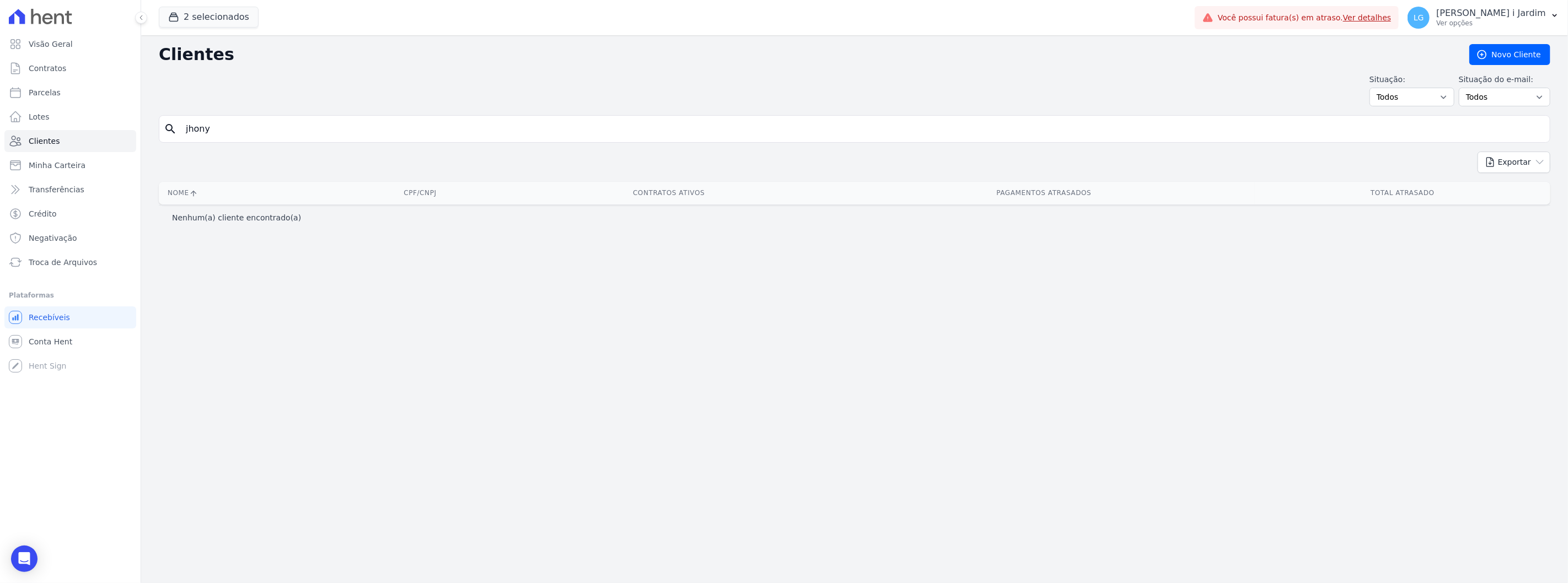
click at [265, 139] on input "jhony" at bounding box center [862, 129] width 1366 height 22
type input "jhonny"
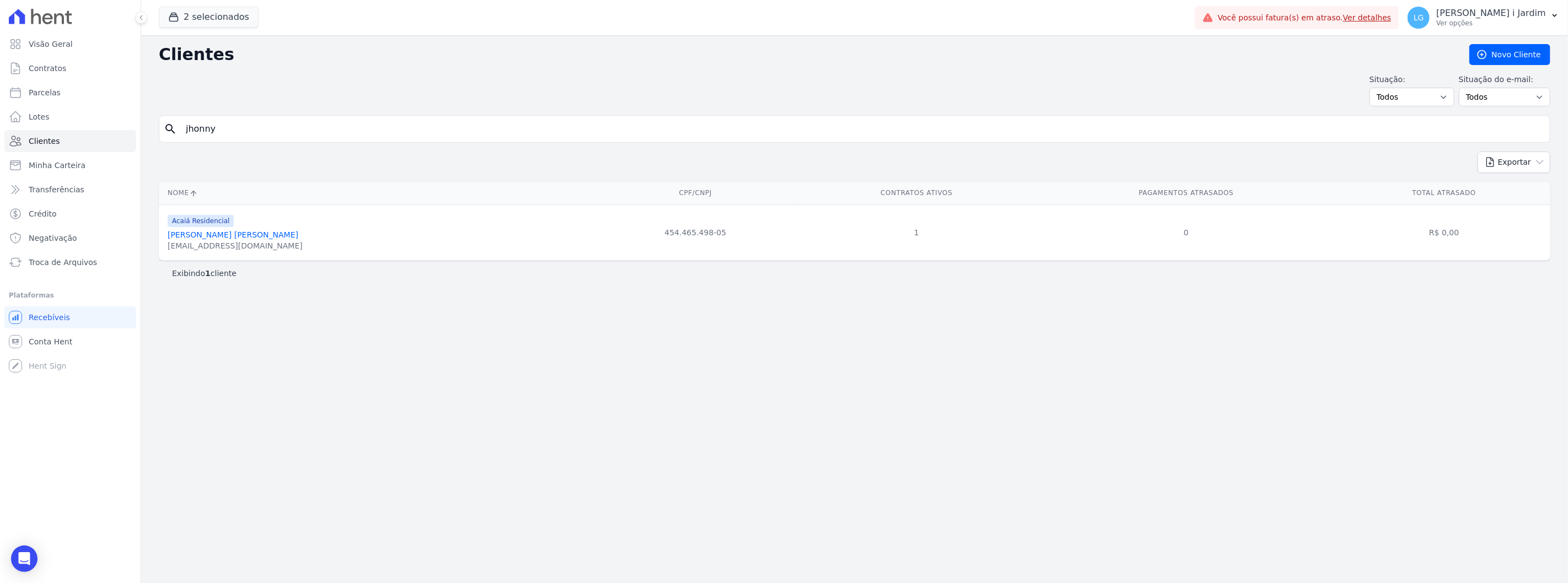
click at [235, 231] on link "[PERSON_NAME] [PERSON_NAME]" at bounding box center [232, 235] width 131 height 9
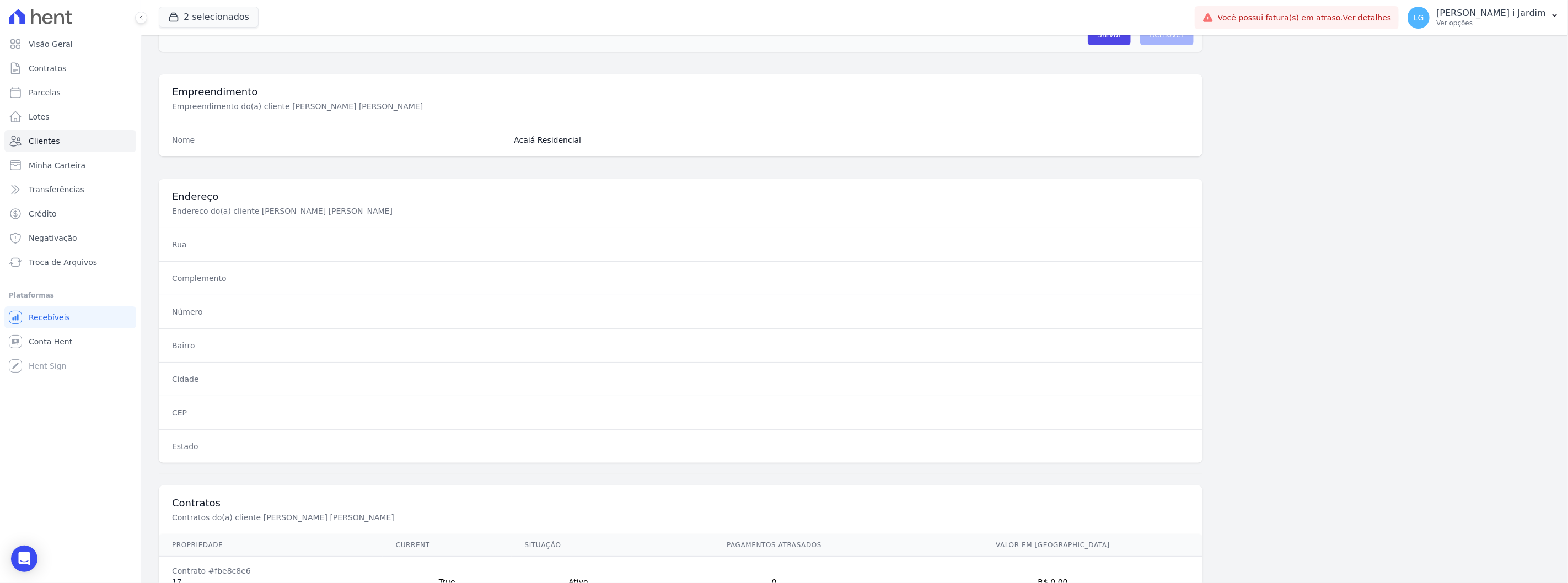
scroll to position [449, 0]
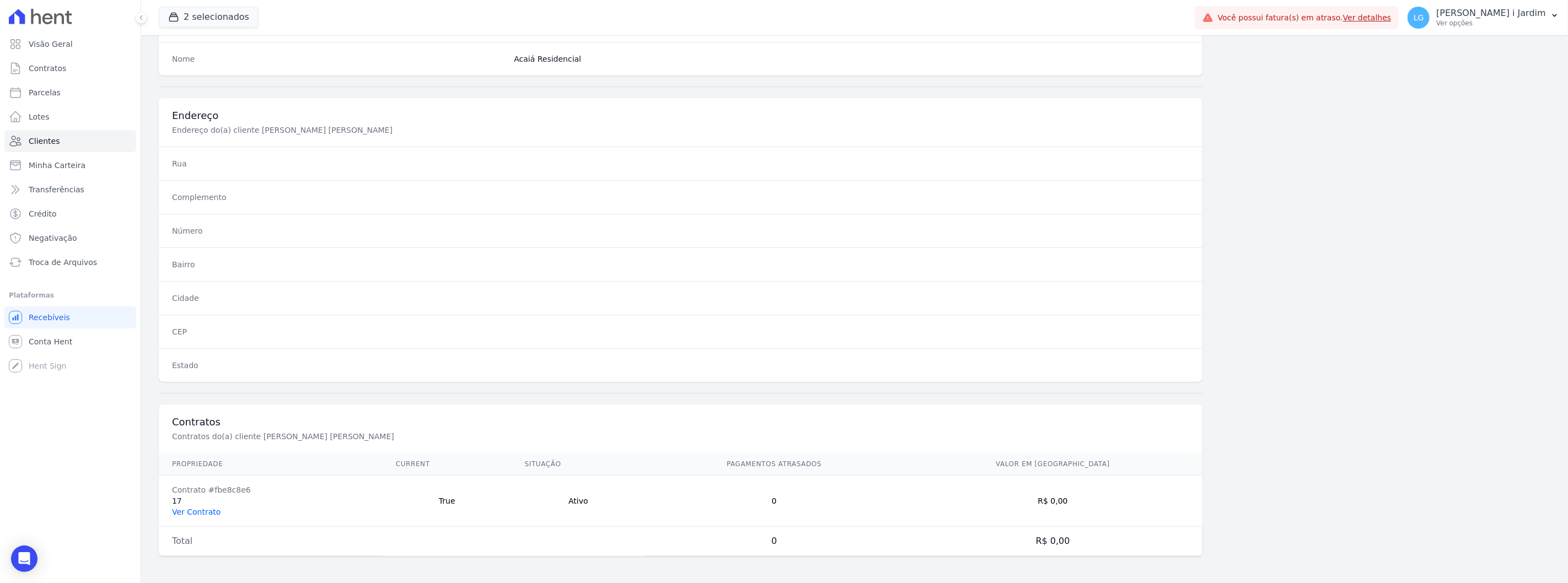
click at [180, 515] on link "Ver Contrato" at bounding box center [196, 512] width 49 height 9
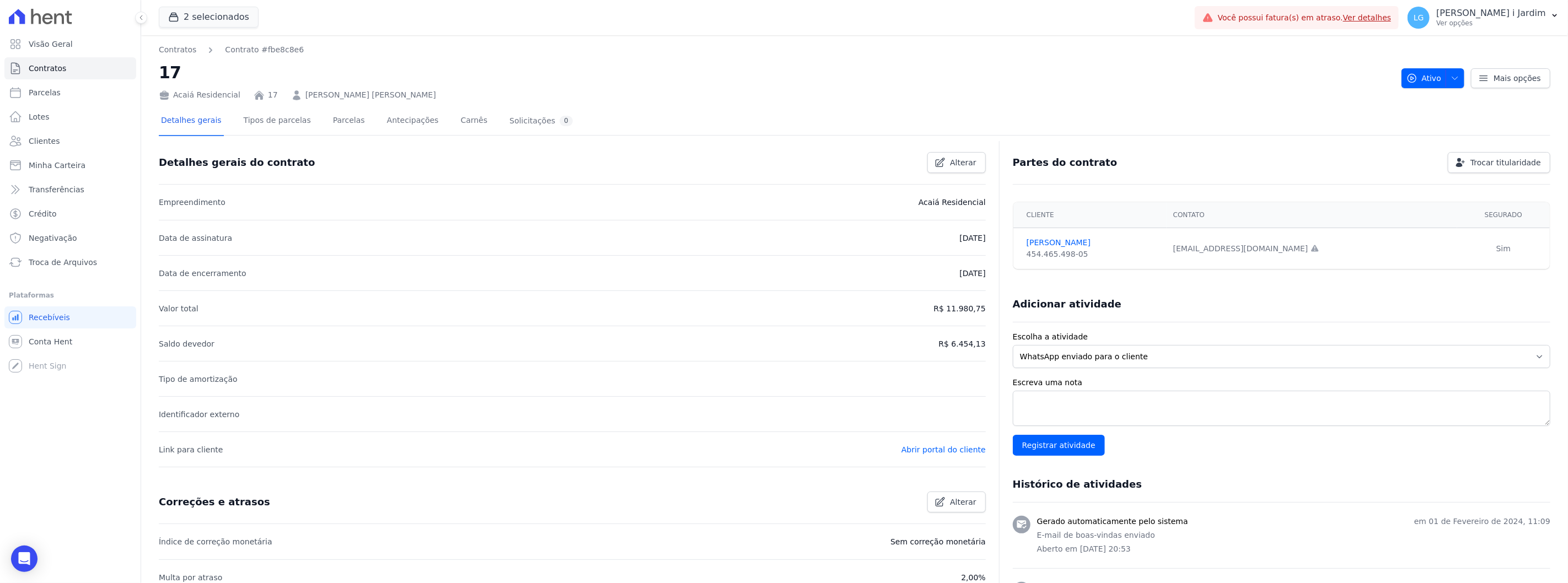
drag, startPoint x: 309, startPoint y: 118, endPoint x: 316, endPoint y: 124, distance: 9.2
click at [315, 123] on div "Detalhes gerais Tipos de parcelas [GEOGRAPHIC_DATA] Antecipações [PERSON_NAME] …" at bounding box center [367, 121] width 416 height 29
click at [331, 118] on link "Parcelas" at bounding box center [349, 121] width 36 height 29
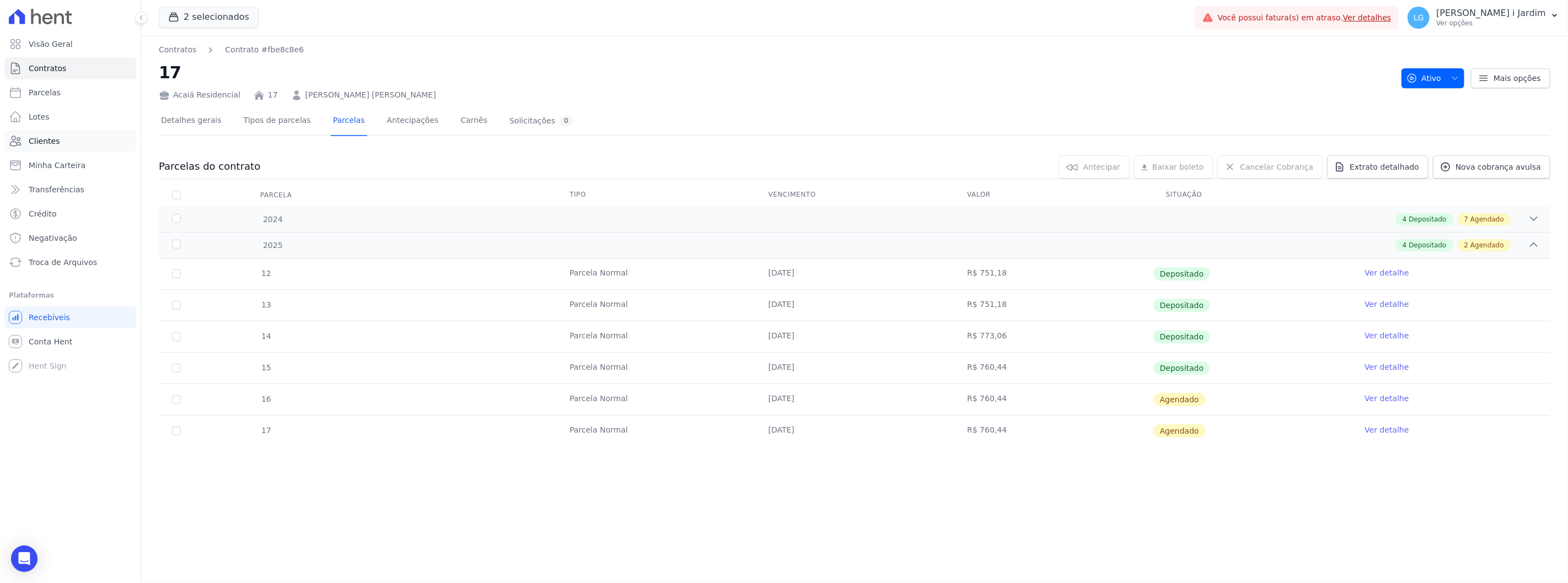
click at [76, 139] on link "Clientes" at bounding box center [71, 141] width 132 height 22
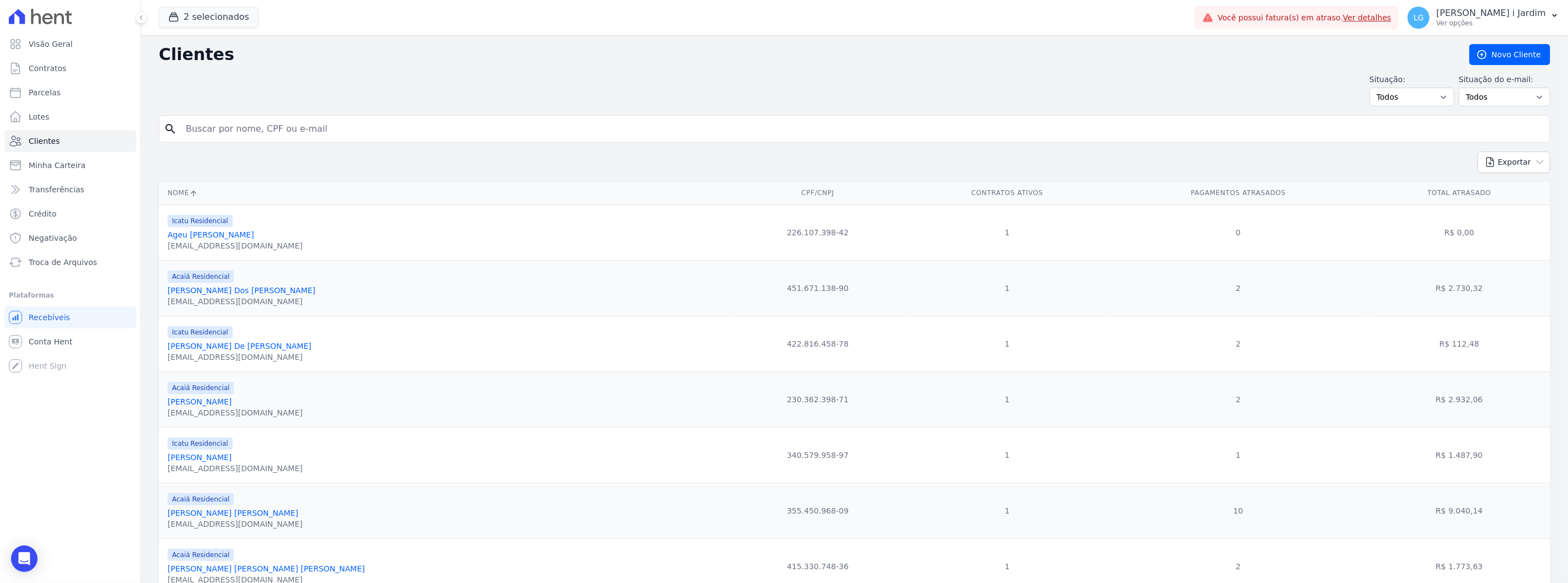
click at [228, 132] on input "search" at bounding box center [862, 129] width 1366 height 22
type input "[PERSON_NAME]"
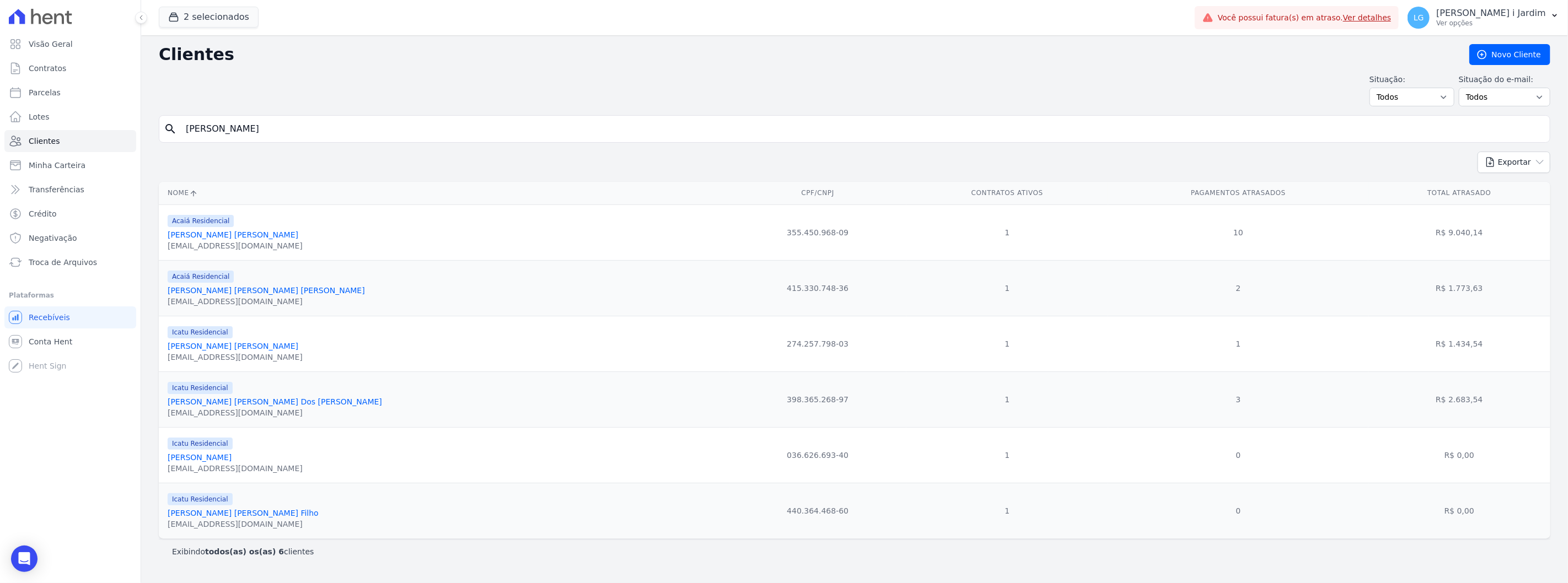
click at [228, 294] on link "[PERSON_NAME] [PERSON_NAME] [PERSON_NAME]" at bounding box center [266, 291] width 197 height 9
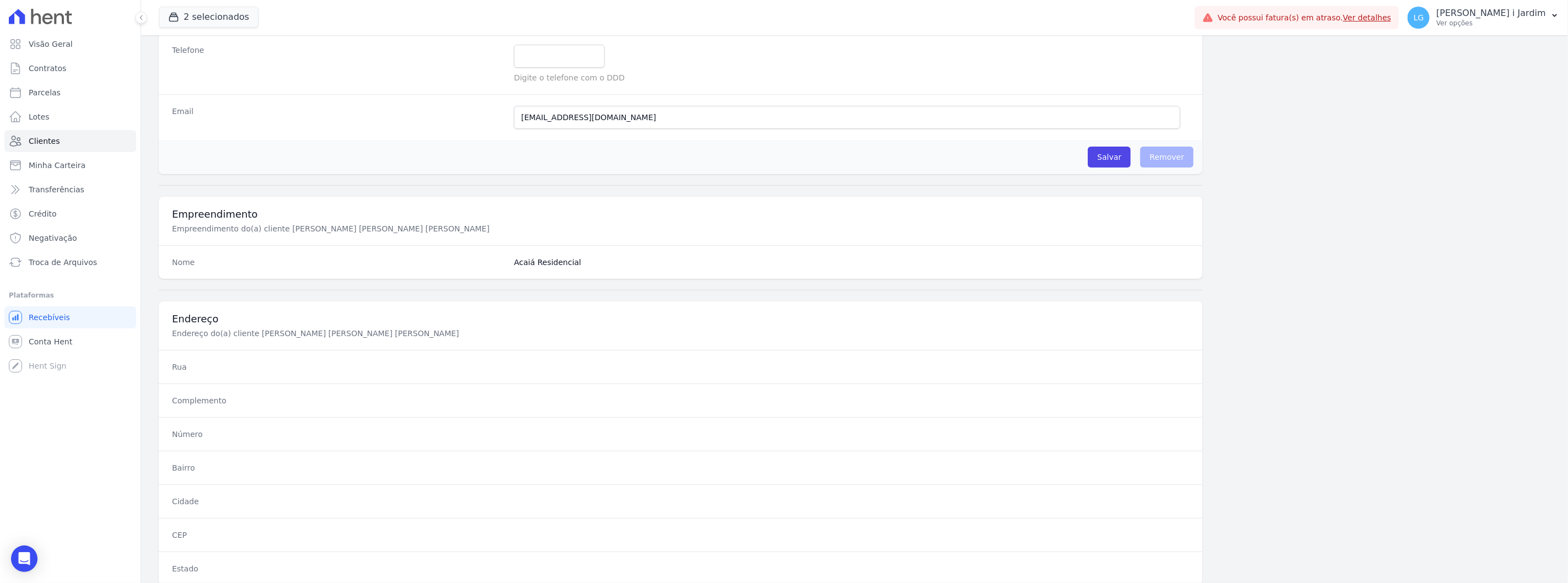
scroll to position [449, 0]
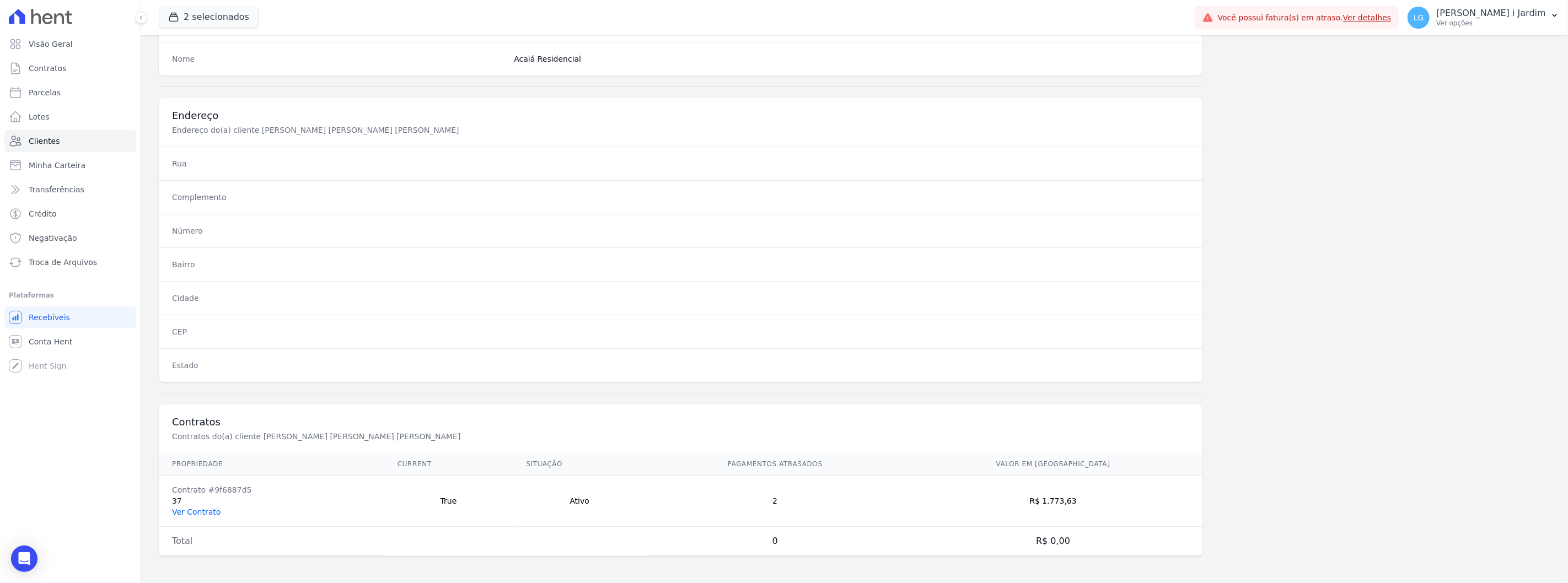
click at [200, 510] on link "Ver Contrato" at bounding box center [196, 512] width 49 height 9
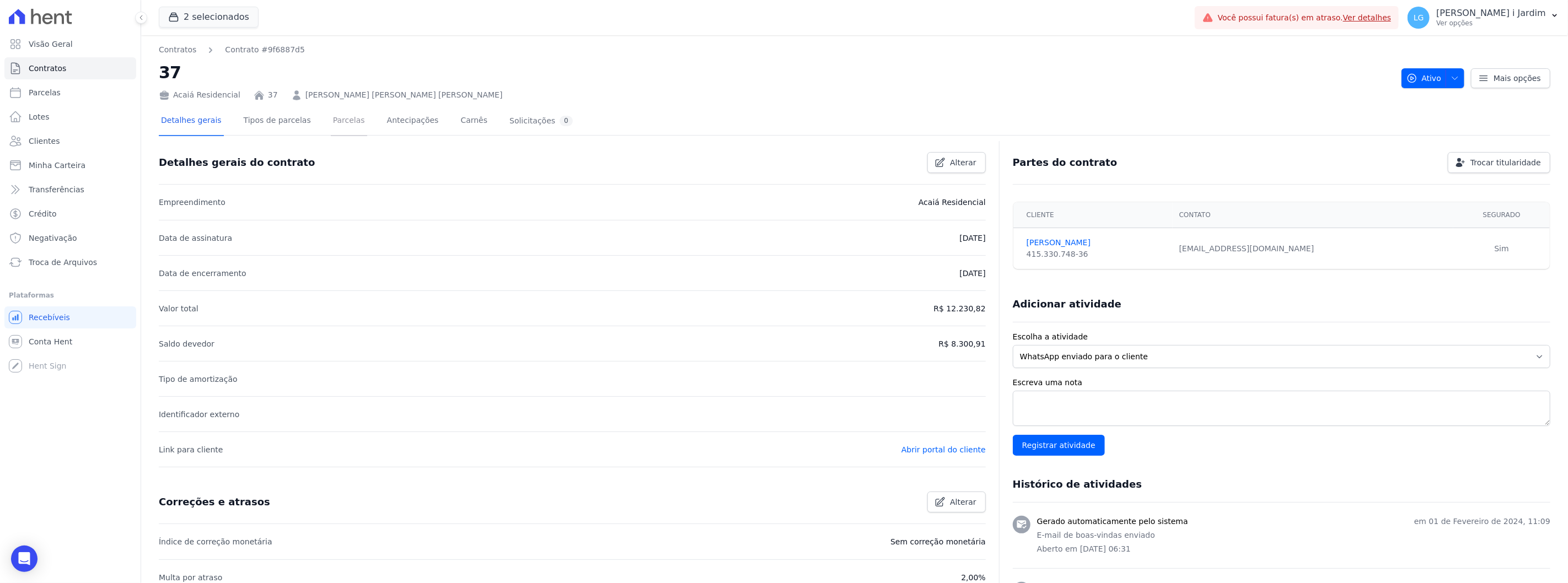
click at [331, 118] on link "Parcelas" at bounding box center [349, 121] width 36 height 29
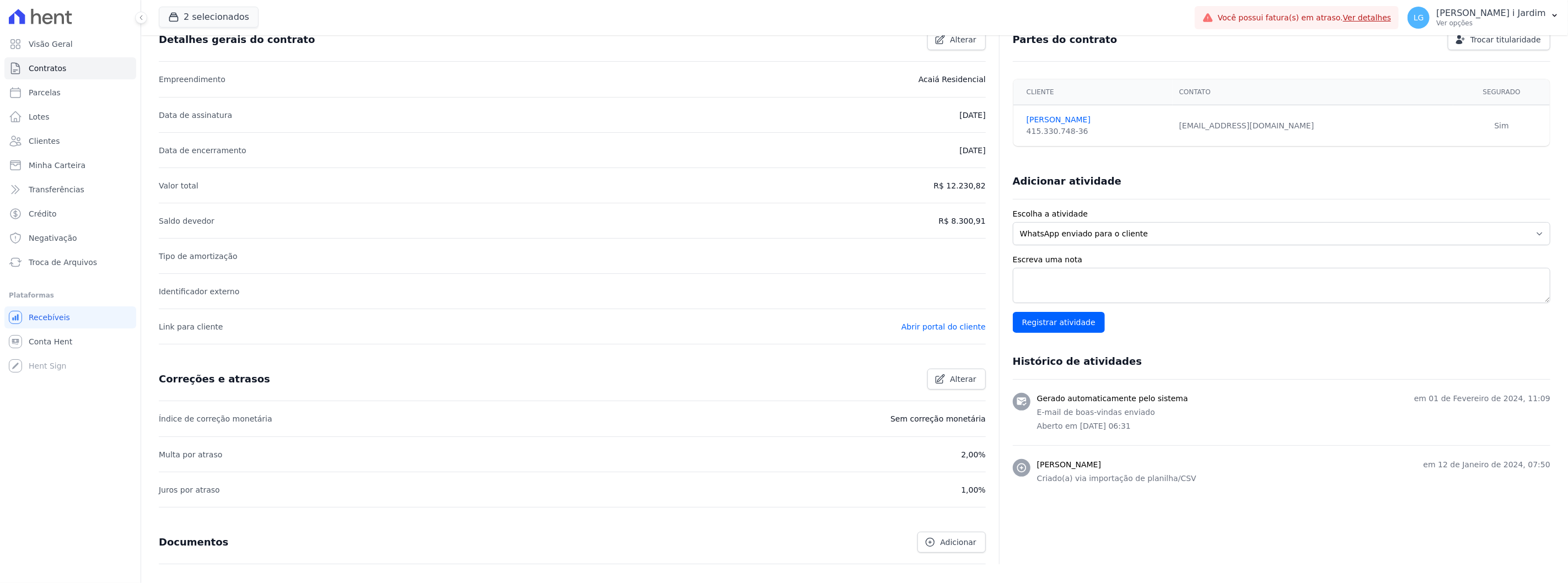
scroll to position [183, 0]
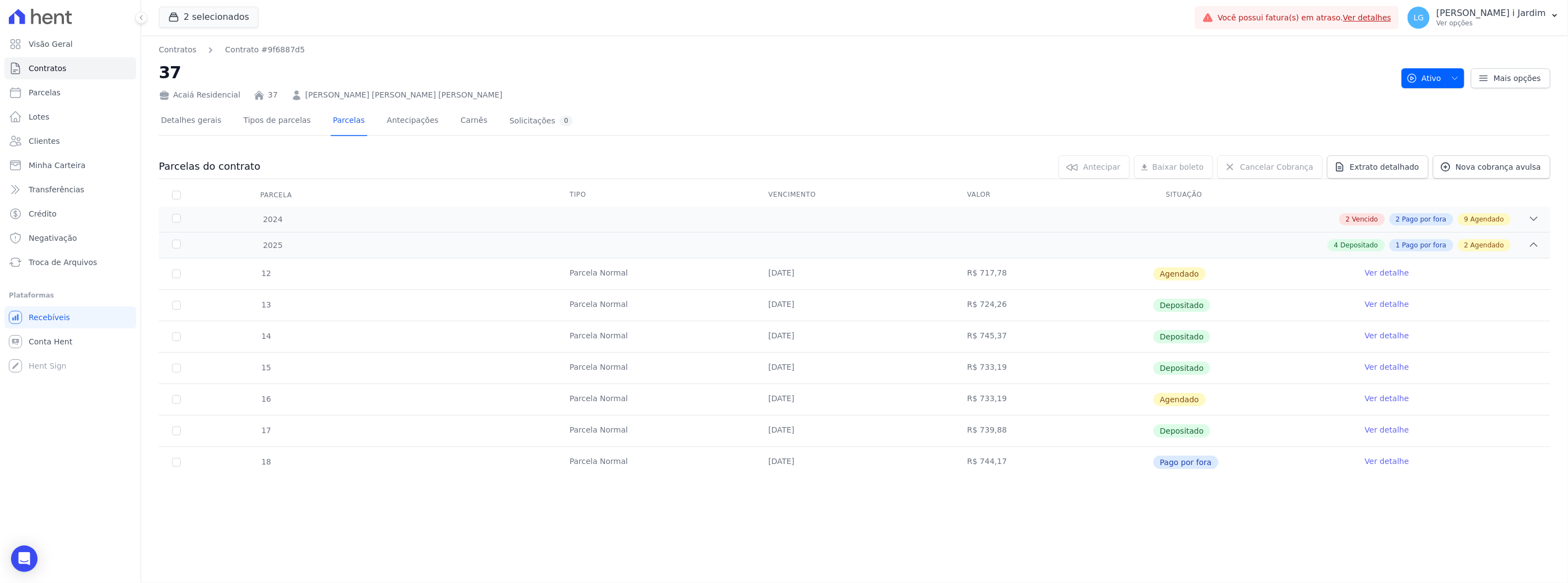
click at [1376, 460] on link "Ver detalhe" at bounding box center [1386, 461] width 44 height 11
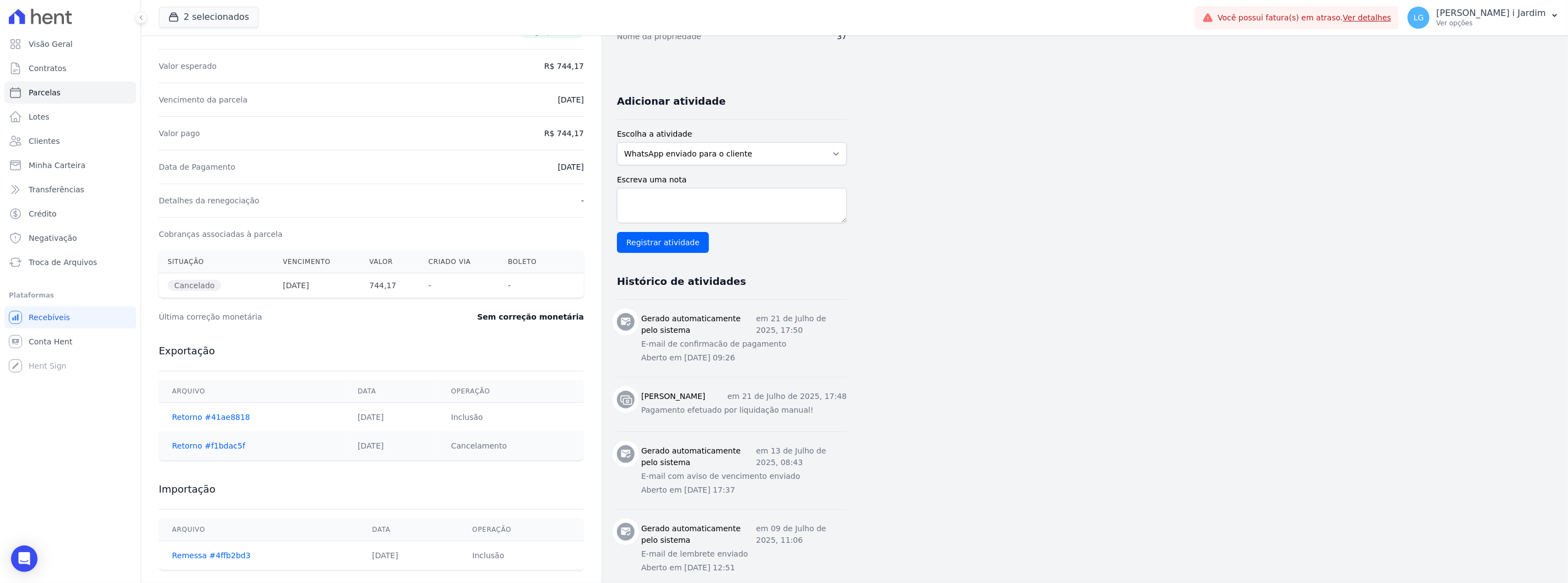
scroll to position [183, 0]
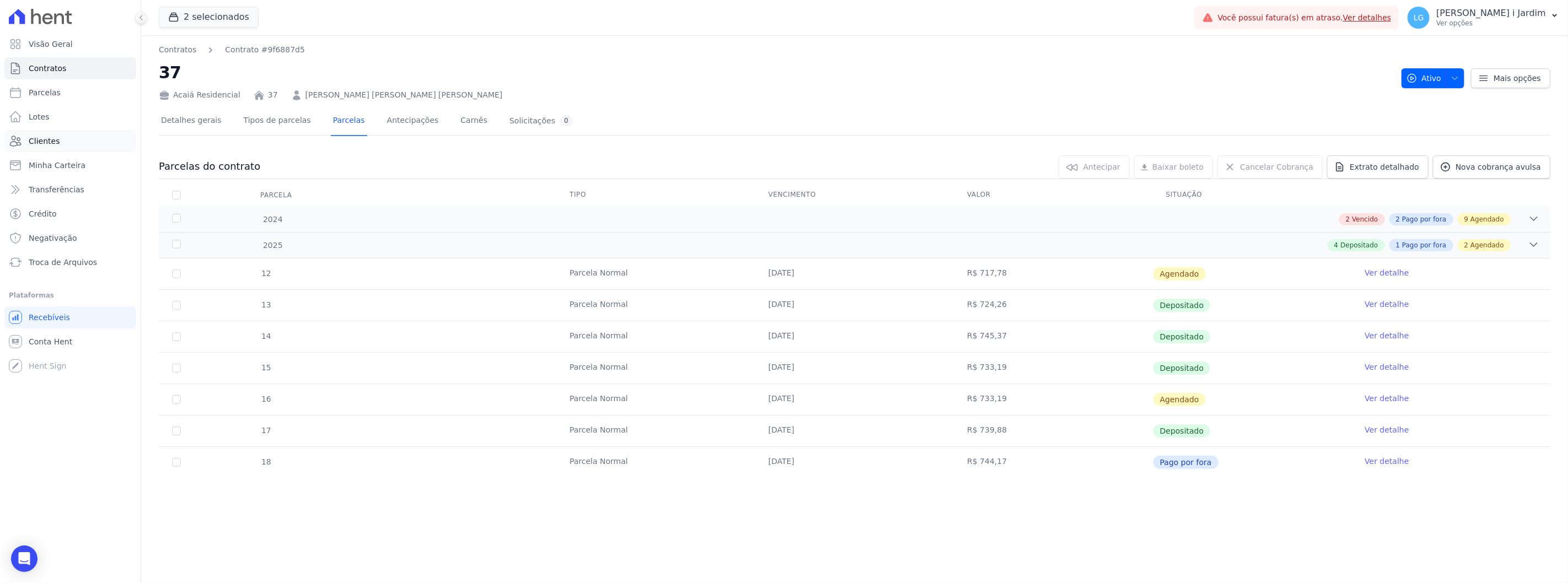
click at [74, 133] on link "Clientes" at bounding box center [71, 141] width 132 height 22
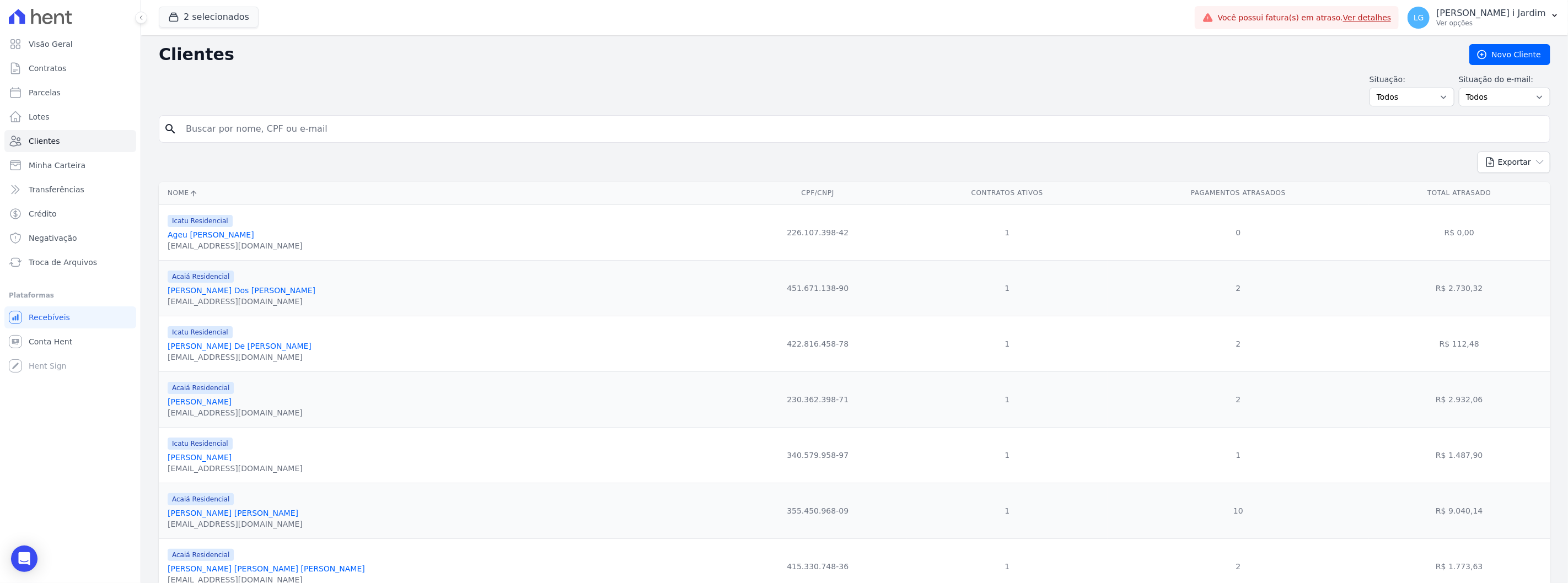
click at [248, 125] on input "search" at bounding box center [862, 129] width 1366 height 22
type input "[PERSON_NAME]"
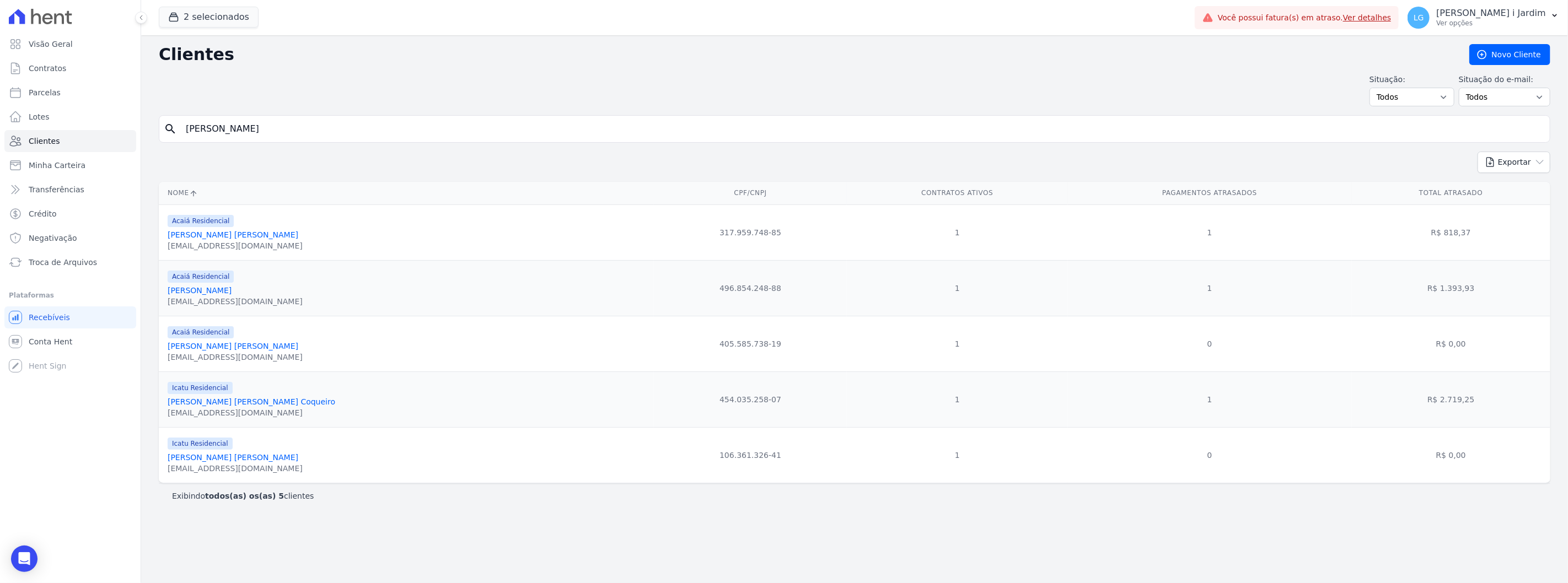
click at [236, 125] on input "[PERSON_NAME]" at bounding box center [862, 129] width 1366 height 22
type input "[PERSON_NAME]"
click at [235, 345] on link "[PERSON_NAME] [PERSON_NAME]" at bounding box center [232, 346] width 131 height 9
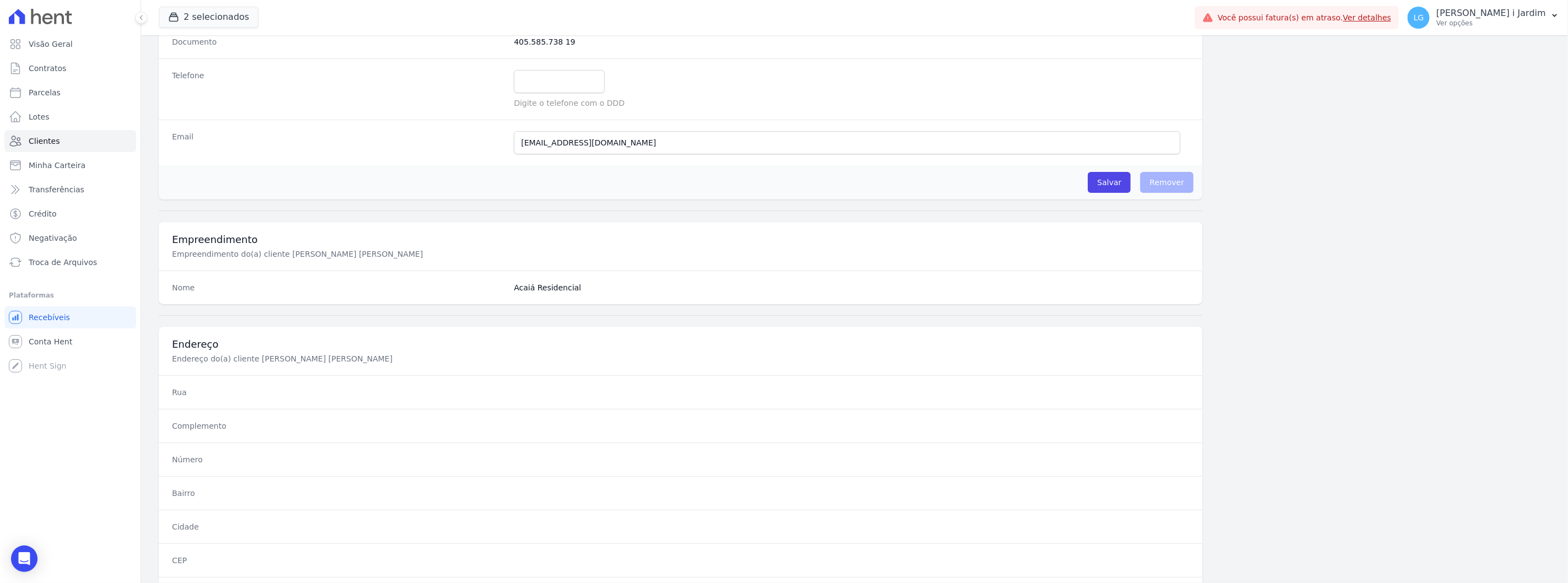
scroll to position [449, 0]
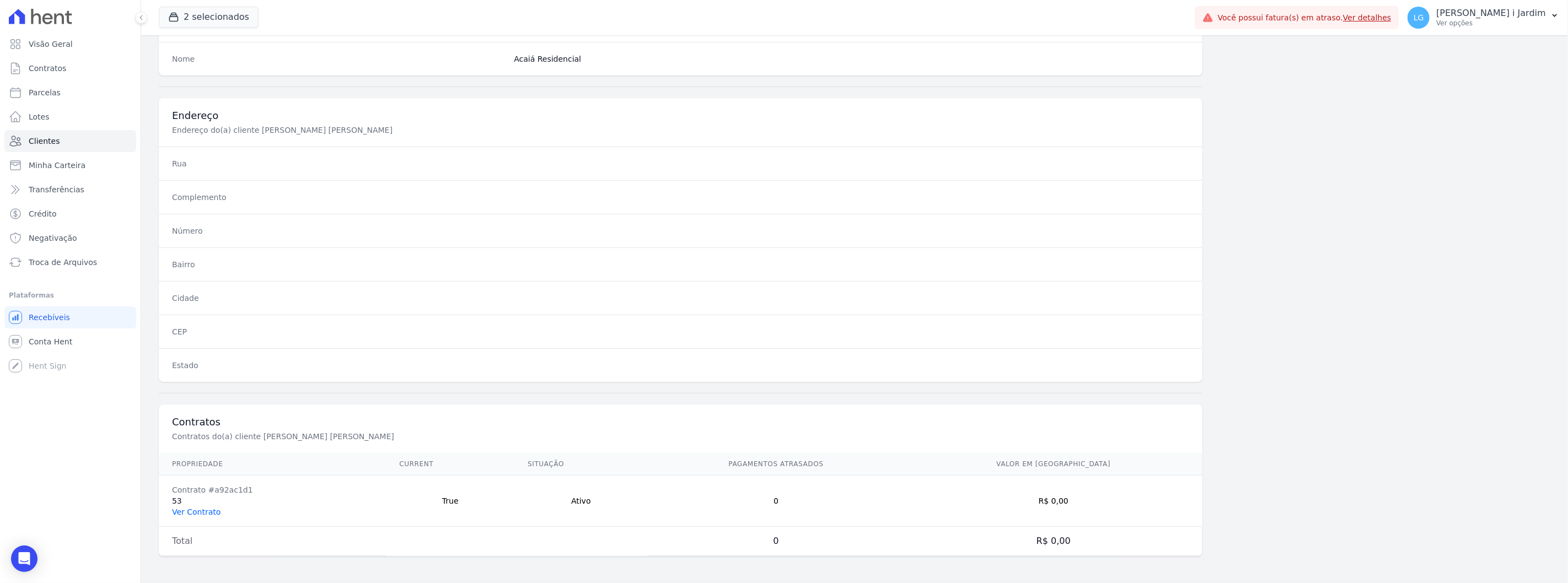
click at [212, 510] on link "Ver Contrato" at bounding box center [196, 512] width 49 height 9
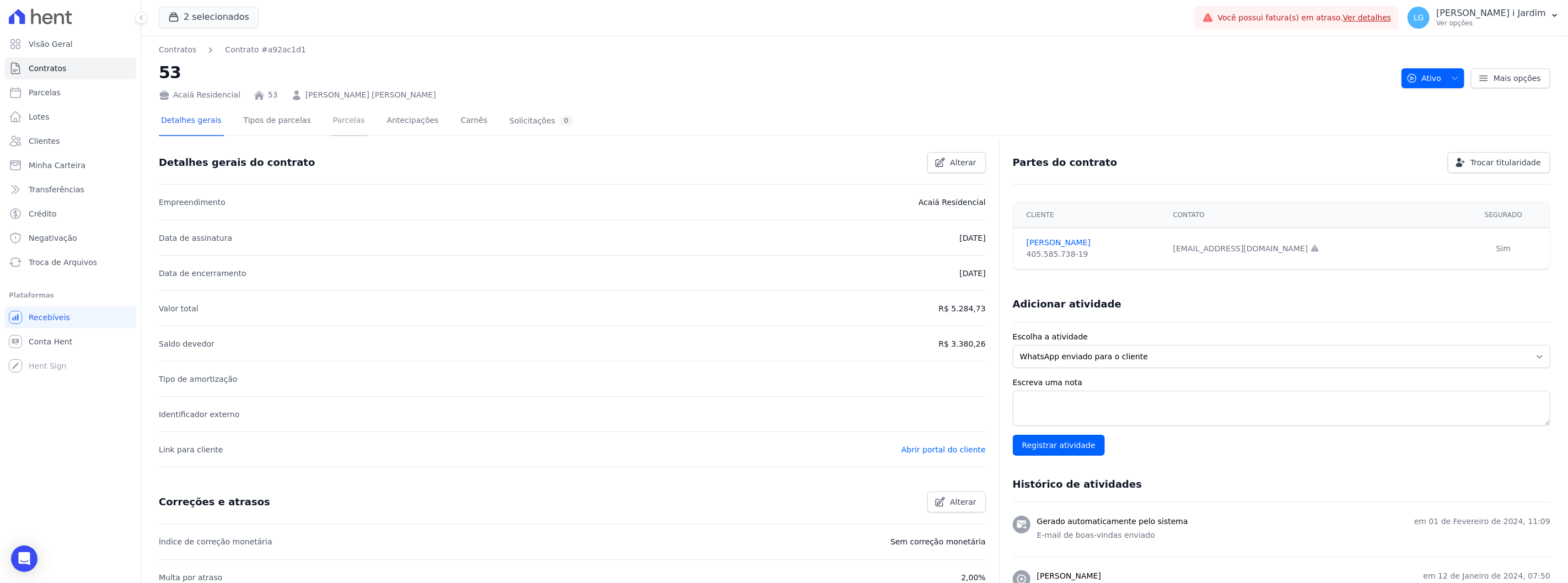
click at [333, 118] on link "Parcelas" at bounding box center [349, 121] width 36 height 29
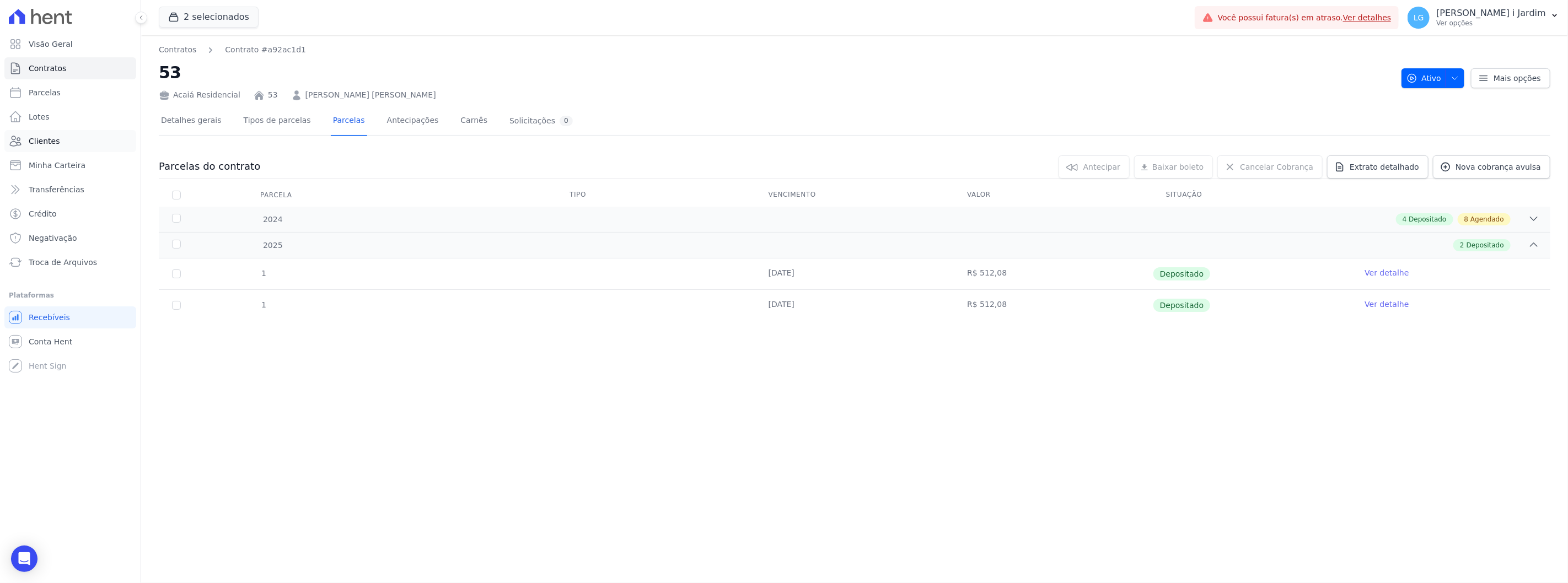
click at [72, 132] on link "Clientes" at bounding box center [71, 141] width 132 height 22
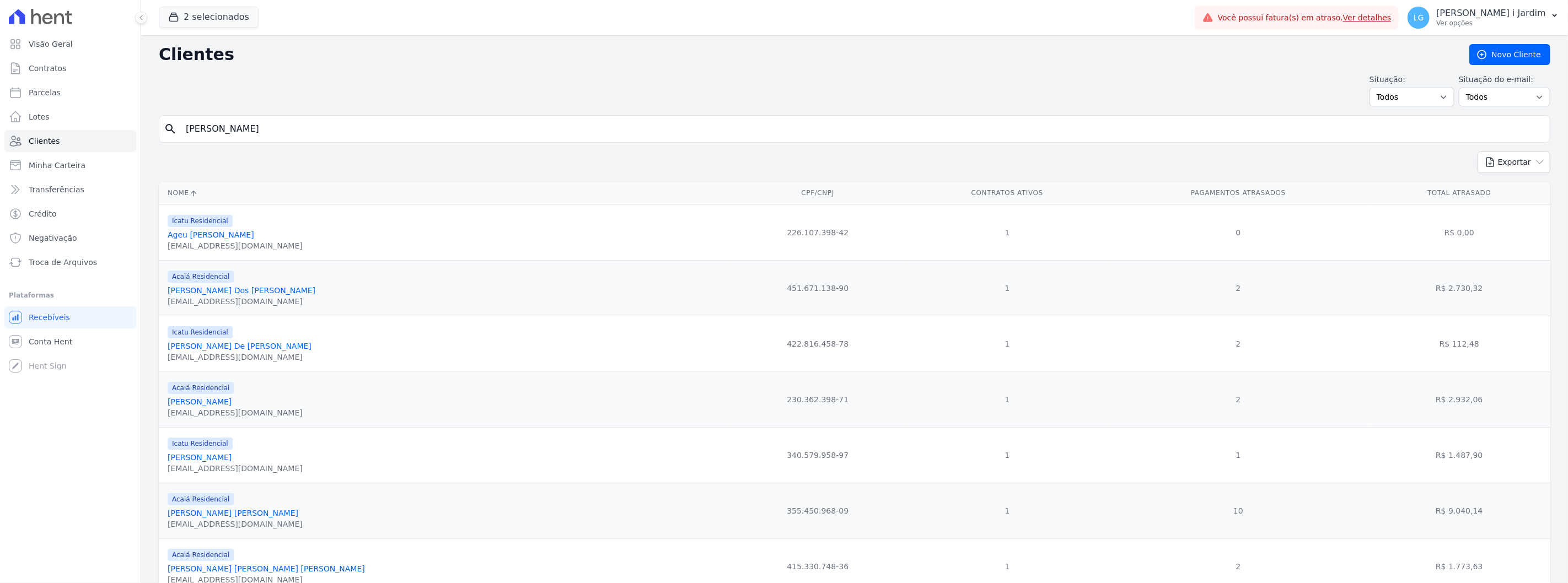
drag, startPoint x: 223, startPoint y: 114, endPoint x: 227, endPoint y: 119, distance: 6.4
click at [227, 119] on div "search [PERSON_NAME]" at bounding box center [855, 128] width 1392 height 27
click at [228, 133] on input "search" at bounding box center [862, 129] width 1366 height 22
type input "[PERSON_NAME]"
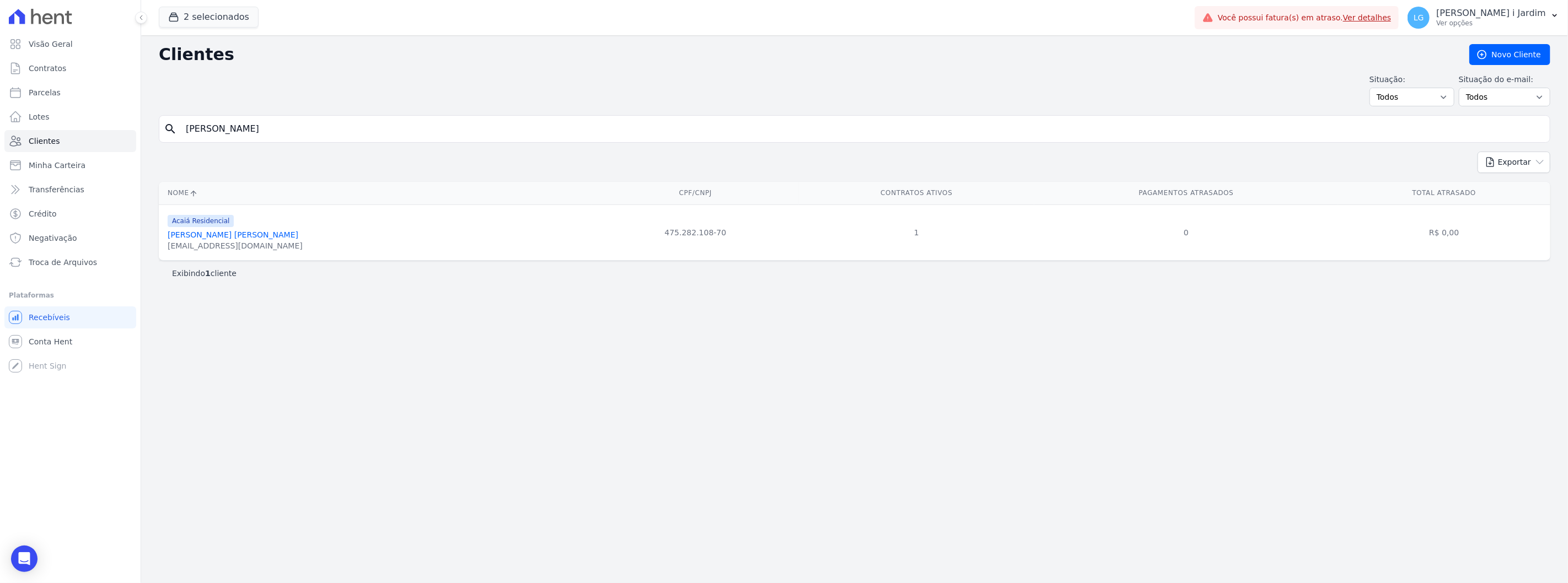
click at [222, 232] on link "[PERSON_NAME] [PERSON_NAME]" at bounding box center [232, 235] width 131 height 9
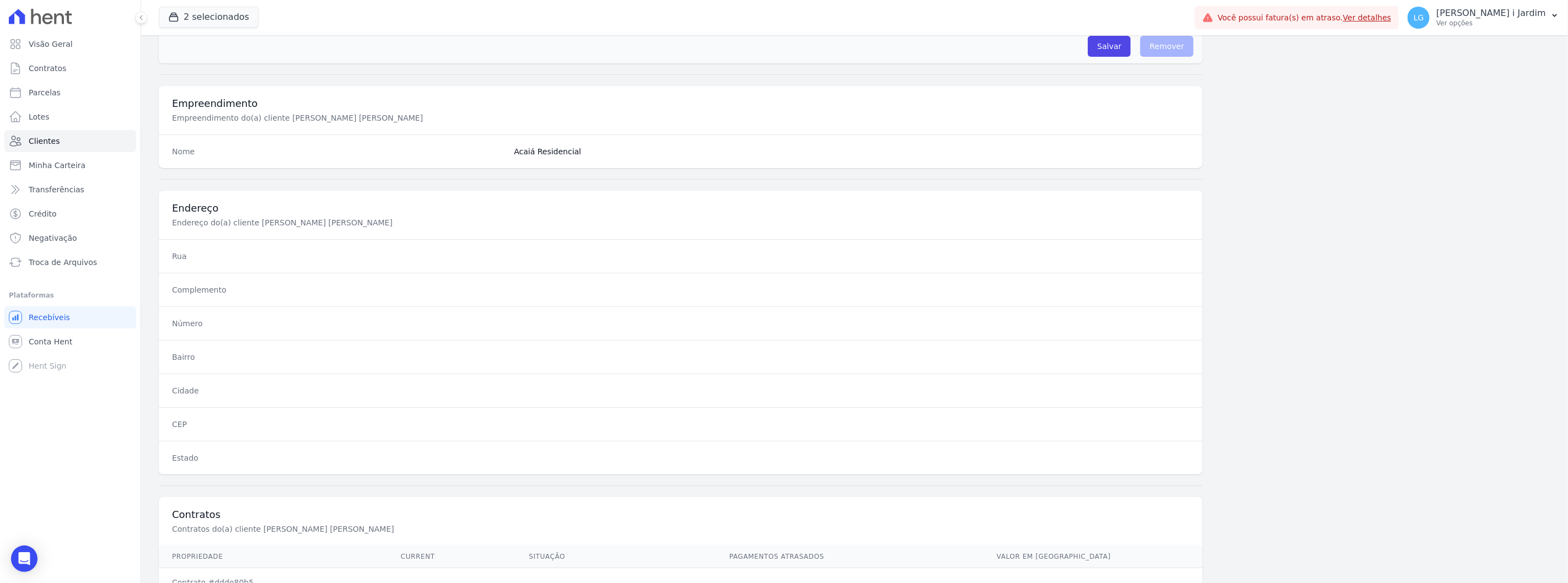
scroll to position [449, 0]
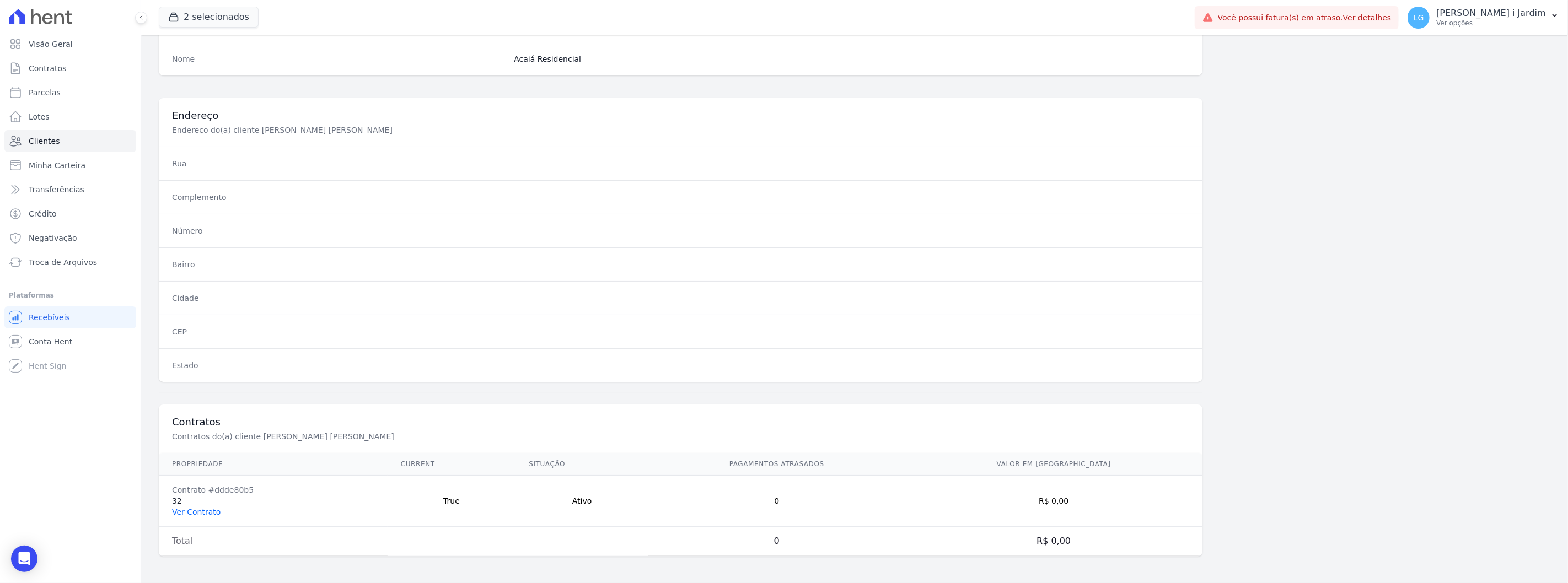
click at [195, 513] on link "Ver Contrato" at bounding box center [196, 512] width 49 height 9
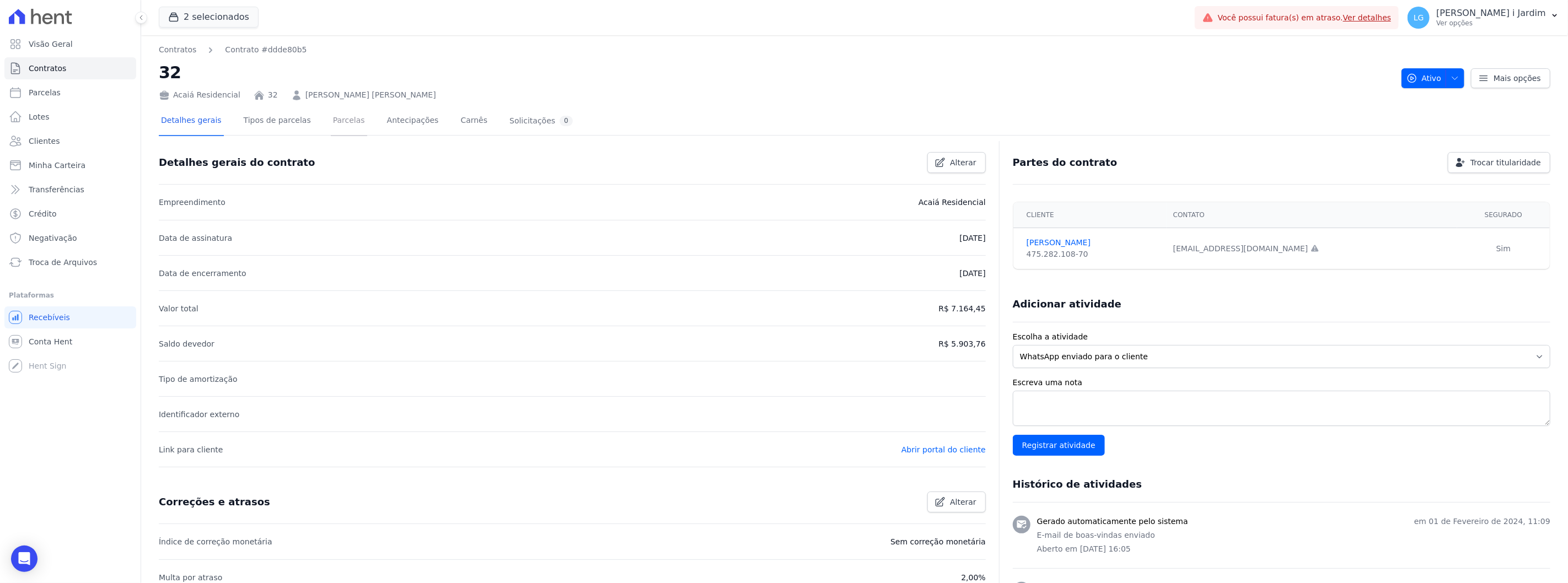
click at [335, 116] on link "Parcelas" at bounding box center [349, 121] width 36 height 29
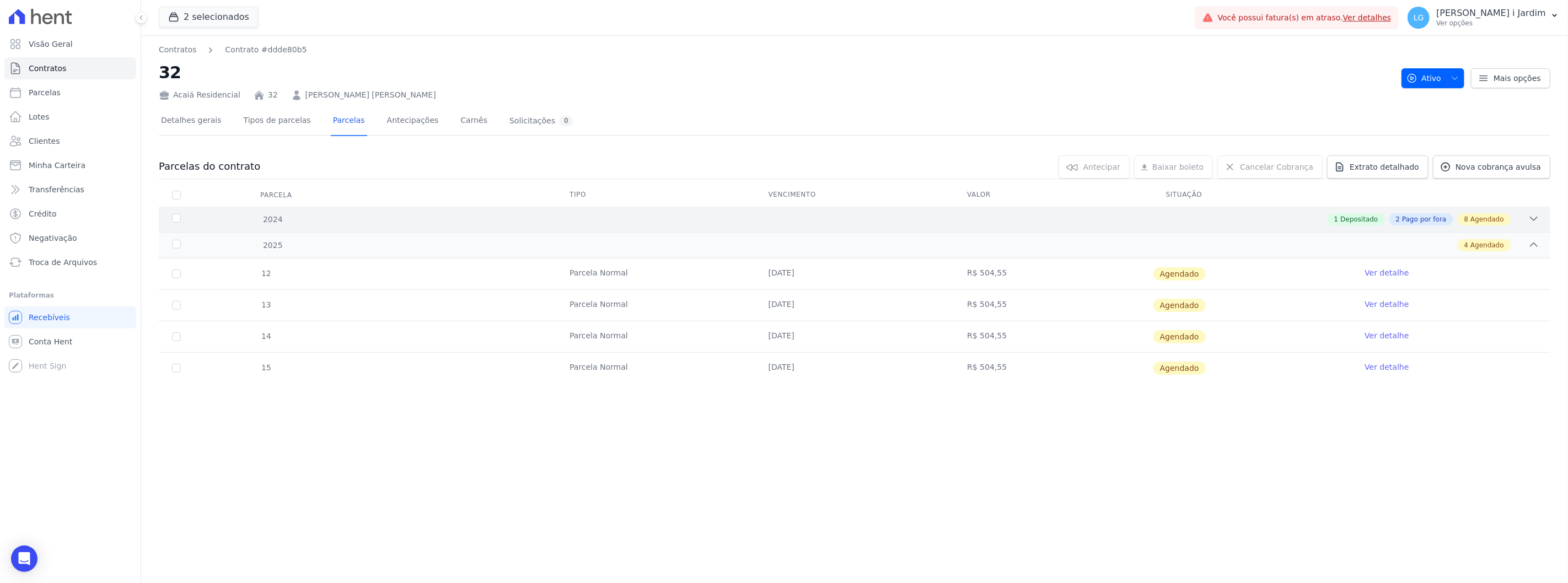
click at [275, 230] on div "2024 1 Depositado 2 Pago por fora 8 Agendado" at bounding box center [855, 220] width 1392 height 25
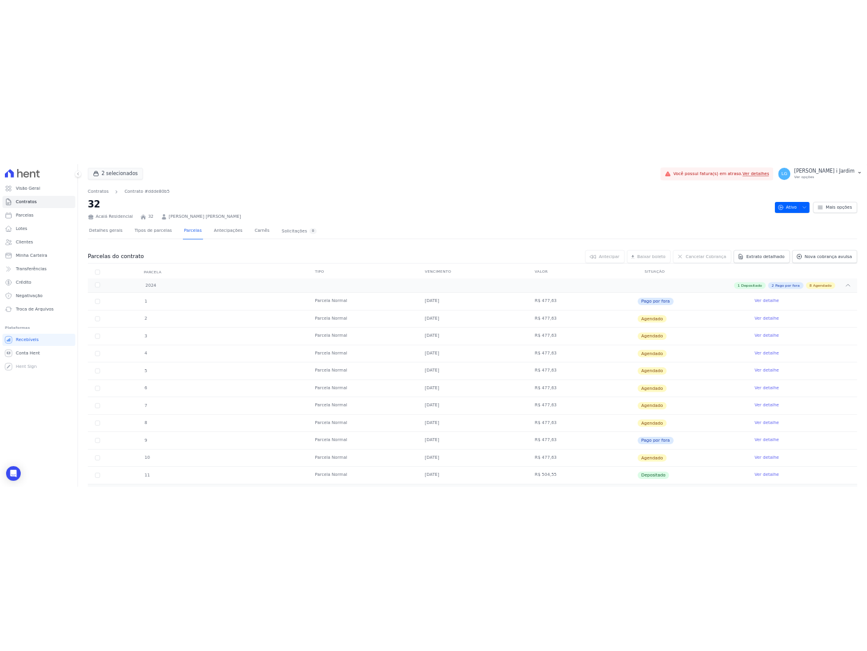
scroll to position [198, 0]
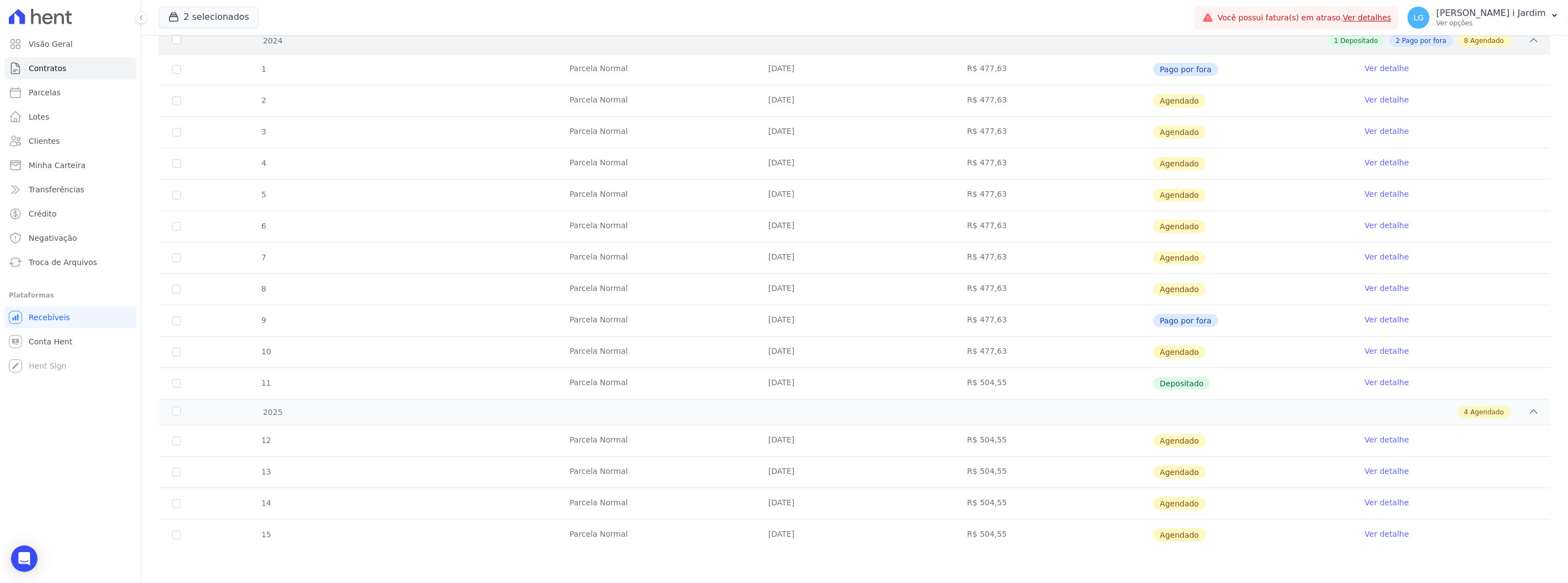
click at [603, 35] on div "2024 1 Depositado 2 Pago por fora 8 Agendado" at bounding box center [855, 41] width 1392 height 25
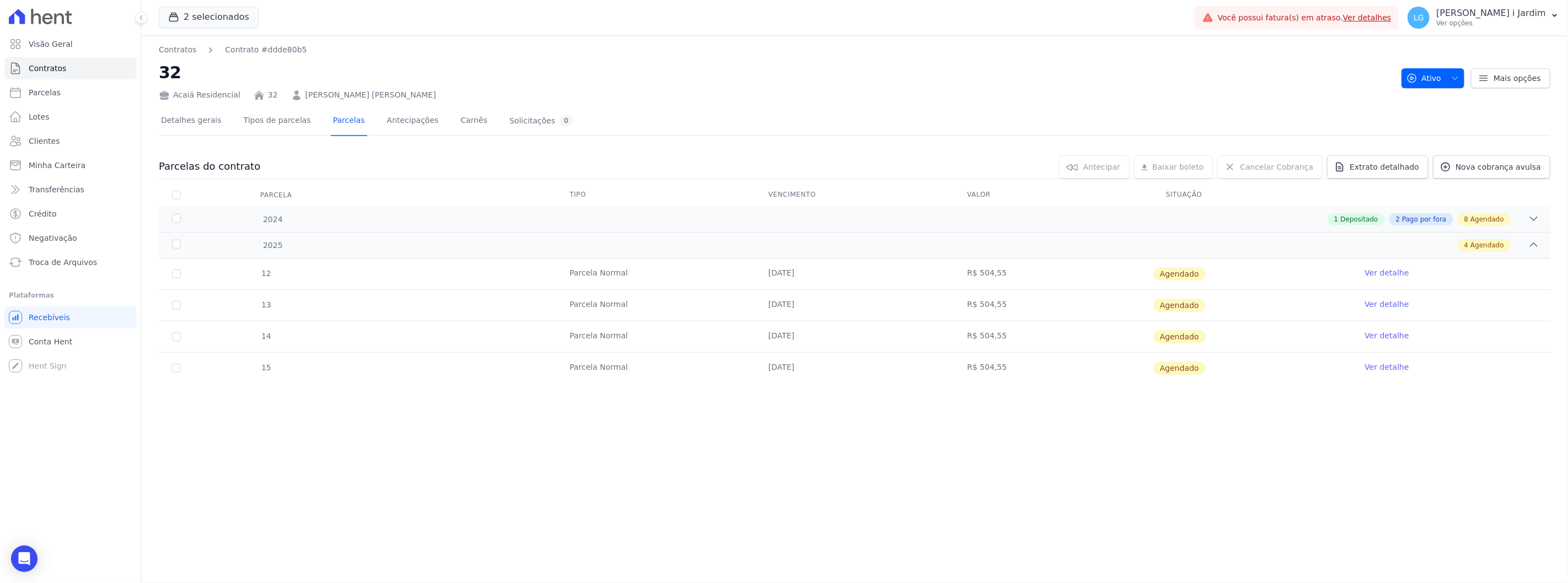
click at [215, 350] on tr "14 [GEOGRAPHIC_DATA] [DATE] R$ 504,55 [GEOGRAPHIC_DATA] Ver detalhe" at bounding box center [855, 336] width 1392 height 32
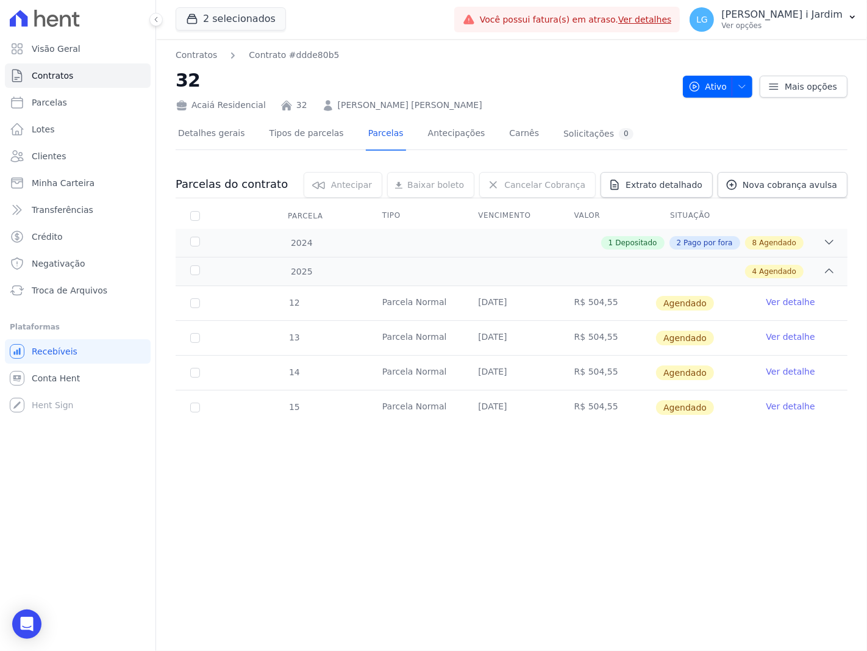
scroll to position [0, 0]
click at [696, 517] on div "Contratos Contrato #ddde80b5 32 Acaiá Residencial 32 [PERSON_NAME] [PERSON_NAME…" at bounding box center [511, 345] width 711 height 612
click at [70, 147] on link "Clientes" at bounding box center [78, 156] width 146 height 24
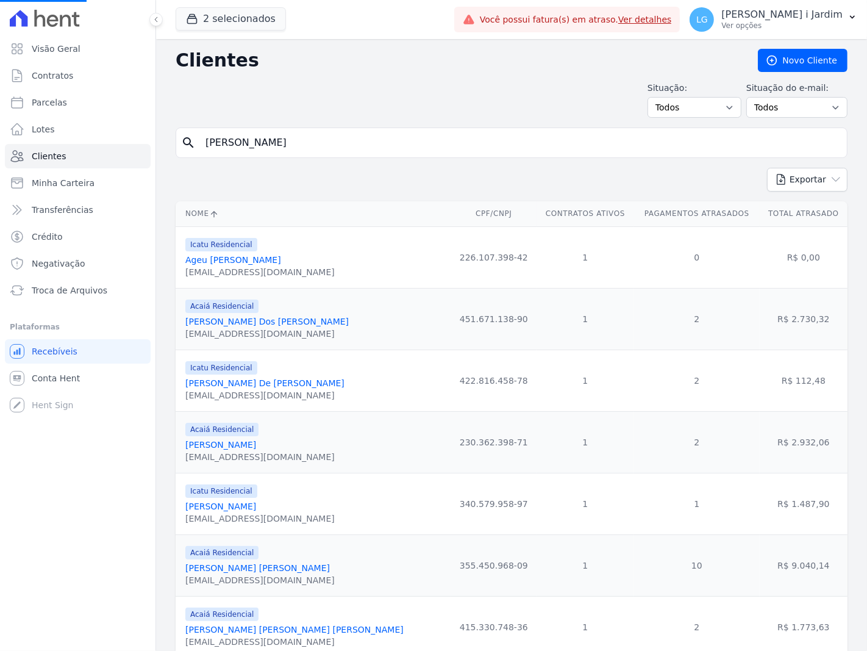
click at [287, 142] on input "[PERSON_NAME]" at bounding box center [520, 143] width 644 height 24
click at [287, 142] on input "search" at bounding box center [520, 143] width 644 height 24
type input "a"
type input "[PERSON_NAME]"
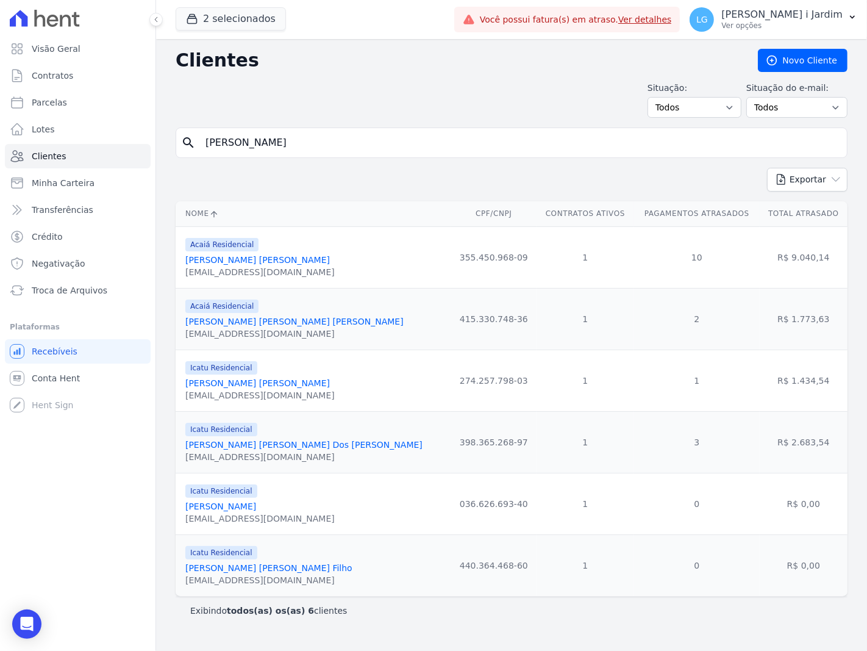
click at [266, 387] on link "[PERSON_NAME] [PERSON_NAME]" at bounding box center [257, 383] width 145 height 10
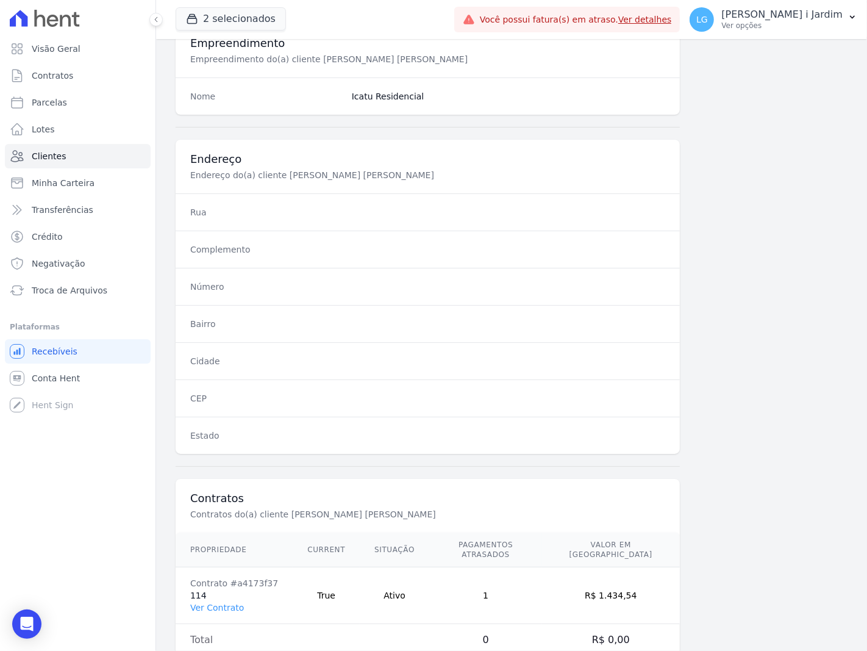
scroll to position [474, 0]
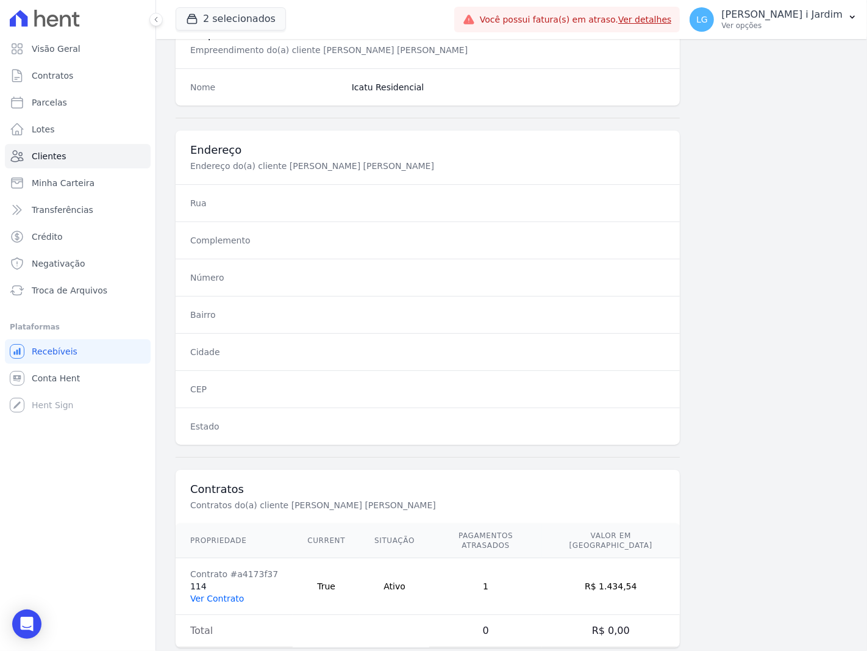
click at [221, 593] on link "Ver Contrato" at bounding box center [217, 598] width 54 height 10
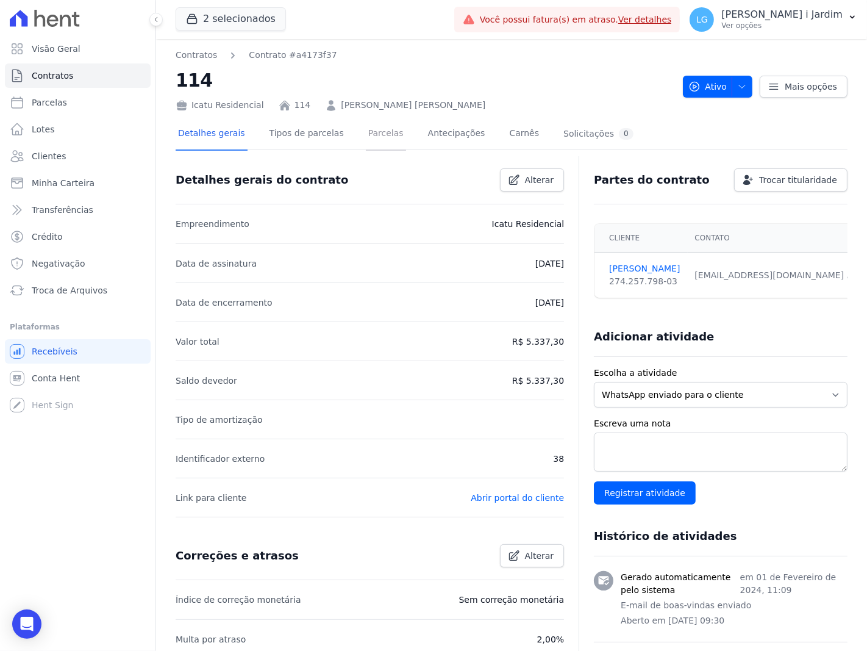
click at [366, 133] on link "Parcelas" at bounding box center [386, 134] width 40 height 32
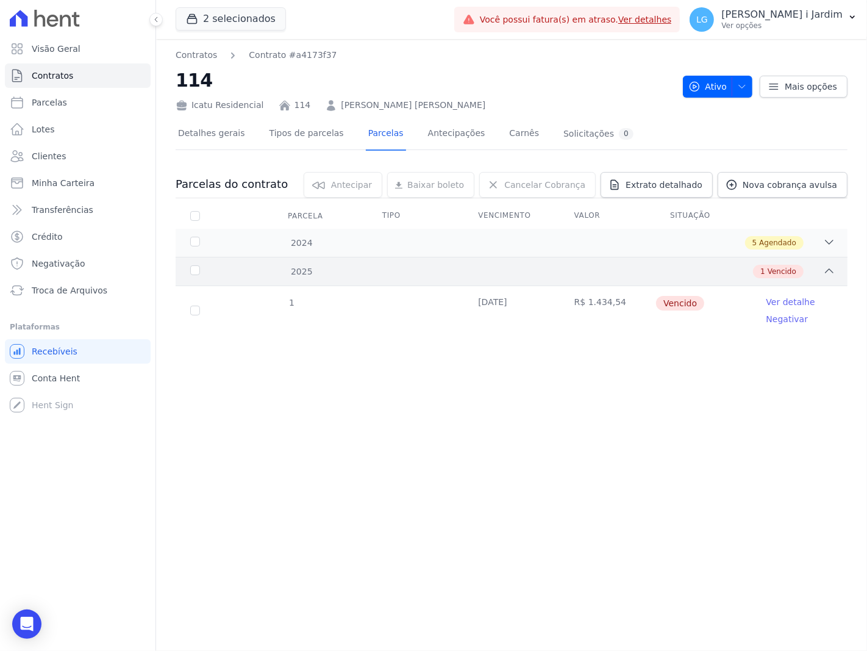
click at [824, 273] on icon at bounding box center [829, 271] width 12 height 12
click at [838, 246] on div "2024 5 Agendado" at bounding box center [512, 243] width 672 height 28
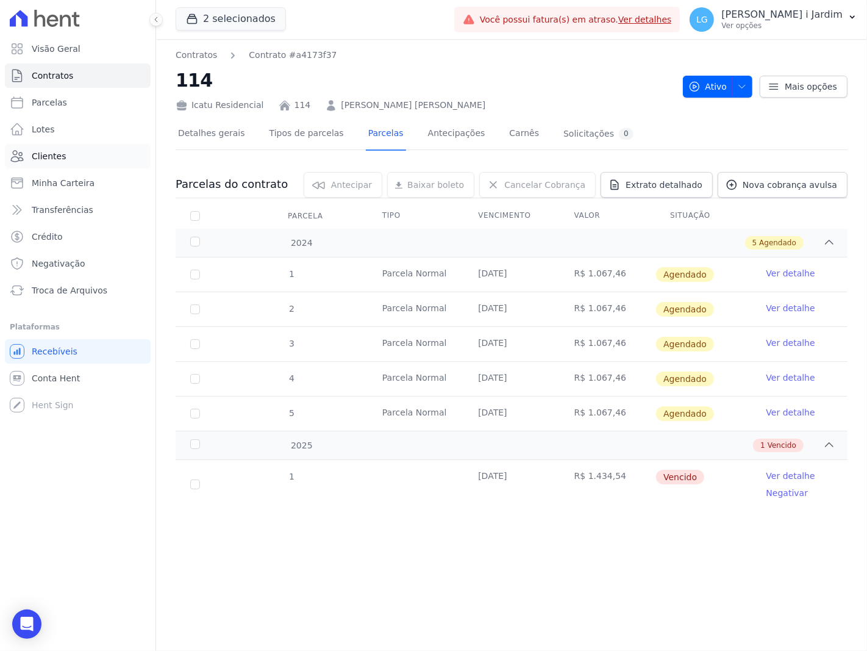
click at [68, 147] on link "Clientes" at bounding box center [78, 156] width 146 height 24
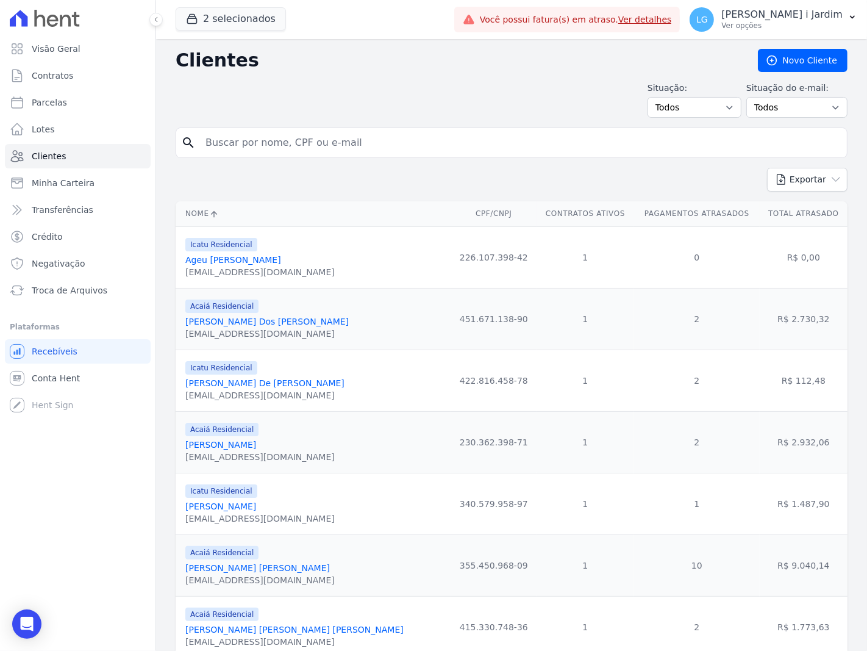
click at [372, 149] on input "search" at bounding box center [520, 143] width 644 height 24
paste input "[PERSON_NAME] [PERSON_NAME]"
type input "[PERSON_NAME] [PERSON_NAME]"
click at [388, 94] on div "Situação: Todos Adimplentes Inadimplentes Situação do e-mail: Todos Confirmado …" at bounding box center [512, 100] width 672 height 36
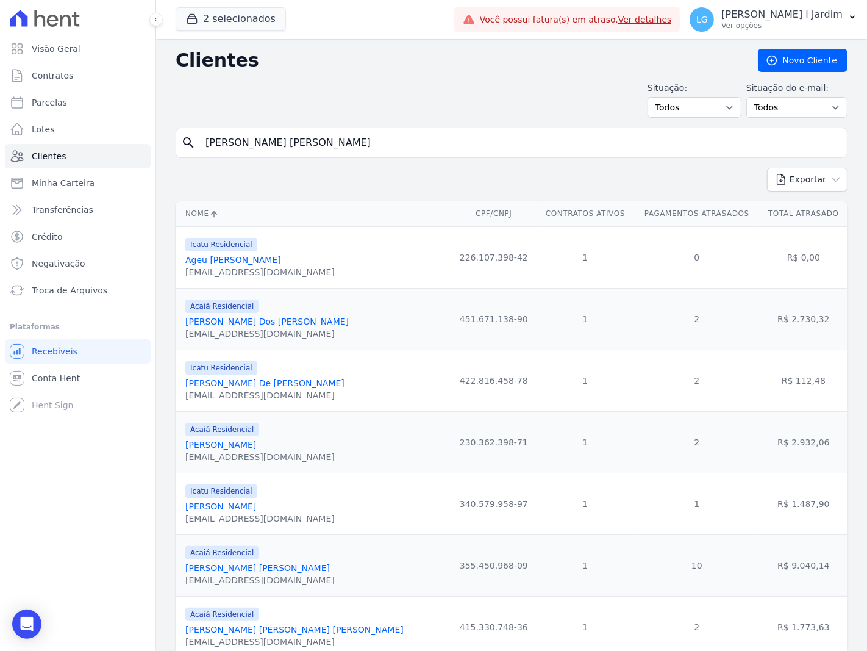
click at [714, 143] on input "[PERSON_NAME] [PERSON_NAME]" at bounding box center [520, 143] width 644 height 24
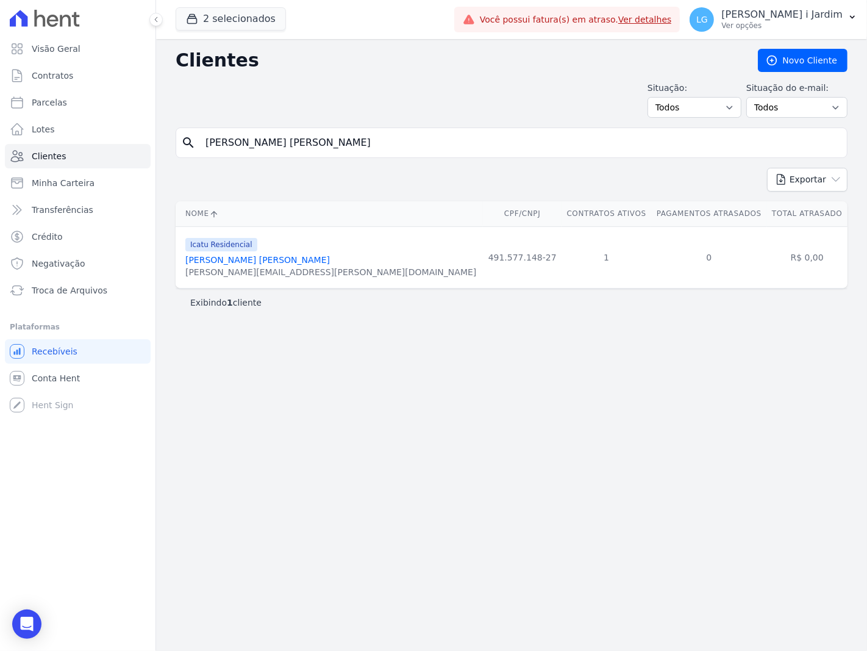
click at [282, 264] on link "[PERSON_NAME] [PERSON_NAME]" at bounding box center [257, 260] width 145 height 10
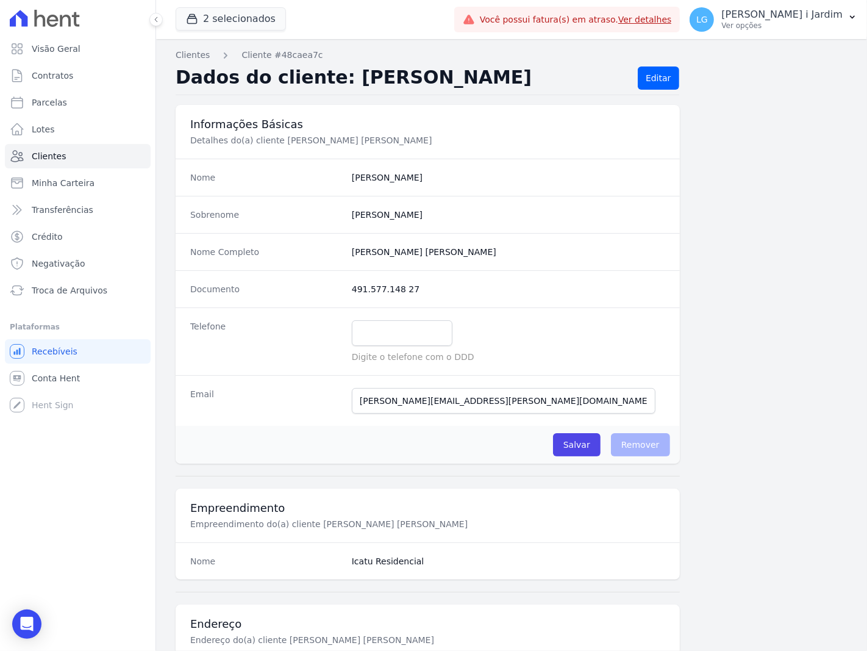
click at [190, 468] on div at bounding box center [428, 475] width 504 height 25
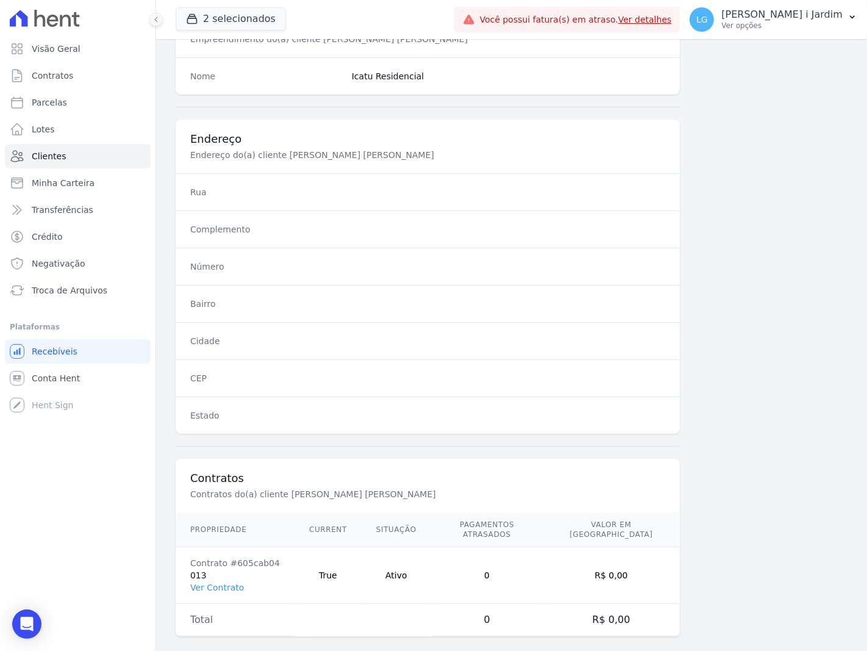
scroll to position [492, 0]
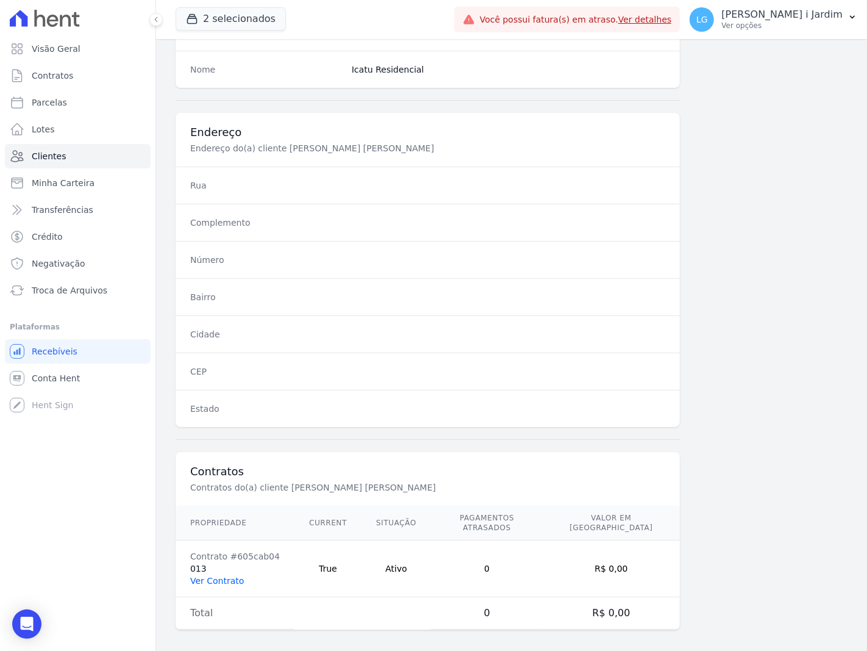
click at [234, 576] on link "Ver Contrato" at bounding box center [217, 581] width 54 height 10
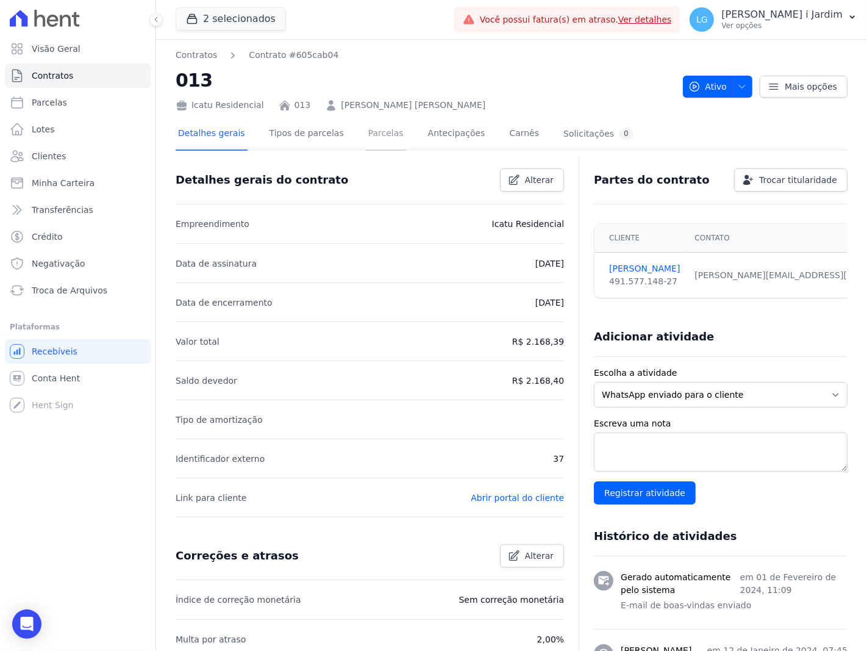
click at [366, 142] on link "Parcelas" at bounding box center [386, 134] width 40 height 32
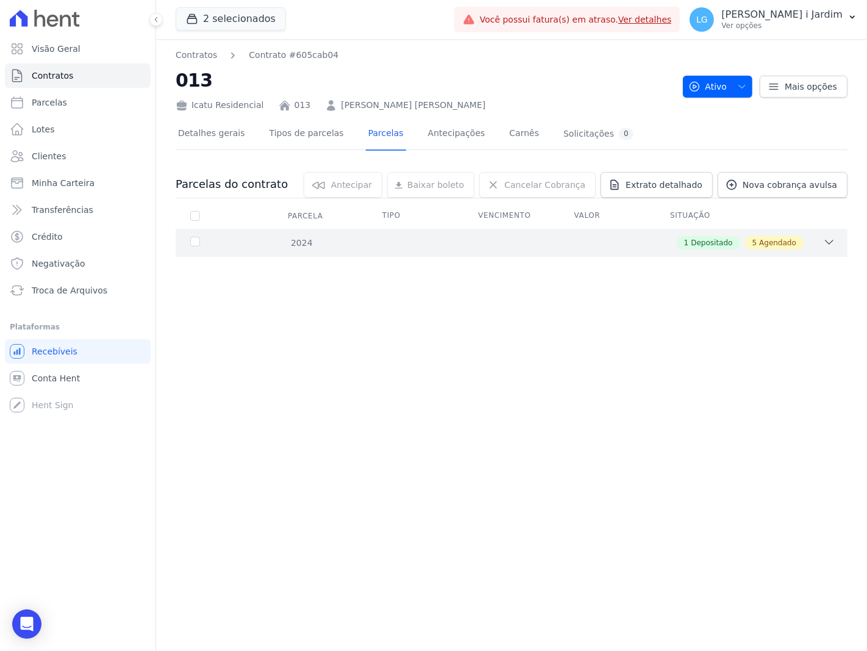
click at [507, 240] on div "1 Depositado 5 Agendado" at bounding box center [544, 242] width 582 height 13
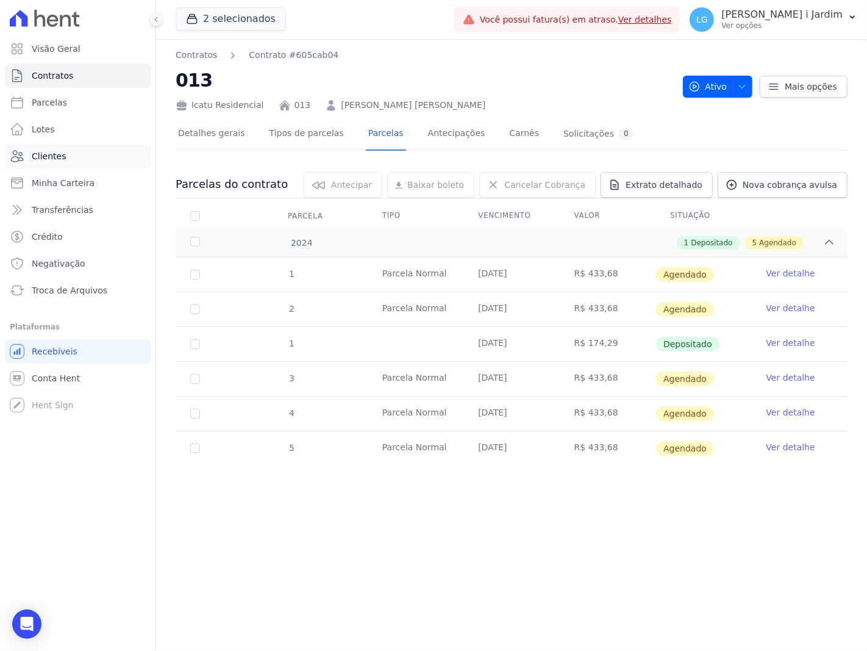
click at [63, 162] on link "Clientes" at bounding box center [78, 156] width 146 height 24
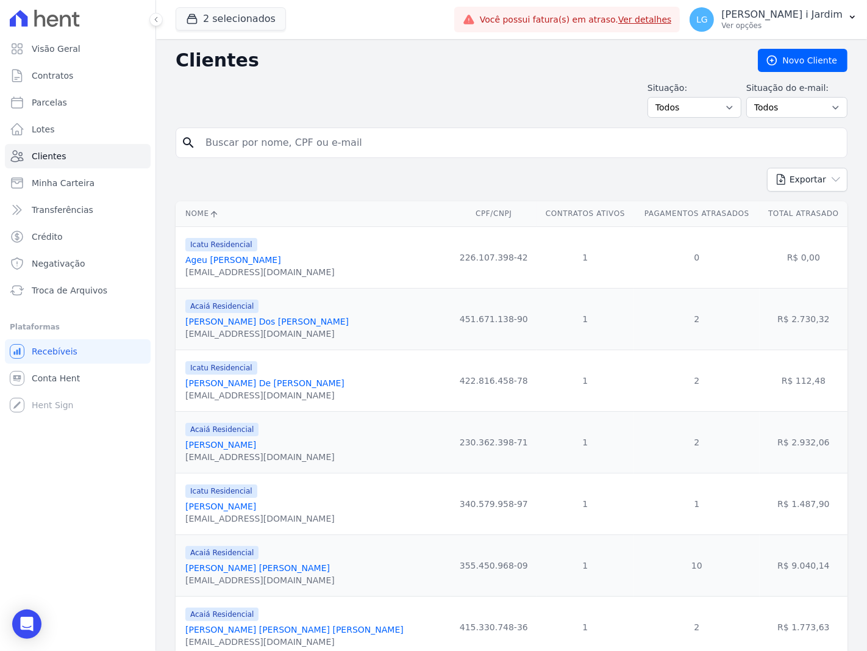
click at [331, 148] on input "search" at bounding box center [520, 143] width 644 height 24
type input "[PERSON_NAME]"
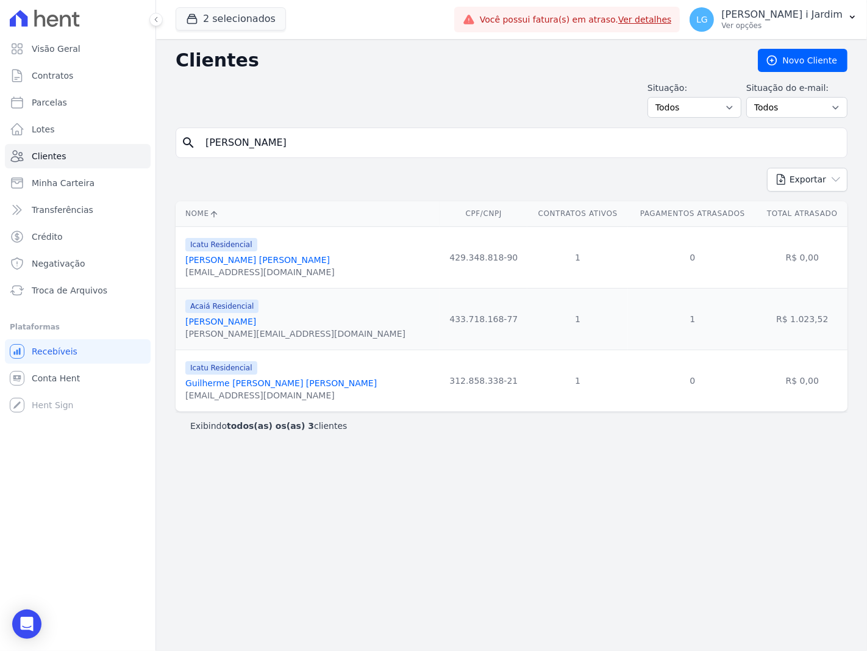
click at [285, 384] on link "Guilherme [PERSON_NAME] [PERSON_NAME]" at bounding box center [280, 383] width 191 height 10
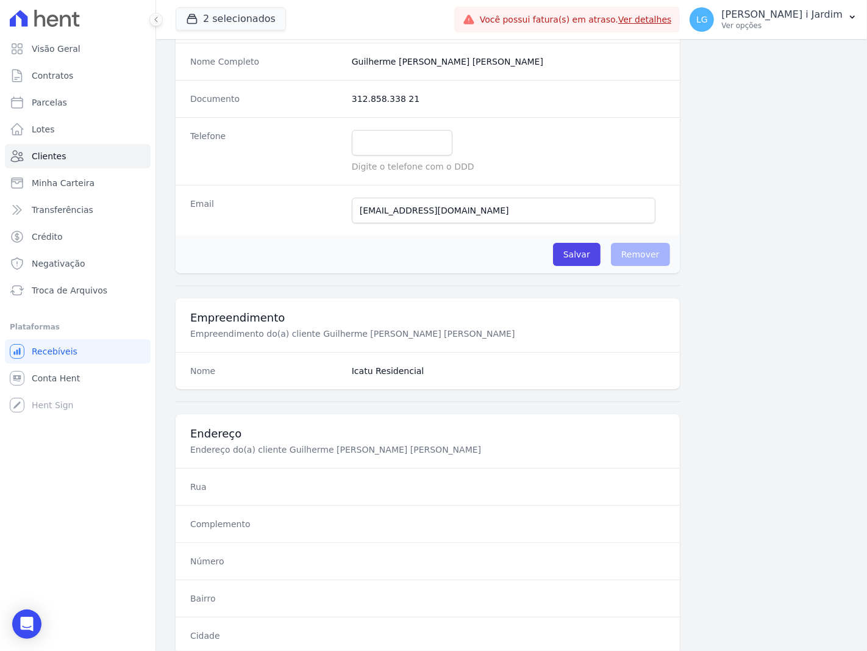
scroll to position [492, 0]
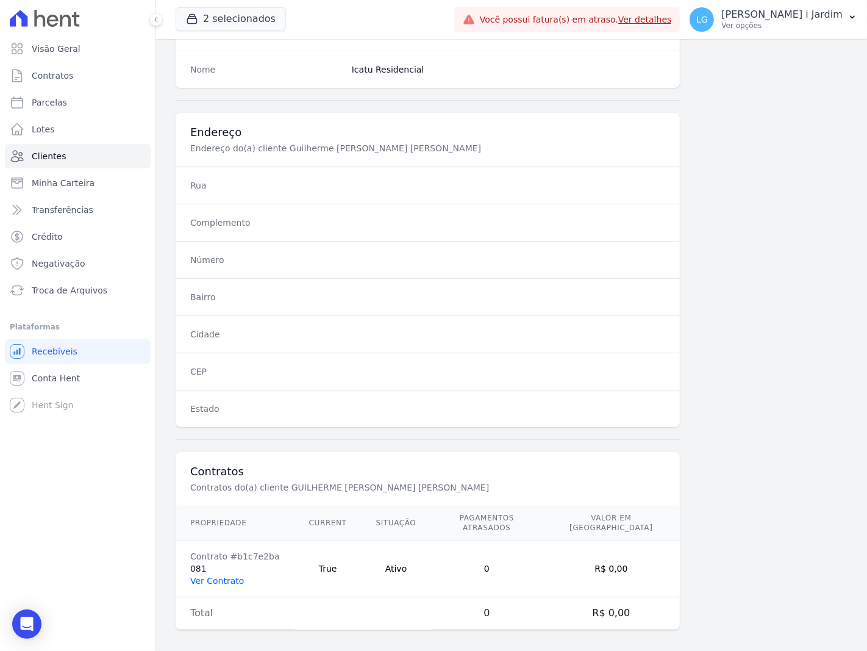
click at [233, 576] on link "Ver Contrato" at bounding box center [217, 581] width 54 height 10
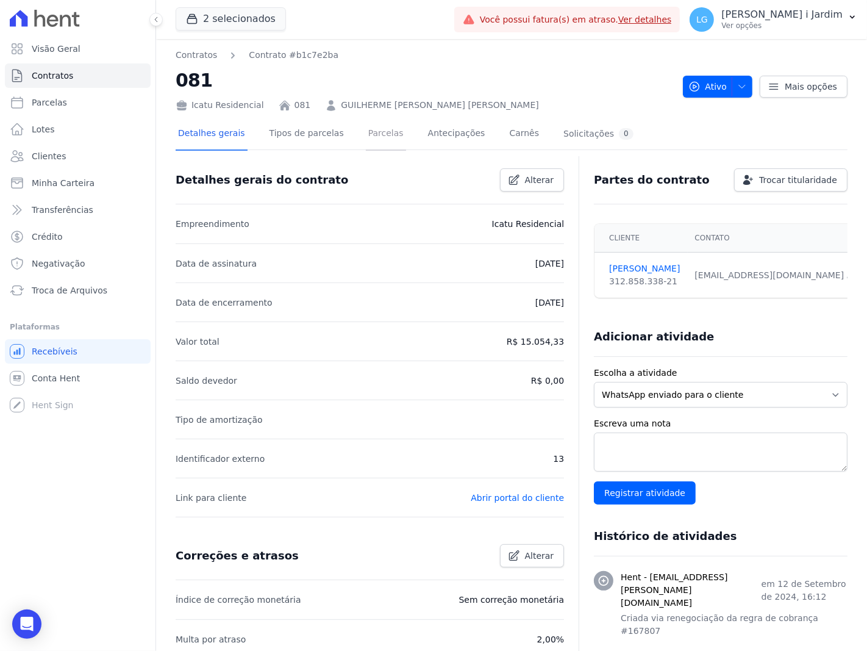
click at [366, 133] on link "Parcelas" at bounding box center [386, 134] width 40 height 32
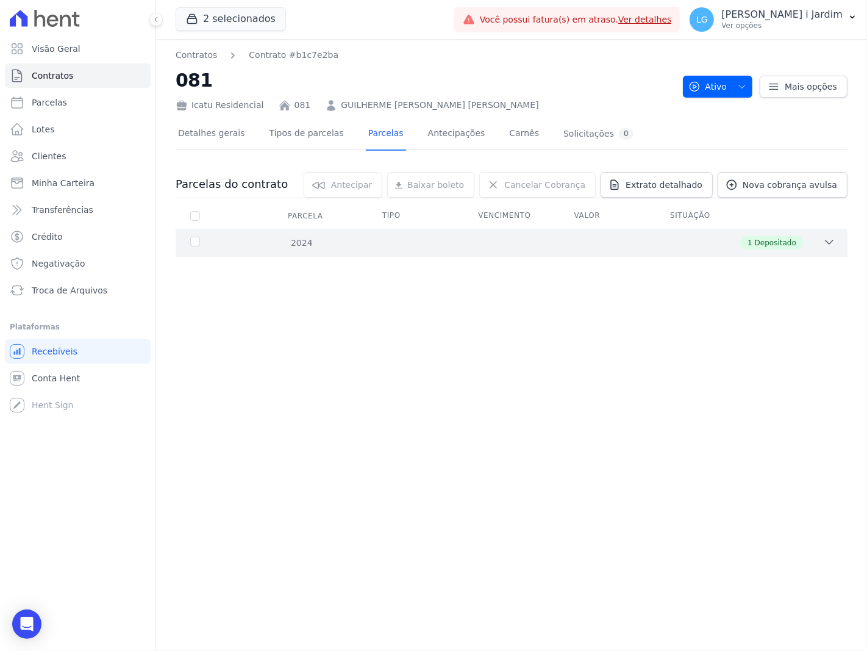
click at [539, 234] on div "2024 1 Depositado" at bounding box center [512, 243] width 672 height 28
click at [710, 236] on div "1 Depositado" at bounding box center [544, 242] width 582 height 13
click at [545, 379] on div "Contratos Contrato #b1c7e2ba 081 Icatu Residencial 081 GUILHERME [PERSON_NAME] …" at bounding box center [511, 345] width 711 height 612
click at [204, 54] on link "Contratos" at bounding box center [196, 55] width 41 height 13
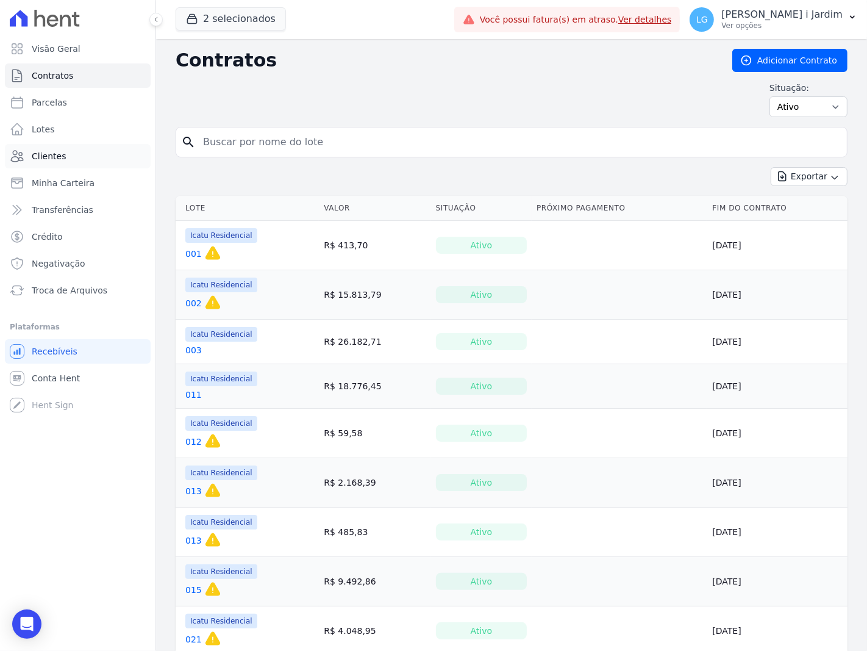
click at [74, 156] on link "Clientes" at bounding box center [78, 156] width 146 height 24
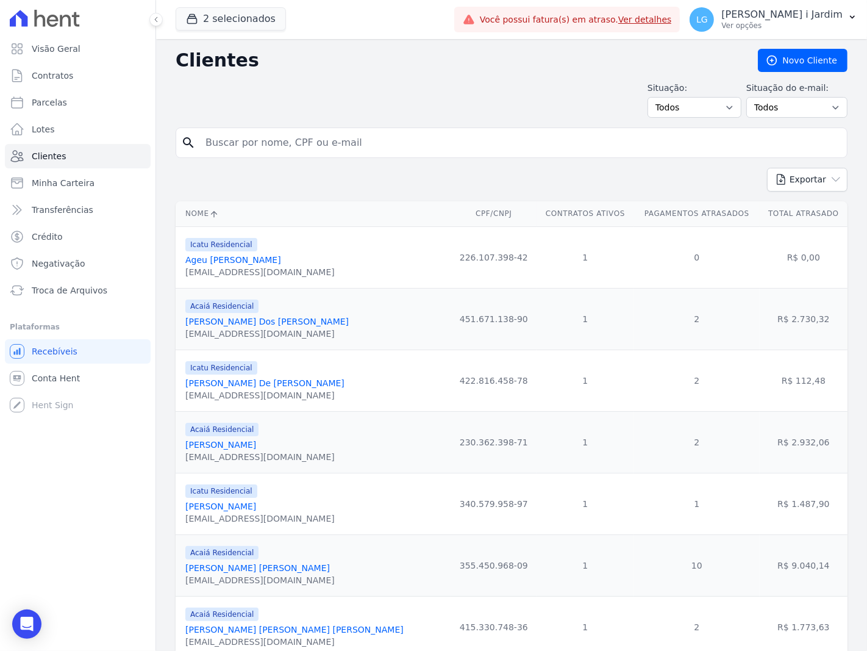
click at [277, 145] on input "search" at bounding box center [520, 143] width 644 height 24
type input "[PERSON_NAME]"
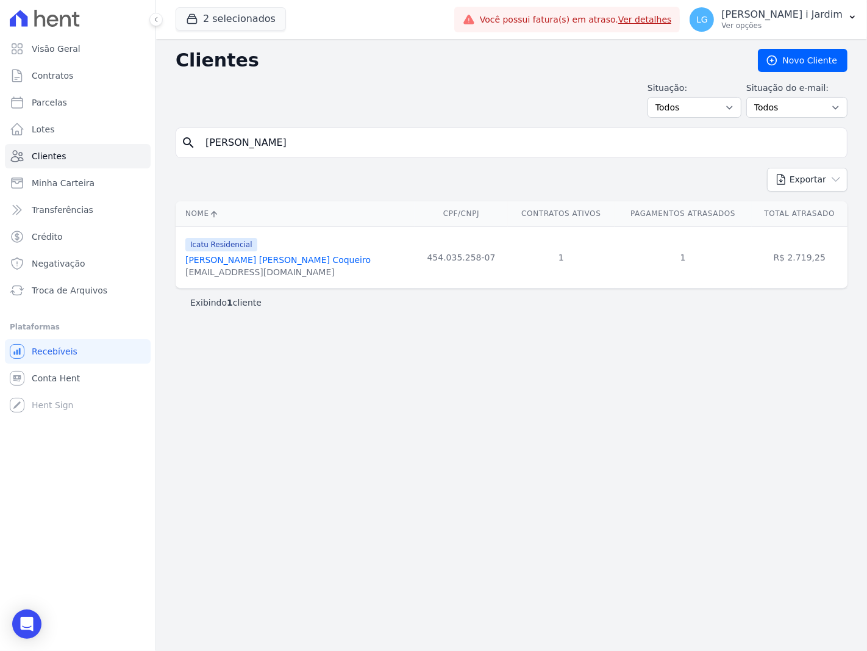
click at [301, 258] on link "[PERSON_NAME] [PERSON_NAME] Coqueiro" at bounding box center [277, 260] width 185 height 10
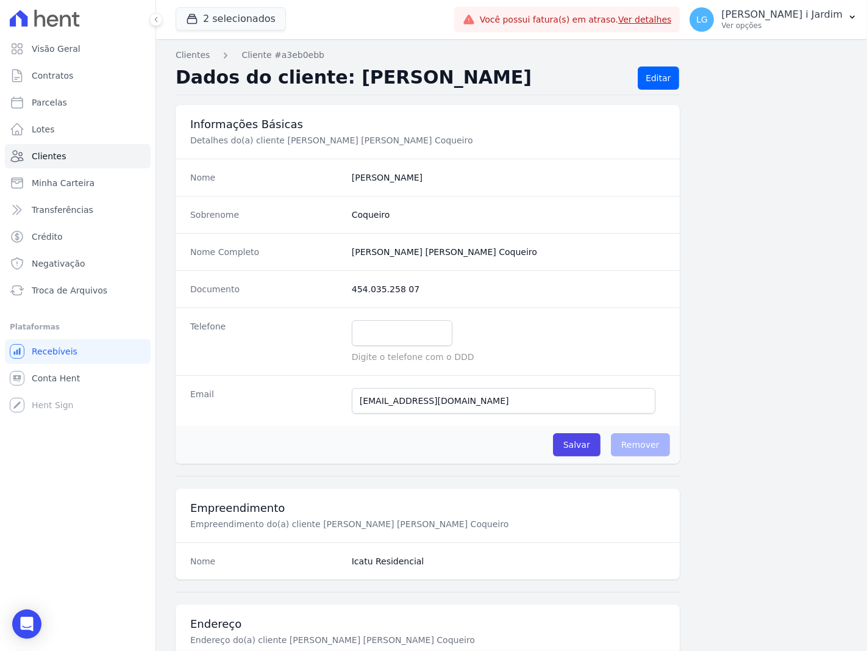
click at [727, 378] on div "Informações Básicas Detalhes do(a) cliente [PERSON_NAME] [PERSON_NAME] Coqueiro…" at bounding box center [512, 623] width 672 height 1036
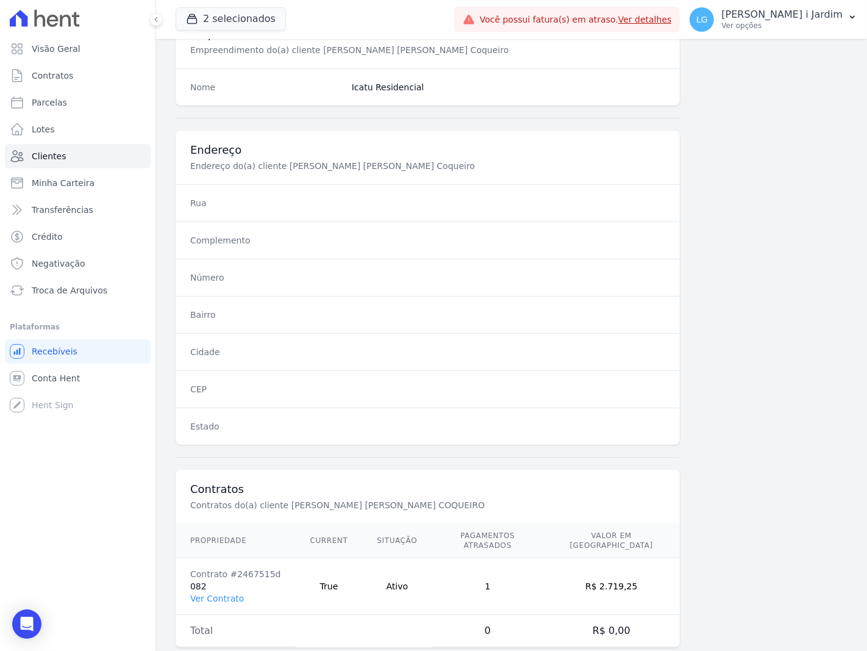
scroll to position [492, 0]
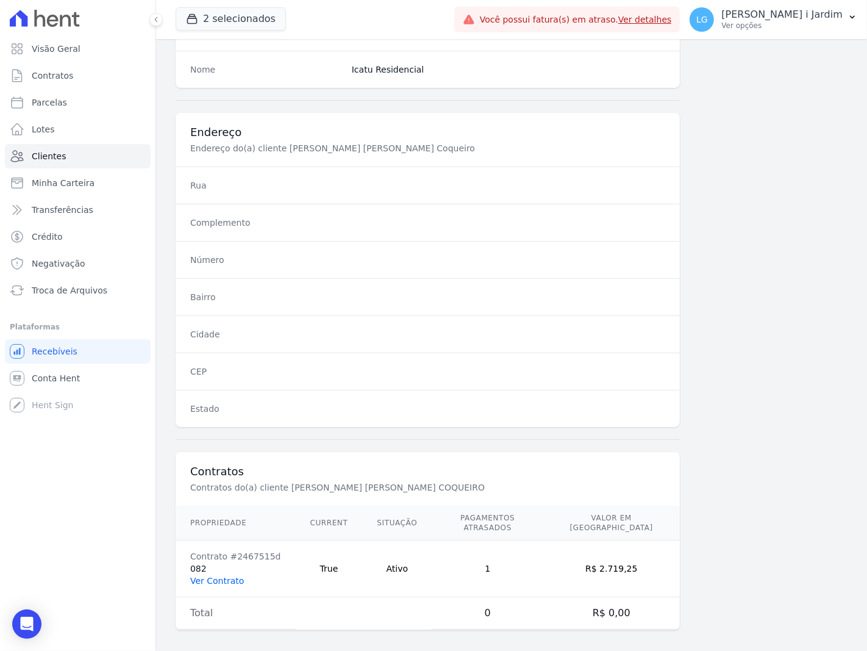
click at [232, 576] on link "Ver Contrato" at bounding box center [217, 581] width 54 height 10
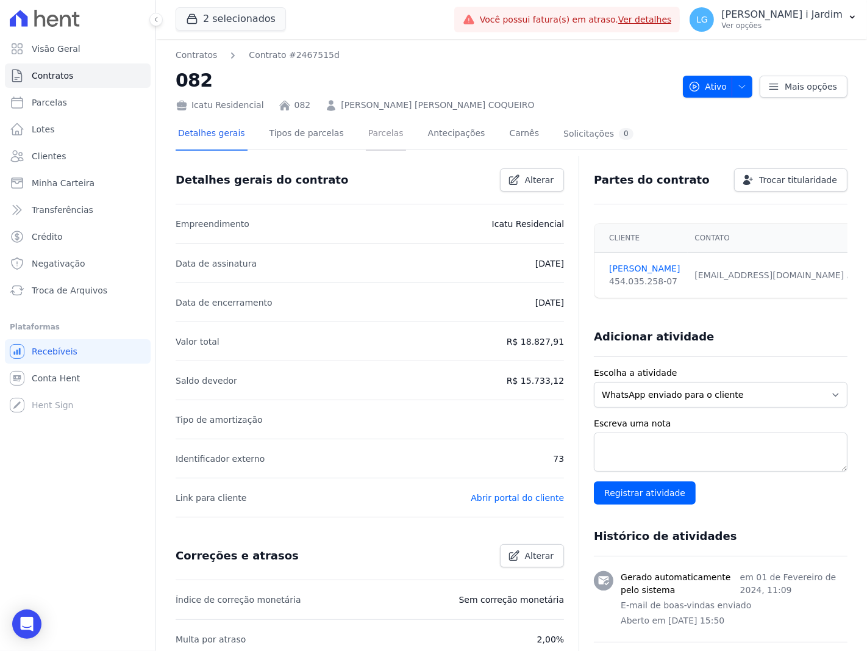
click at [366, 132] on link "Parcelas" at bounding box center [386, 134] width 40 height 32
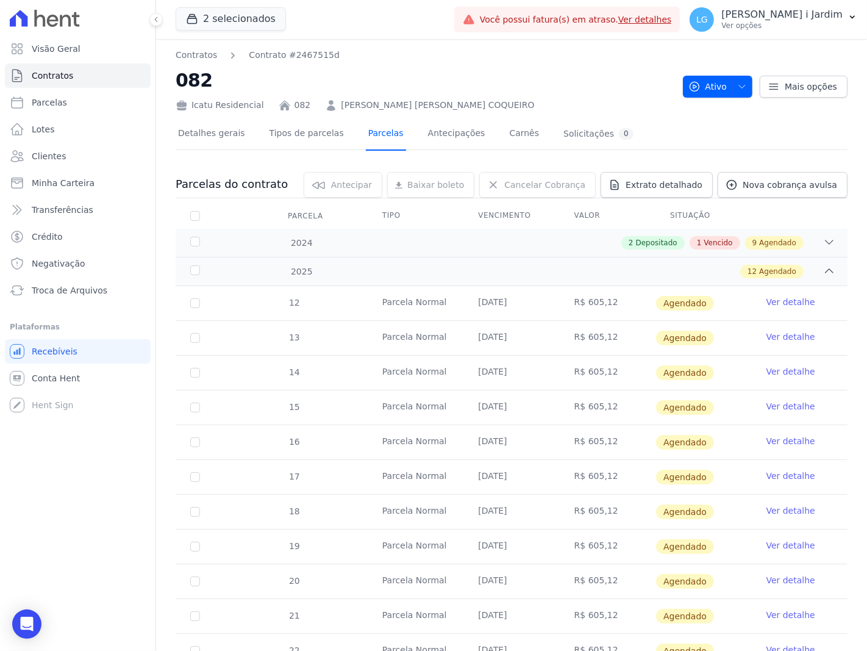
drag, startPoint x: 349, startPoint y: 132, endPoint x: 358, endPoint y: 132, distance: 8.5
click at [366, 132] on link "Parcelas" at bounding box center [386, 134] width 40 height 32
click at [803, 243] on div "2 Depositado 1 Vencido 9 Agendado" at bounding box center [544, 242] width 582 height 13
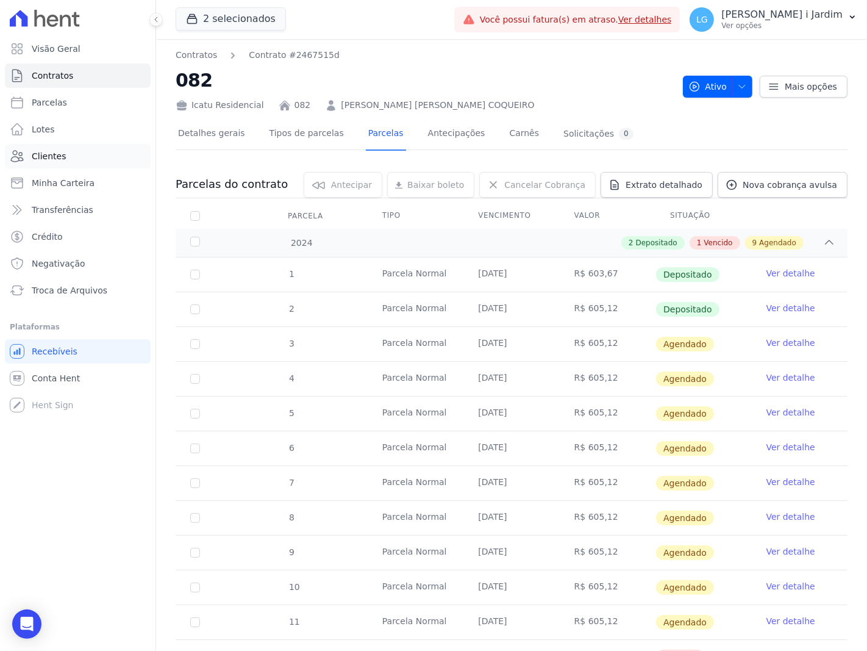
click at [69, 156] on link "Clientes" at bounding box center [78, 156] width 146 height 24
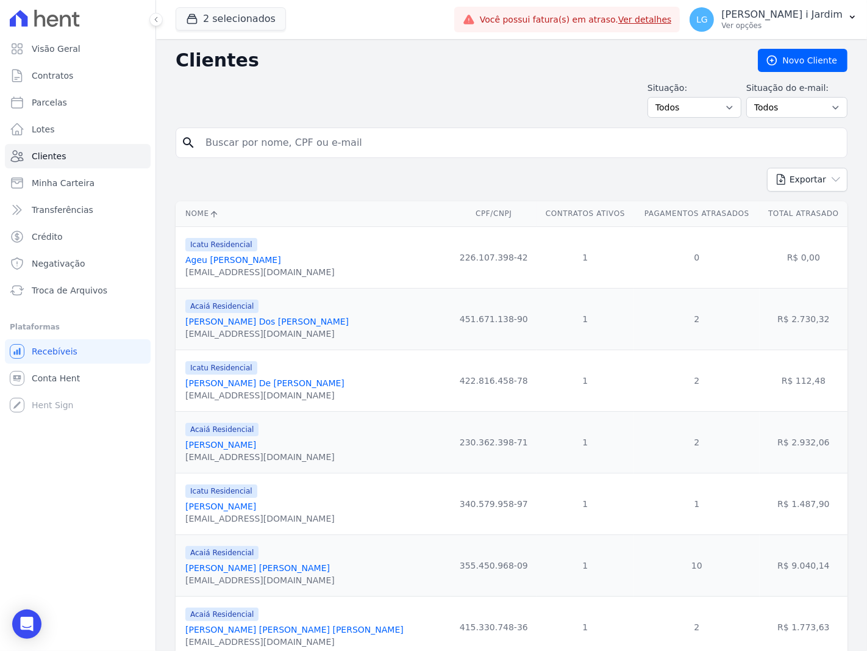
click at [368, 149] on input "search" at bounding box center [520, 143] width 644 height 24
type input "lúcia"
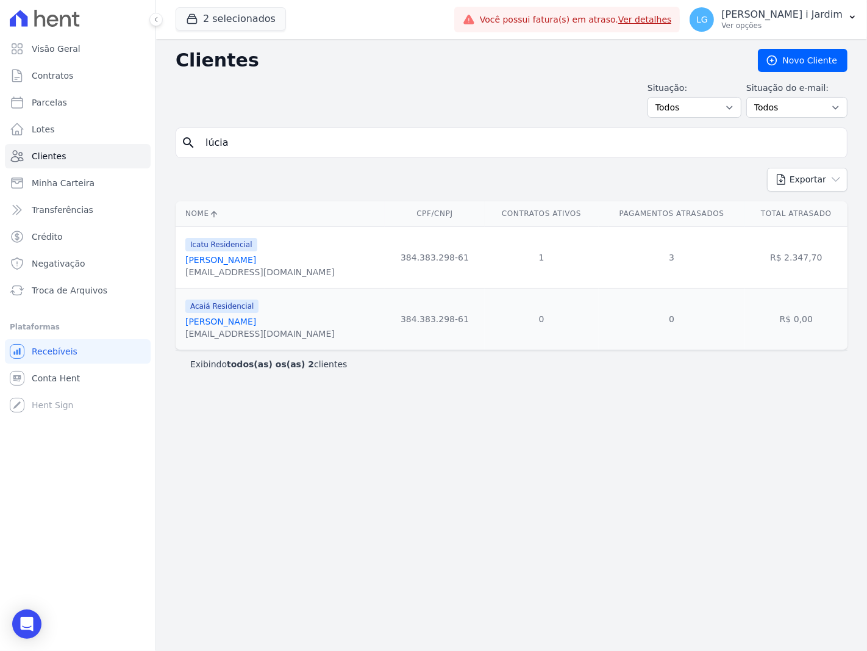
click at [216, 257] on link "[PERSON_NAME]" at bounding box center [220, 260] width 71 height 10
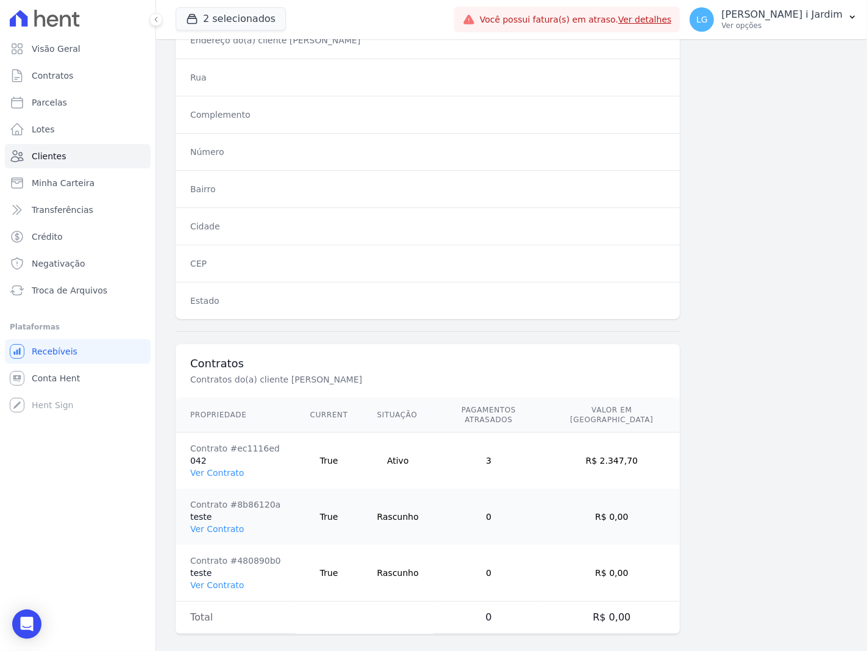
scroll to position [604, 0]
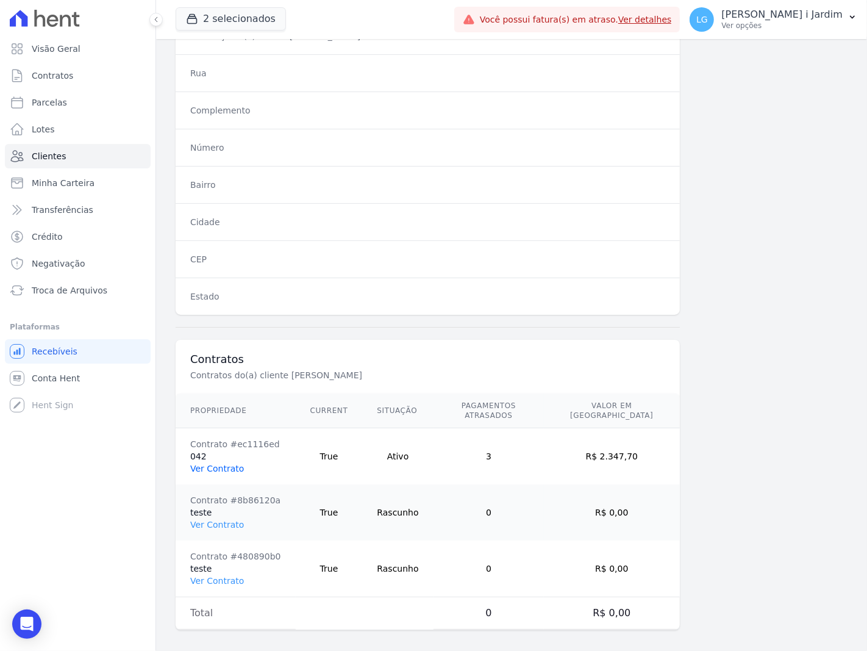
click at [230, 463] on link "Ver Contrato" at bounding box center [217, 468] width 54 height 10
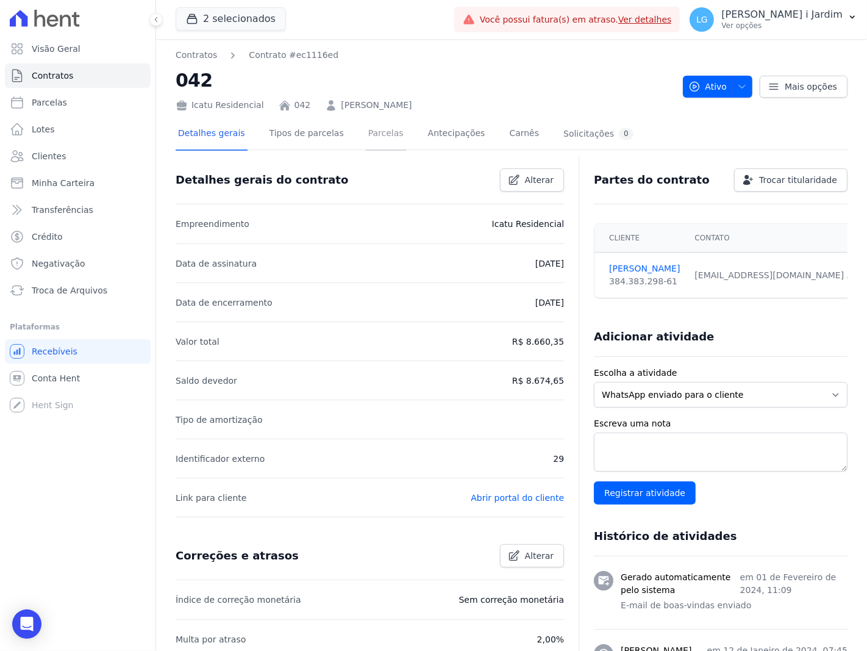
click at [383, 130] on link "Parcelas" at bounding box center [386, 134] width 40 height 32
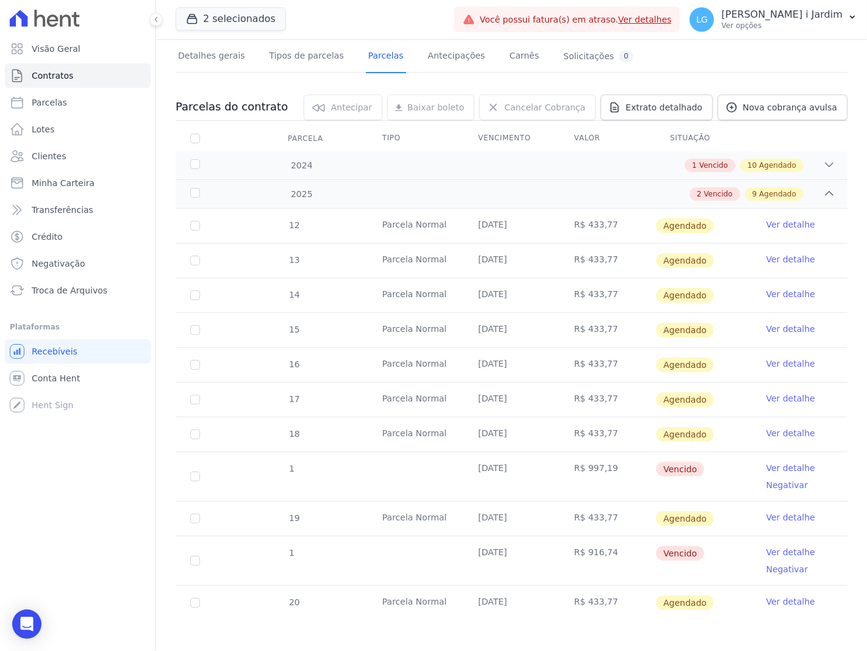
scroll to position [82, 0]
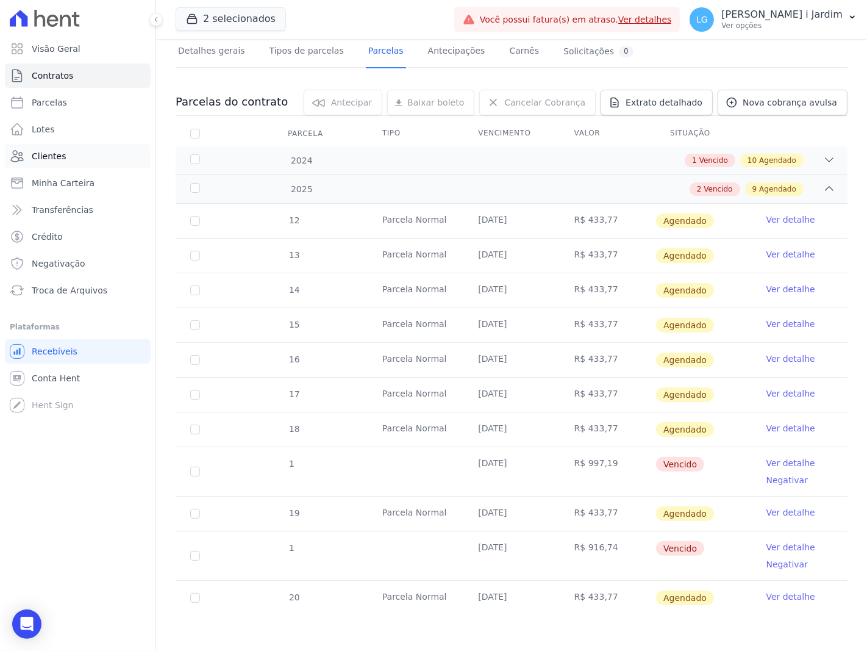
click at [55, 144] on link "Clientes" at bounding box center [78, 156] width 146 height 24
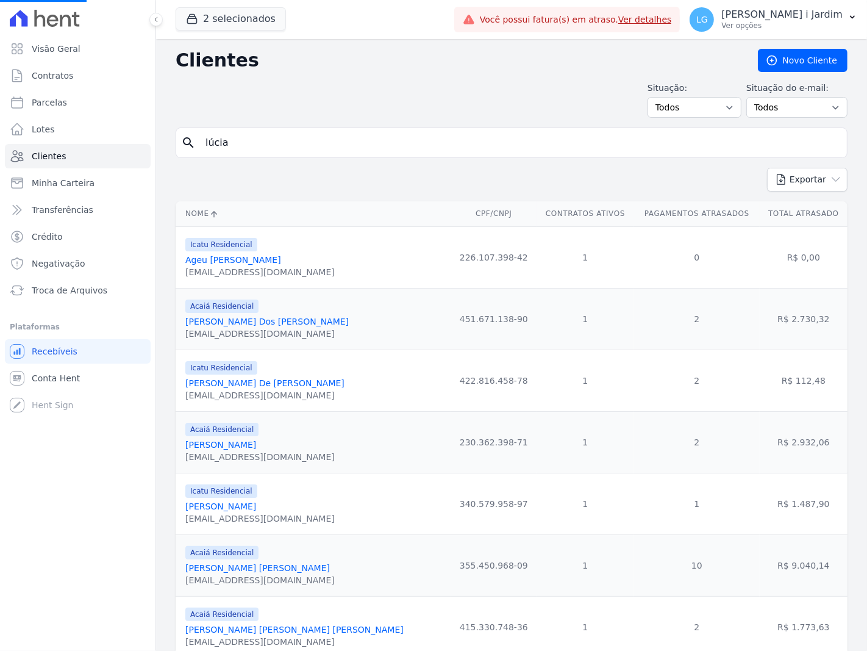
click at [296, 150] on input "lúcia" at bounding box center [520, 143] width 644 height 24
click at [296, 150] on input "search" at bounding box center [520, 143] width 644 height 24
type input "[PERSON_NAME]"
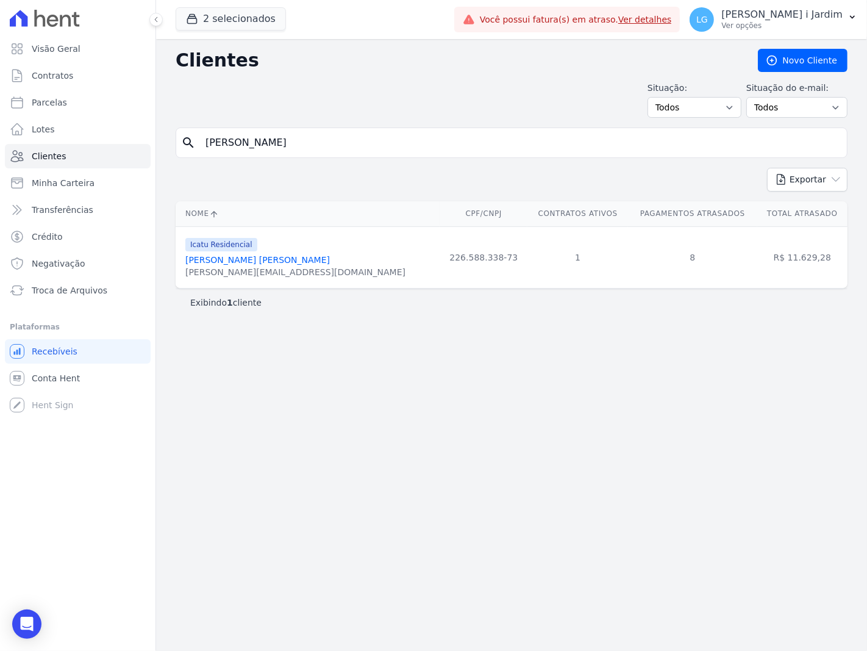
click at [293, 259] on link "[PERSON_NAME] [PERSON_NAME]" at bounding box center [257, 260] width 145 height 10
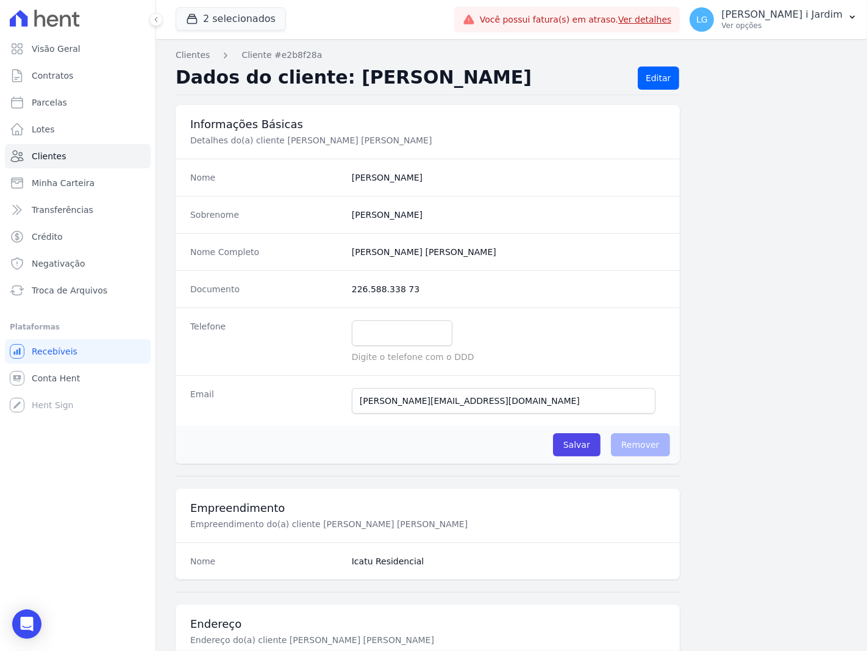
click at [732, 562] on div "Informações Básicas Detalhes do(a) cliente [PERSON_NAME] [PERSON_NAME] Nome [PE…" at bounding box center [512, 623] width 672 height 1036
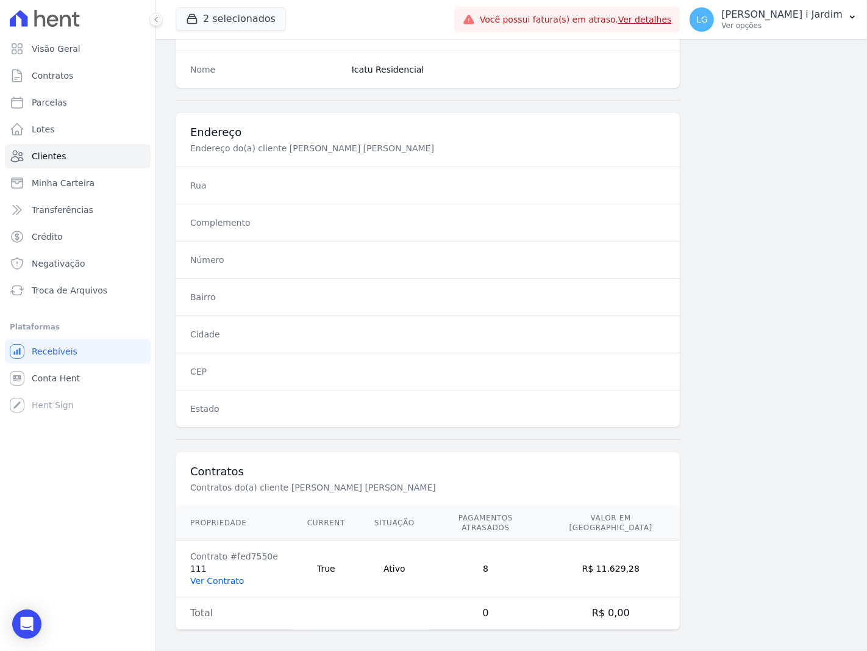
click at [236, 576] on link "Ver Contrato" at bounding box center [217, 581] width 54 height 10
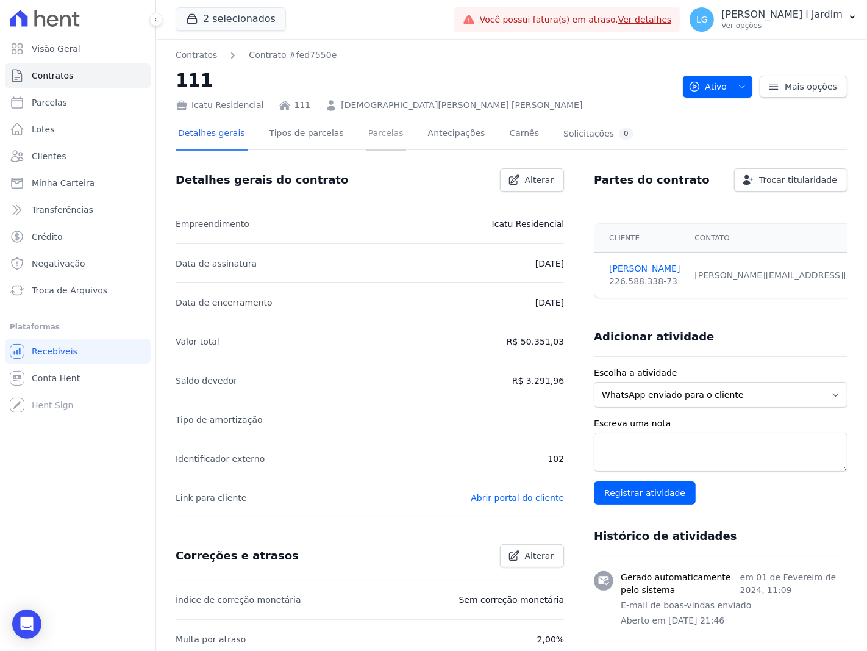
click at [376, 134] on link "Parcelas" at bounding box center [386, 134] width 40 height 32
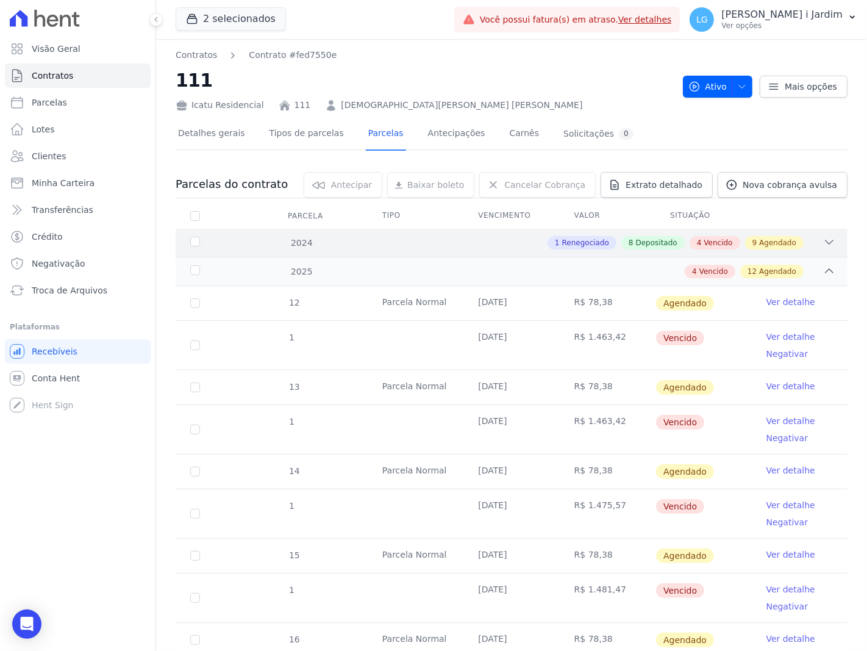
click at [801, 238] on div "1 Renegociado 8 Depositado 4 Vencido 9 Agendado" at bounding box center [544, 242] width 582 height 13
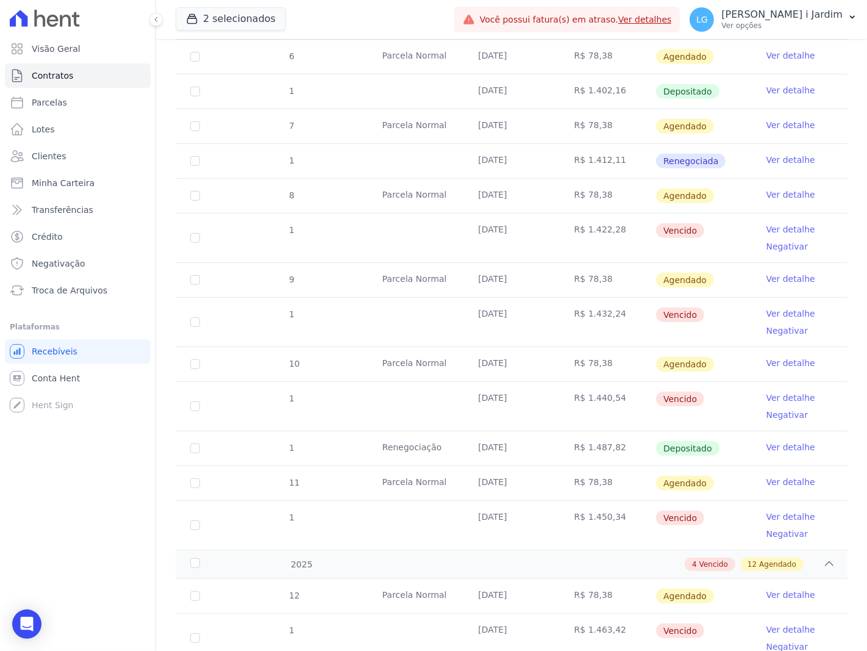
scroll to position [542, 0]
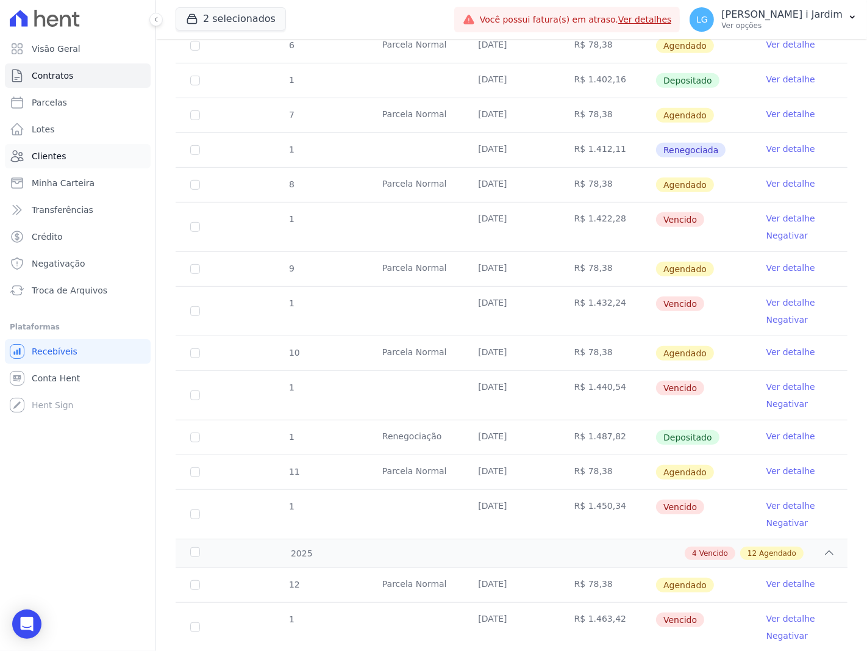
click at [57, 147] on link "Clientes" at bounding box center [78, 156] width 146 height 24
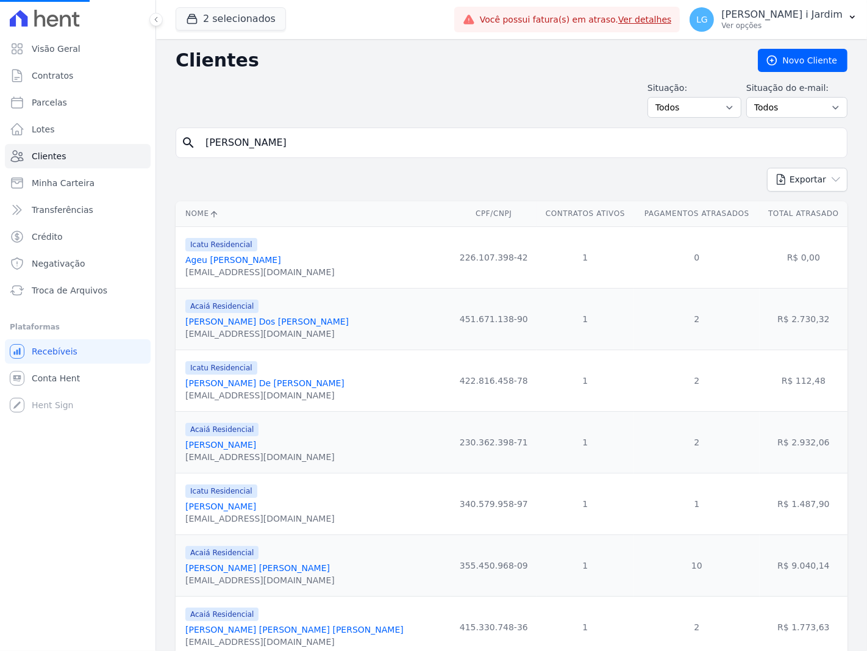
click at [323, 144] on input "[PERSON_NAME]" at bounding box center [520, 143] width 644 height 24
click at [323, 144] on input "search" at bounding box center [520, 143] width 644 height 24
type input "nathalia"
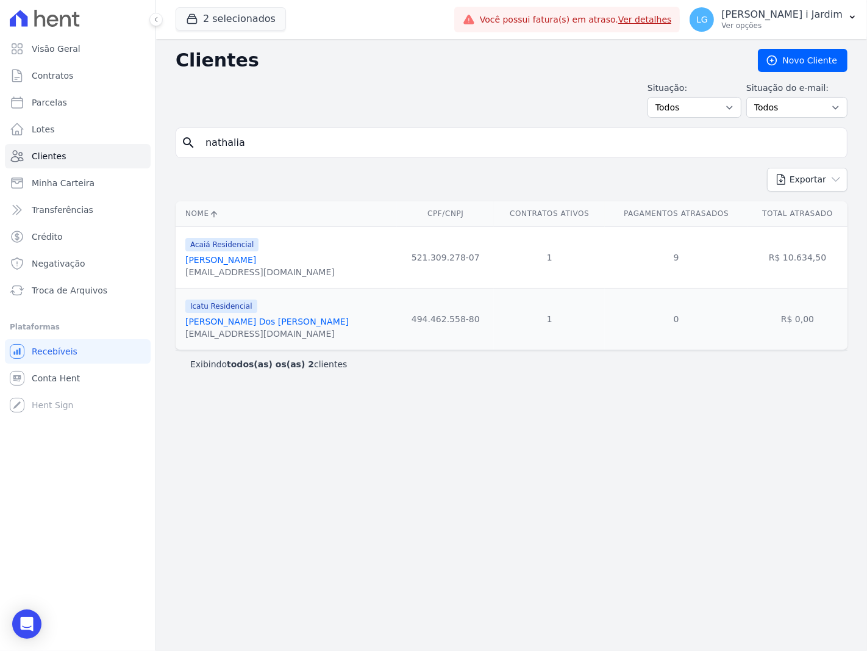
click at [277, 319] on link "[PERSON_NAME] Dos [PERSON_NAME]" at bounding box center [266, 322] width 163 height 10
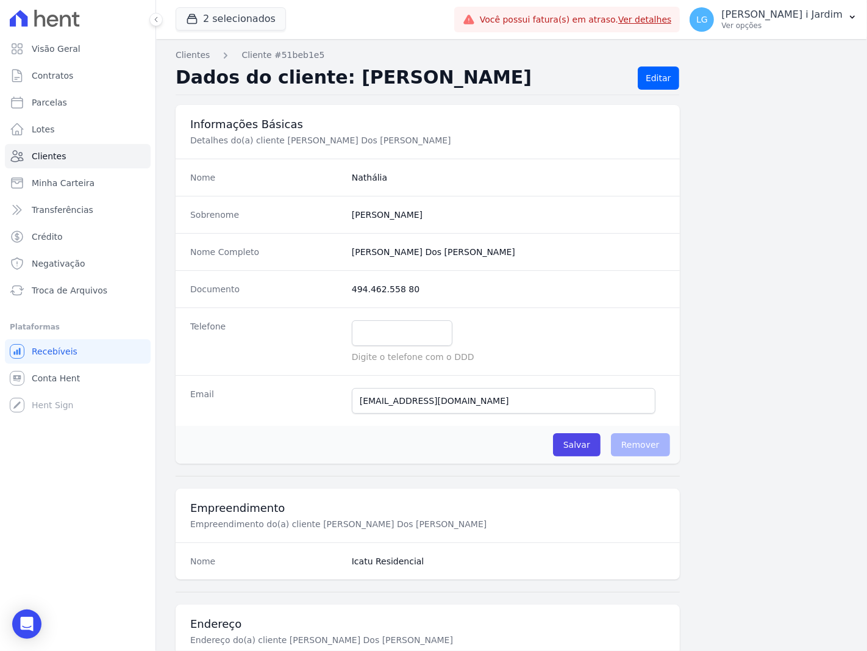
scroll to position [492, 0]
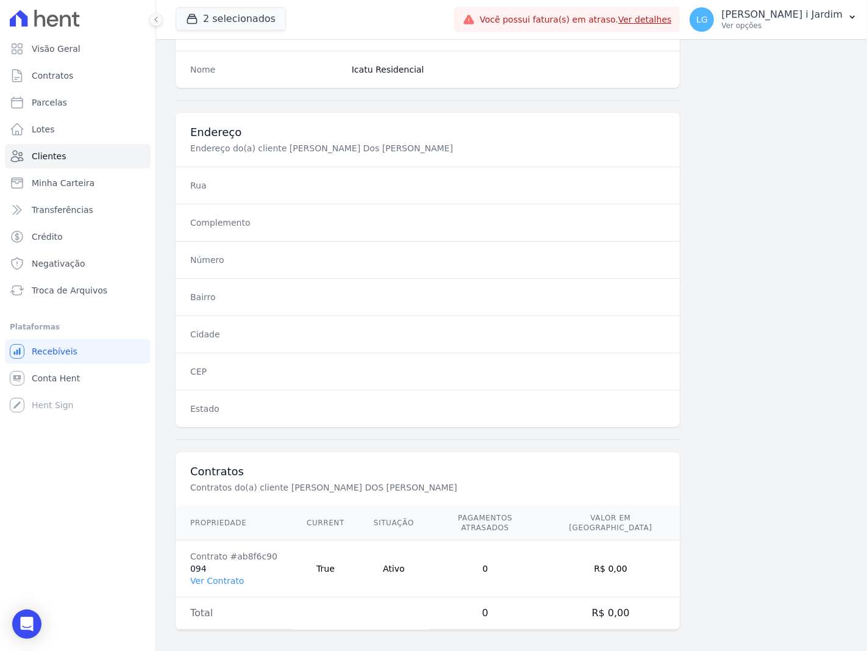
click at [224, 578] on td "Contrato #ab8f6c90 094 Ver Contrato" at bounding box center [234, 568] width 116 height 57
click at [226, 576] on link "Ver Contrato" at bounding box center [217, 581] width 54 height 10
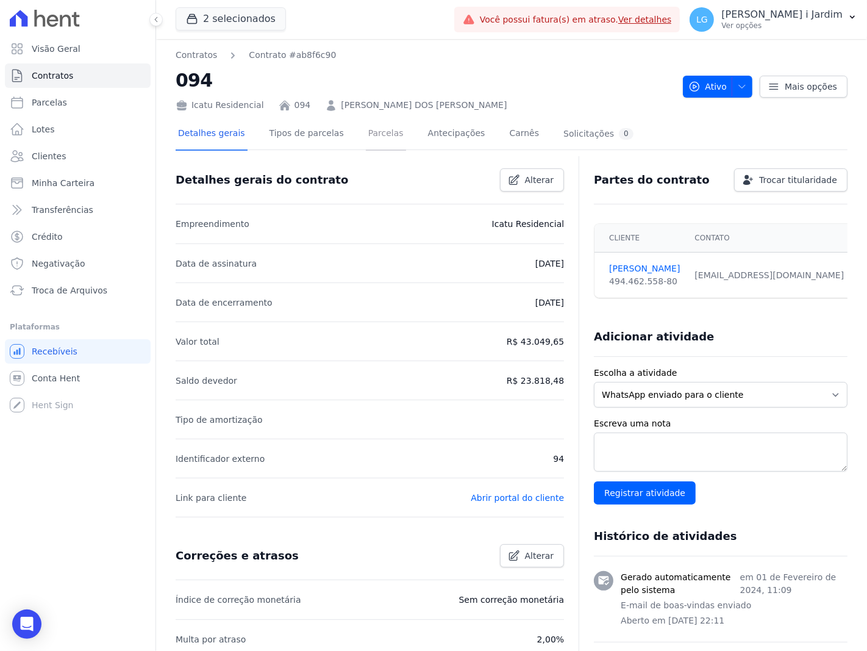
click at [366, 141] on link "Parcelas" at bounding box center [386, 134] width 40 height 32
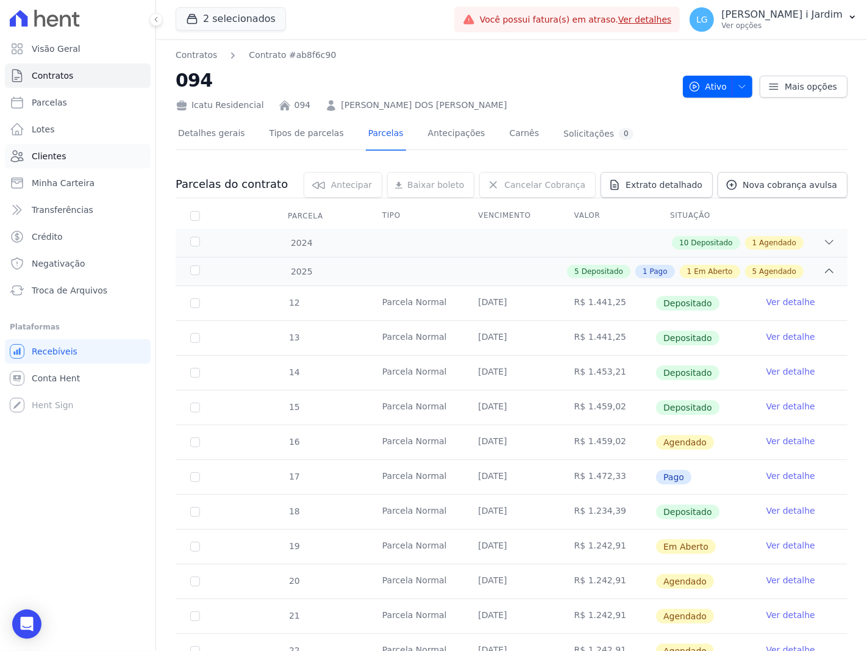
click at [68, 156] on link "Clientes" at bounding box center [78, 156] width 146 height 24
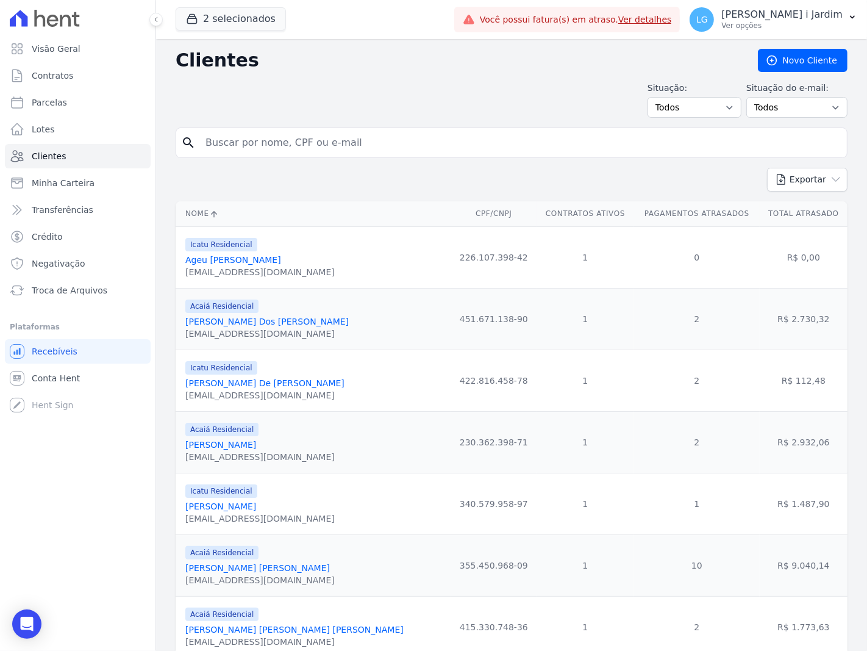
click at [356, 141] on input "search" at bounding box center [520, 143] width 644 height 24
type input "Oseias"
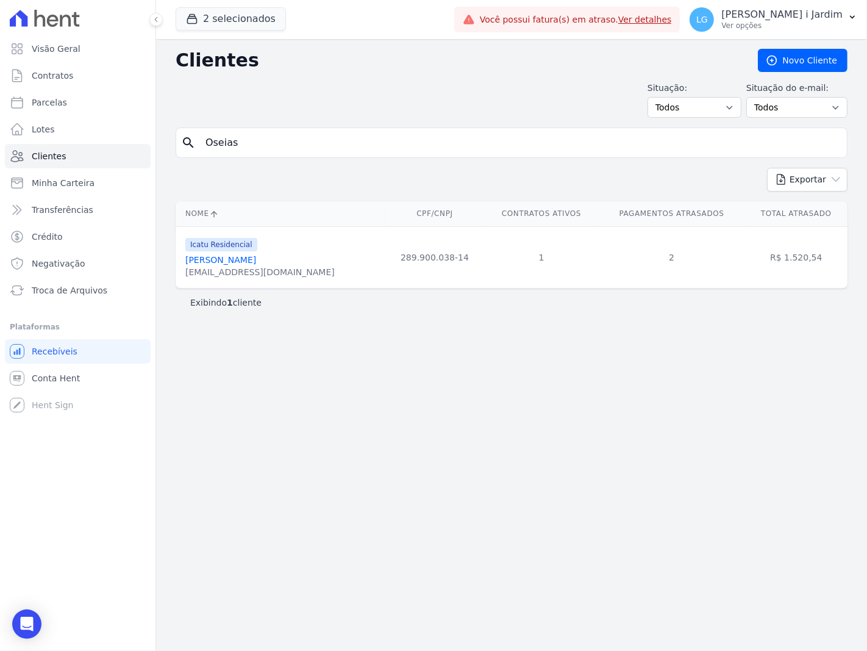
click at [236, 247] on span "Icatu Residencial" at bounding box center [221, 244] width 72 height 13
click at [234, 263] on link "[PERSON_NAME]" at bounding box center [220, 260] width 71 height 10
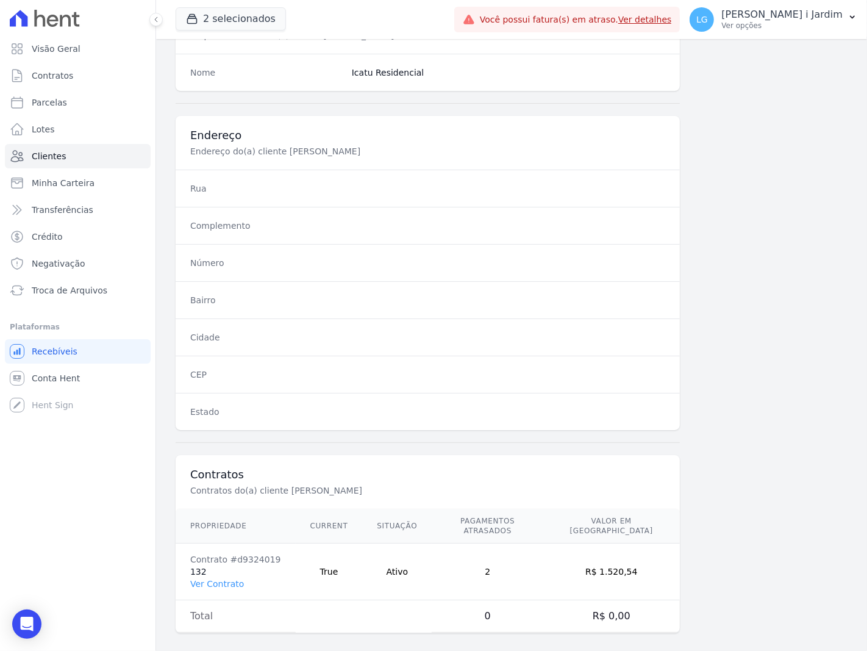
scroll to position [492, 0]
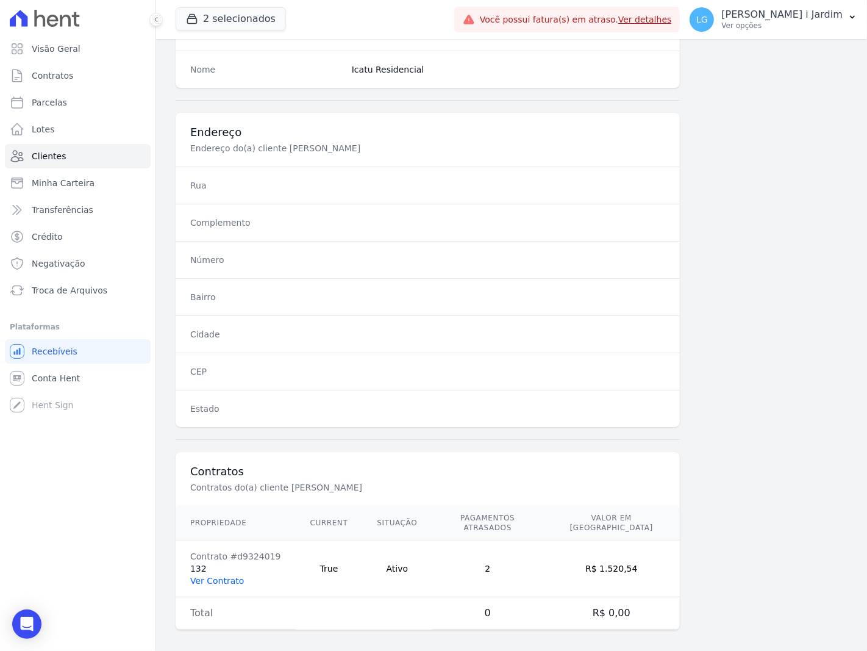
click at [235, 576] on link "Ver Contrato" at bounding box center [217, 581] width 54 height 10
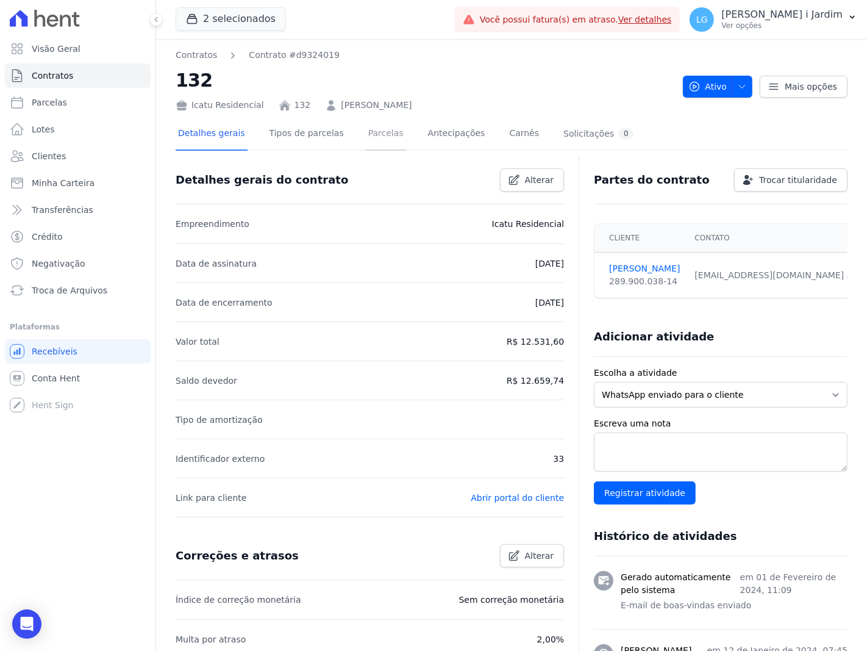
click at [369, 144] on link "Parcelas" at bounding box center [386, 134] width 40 height 32
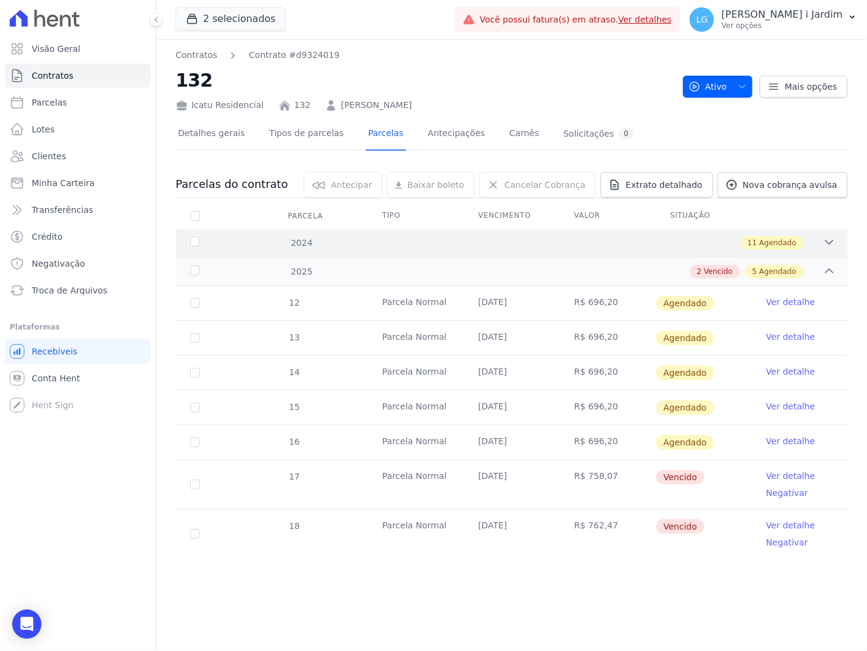
click at [818, 236] on div "11 Agendado" at bounding box center [544, 242] width 582 height 13
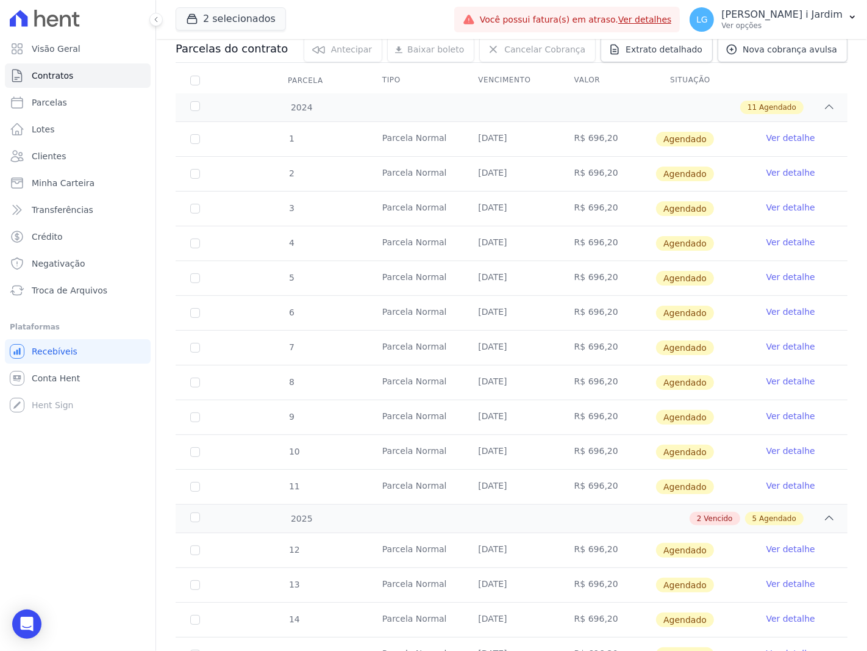
scroll to position [326, 0]
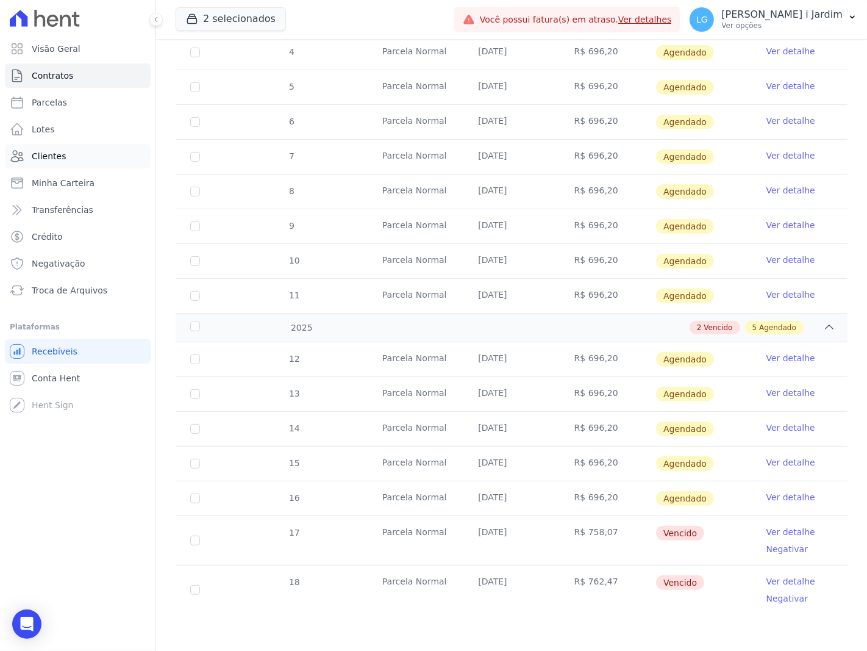
click at [66, 147] on link "Clientes" at bounding box center [78, 156] width 146 height 24
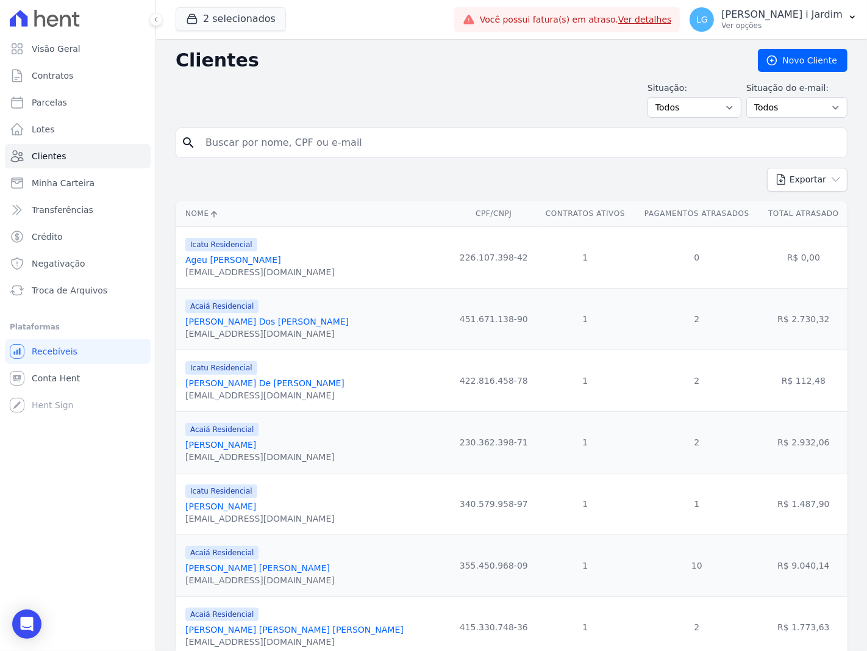
click at [334, 147] on input "search" at bounding box center [520, 143] width 644 height 24
type input "[PERSON_NAME]"
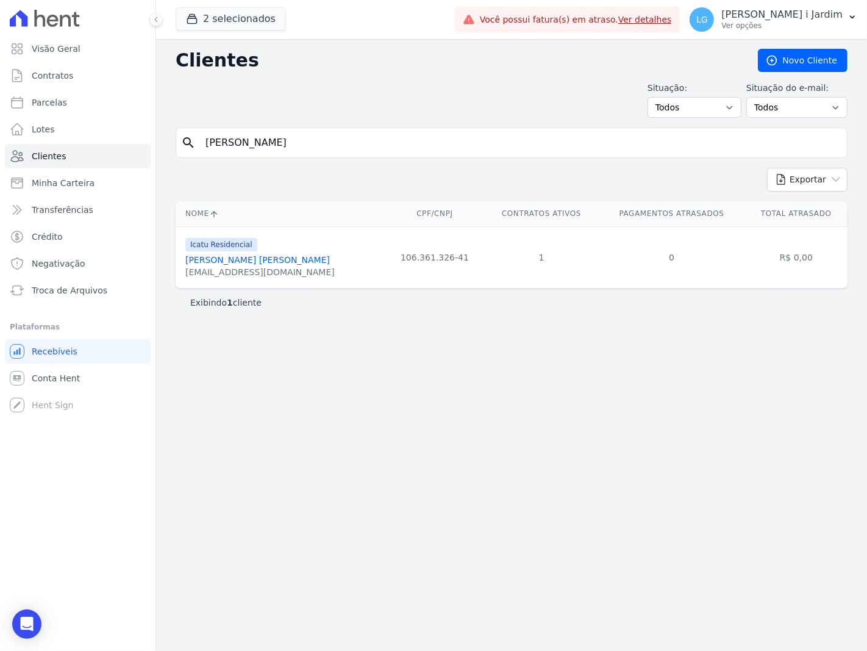
click at [272, 255] on link "[PERSON_NAME] [PERSON_NAME]" at bounding box center [257, 260] width 145 height 10
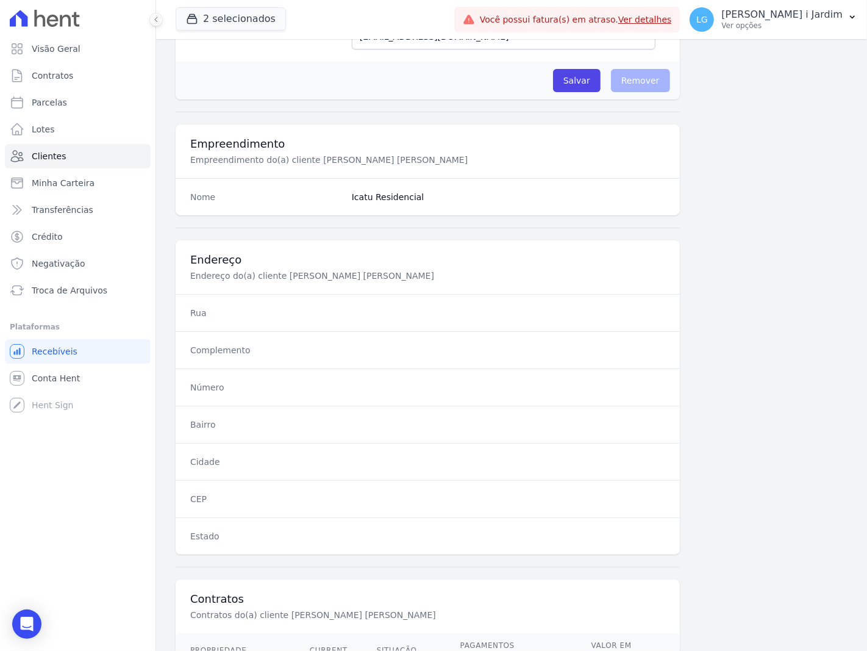
scroll to position [492, 0]
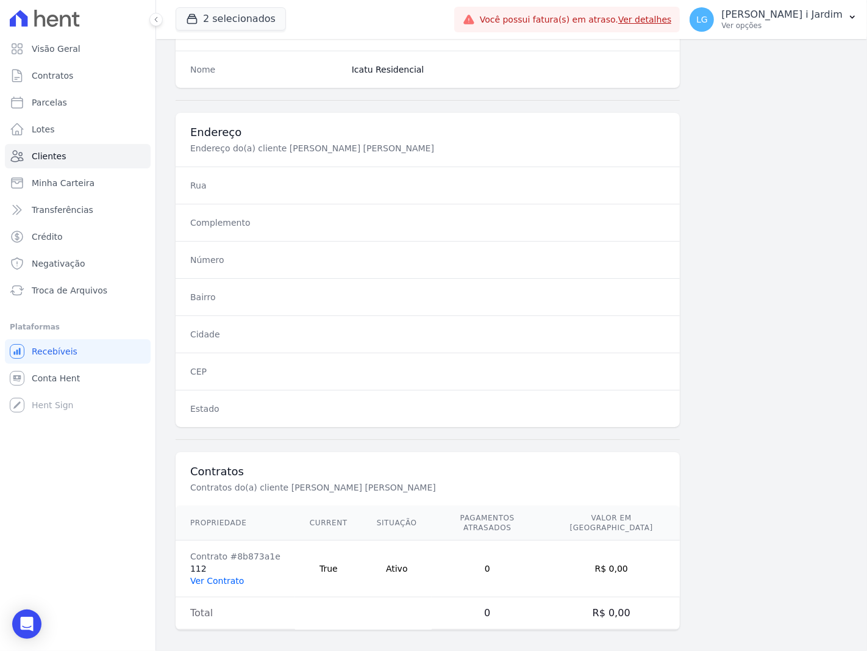
click at [231, 576] on link "Ver Contrato" at bounding box center [217, 581] width 54 height 10
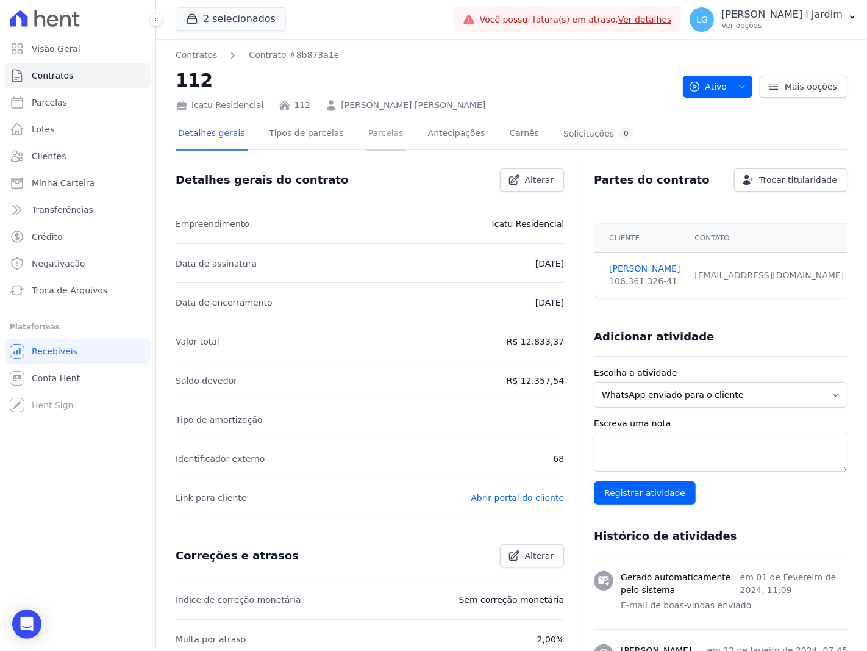
click at [366, 145] on link "Parcelas" at bounding box center [386, 134] width 40 height 32
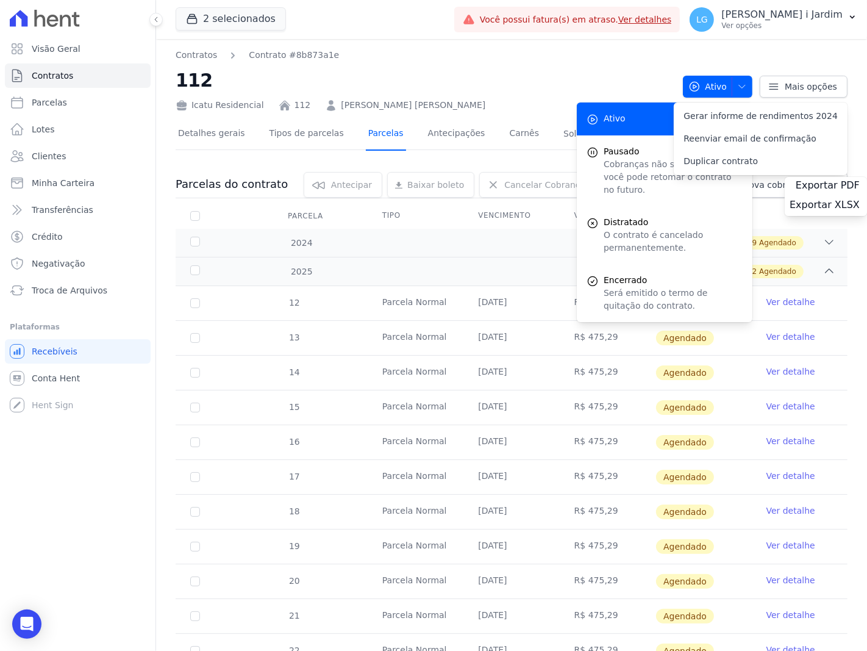
click at [366, 138] on link "Parcelas" at bounding box center [386, 134] width 40 height 32
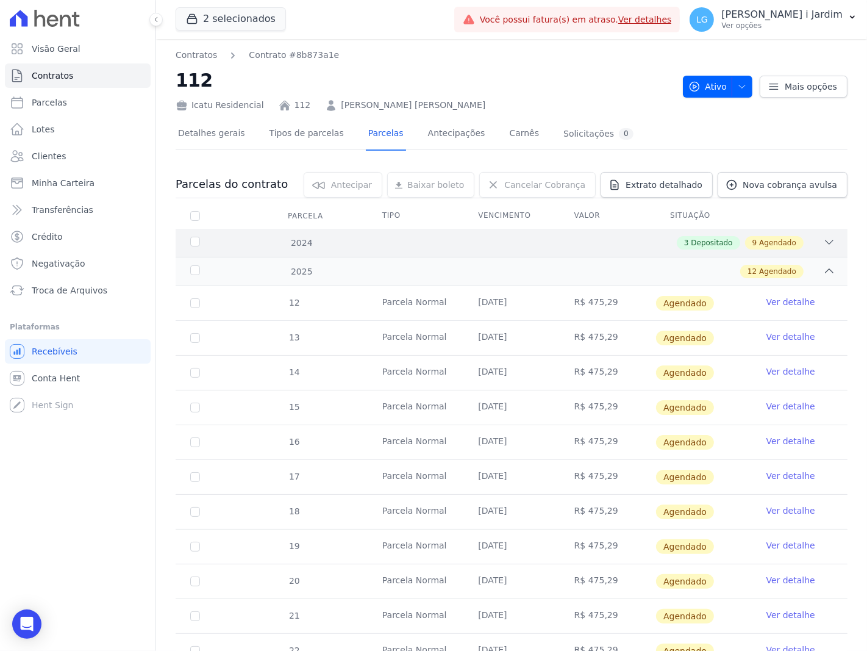
click at [503, 232] on div "2024 3 Depositado 9 Agendado" at bounding box center [512, 243] width 672 height 28
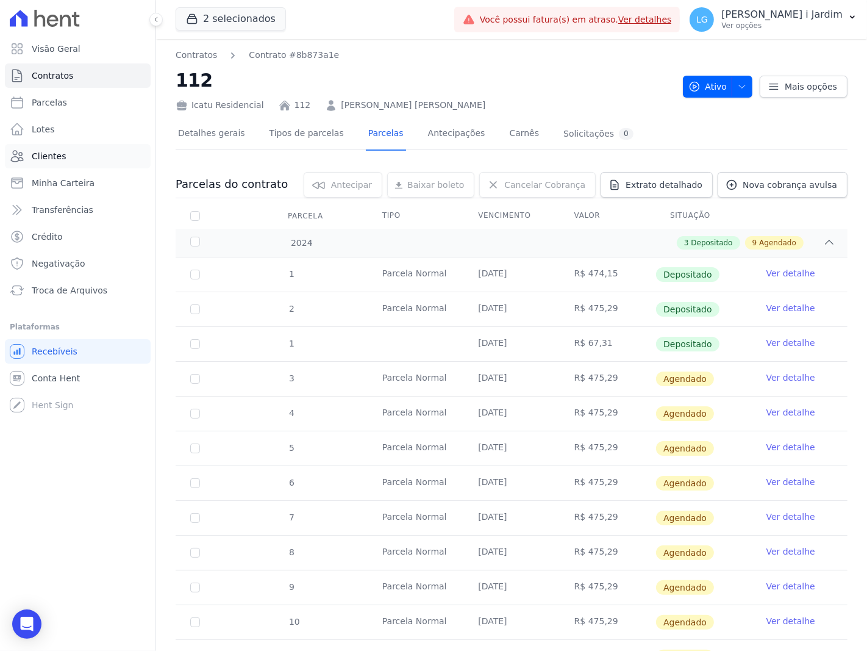
click at [71, 149] on link "Clientes" at bounding box center [78, 156] width 146 height 24
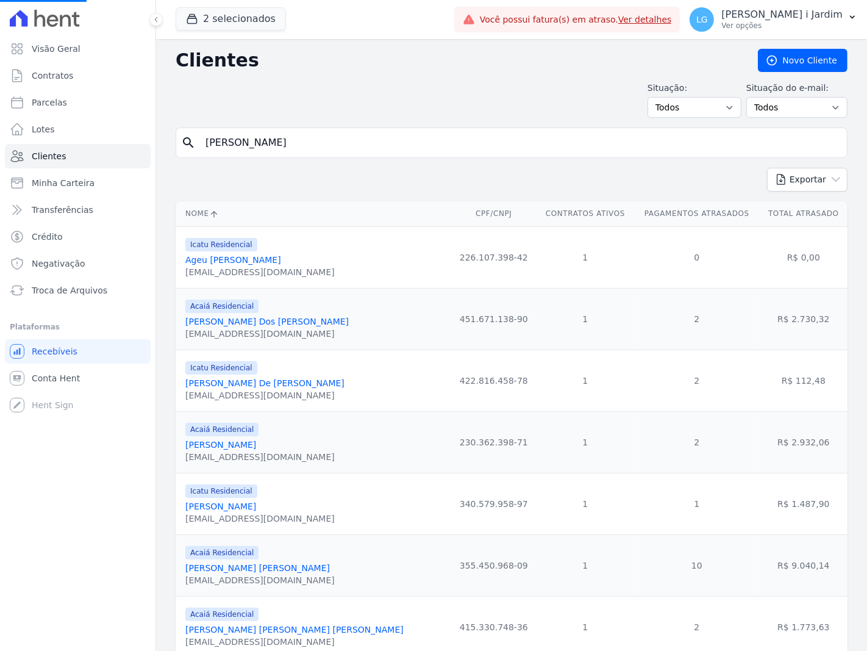
click at [309, 145] on input "[PERSON_NAME]" at bounding box center [520, 143] width 644 height 24
click at [309, 145] on input "search" at bounding box center [520, 143] width 644 height 24
type input "[PERSON_NAME]"
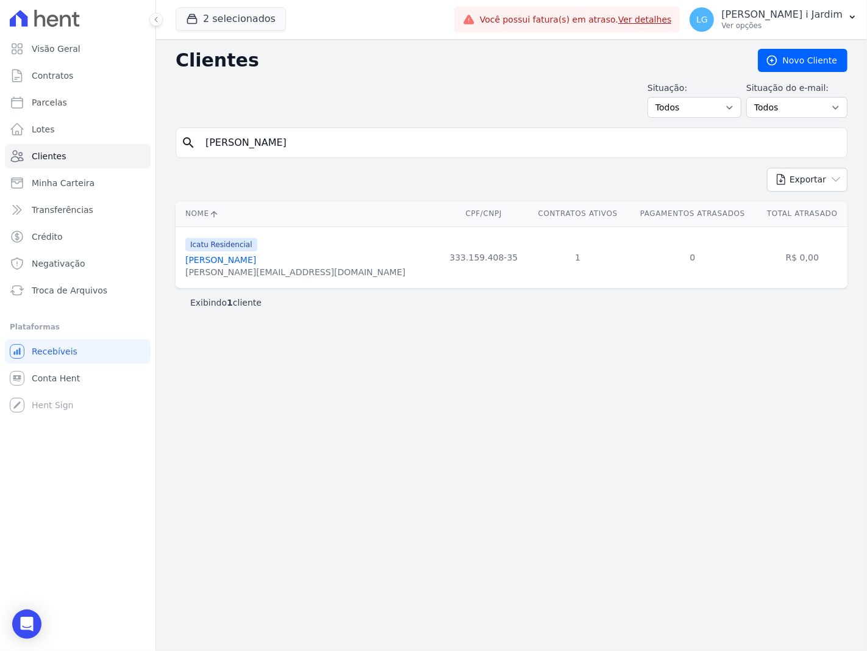
click at [254, 257] on link "[PERSON_NAME]" at bounding box center [220, 260] width 71 height 10
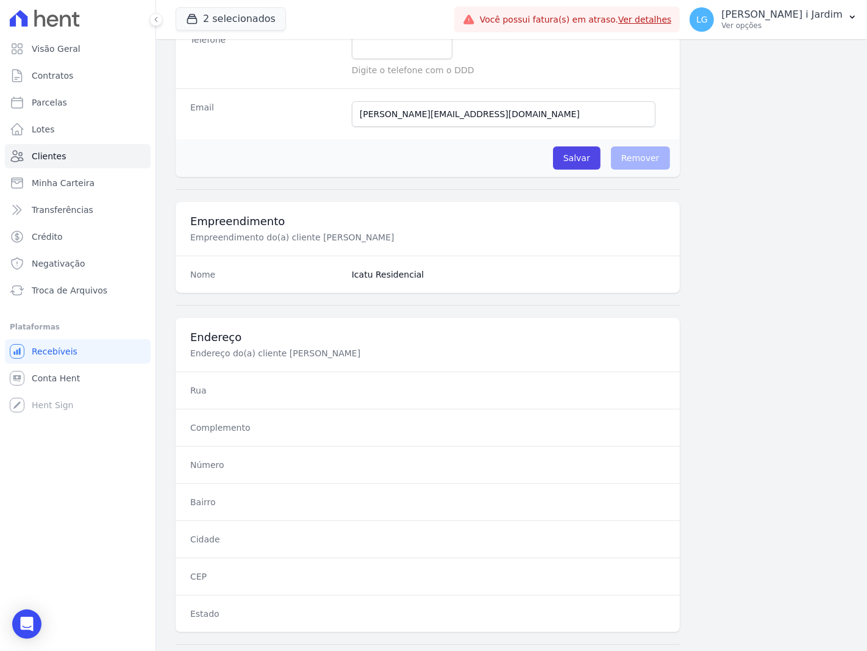
scroll to position [474, 0]
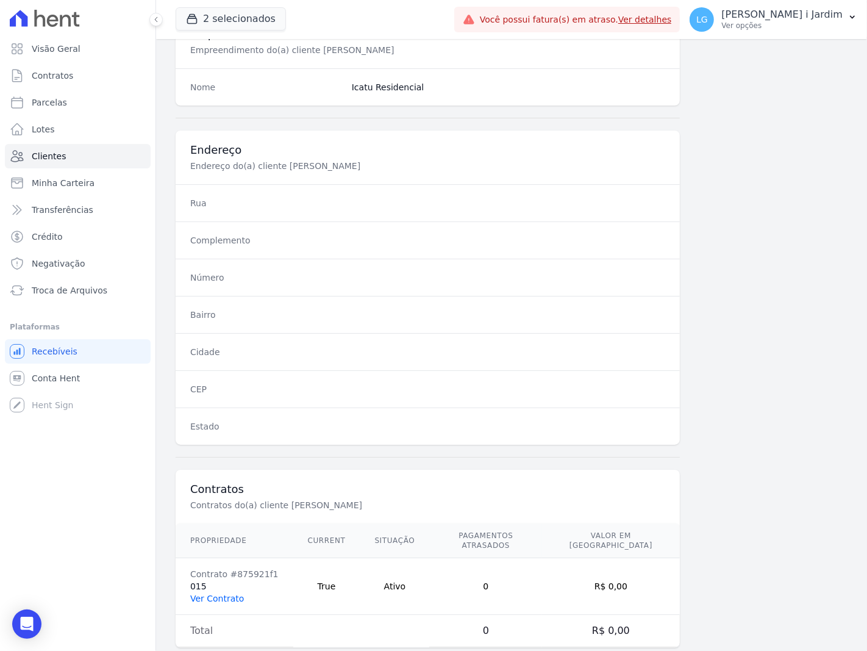
click at [237, 593] on link "Ver Contrato" at bounding box center [217, 598] width 54 height 10
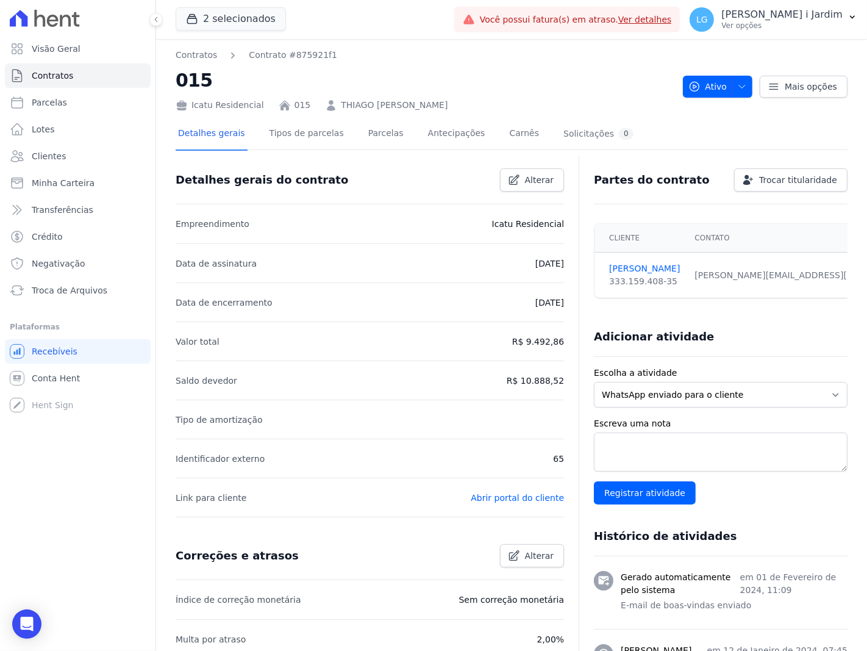
scroll to position [68, 0]
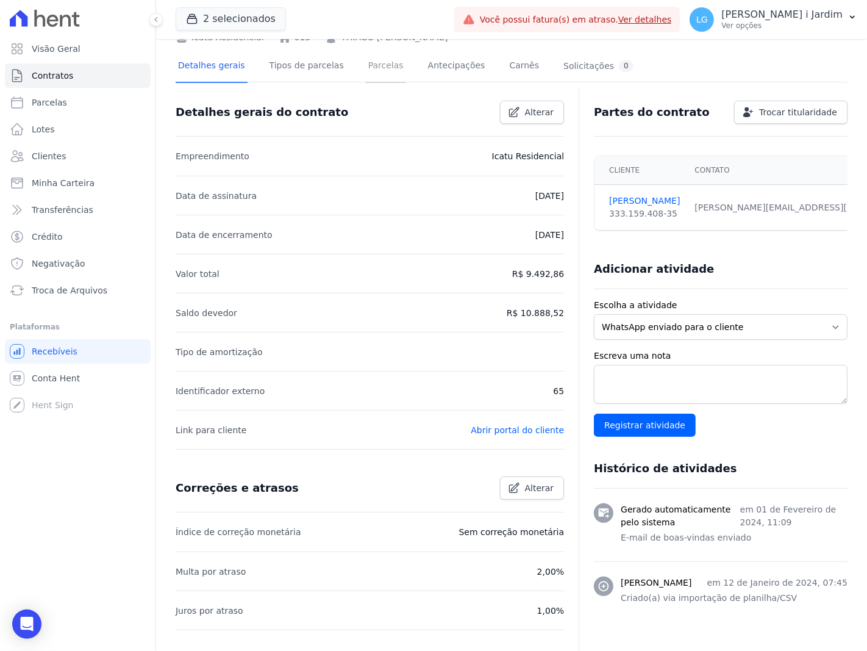
click at [366, 66] on link "Parcelas" at bounding box center [386, 67] width 40 height 32
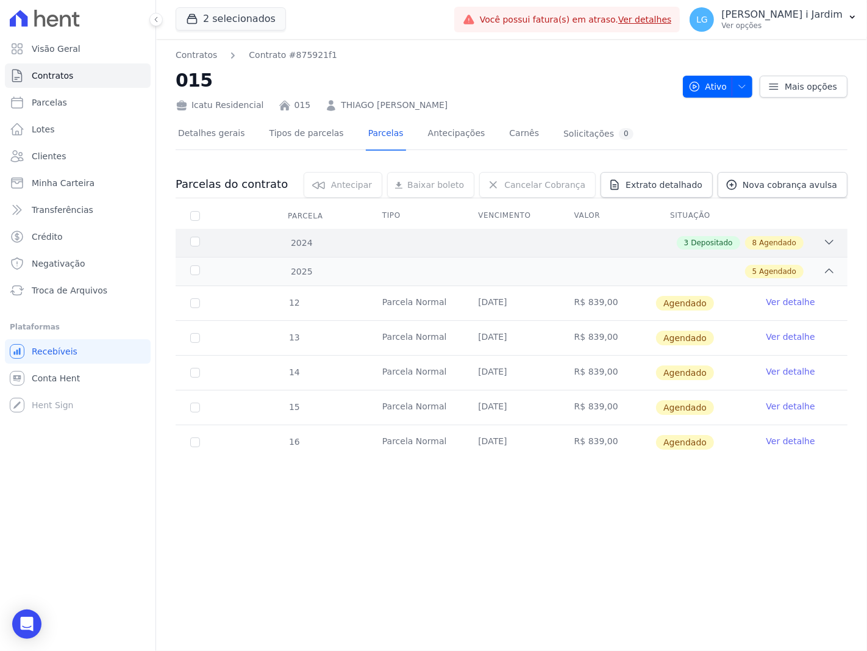
click at [634, 246] on div "3 Depositado 8 Agendado" at bounding box center [544, 242] width 582 height 13
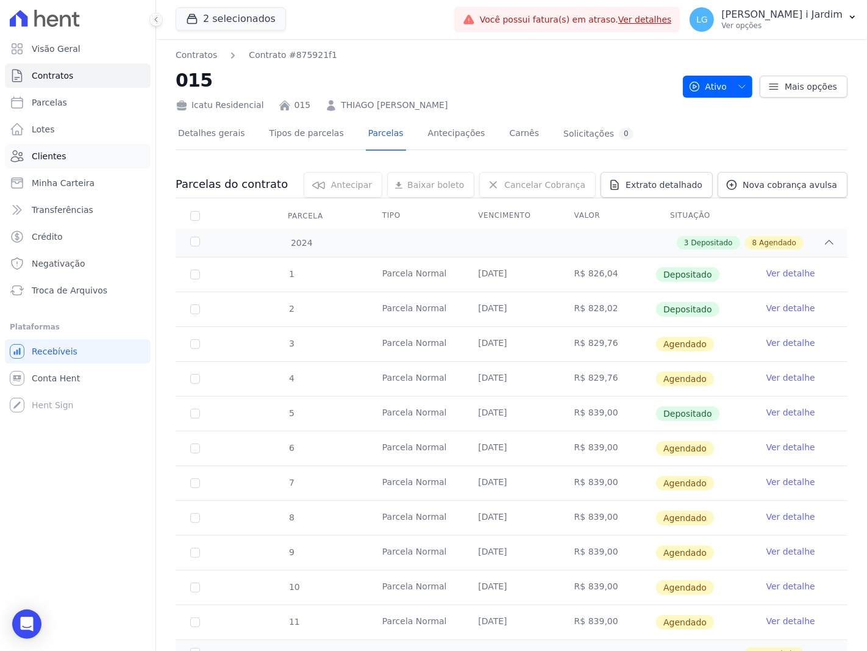
click at [93, 161] on link "Clientes" at bounding box center [78, 156] width 146 height 24
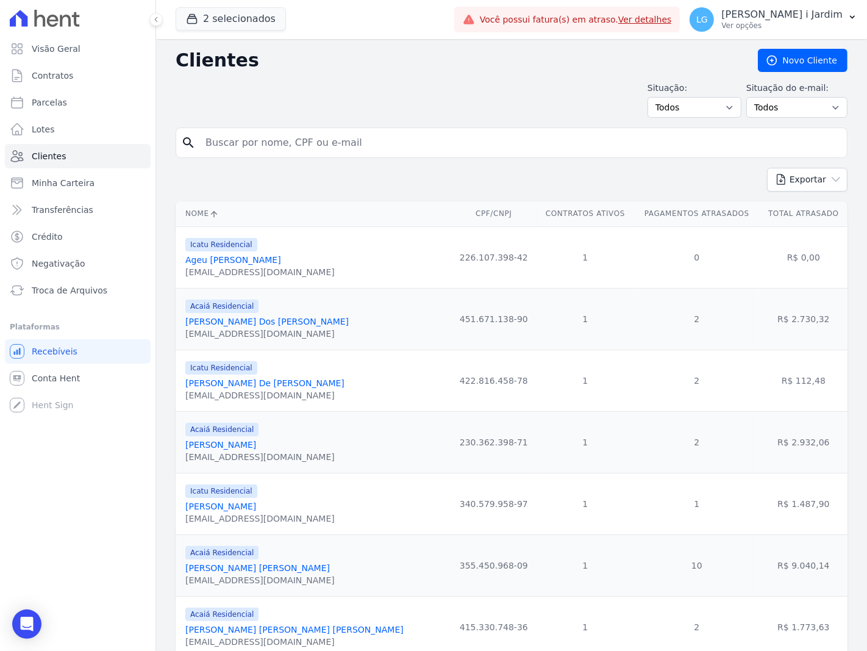
click at [259, 145] on input "search" at bounding box center [520, 143] width 644 height 24
type input "thiago"
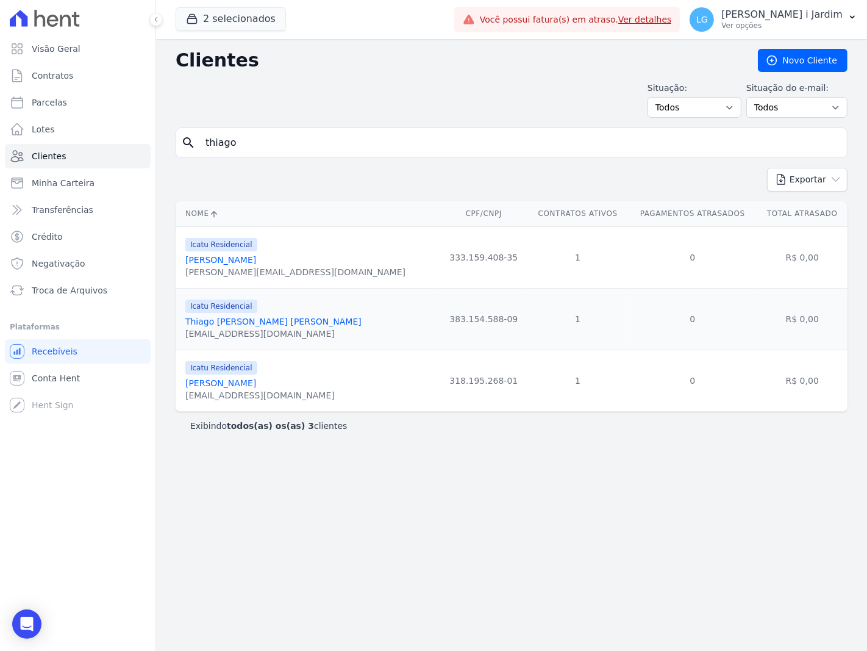
click at [296, 324] on link "Thiago [PERSON_NAME] [PERSON_NAME]" at bounding box center [273, 322] width 176 height 10
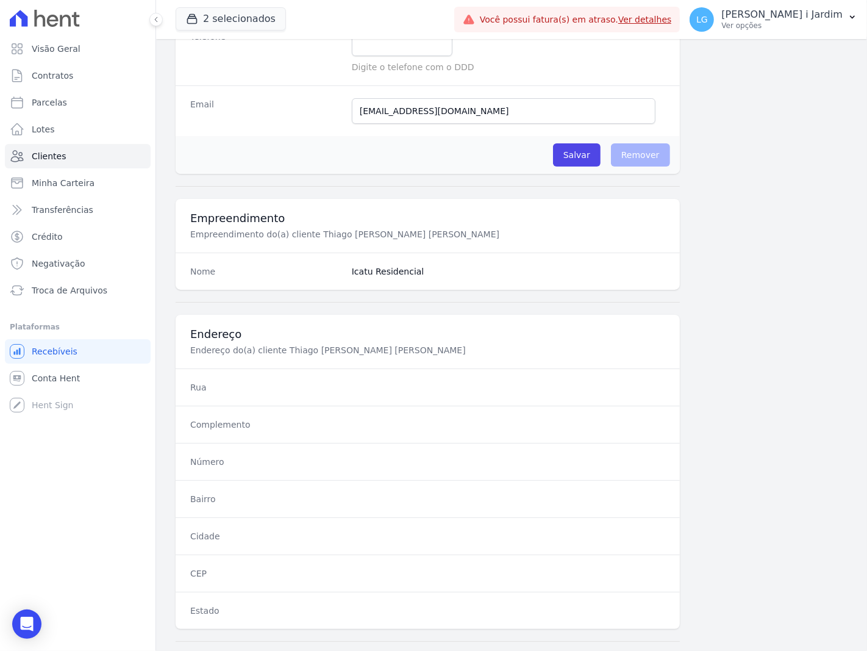
scroll to position [492, 0]
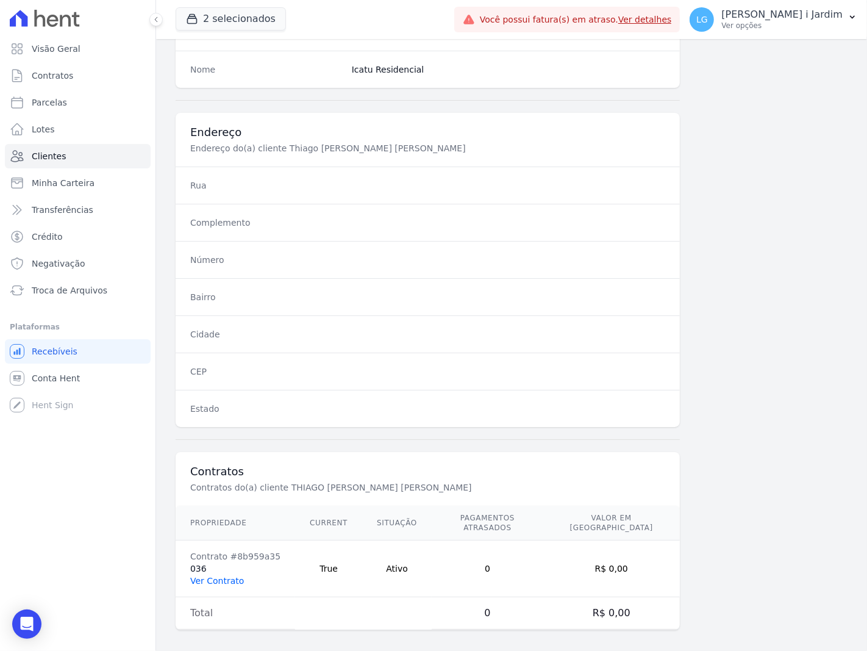
click at [203, 576] on link "Ver Contrato" at bounding box center [217, 581] width 54 height 10
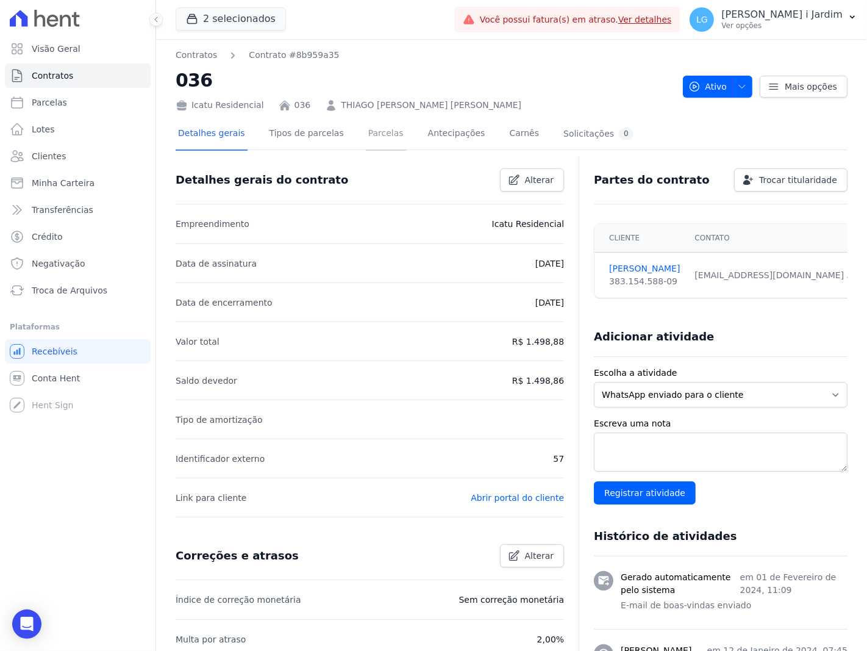
click at [366, 129] on link "Parcelas" at bounding box center [386, 134] width 40 height 32
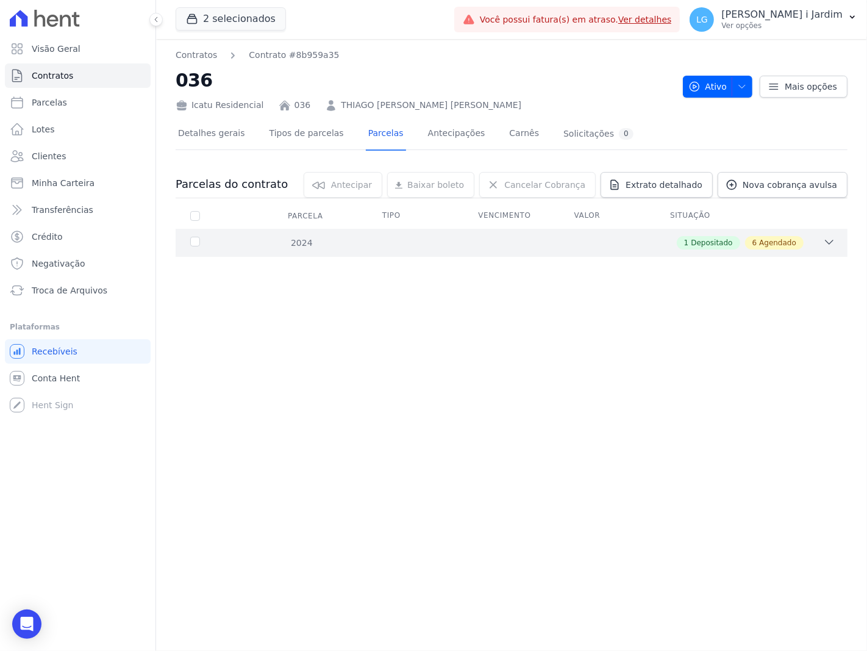
click at [556, 229] on div "2024 1 Depositado 6 Agendado" at bounding box center [512, 243] width 672 height 28
